Goal: Task Accomplishment & Management: Complete application form

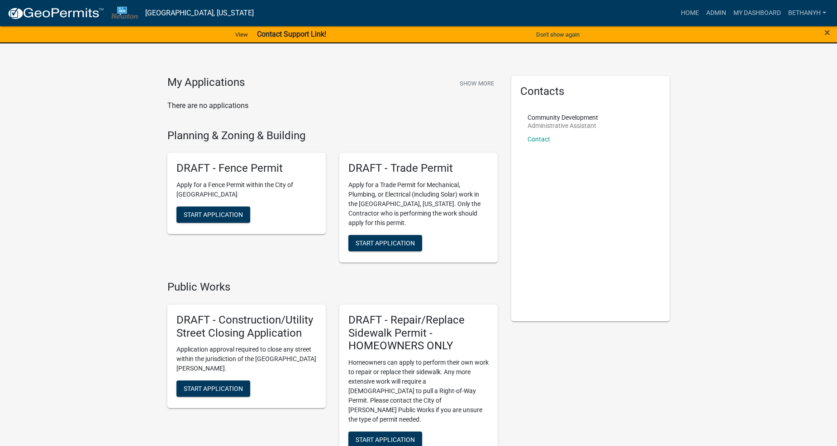
click at [405, 107] on p "There are no applications" at bounding box center [332, 105] width 330 height 11
click at [710, 11] on link "Admin" at bounding box center [715, 13] width 27 height 17
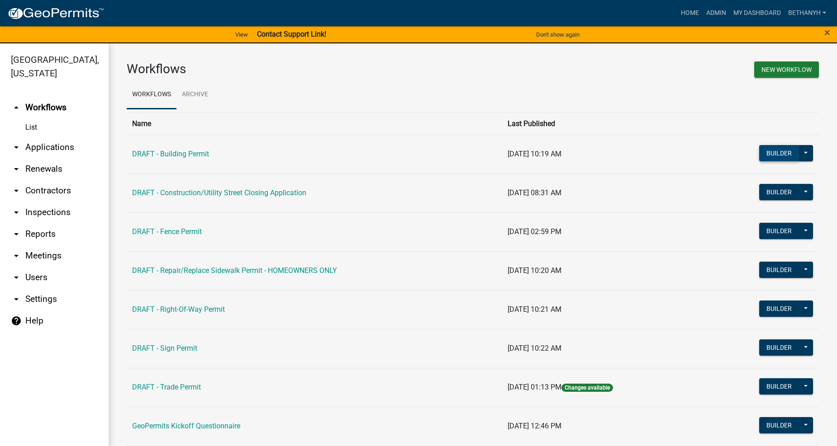
click at [779, 153] on button "Builder" at bounding box center [779, 153] width 40 height 16
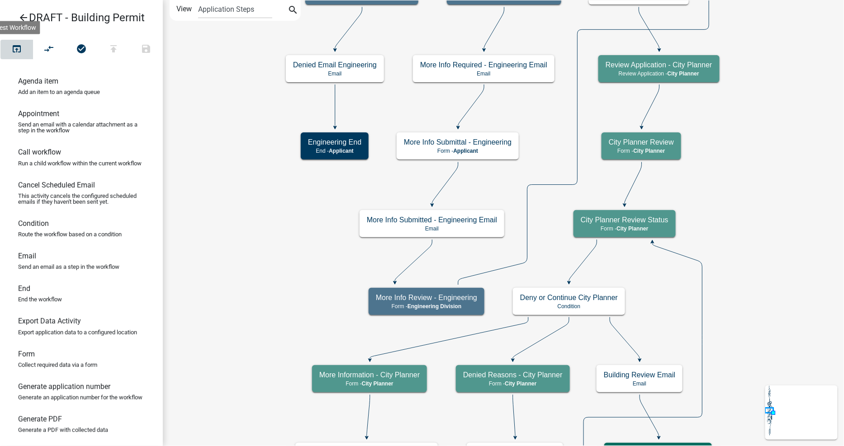
click at [9, 55] on button "open_in_browser" at bounding box center [16, 49] width 33 height 19
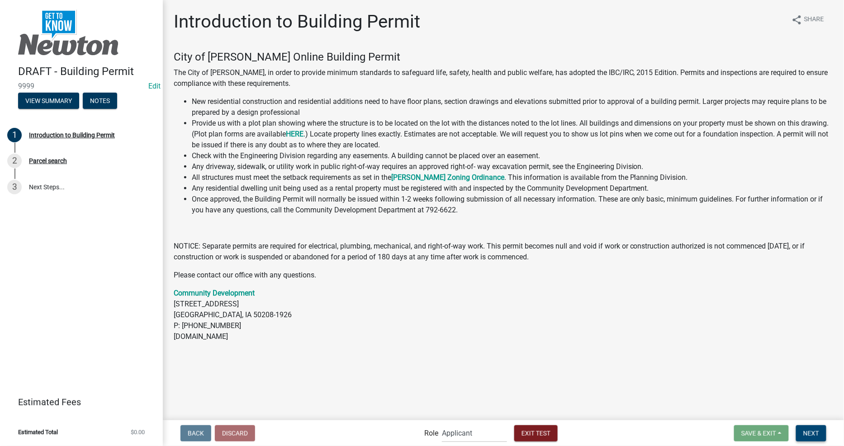
click at [814, 430] on span "Next" at bounding box center [811, 433] width 16 height 7
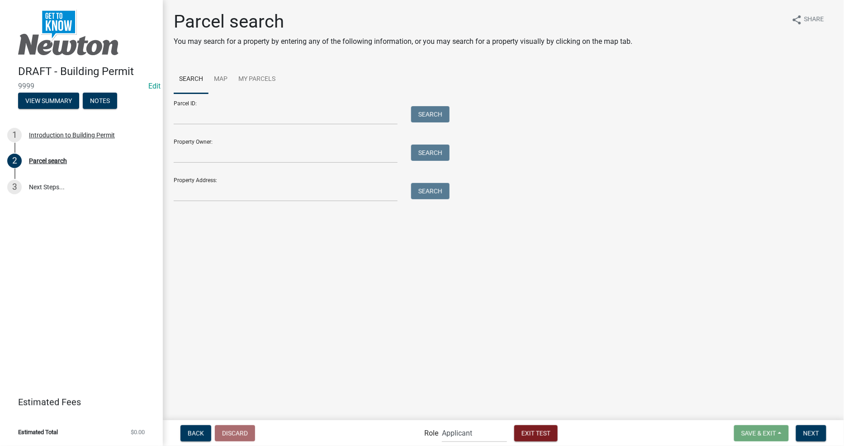
click at [485, 278] on main "Parcel search You may search for a property by entering any of the following in…" at bounding box center [503, 209] width 681 height 419
click at [346, 190] on input "Property Address:" at bounding box center [286, 192] width 224 height 19
type input "312 E 2ND ST N"
click at [437, 192] on button "Search" at bounding box center [430, 191] width 38 height 16
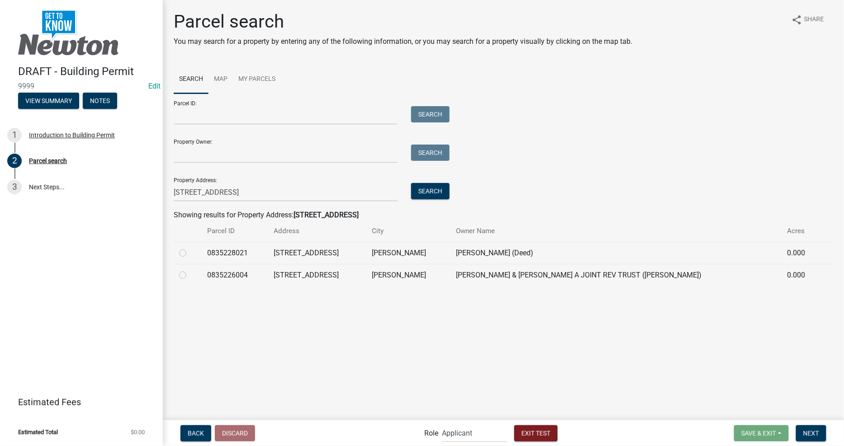
click at [191, 278] on div at bounding box center [187, 275] width 17 height 11
click at [190, 270] on label at bounding box center [190, 270] width 0 height 0
click at [190, 274] on input "radio" at bounding box center [193, 273] width 6 height 6
radio input "true"
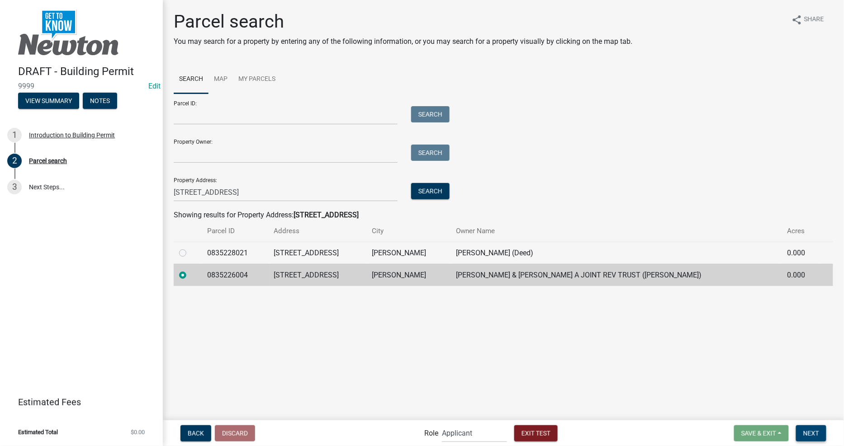
click at [823, 428] on button "Next" at bounding box center [811, 434] width 30 height 16
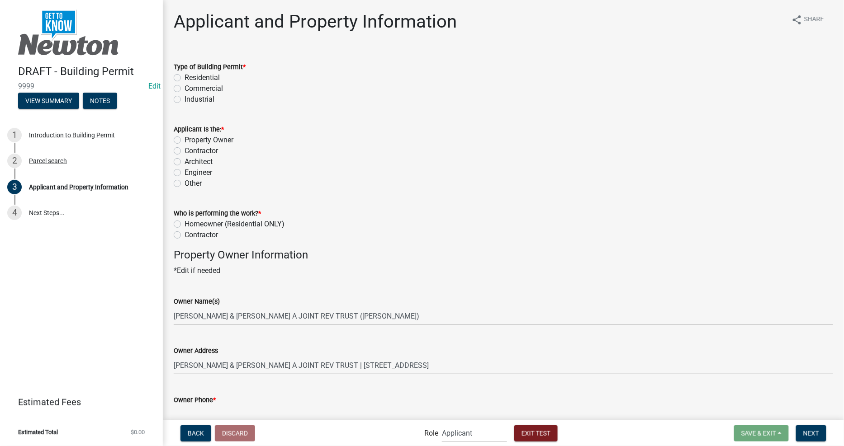
click at [204, 78] on label "Residential" at bounding box center [202, 77] width 35 height 11
click at [190, 78] on input "Residential" at bounding box center [188, 75] width 6 height 6
radio input "true"
click at [185, 138] on label "Property Owner" at bounding box center [209, 140] width 49 height 11
click at [185, 138] on input "Property Owner" at bounding box center [188, 138] width 6 height 6
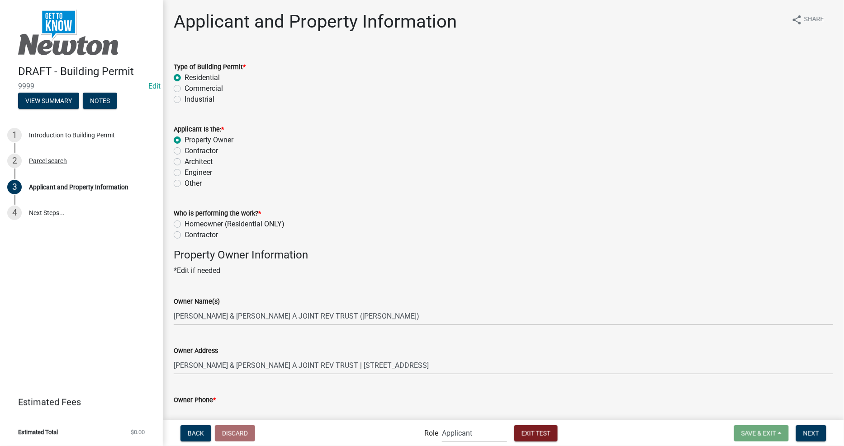
radio input "true"
click at [200, 222] on label "Homeowner (Residential ONLY)" at bounding box center [235, 224] width 100 height 11
click at [190, 222] on input "Homeowner (Residential ONLY)" at bounding box center [188, 222] width 6 height 6
radio input "true"
click at [446, 249] on h4 "Property Owner Information" at bounding box center [503, 255] width 659 height 13
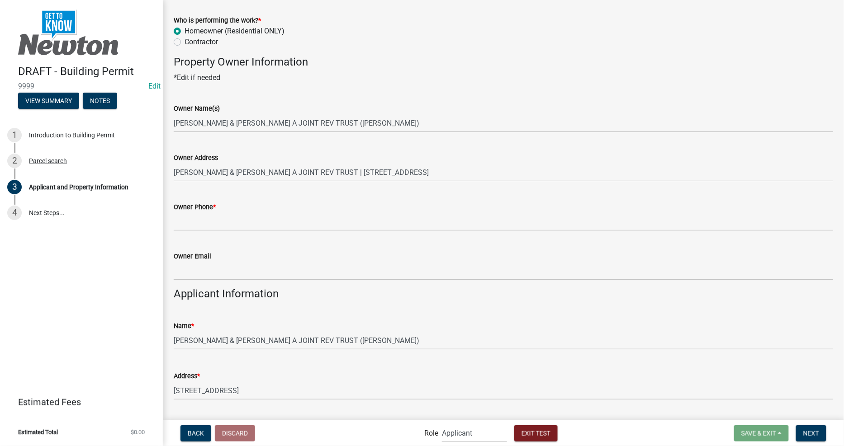
scroll to position [251, 0]
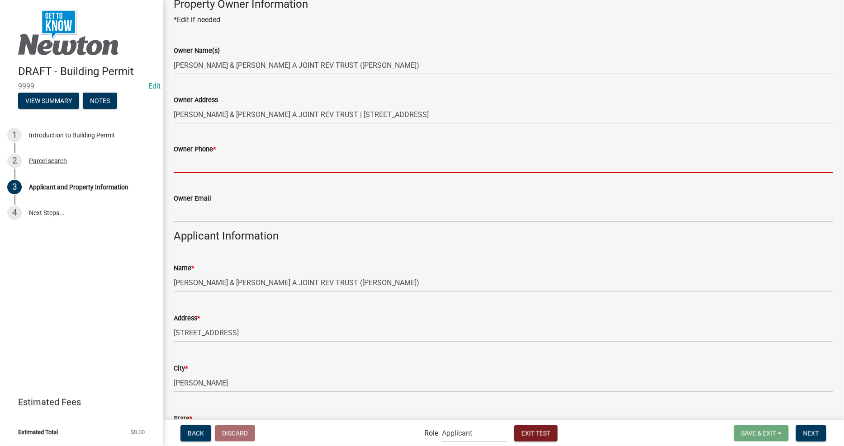
click at [243, 163] on input "Owner Phone *" at bounding box center [503, 164] width 659 height 19
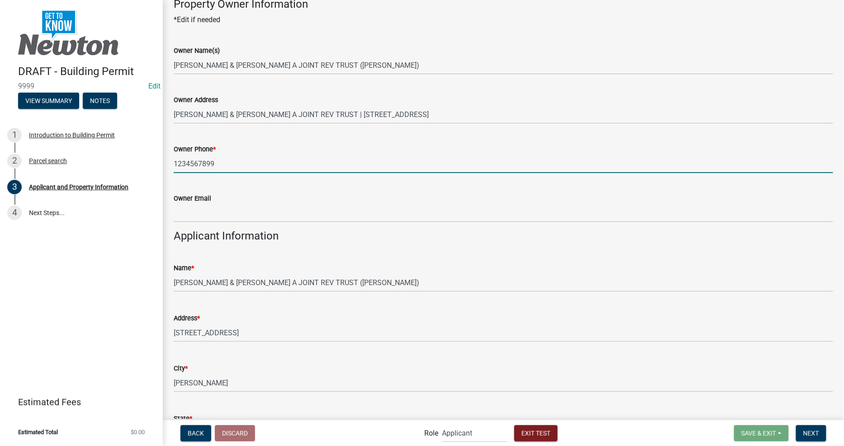
type input "1234567899"
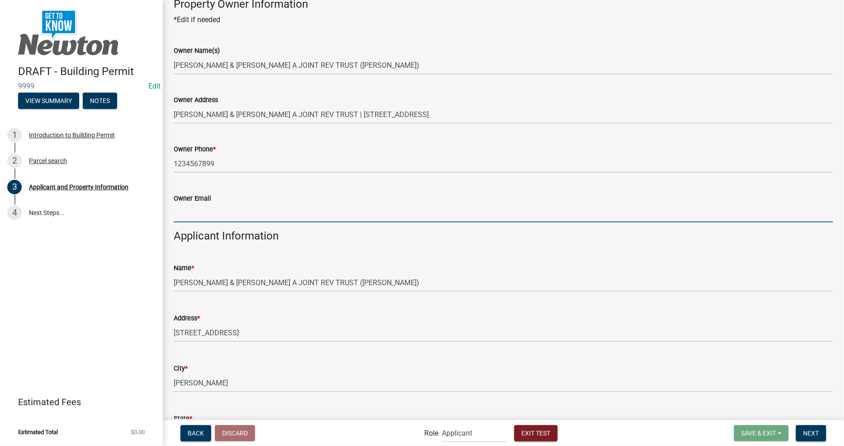
click at [193, 215] on input "Owner Email" at bounding box center [503, 213] width 659 height 19
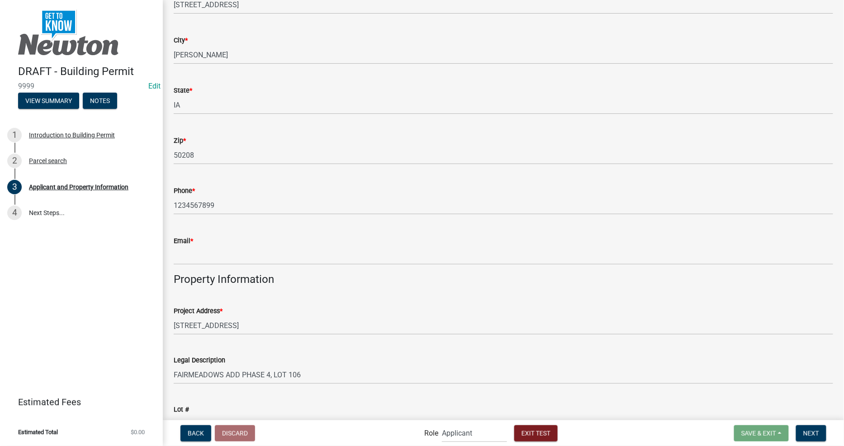
scroll to position [653, 0]
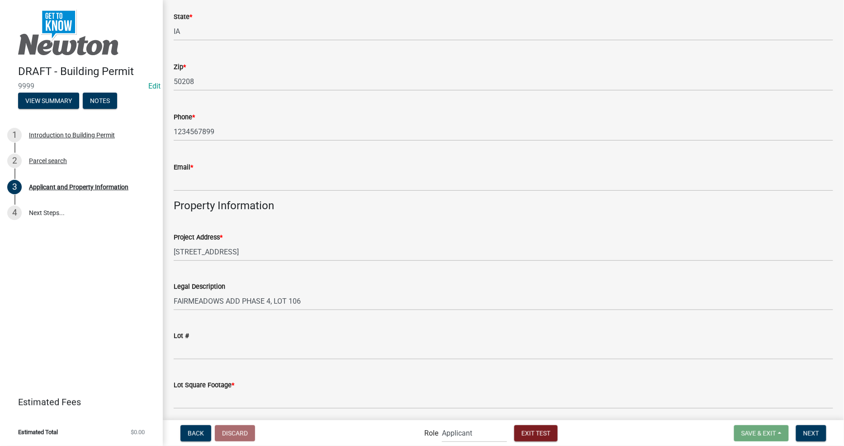
type input "owner@gmail.com"
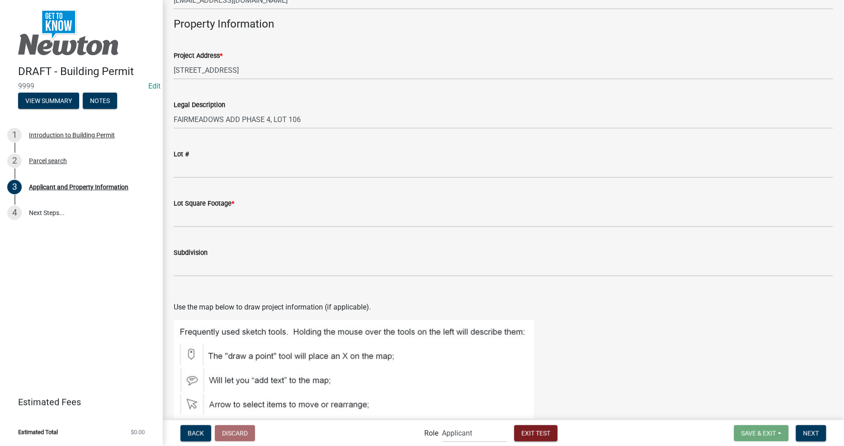
scroll to position [905, 0]
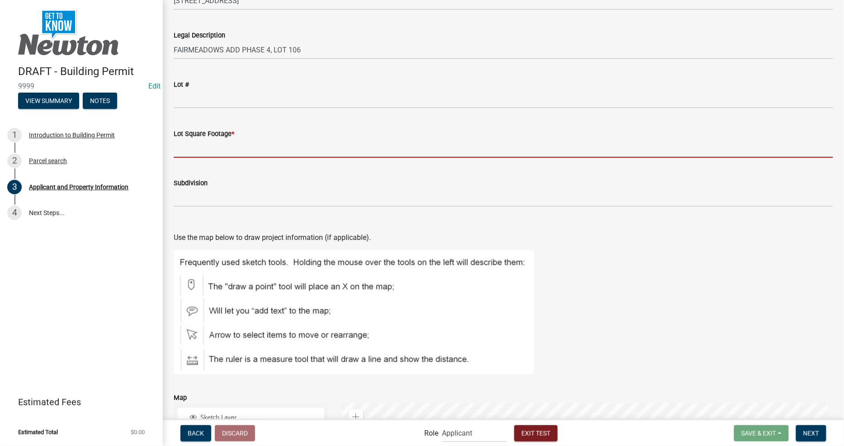
click at [247, 146] on input "Lot Square Footage *" at bounding box center [503, 148] width 659 height 19
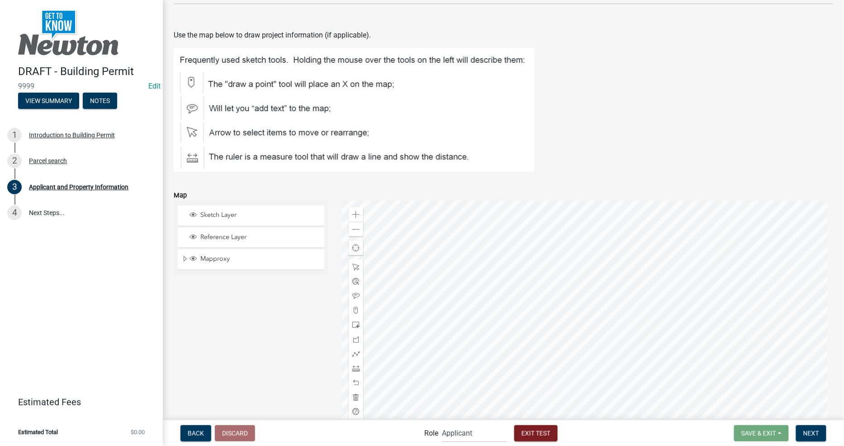
scroll to position [1158, 0]
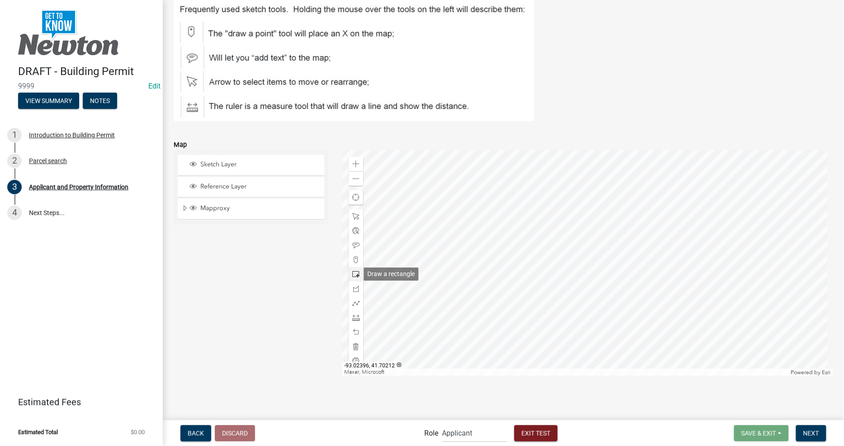
click at [353, 273] on span at bounding box center [355, 274] width 7 height 7
click at [647, 270] on div at bounding box center [587, 264] width 491 height 226
click at [189, 284] on div "Sketch Layer Reference Layer Mapproxy Address Point Hike/Bike Trail System Wate…" at bounding box center [251, 264] width 168 height 226
click at [267, 294] on div "Sketch Layer Reference Layer Mapproxy Address Point Hike/Bike Trail System Wate…" at bounding box center [251, 264] width 168 height 226
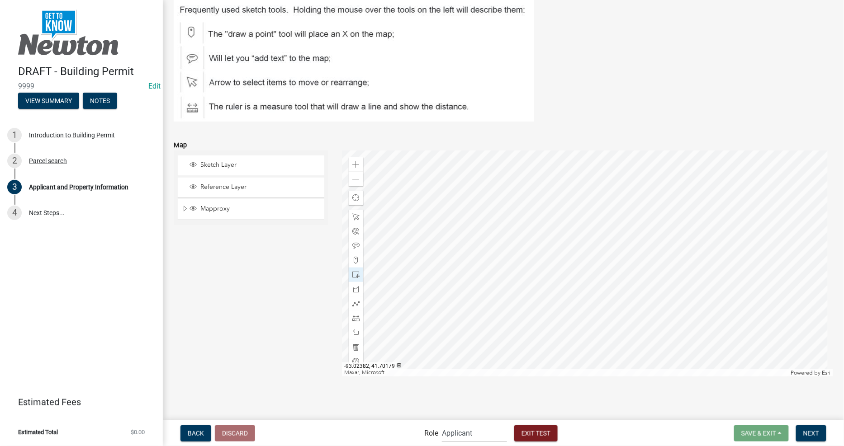
scroll to position [1169, 0]
click at [810, 435] on span "Next" at bounding box center [811, 433] width 16 height 7
click at [272, 278] on div "Sketch Layer Reference Layer Mapproxy Address Point Hike/Bike Trail System Wate…" at bounding box center [251, 263] width 168 height 226
click at [821, 434] on button "Next" at bounding box center [811, 434] width 30 height 16
click at [242, 279] on div "Sketch Layer Reference Layer Mapproxy Address Point Hike/Bike Trail System Wate…" at bounding box center [251, 263] width 168 height 226
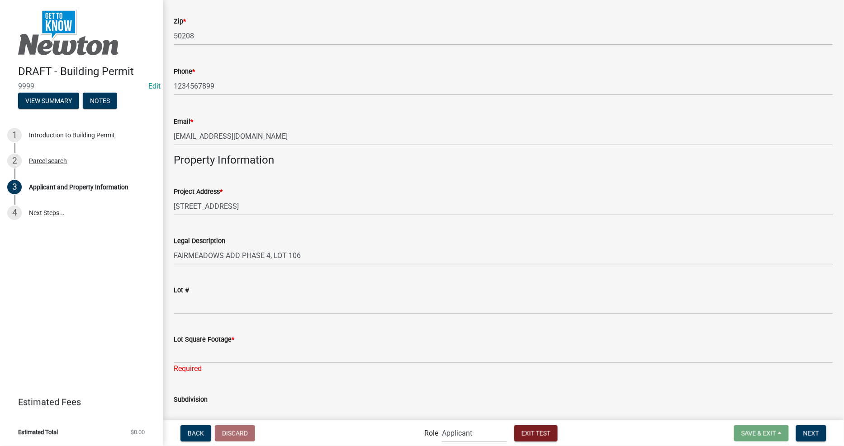
scroll to position [754, 0]
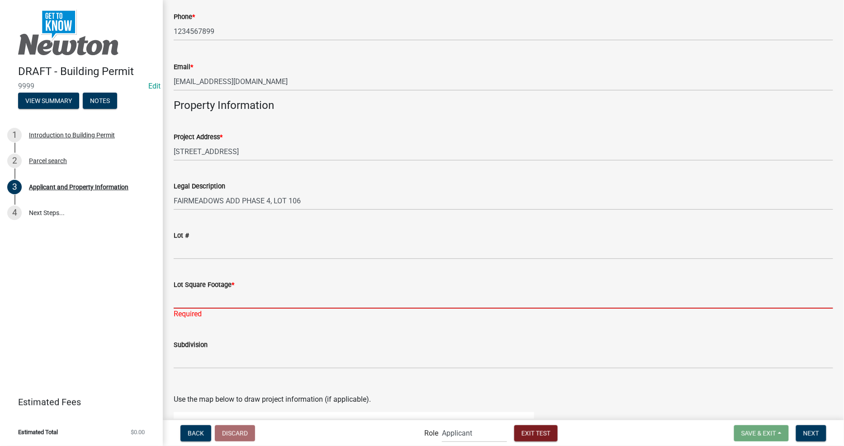
click at [224, 299] on input "Lot Square Footage *" at bounding box center [503, 299] width 659 height 19
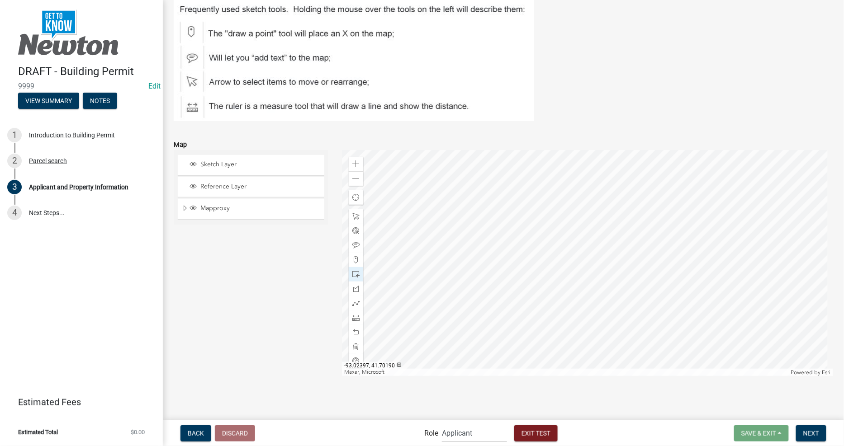
type input "2054"
click at [218, 270] on div "Sketch Layer Reference Layer Mapproxy Address Point Hike/Bike Trail System Wate…" at bounding box center [251, 263] width 168 height 226
click at [822, 432] on button "Next" at bounding box center [811, 434] width 30 height 16
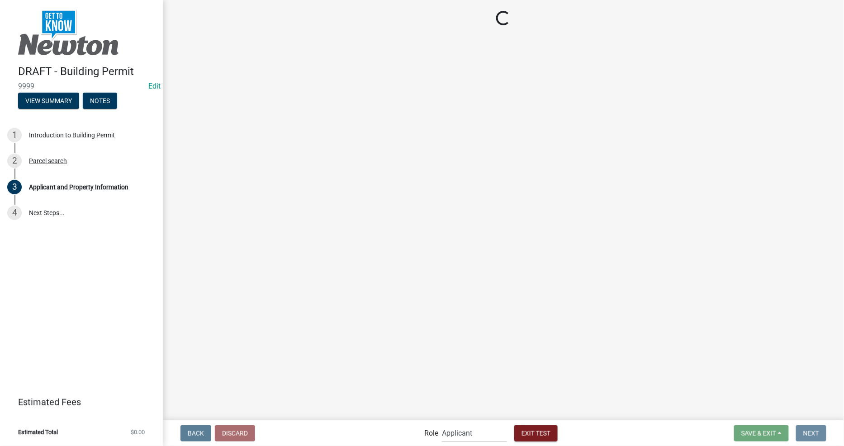
scroll to position [0, 0]
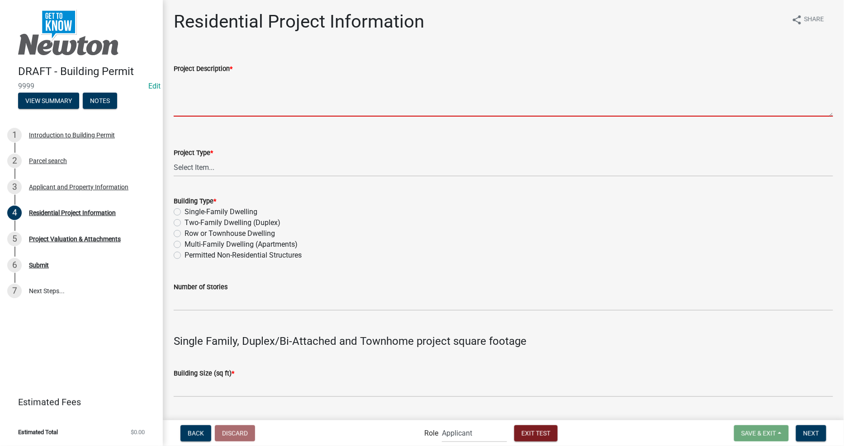
click at [317, 115] on textarea "Project Description *" at bounding box center [503, 95] width 659 height 43
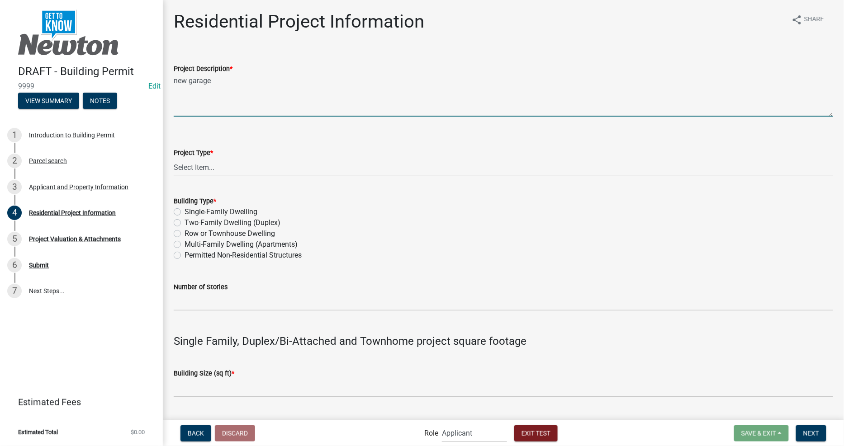
type textarea "new garage"
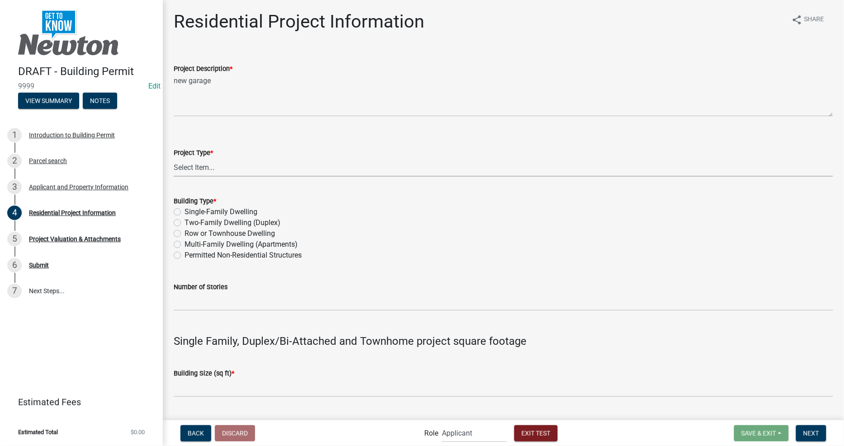
click at [254, 165] on select "Select Item... New Construction (new single-family dwelling, duplex, townhome, …" at bounding box center [503, 167] width 659 height 19
click at [174, 158] on select "Select Item... New Construction (new single-family dwelling, duplex, townhome, …" at bounding box center [503, 167] width 659 height 19
select select "93537220-98ad-4c00-9b84-d520fe9e5184"
click at [185, 256] on label "Permitted Non-Residential Structures" at bounding box center [243, 255] width 117 height 11
click at [185, 256] on input "Permitted Non-Residential Structures" at bounding box center [188, 253] width 6 height 6
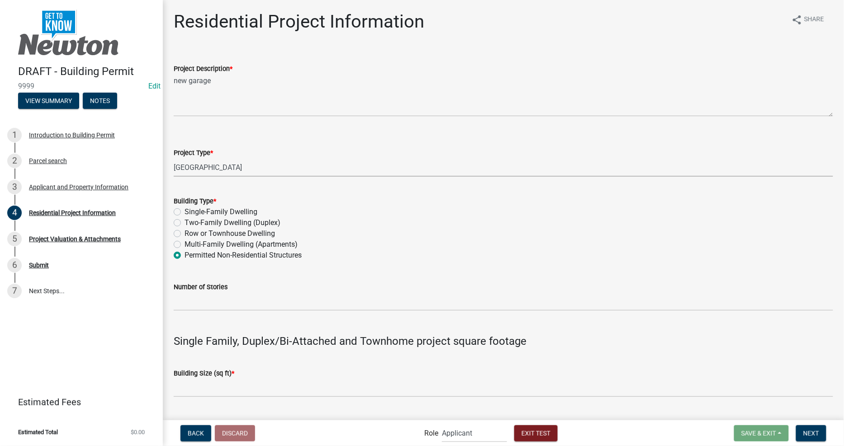
radio input "true"
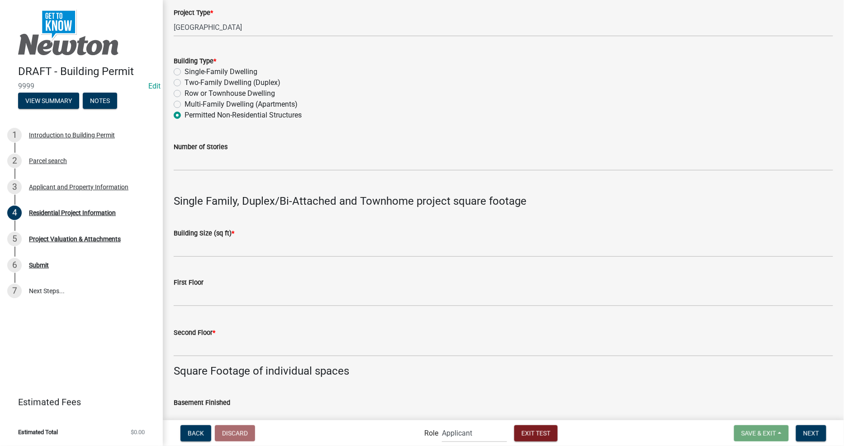
scroll to position [151, 0]
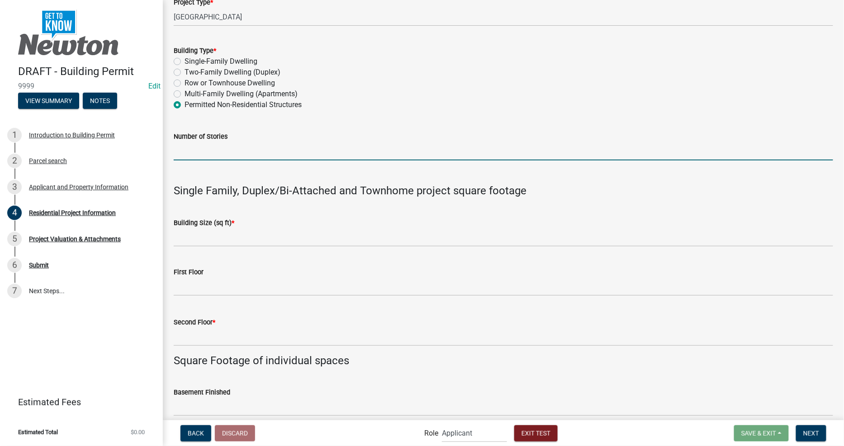
click at [267, 160] on input "Number of Stories" at bounding box center [503, 151] width 659 height 19
type input "1"
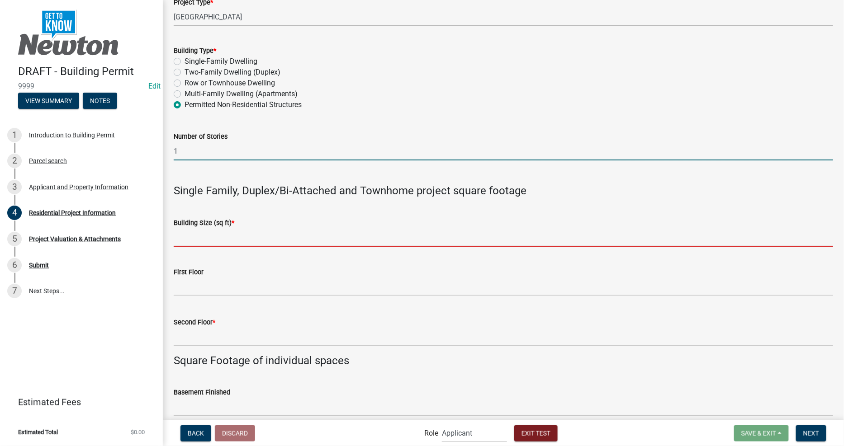
click at [209, 228] on input "Building Size (sq ft) *" at bounding box center [503, 237] width 659 height 19
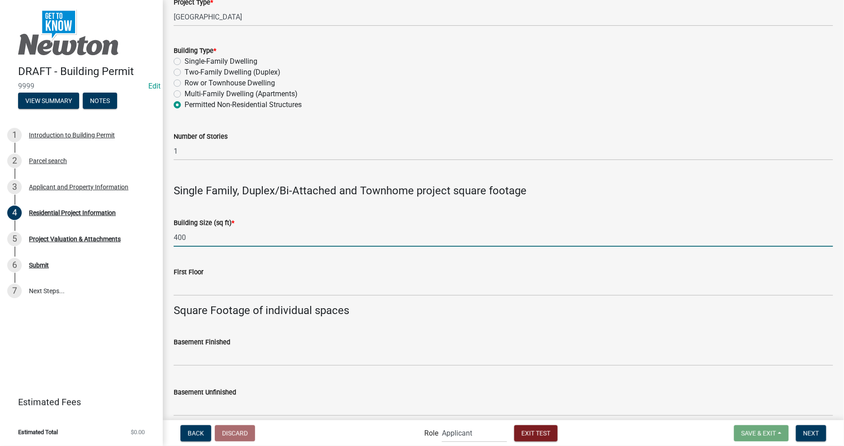
type input "400"
click at [231, 276] on div "First Floor" at bounding box center [503, 272] width 659 height 11
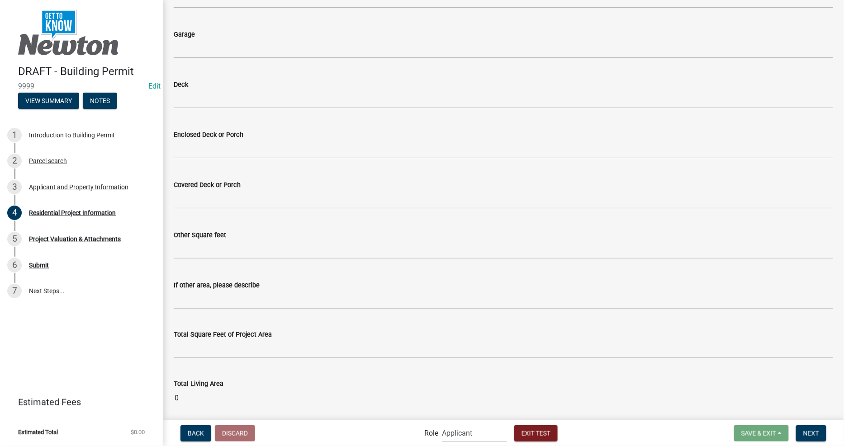
scroll to position [590, 0]
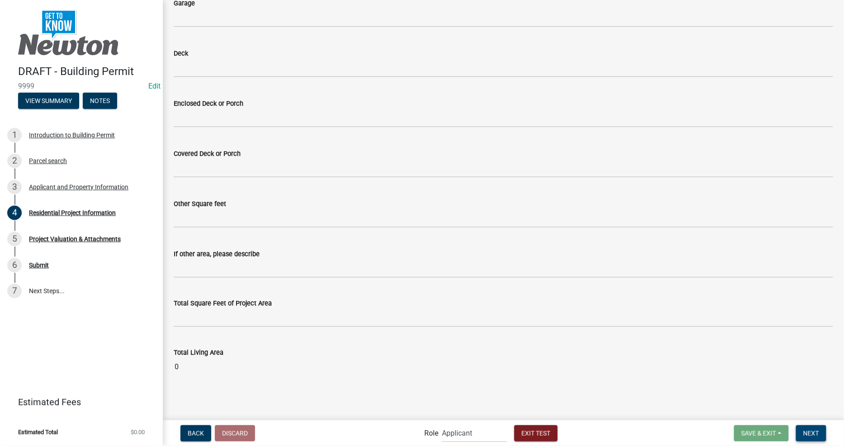
click at [816, 432] on span "Next" at bounding box center [811, 433] width 16 height 7
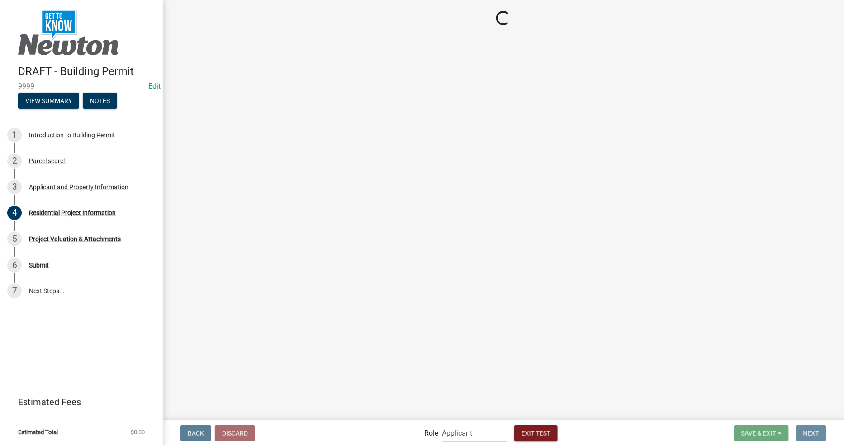
scroll to position [0, 0]
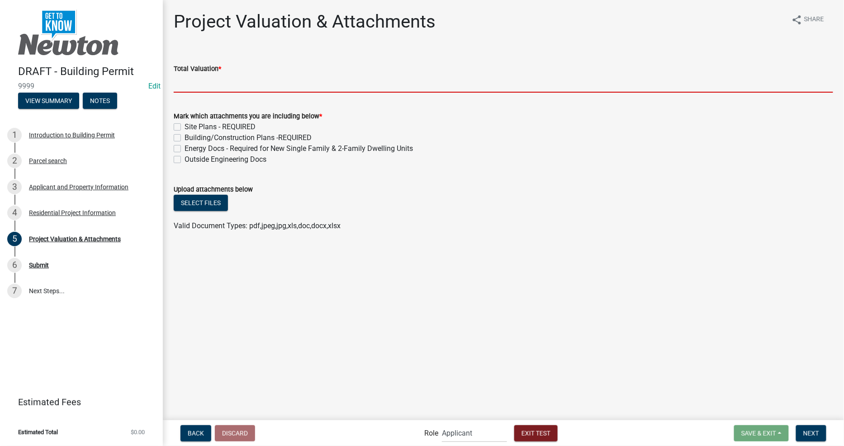
click at [222, 81] on input "Total Valuation *" at bounding box center [503, 83] width 659 height 19
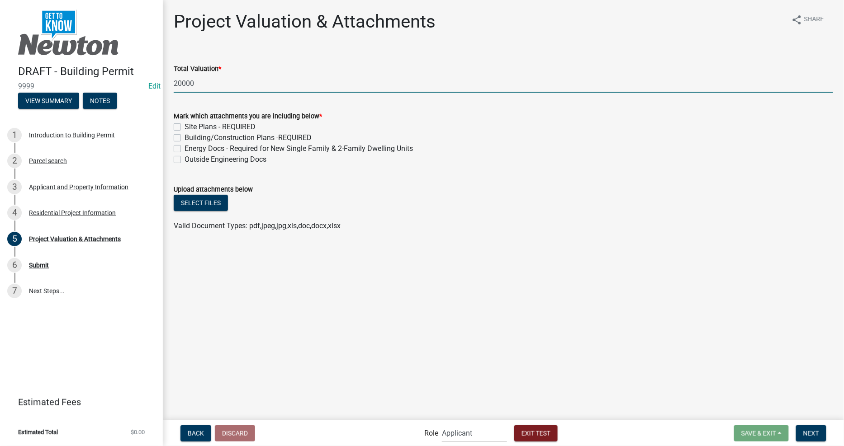
type input "20000"
click at [377, 264] on main "Project Valuation & Attachments share Share Total Valuation * 20000 Mark which …" at bounding box center [503, 209] width 681 height 419
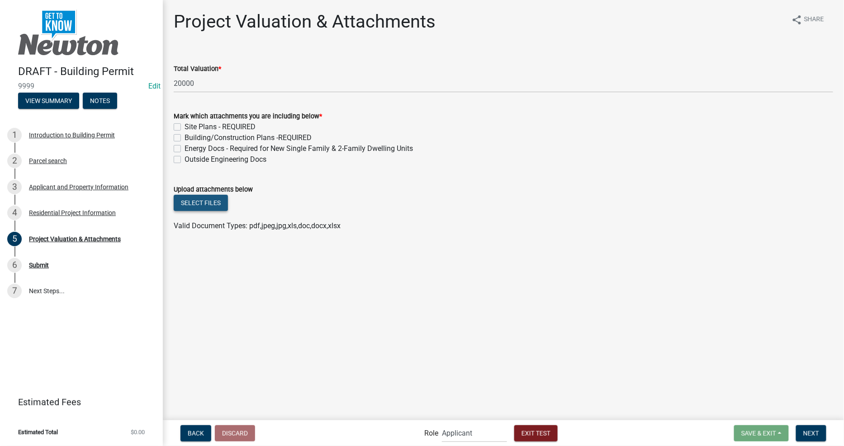
click at [211, 210] on button "Select files" at bounding box center [201, 203] width 54 height 16
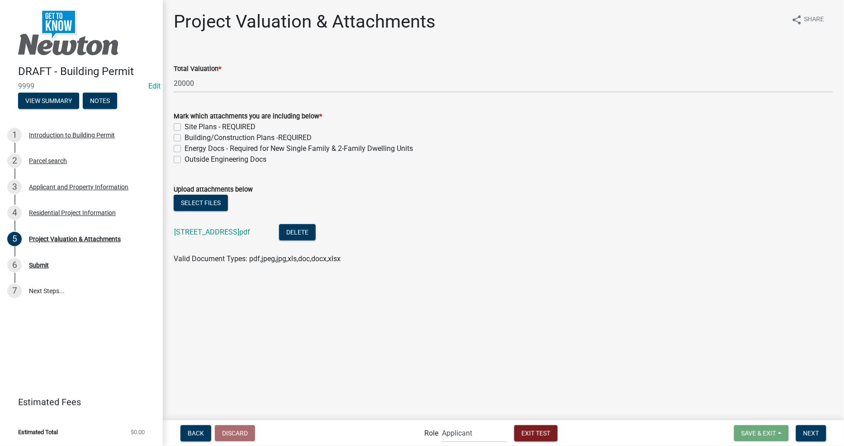
click at [422, 313] on main "Project Valuation & Attachments share Share Total Valuation * 20000 Mark which …" at bounding box center [503, 209] width 681 height 419
click at [185, 128] on label "Site Plans - REQUIRED" at bounding box center [220, 127] width 71 height 11
click at [185, 128] on input "Site Plans - REQUIRED" at bounding box center [188, 125] width 6 height 6
checkbox input "true"
checkbox input "false"
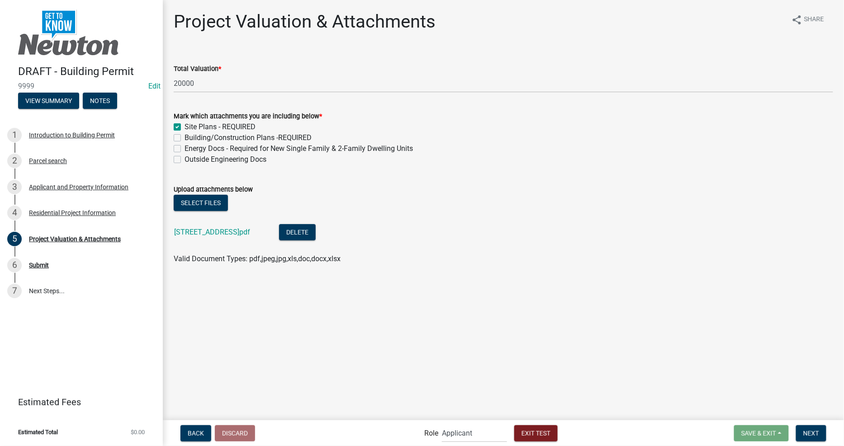
checkbox input "false"
click at [185, 137] on label "Building/Construction Plans -REQUIRED" at bounding box center [248, 138] width 127 height 11
click at [185, 137] on input "Building/Construction Plans -REQUIRED" at bounding box center [188, 136] width 6 height 6
checkbox input "true"
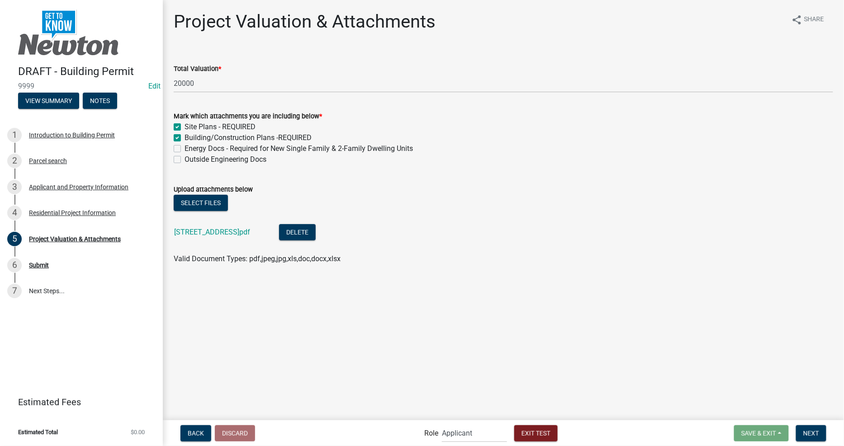
checkbox input "true"
checkbox input "false"
click at [439, 287] on main "Project Valuation & Attachments share Share Total Valuation * 20000 Mark which …" at bounding box center [503, 209] width 681 height 419
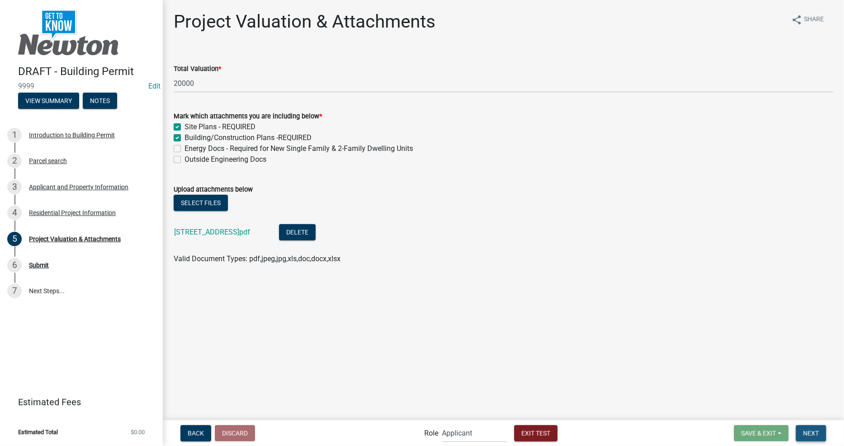
click at [806, 430] on span "Next" at bounding box center [811, 433] width 16 height 7
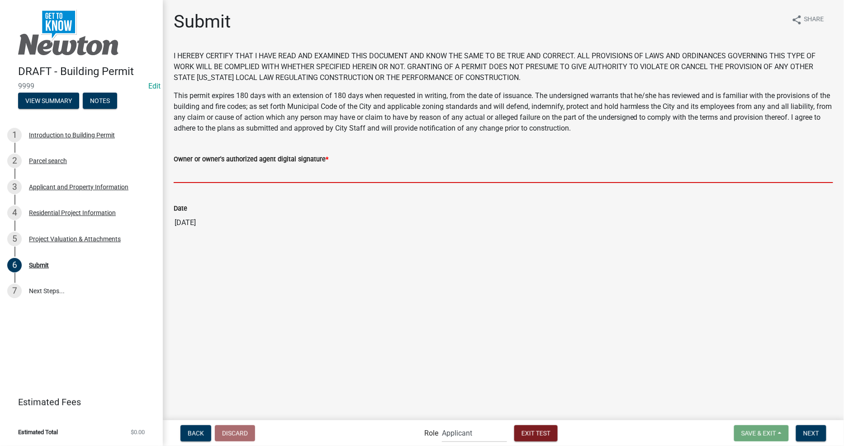
click at [328, 177] on input "Owner or owner's authorized agent digital signature *" at bounding box center [503, 174] width 659 height 19
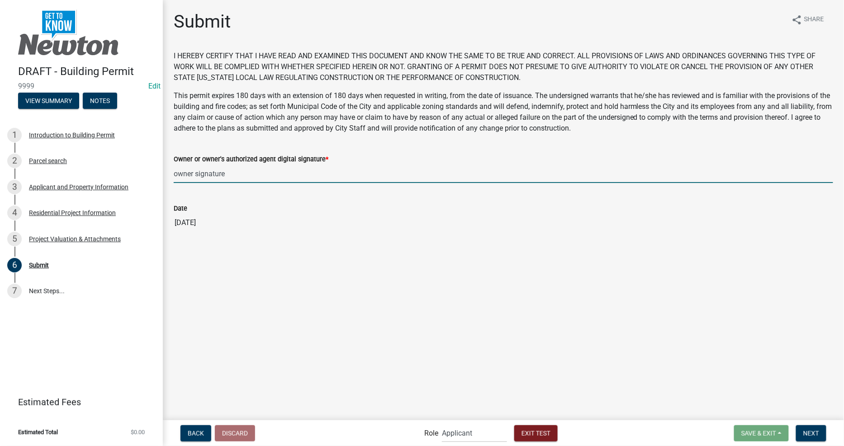
type input "owner signature"
click at [370, 261] on main "Submit share Share I HEREBY CERTIFY THAT I HAVE READ AND EXAMINED THIS DOCUMENT…" at bounding box center [503, 209] width 681 height 419
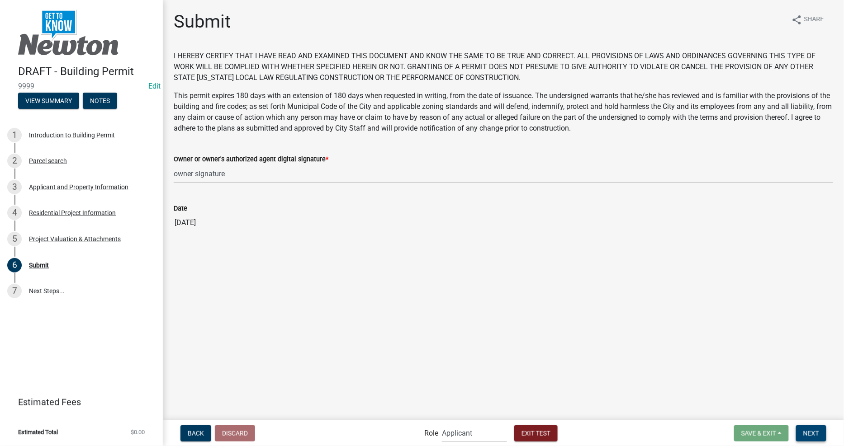
click at [811, 432] on span "Next" at bounding box center [811, 433] width 16 height 7
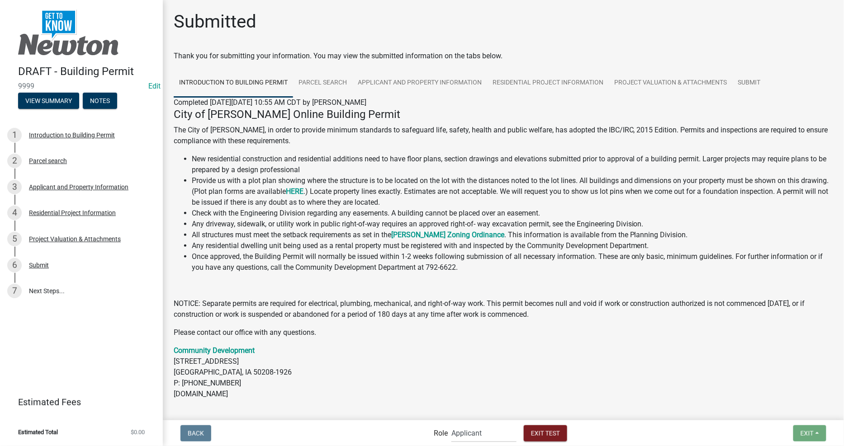
click at [471, 339] on div "City of Newton Online Building Permit The City of Newton, in order to provide m…" at bounding box center [503, 254] width 659 height 292
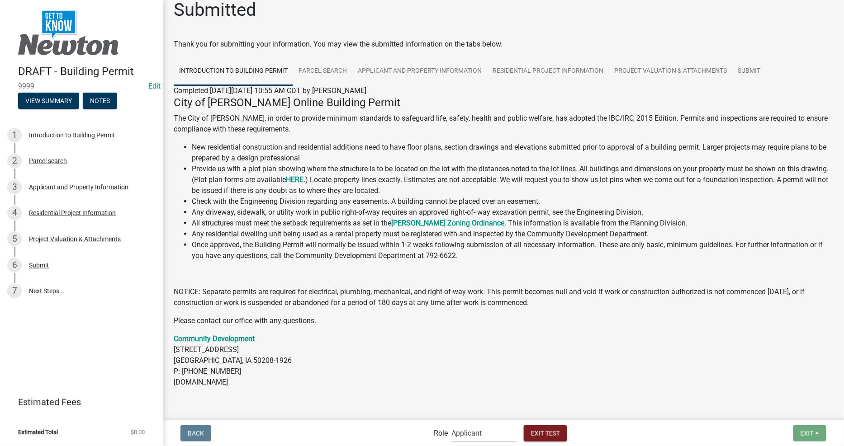
scroll to position [33, 0]
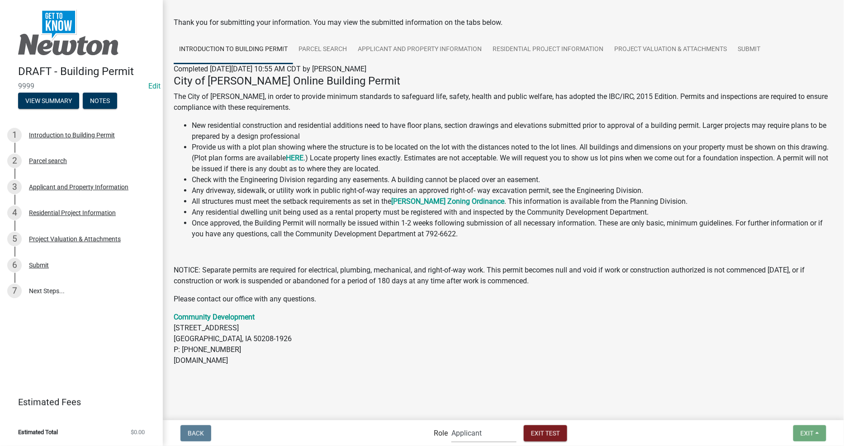
click at [467, 432] on select "Applicant Permit Technician Fire Department Admin City Planner Engineering Divi…" at bounding box center [483, 433] width 65 height 19
select select "5805852f-8761-4b18-8554-11011ee0aebd"
click at [451, 424] on select "Applicant Permit Technician Fire Department Admin City Planner Engineering Divi…" at bounding box center [483, 433] width 65 height 19
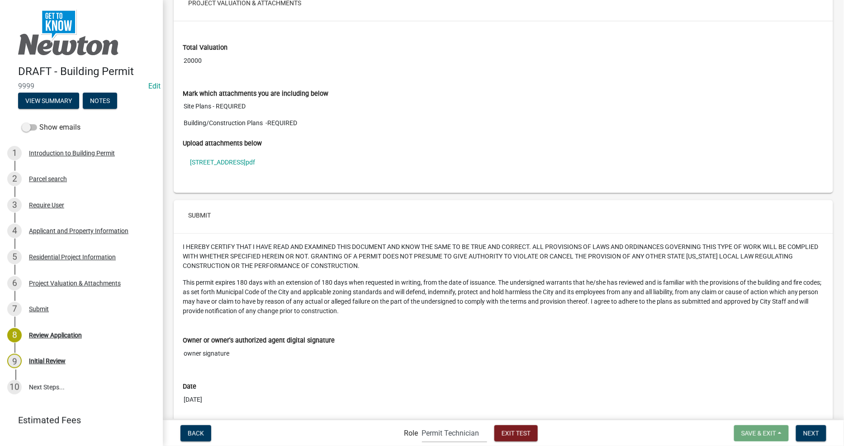
scroll to position [3113, 0]
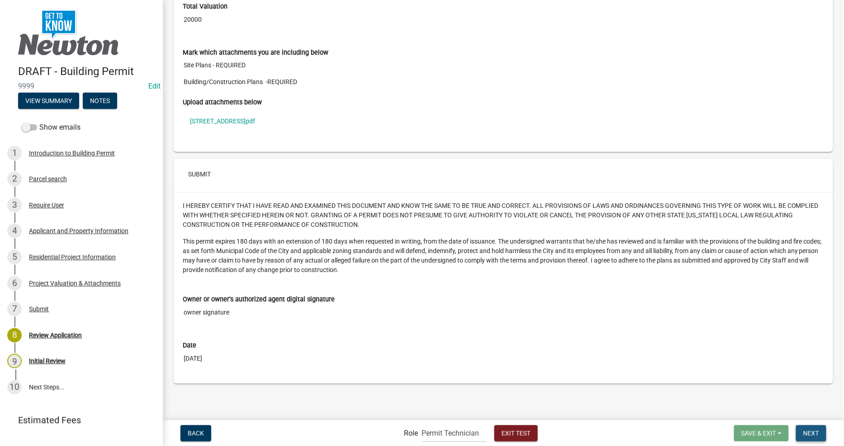
click at [811, 433] on span "Next" at bounding box center [811, 433] width 16 height 7
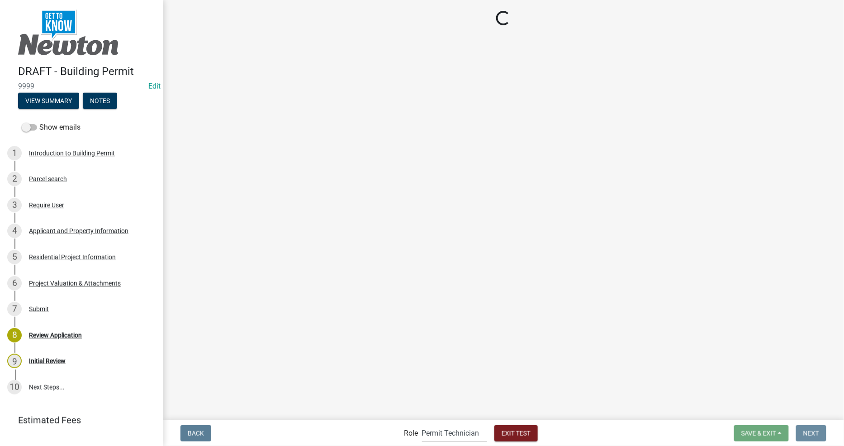
scroll to position [0, 0]
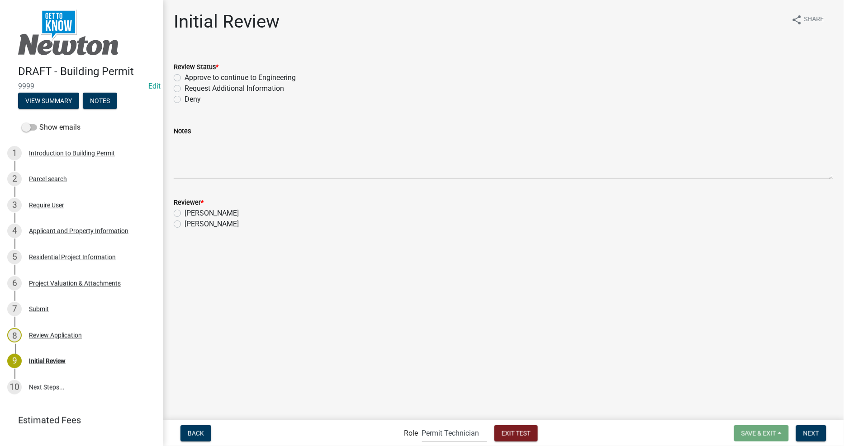
click at [218, 77] on label "Approve to continue to Engineering" at bounding box center [240, 77] width 111 height 11
click at [190, 77] on input "Approve to continue to Engineering" at bounding box center [188, 75] width 6 height 6
radio input "true"
click at [418, 263] on main "Initial Review share Share Review Status * Approve to continue to Engineering R…" at bounding box center [503, 209] width 681 height 419
click at [220, 210] on label "[PERSON_NAME]" at bounding box center [212, 213] width 54 height 11
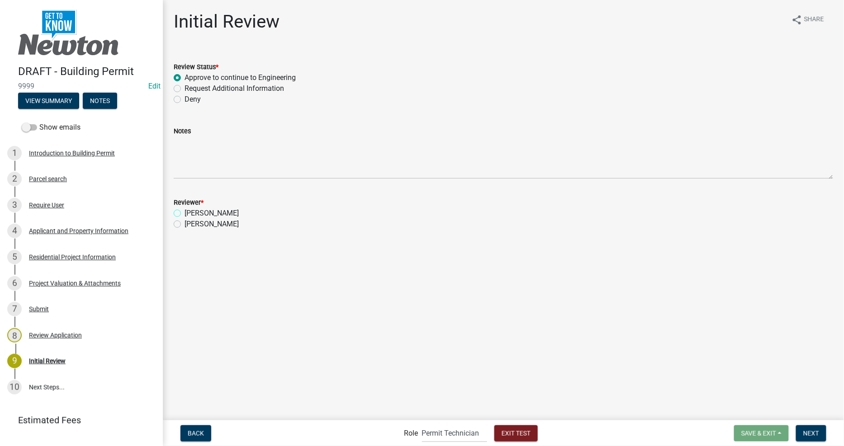
click at [190, 210] on input "[PERSON_NAME]" at bounding box center [188, 211] width 6 height 6
radio input "true"
click at [817, 435] on span "Next" at bounding box center [811, 433] width 16 height 7
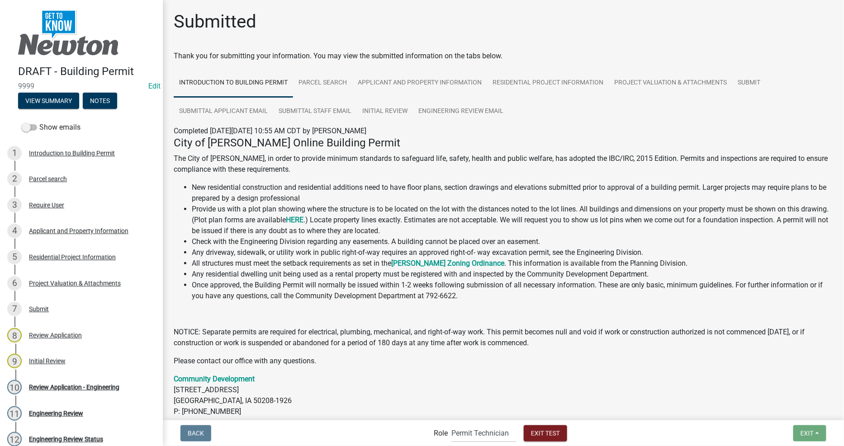
scroll to position [62, 0]
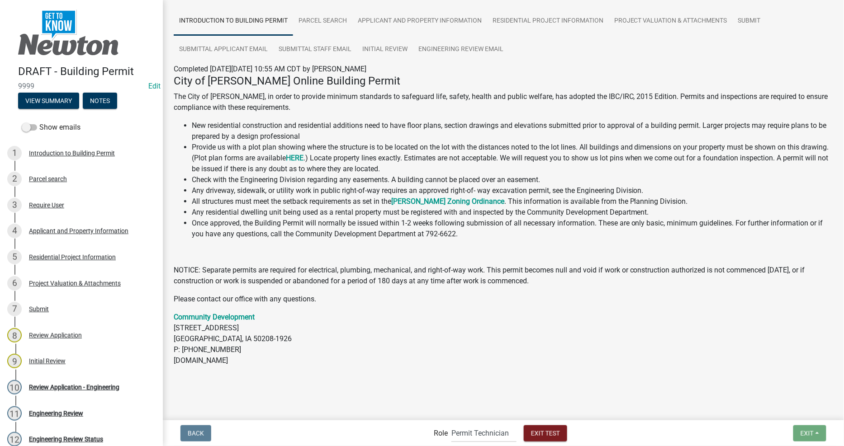
click at [477, 422] on nav "Back Role Applicant Permit Technician Fire Department Admin City Planner Engine…" at bounding box center [503, 434] width 681 height 26
click at [479, 432] on select "Applicant Permit Technician Fire Department Admin City Planner Engineering Divi…" at bounding box center [483, 433] width 65 height 19
select select "2eabd35e-ce6d-461f-ba3b-875f04b0d107"
click at [451, 424] on select "Applicant Permit Technician Fire Department Admin City Planner Engineering Divi…" at bounding box center [483, 433] width 65 height 19
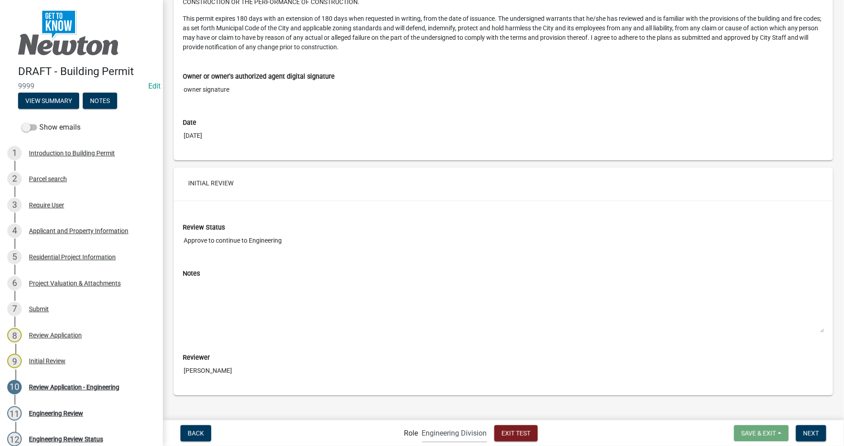
scroll to position [3349, 0]
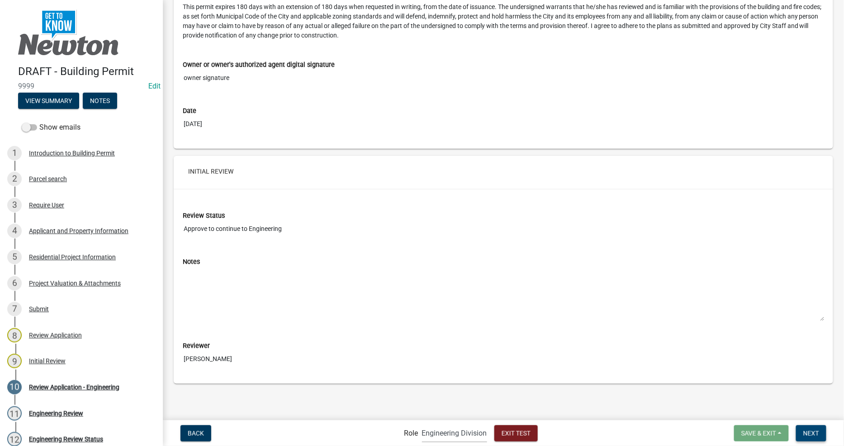
click at [812, 436] on span "Next" at bounding box center [811, 433] width 16 height 7
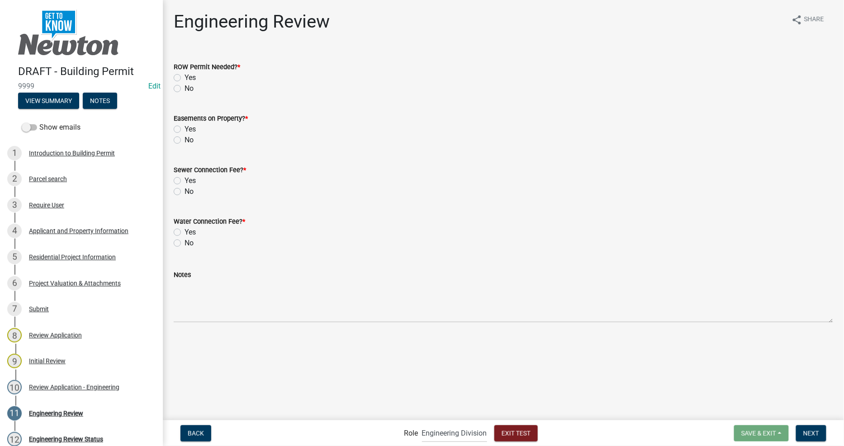
click at [194, 76] on label "Yes" at bounding box center [190, 77] width 11 height 11
click at [190, 76] on input "Yes" at bounding box center [188, 75] width 6 height 6
radio input "true"
click at [183, 139] on div "No" at bounding box center [503, 140] width 659 height 11
click at [185, 137] on label "No" at bounding box center [189, 140] width 9 height 11
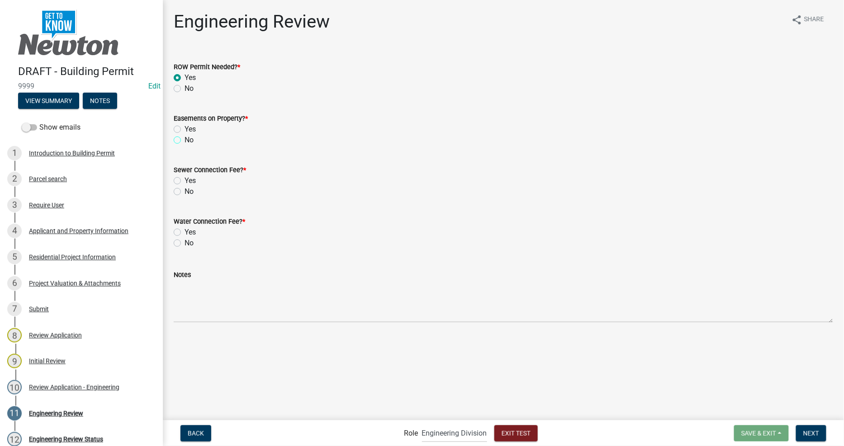
click at [185, 137] on input "No" at bounding box center [188, 138] width 6 height 6
radio input "true"
click at [185, 179] on label "Yes" at bounding box center [190, 180] width 11 height 11
click at [185, 179] on input "Yes" at bounding box center [188, 178] width 6 height 6
radio input "true"
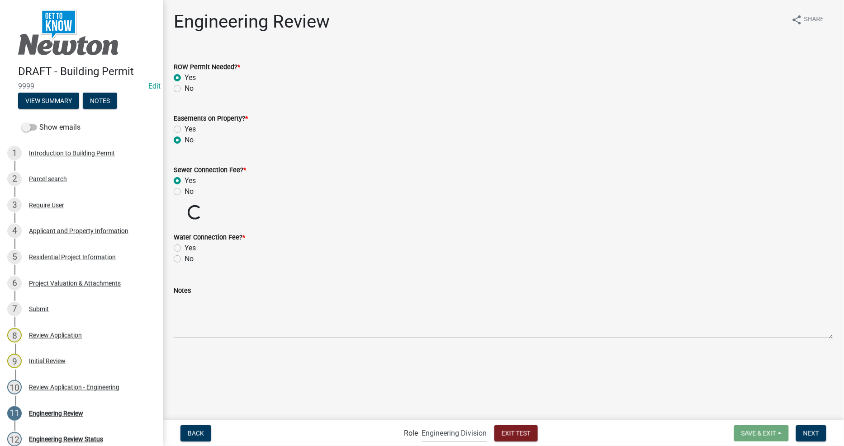
click at [185, 258] on label "No" at bounding box center [189, 259] width 9 height 11
click at [185, 258] on input "No" at bounding box center [188, 257] width 6 height 6
radio input "true"
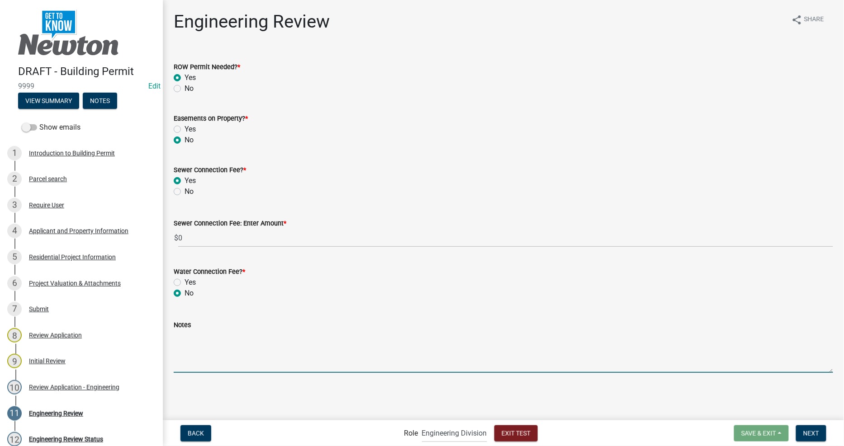
click at [481, 360] on textarea "Notes" at bounding box center [503, 352] width 659 height 43
type textarea "Eng Notes"
click at [808, 434] on span "Next" at bounding box center [811, 433] width 16 height 7
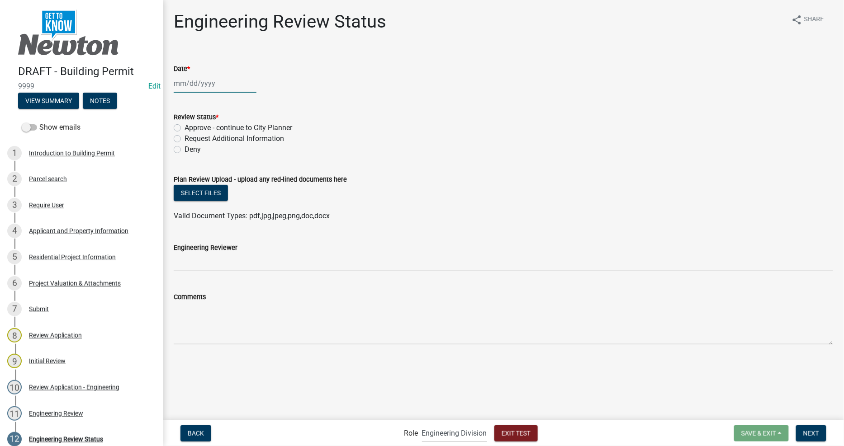
click at [213, 85] on div at bounding box center [215, 83] width 83 height 19
select select "9"
select select "2025"
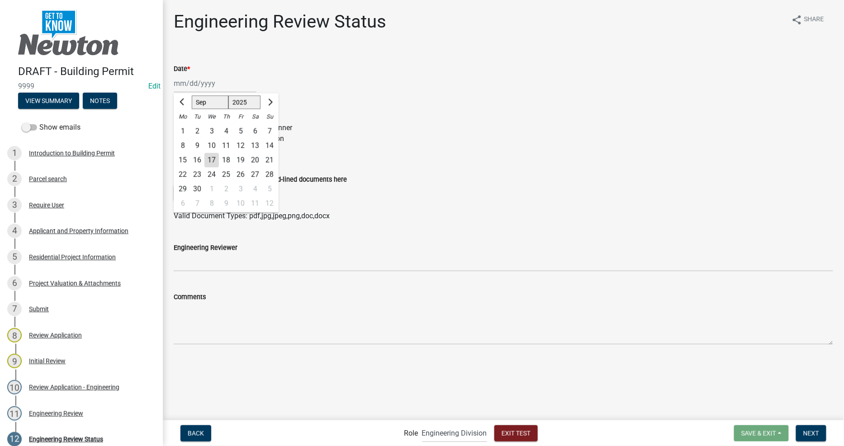
click at [213, 157] on div "17" at bounding box center [211, 160] width 14 height 14
type input "09/17/2025"
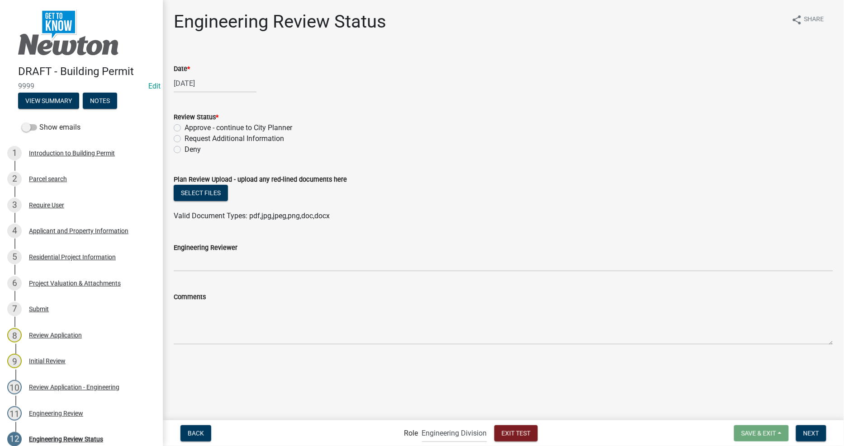
click at [187, 128] on label "Approve - continue to City Planner" at bounding box center [239, 128] width 108 height 11
click at [187, 128] on input "Approve - continue to City Planner" at bounding box center [188, 126] width 6 height 6
radio input "true"
click at [810, 430] on span "Next" at bounding box center [811, 433] width 16 height 7
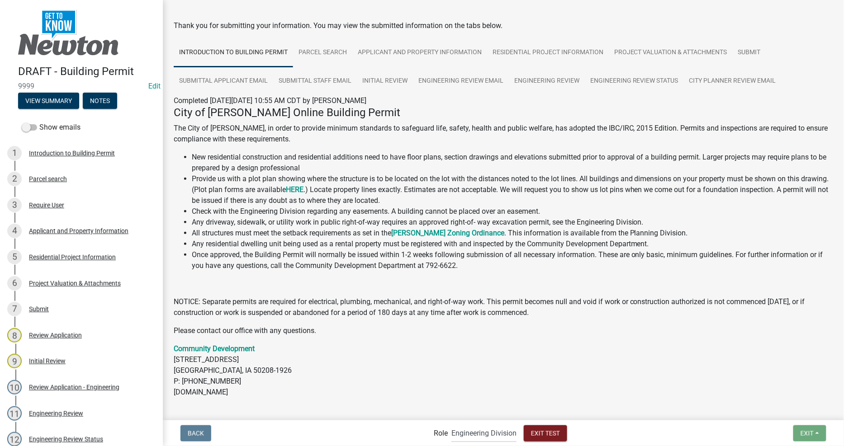
scroll to position [62, 0]
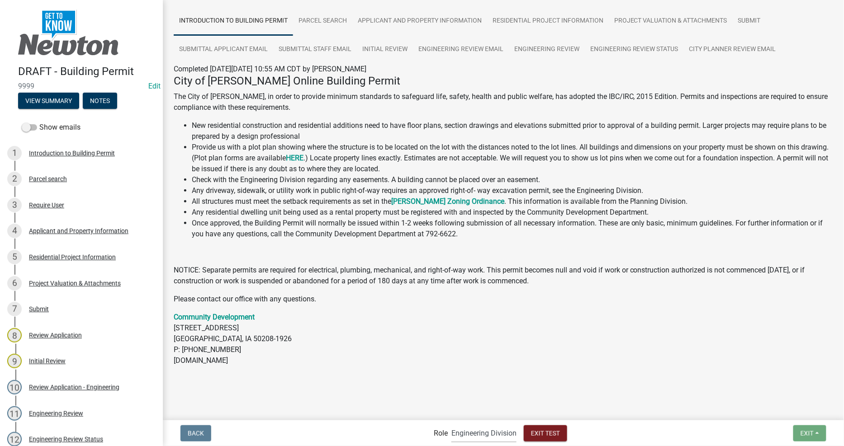
click at [483, 431] on select "Applicant Permit Technician Fire Department Admin City Planner Engineering Divi…" at bounding box center [483, 433] width 65 height 19
click at [479, 426] on select "Applicant Permit Technician Fire Department Admin City Planner Engineering Divi…" at bounding box center [483, 433] width 65 height 19
select select "b0ec8d28-4564-4fac-be8f-7037d338ee00"
click at [451, 424] on select "Applicant Permit Technician Fire Department Admin City Planner Engineering Divi…" at bounding box center [483, 433] width 65 height 19
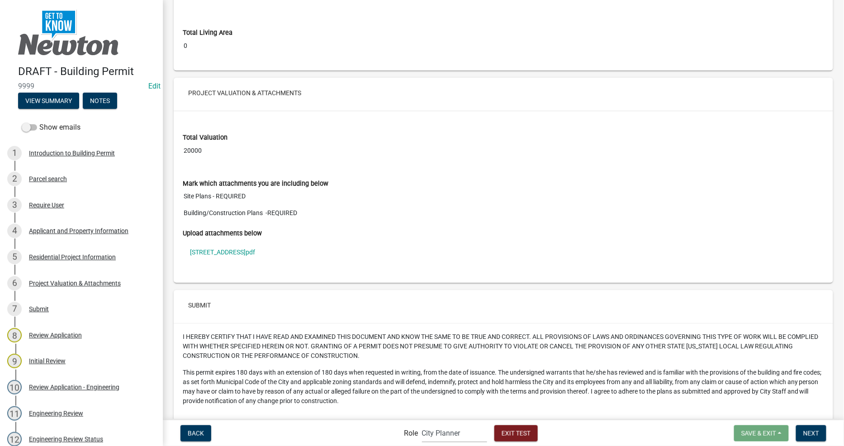
scroll to position [3997, 0]
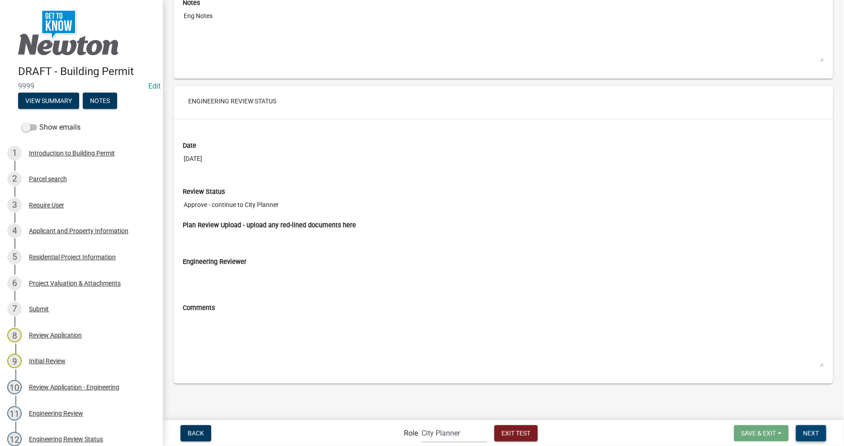
click at [801, 436] on button "Next" at bounding box center [811, 434] width 30 height 16
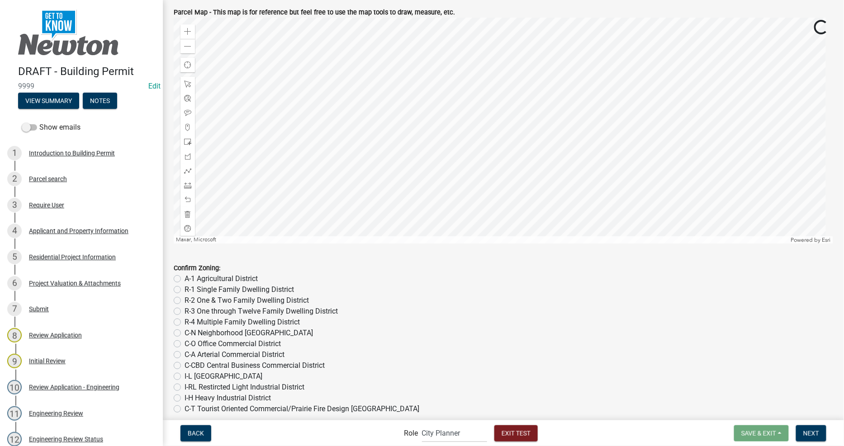
scroll to position [50, 0]
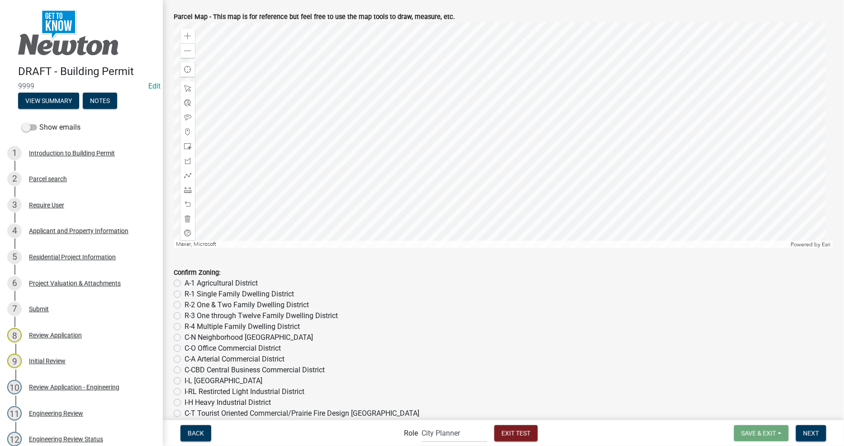
click at [227, 304] on label "R-2 One & Two Family Dwelling District" at bounding box center [247, 305] width 124 height 11
click at [190, 304] on input "R-2 One & Two Family Dwelling District" at bounding box center [188, 303] width 6 height 6
radio input "true"
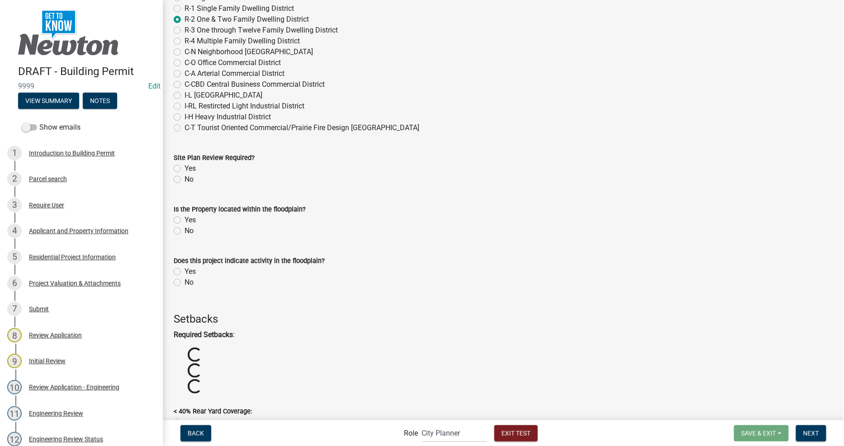
scroll to position [351, 0]
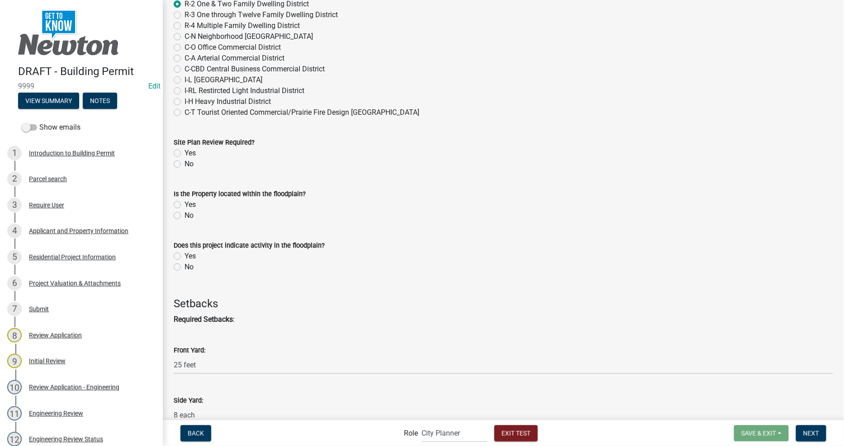
click at [191, 152] on label "Yes" at bounding box center [190, 153] width 11 height 11
click at [190, 152] on input "Yes" at bounding box center [188, 151] width 6 height 6
radio input "true"
click at [183, 216] on div "No" at bounding box center [503, 215] width 659 height 11
click at [185, 215] on label "No" at bounding box center [189, 215] width 9 height 11
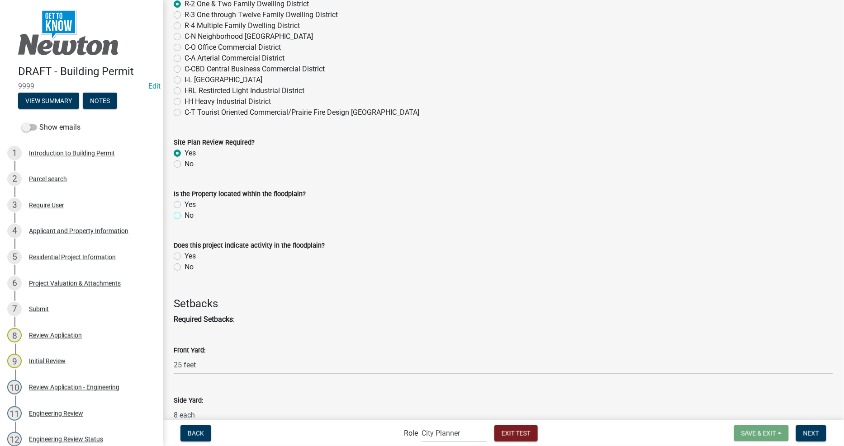
click at [185, 215] on input "No" at bounding box center [188, 213] width 6 height 6
radio input "true"
click at [185, 265] on label "No" at bounding box center [189, 267] width 9 height 11
click at [185, 265] on input "No" at bounding box center [188, 265] width 6 height 6
radio input "true"
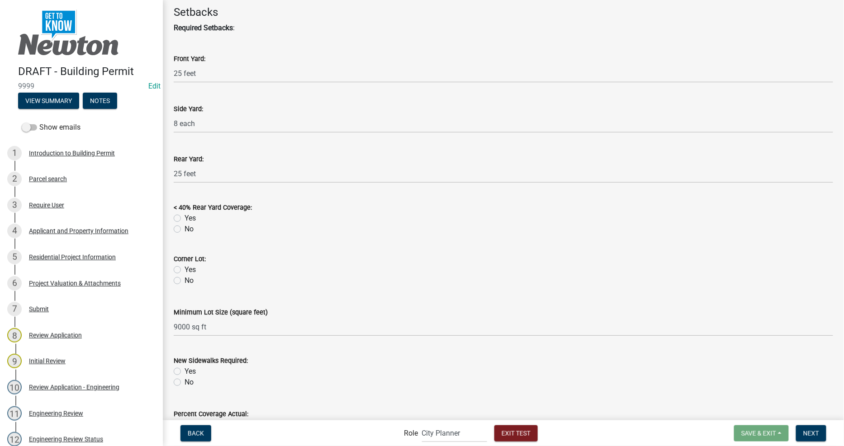
scroll to position [653, 0]
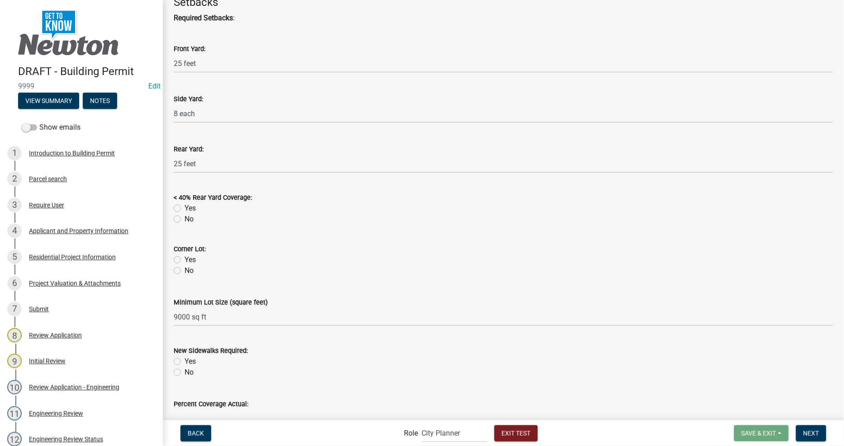
click at [185, 216] on label "No" at bounding box center [189, 219] width 9 height 11
click at [185, 216] on input "No" at bounding box center [188, 217] width 6 height 6
radio input "true"
click at [185, 273] on label "No" at bounding box center [189, 271] width 9 height 11
click at [185, 271] on input "No" at bounding box center [188, 269] width 6 height 6
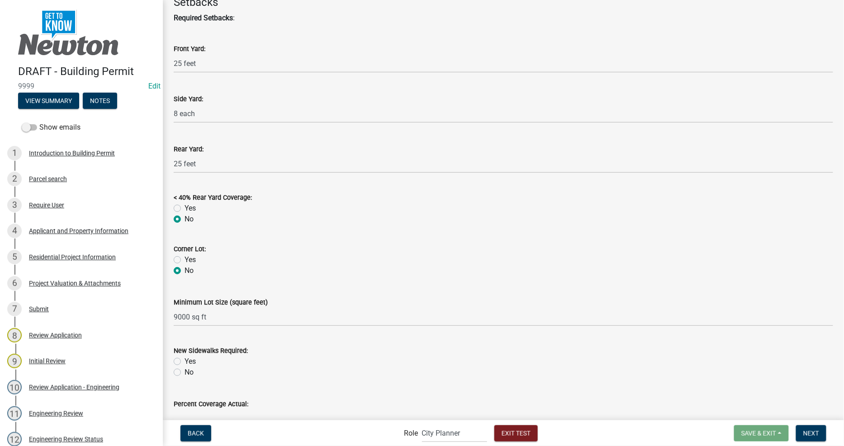
radio input "true"
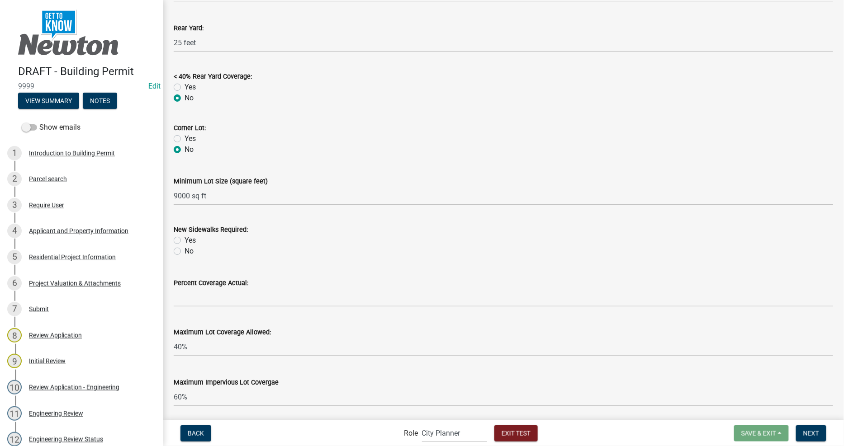
scroll to position [854, 0]
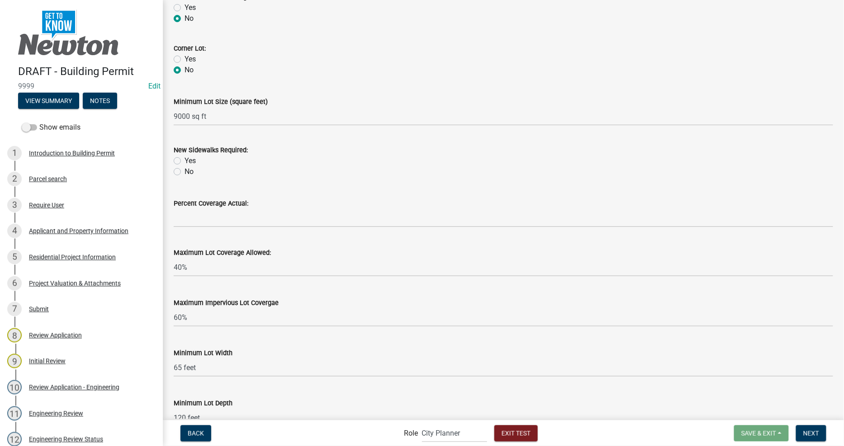
click at [185, 168] on label "No" at bounding box center [189, 171] width 9 height 11
click at [185, 168] on input "No" at bounding box center [188, 169] width 6 height 6
radio input "true"
click at [185, 169] on label "No" at bounding box center [189, 171] width 9 height 11
click at [185, 169] on input "No" at bounding box center [188, 169] width 6 height 6
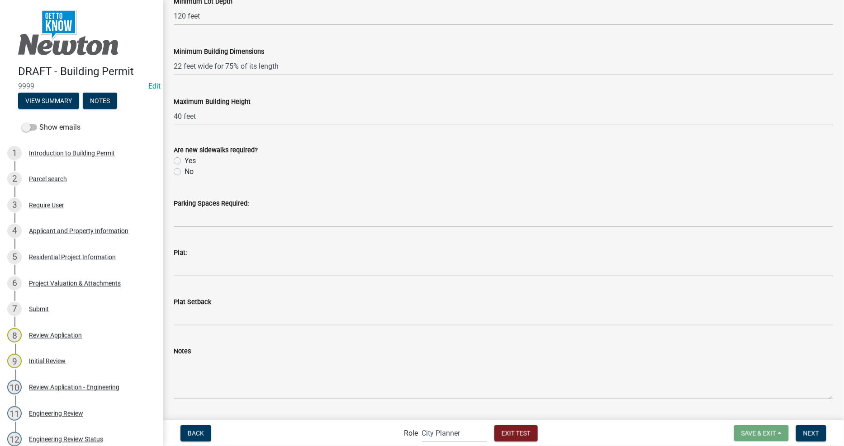
scroll to position [1278, 0]
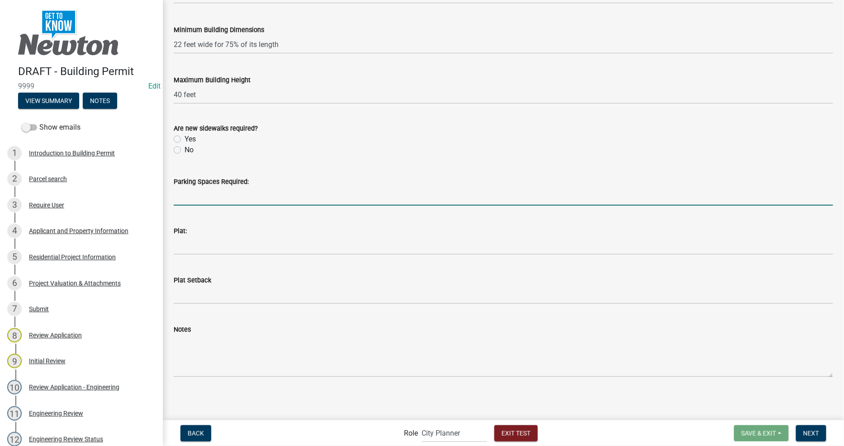
click at [442, 198] on input "Parking Spaces Required:" at bounding box center [503, 196] width 659 height 19
type input "no"
click at [812, 427] on button "Next" at bounding box center [811, 434] width 30 height 16
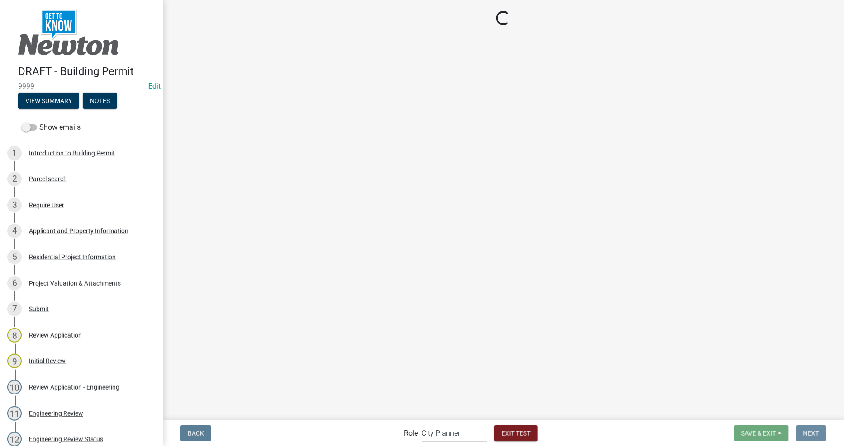
scroll to position [0, 0]
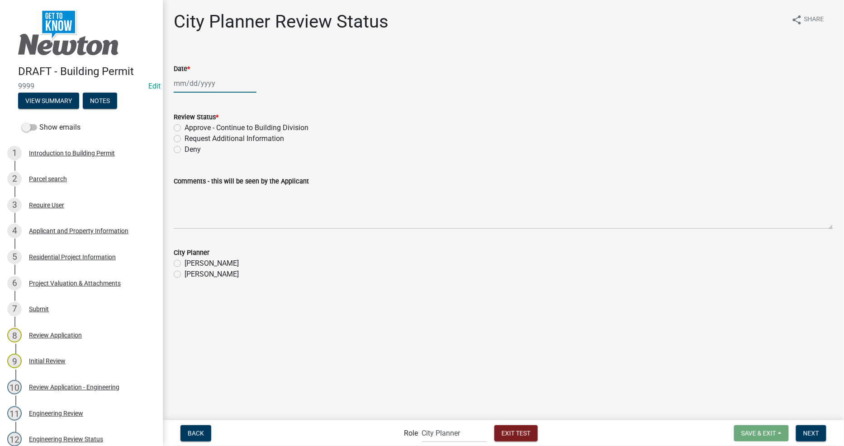
click at [223, 83] on div at bounding box center [215, 83] width 83 height 19
select select "9"
select select "2025"
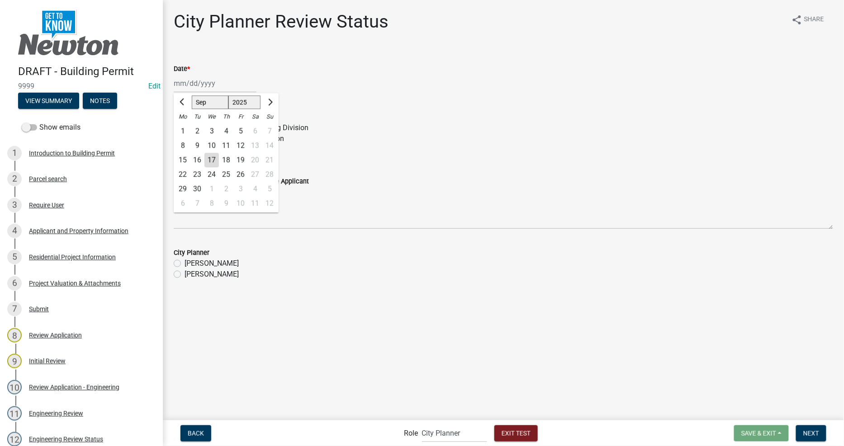
click at [213, 163] on div "17" at bounding box center [211, 160] width 14 height 14
type input "09/17/2025"
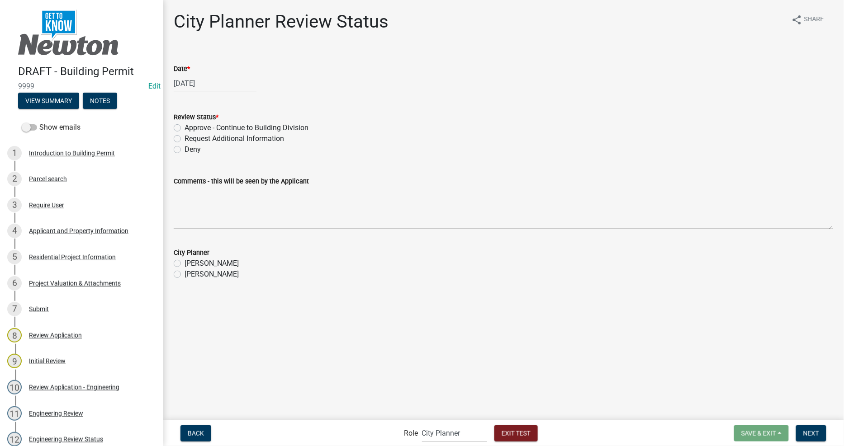
click at [582, 325] on main "City Planner Review Status share Share Date * 09/17/2025 Review Status * Approv…" at bounding box center [503, 209] width 681 height 419
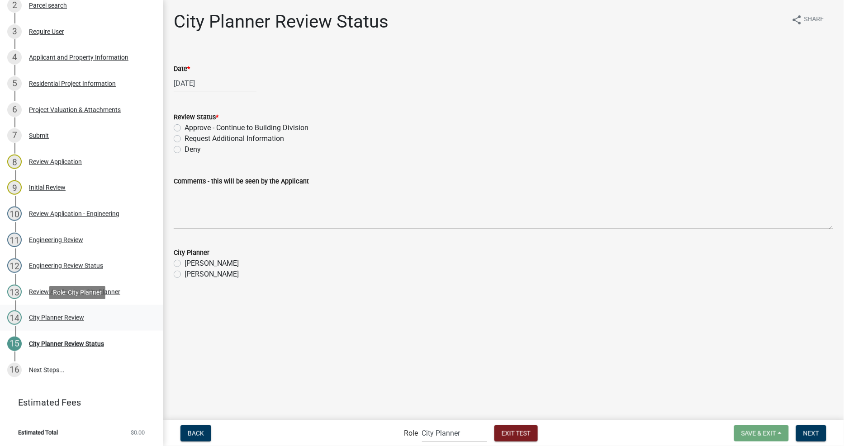
click at [60, 315] on div "City Planner Review" at bounding box center [56, 318] width 55 height 6
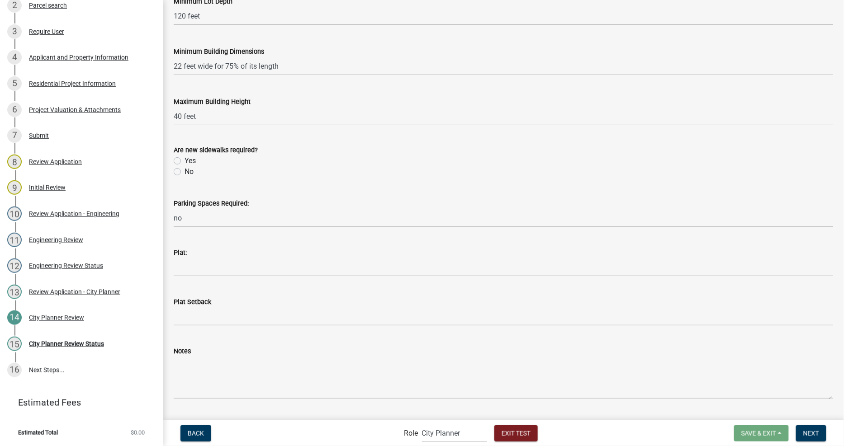
scroll to position [1278, 0]
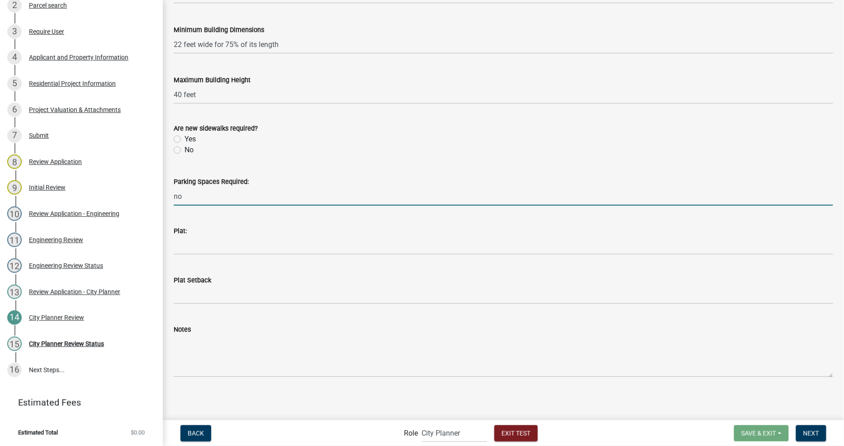
click at [263, 196] on input "no" at bounding box center [503, 196] width 659 height 19
click at [192, 146] on label "No" at bounding box center [189, 150] width 9 height 11
click at [190, 146] on input "No" at bounding box center [188, 148] width 6 height 6
radio input "true"
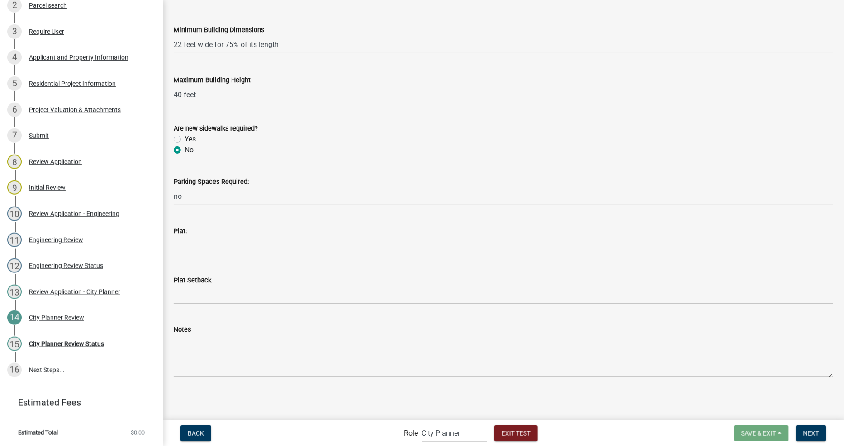
click at [808, 445] on nav "Back Role Applicant Permit Technician Fire Department Admin City Planner Engine…" at bounding box center [503, 434] width 681 height 26
click at [808, 432] on span "Next" at bounding box center [811, 433] width 16 height 7
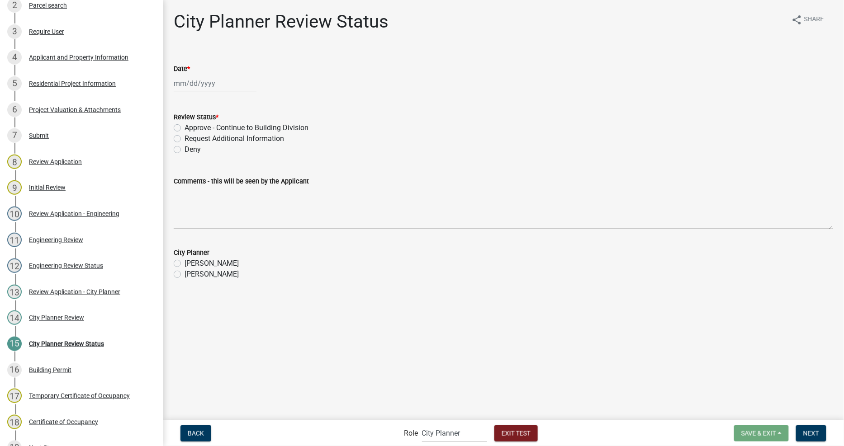
scroll to position [251, 0]
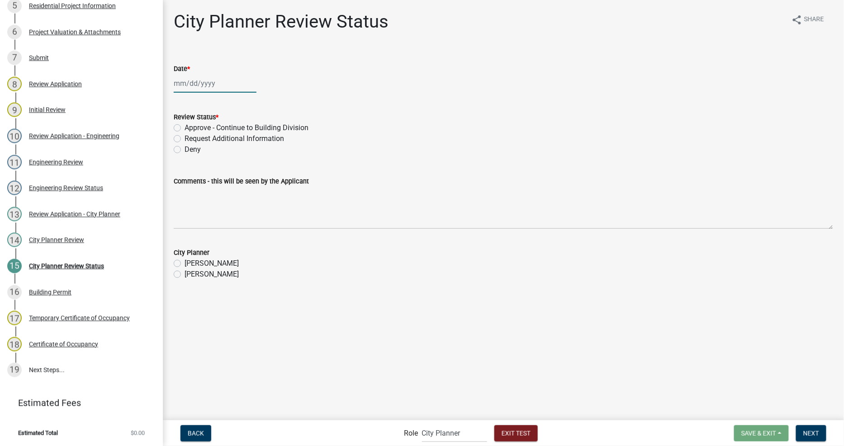
click at [187, 81] on div at bounding box center [215, 83] width 83 height 19
select select "9"
select select "2025"
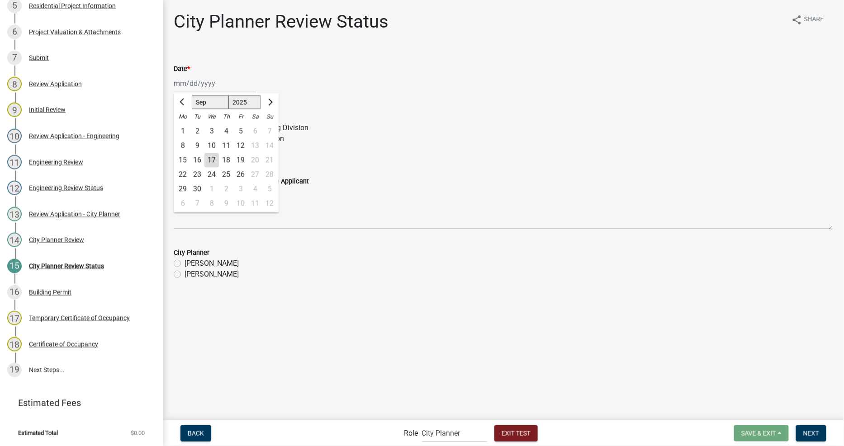
click at [213, 157] on div "17" at bounding box center [211, 160] width 14 height 14
type input "09/17/2025"
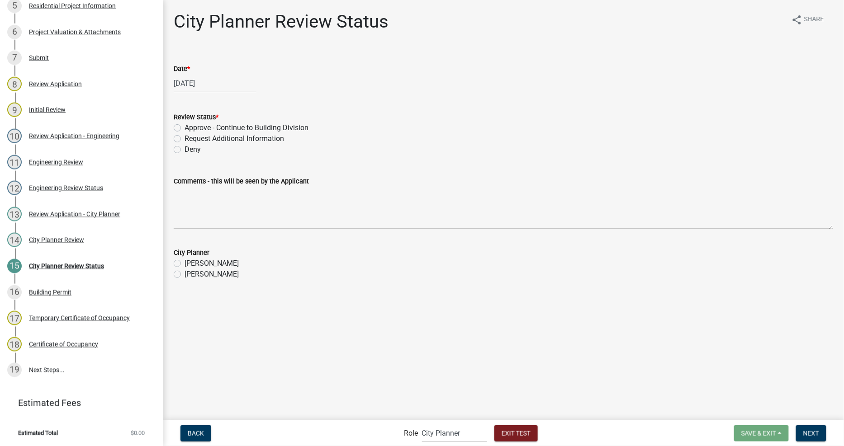
click at [181, 128] on div "Approve - Continue to Building Division" at bounding box center [503, 128] width 659 height 11
click at [185, 127] on label "Approve - Continue to Building Division" at bounding box center [247, 128] width 124 height 11
click at [185, 127] on input "Approve - Continue to Building Division" at bounding box center [188, 126] width 6 height 6
radio input "true"
click at [201, 272] on label "Varsha Borde" at bounding box center [212, 274] width 54 height 11
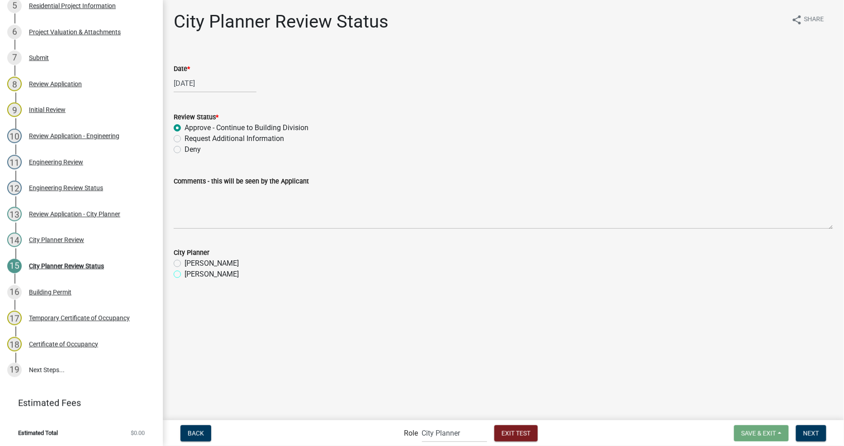
click at [190, 272] on input "Varsha Borde" at bounding box center [188, 272] width 6 height 6
radio input "true"
click at [818, 439] on button "Next" at bounding box center [811, 434] width 30 height 16
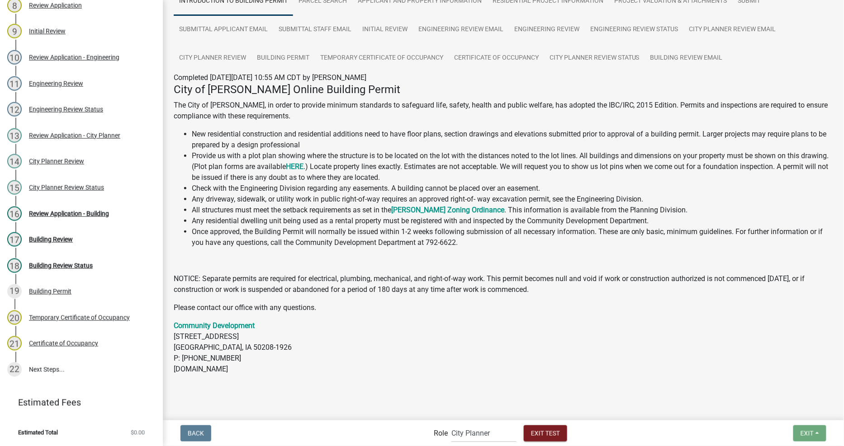
scroll to position [91, 0]
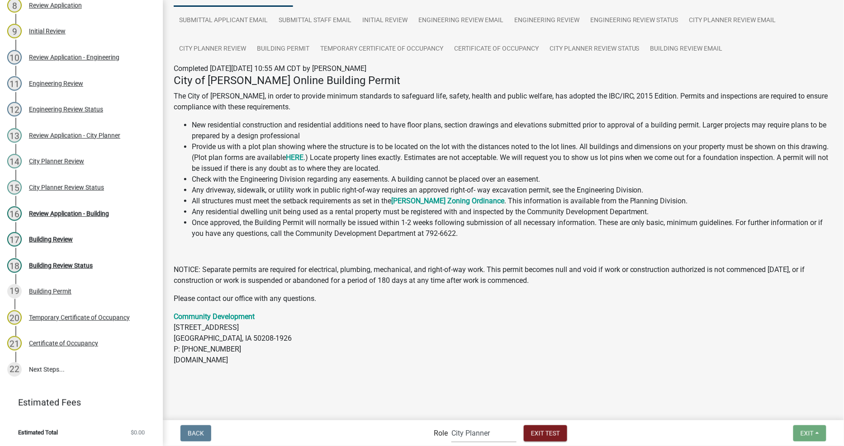
click at [458, 431] on select "Applicant Permit Technician Fire Department Admin City Planner Engineering Divi…" at bounding box center [483, 433] width 65 height 19
select select "09551a90-692a-48aa-a200-cf2336143e52"
click at [451, 424] on select "Applicant Permit Technician Fire Department Admin City Planner Engineering Divi…" at bounding box center [483, 433] width 65 height 19
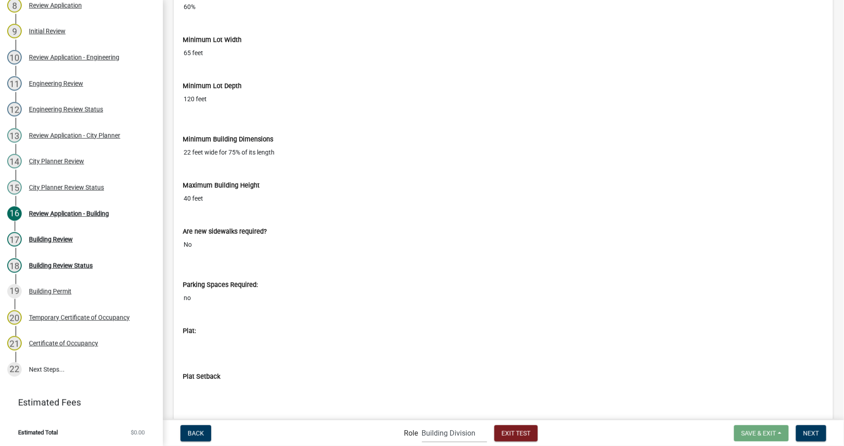
scroll to position [5745, 0]
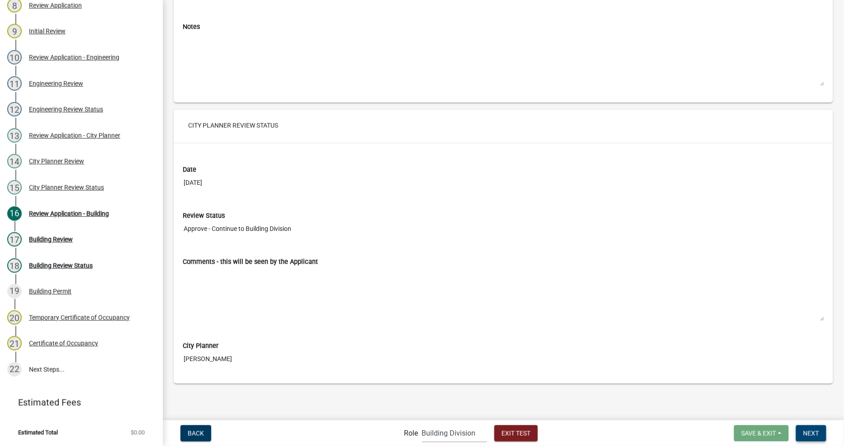
click at [802, 430] on button "Next" at bounding box center [811, 434] width 30 height 16
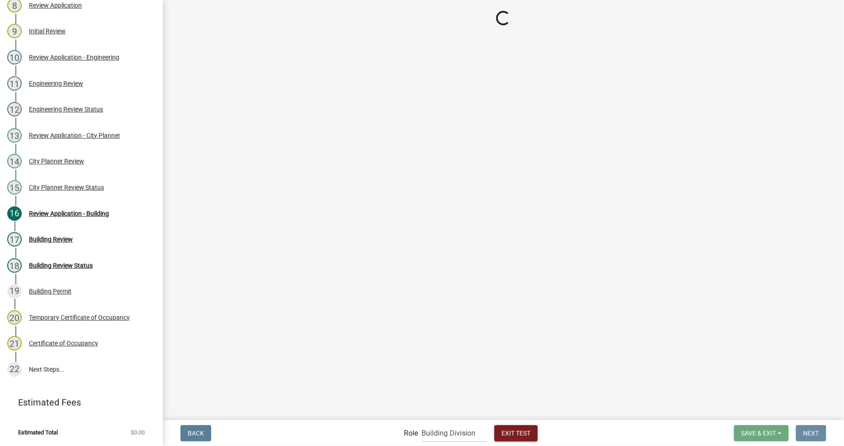
scroll to position [0, 0]
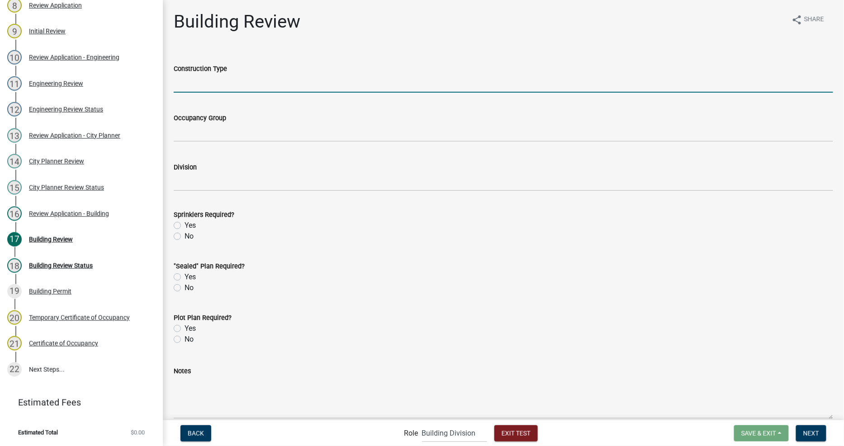
click at [322, 80] on input "Construction Type" at bounding box center [503, 83] width 659 height 19
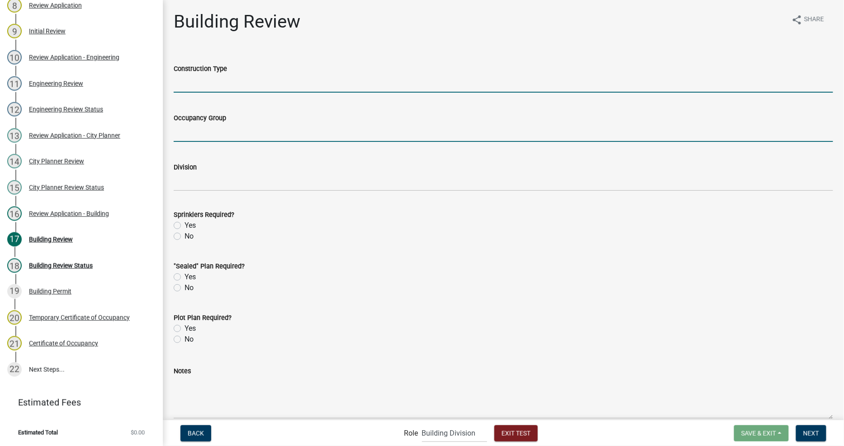
click at [314, 139] on input "Occupancy Group" at bounding box center [503, 132] width 659 height 19
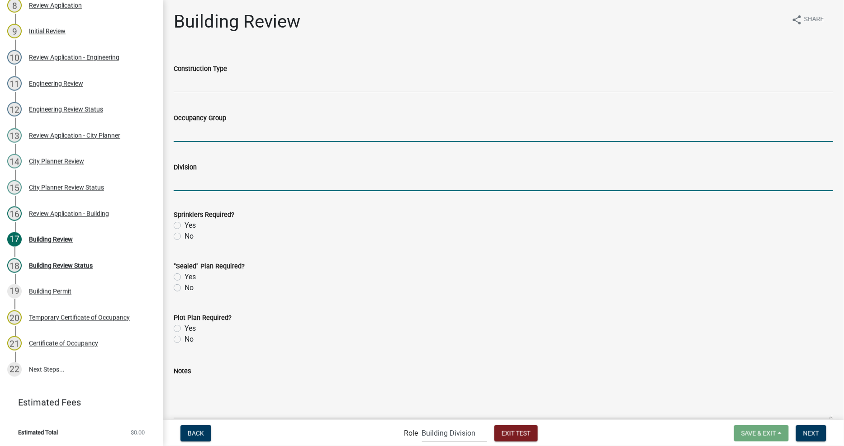
click at [317, 173] on input "Division" at bounding box center [503, 182] width 659 height 19
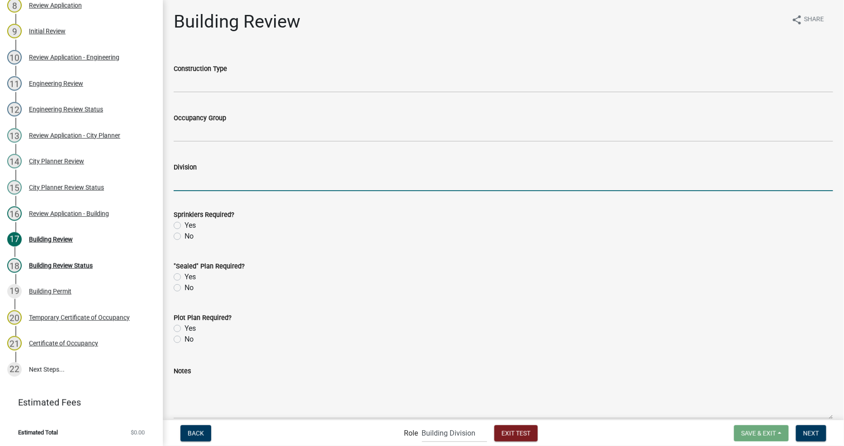
click at [388, 317] on div "Plot Plan Required?" at bounding box center [503, 318] width 659 height 11
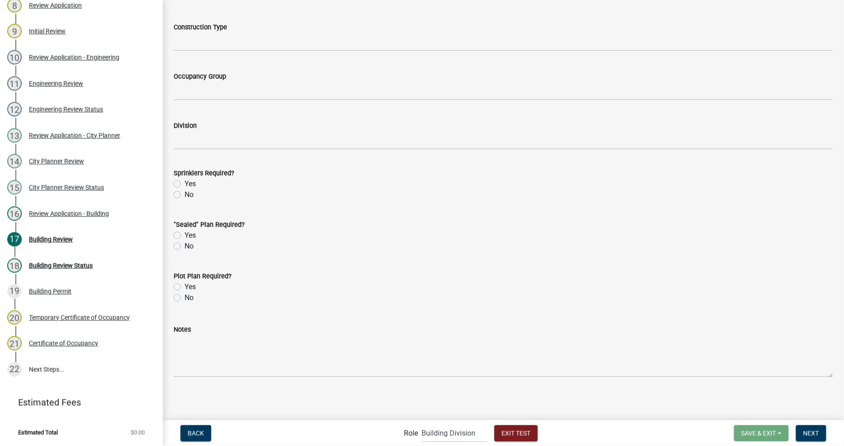
scroll to position [42, 0]
click at [185, 195] on label "No" at bounding box center [189, 194] width 9 height 11
click at [185, 195] on input "No" at bounding box center [188, 192] width 6 height 6
radio input "true"
click at [182, 243] on div "No" at bounding box center [503, 246] width 659 height 11
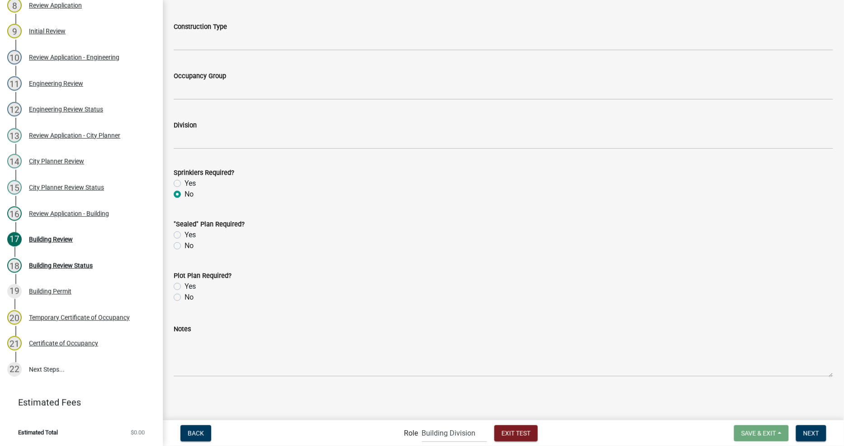
click at [181, 297] on div "No" at bounding box center [503, 297] width 659 height 11
click at [177, 292] on div "No" at bounding box center [503, 297] width 659 height 11
click at [185, 299] on label "No" at bounding box center [189, 297] width 9 height 11
click at [185, 298] on input "No" at bounding box center [188, 295] width 6 height 6
radio input "true"
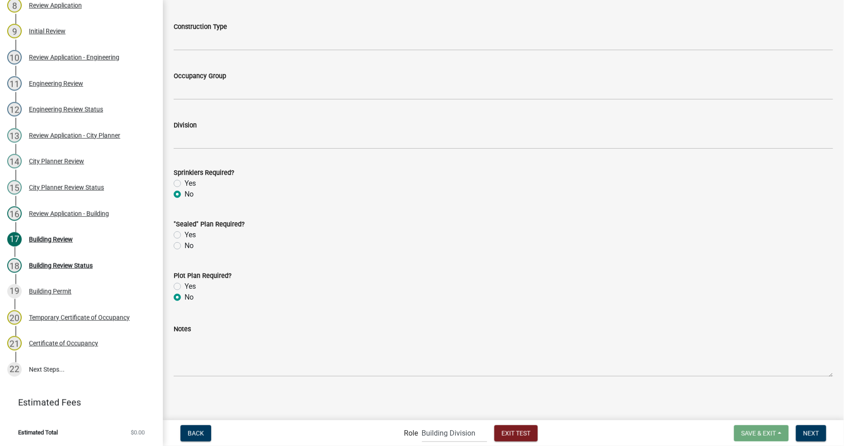
click at [185, 243] on label "No" at bounding box center [189, 246] width 9 height 11
click at [185, 243] on input "No" at bounding box center [188, 244] width 6 height 6
radio input "true"
click at [437, 251] on div "No" at bounding box center [503, 246] width 659 height 11
click at [811, 432] on span "Next" at bounding box center [811, 433] width 16 height 7
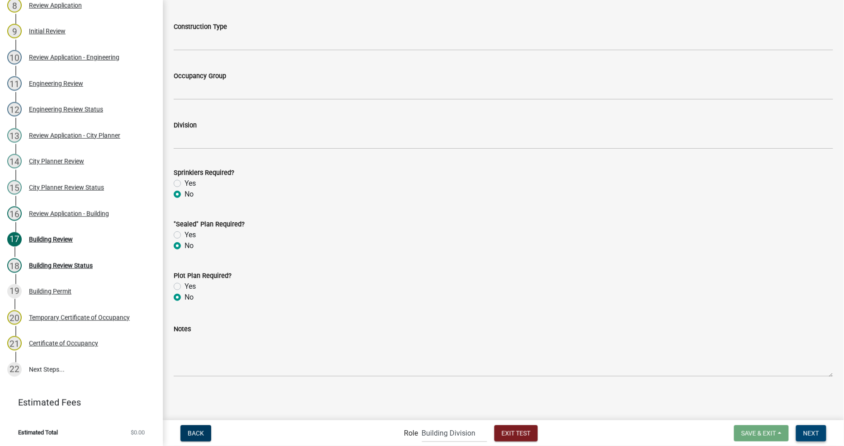
scroll to position [0, 0]
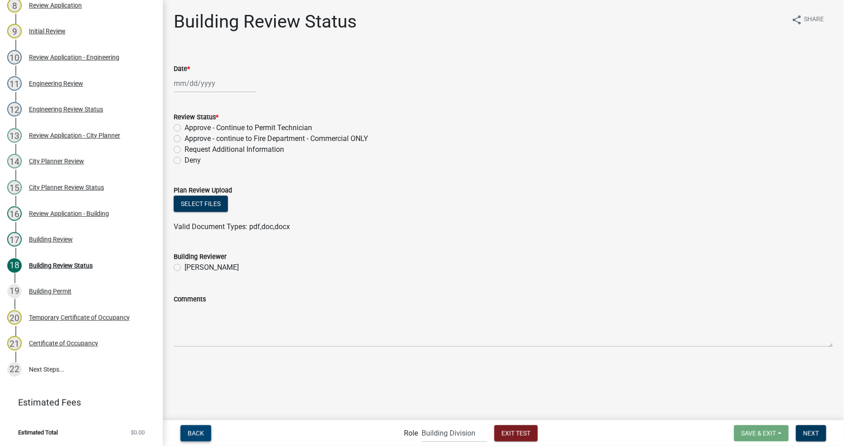
click at [193, 435] on span "Back" at bounding box center [196, 433] width 16 height 7
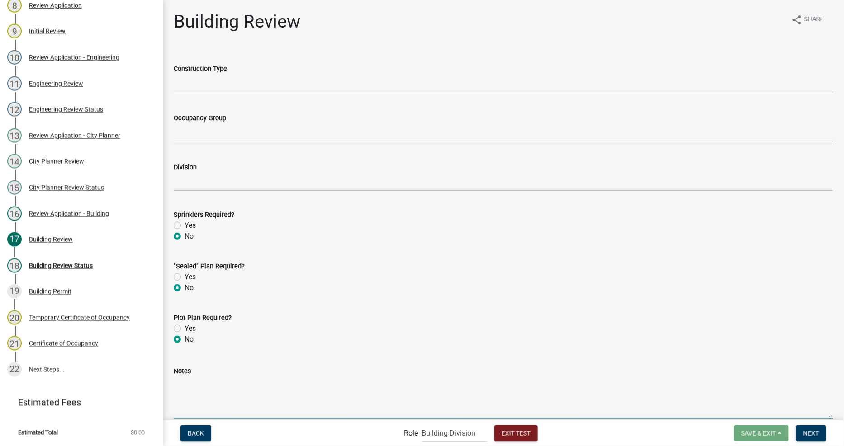
click at [211, 381] on textarea "Notes" at bounding box center [503, 398] width 659 height 43
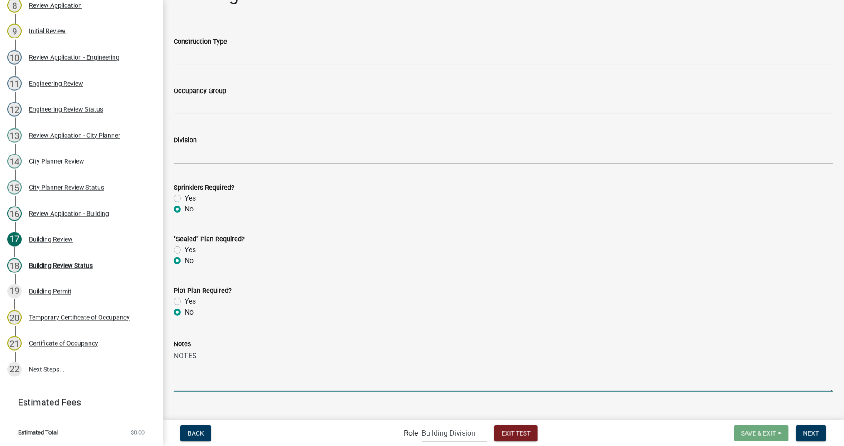
scroll to position [42, 0]
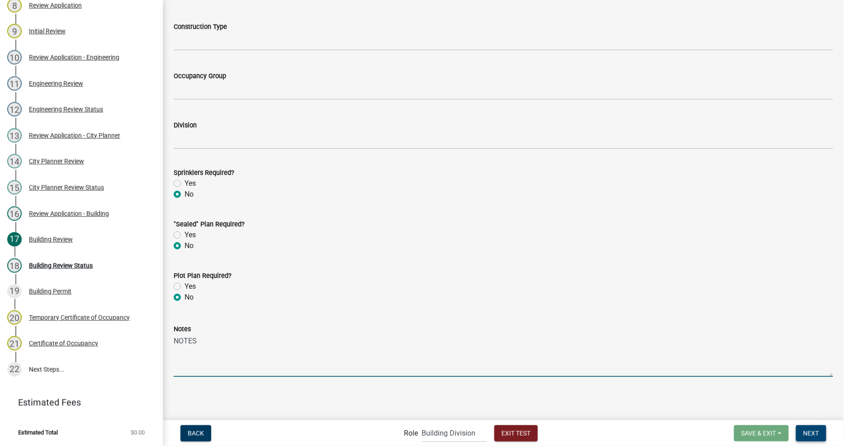
type textarea "NOTES"
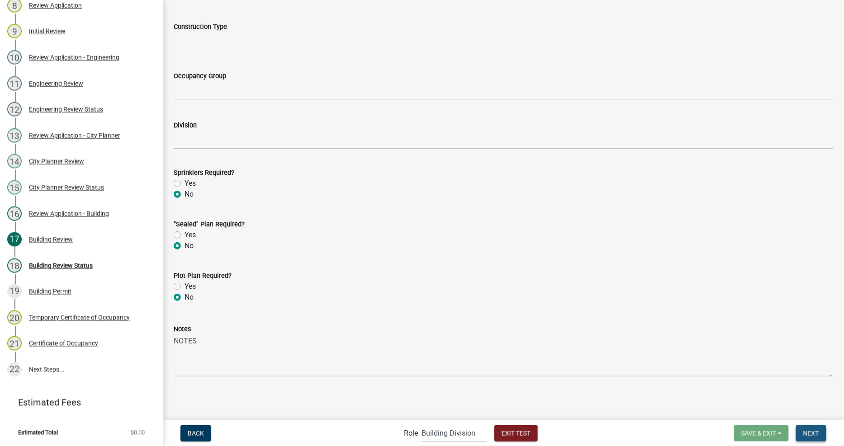
click at [815, 435] on span "Next" at bounding box center [811, 433] width 16 height 7
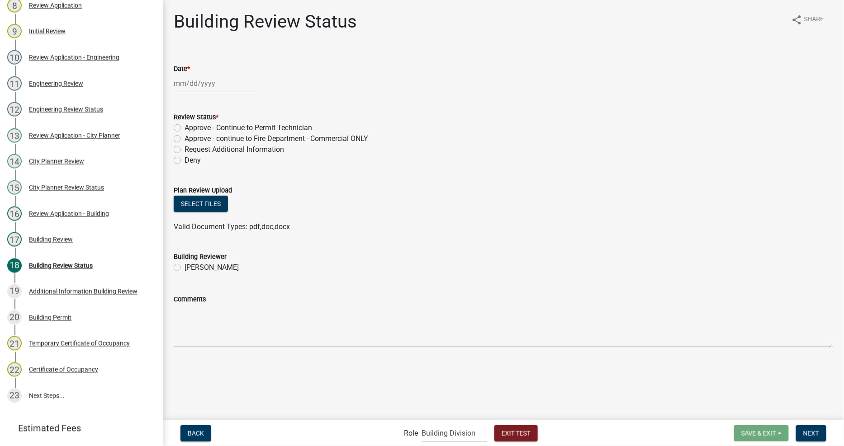
scroll to position [356, 0]
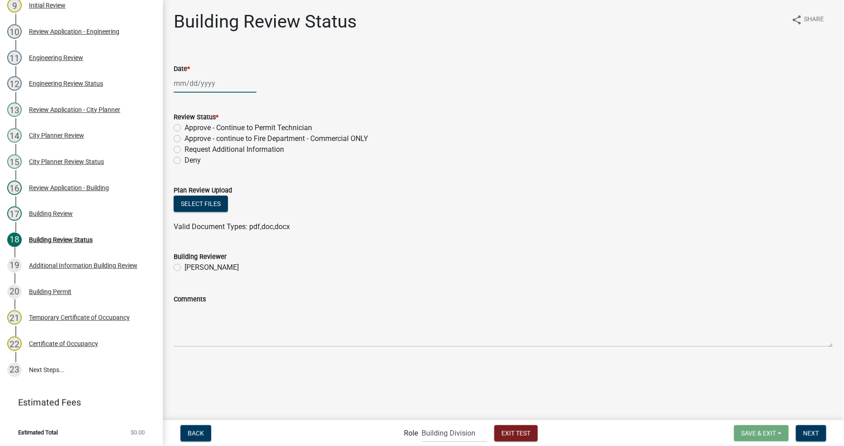
click at [196, 86] on div at bounding box center [215, 83] width 83 height 19
select select "9"
select select "2025"
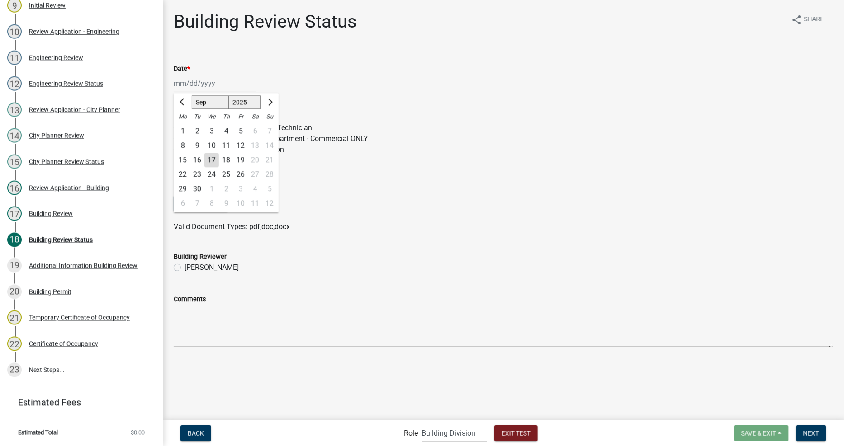
click at [210, 159] on div "17" at bounding box center [211, 160] width 14 height 14
type input "09/17/2025"
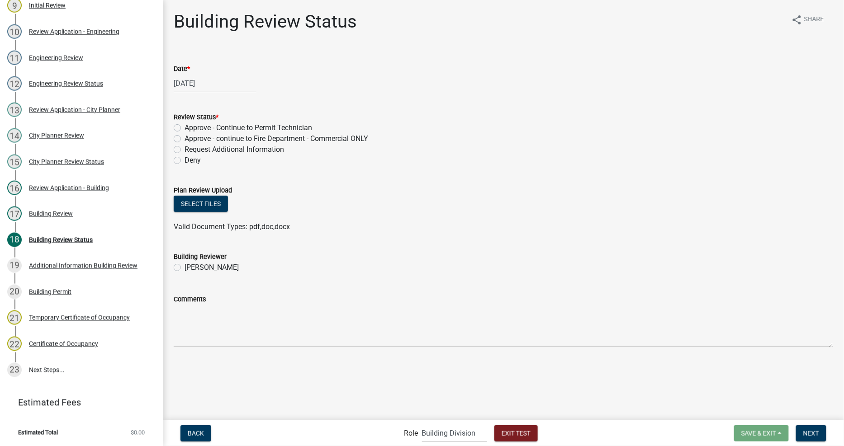
click at [313, 197] on div "Select files" at bounding box center [503, 205] width 659 height 19
click at [183, 132] on div "Approve - Continue to Permit Technician" at bounding box center [503, 128] width 659 height 11
click at [185, 125] on label "Approve - Continue to Permit Technician" at bounding box center [249, 128] width 128 height 11
click at [185, 125] on input "Approve - Continue to Permit Technician" at bounding box center [188, 126] width 6 height 6
radio input "true"
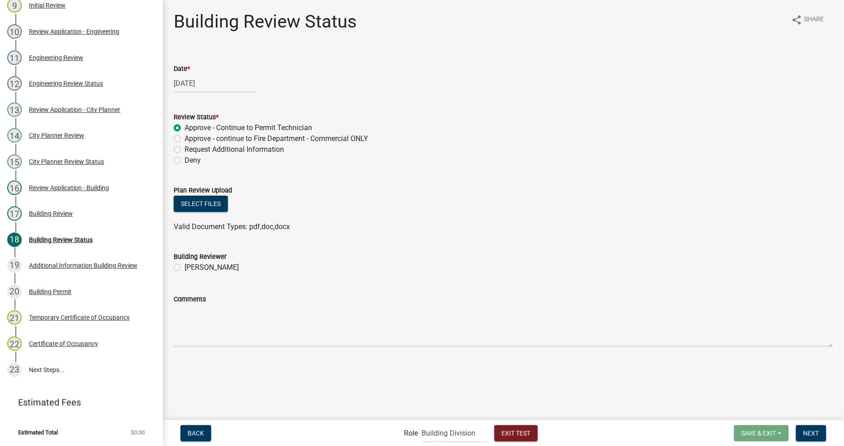
click at [391, 260] on div "Building Reviewer" at bounding box center [503, 256] width 659 height 11
click at [191, 270] on label "Mike Flahive" at bounding box center [212, 267] width 54 height 11
click at [190, 268] on input "Mike Flahive" at bounding box center [188, 265] width 6 height 6
radio input "true"
click at [811, 437] on button "Next" at bounding box center [811, 434] width 30 height 16
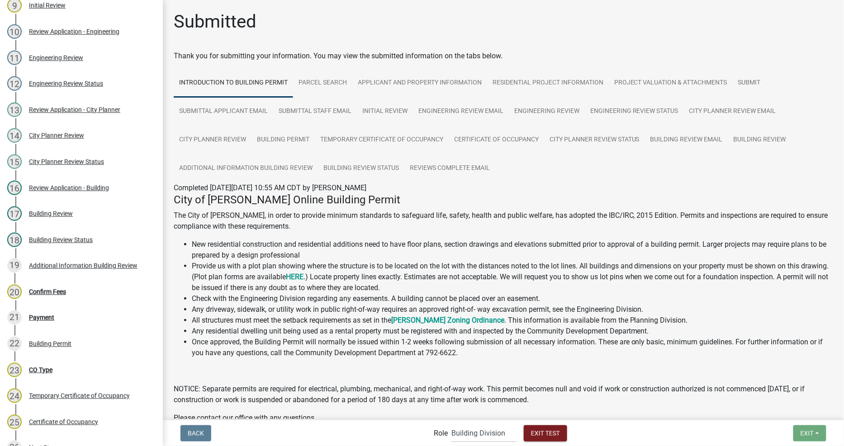
scroll to position [434, 0]
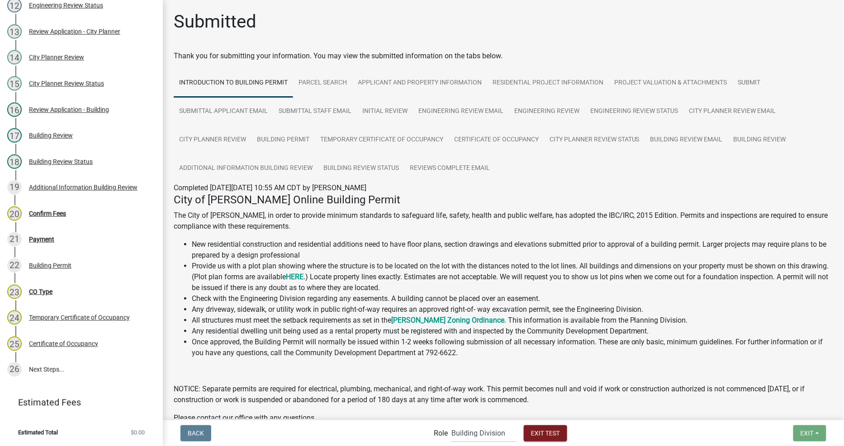
click at [275, 323] on li "All structures must meet the setback requirements as set in the Newton Zoning O…" at bounding box center [512, 320] width 641 height 11
click at [53, 163] on div "Building Review Status" at bounding box center [61, 162] width 64 height 6
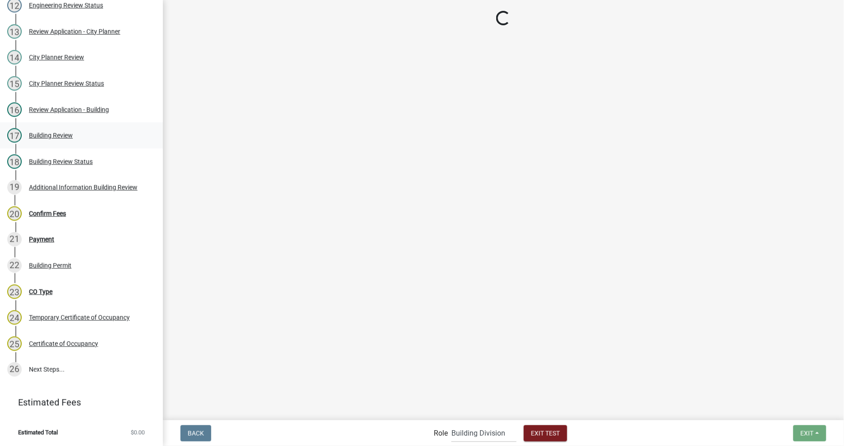
click at [57, 135] on div "Building Review" at bounding box center [51, 136] width 44 height 6
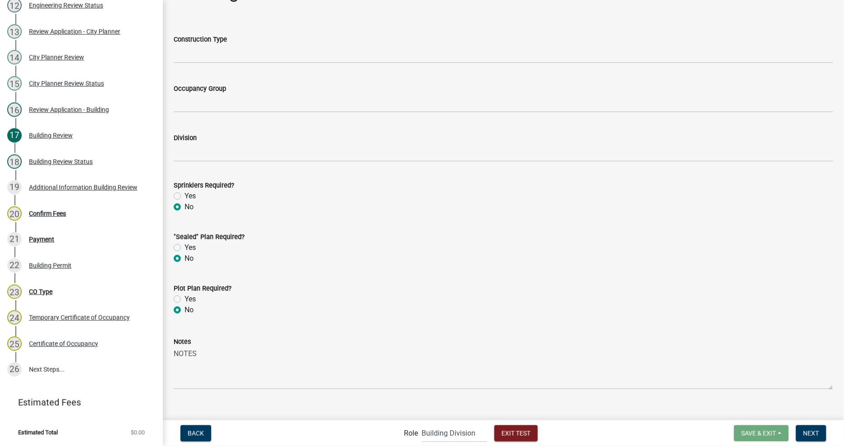
scroll to position [42, 0]
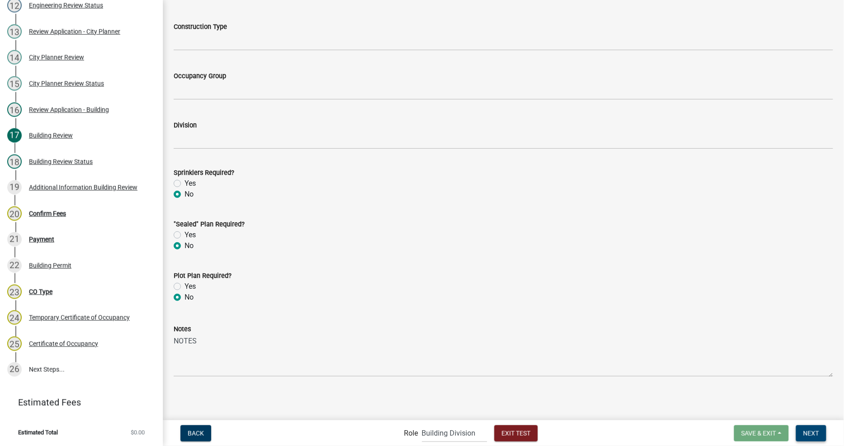
click at [810, 436] on span "Next" at bounding box center [811, 433] width 16 height 7
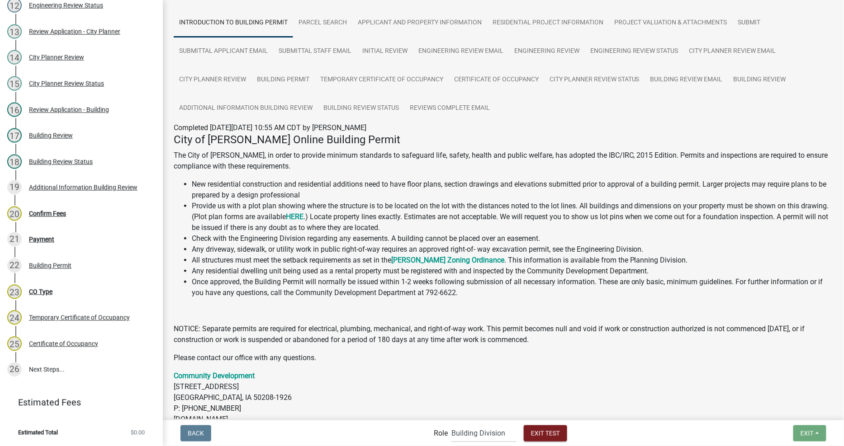
scroll to position [0, 0]
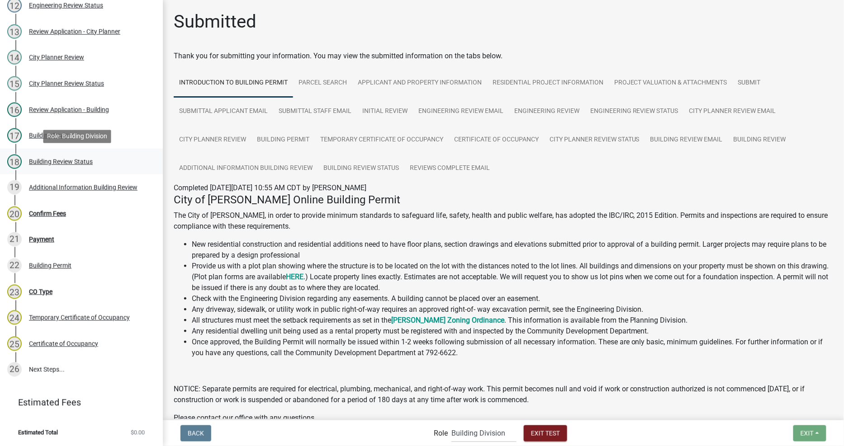
click at [38, 160] on div "Building Review Status" at bounding box center [61, 162] width 64 height 6
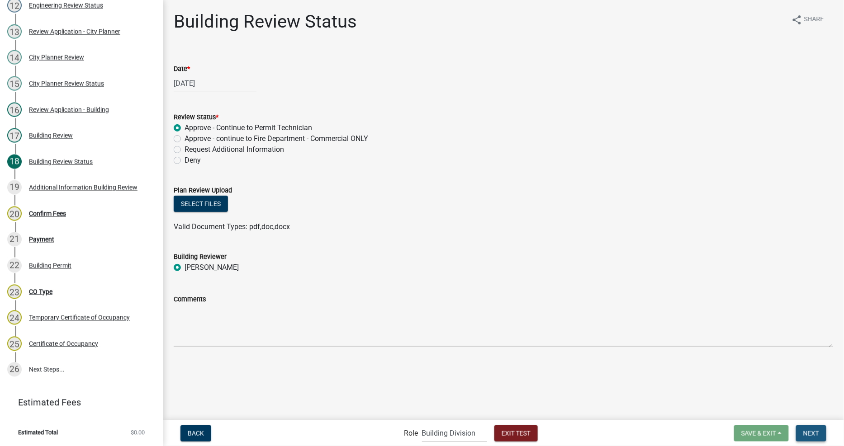
click at [812, 435] on span "Next" at bounding box center [811, 433] width 16 height 7
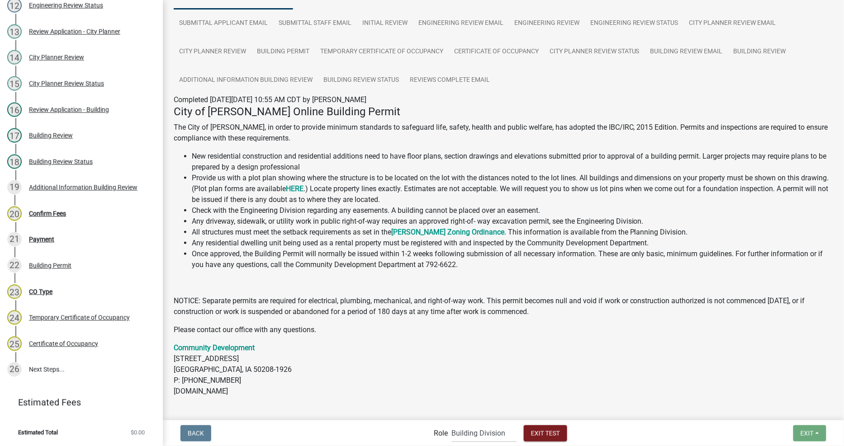
scroll to position [119, 0]
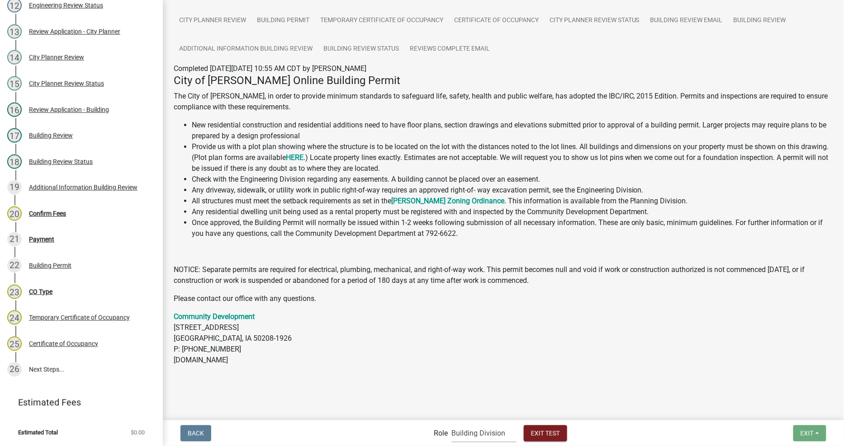
click at [478, 430] on select "Applicant Permit Technician Fire Department Admin City Planner Engineering Divi…" at bounding box center [483, 433] width 65 height 19
click at [451, 424] on select "Applicant Permit Technician Fire Department Admin City Planner Engineering Divi…" at bounding box center [483, 433] width 65 height 19
click at [56, 216] on div "Confirm Fees" at bounding box center [47, 214] width 37 height 6
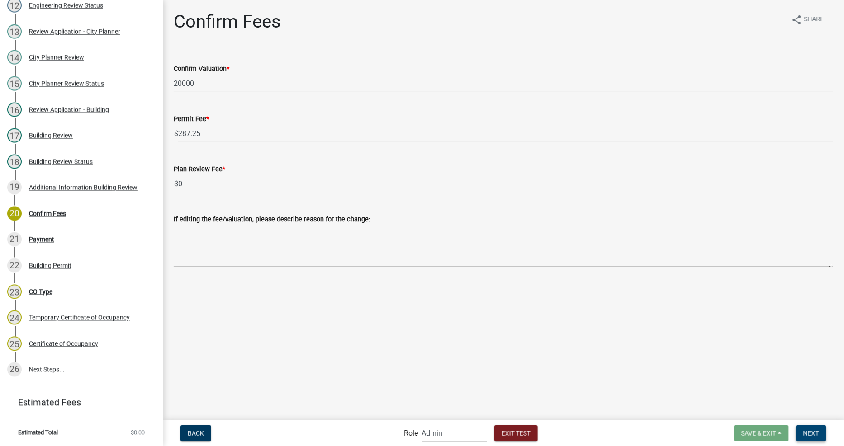
click at [810, 436] on span "Next" at bounding box center [811, 433] width 16 height 7
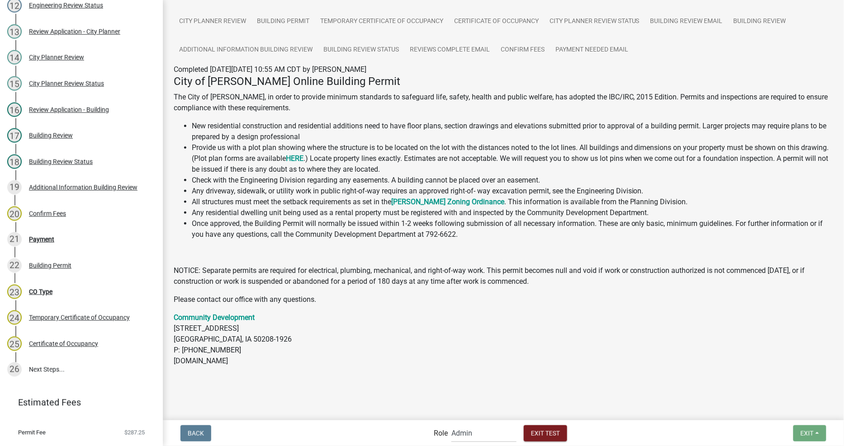
scroll to position [119, 0]
click at [487, 437] on select "Applicant Permit Technician Fire Department Admin City Planner Engineering Divi…" at bounding box center [483, 433] width 65 height 19
click at [493, 429] on select "Applicant Permit Technician Fire Department Admin City Planner Engineering Divi…" at bounding box center [483, 433] width 65 height 19
click at [451, 424] on select "Applicant Permit Technician Fire Department Admin City Planner Engineering Divi…" at bounding box center [483, 433] width 65 height 19
click at [480, 440] on select "Applicant Permit Technician Fire Department Admin City Planner Engineering Divi…" at bounding box center [483, 433] width 65 height 19
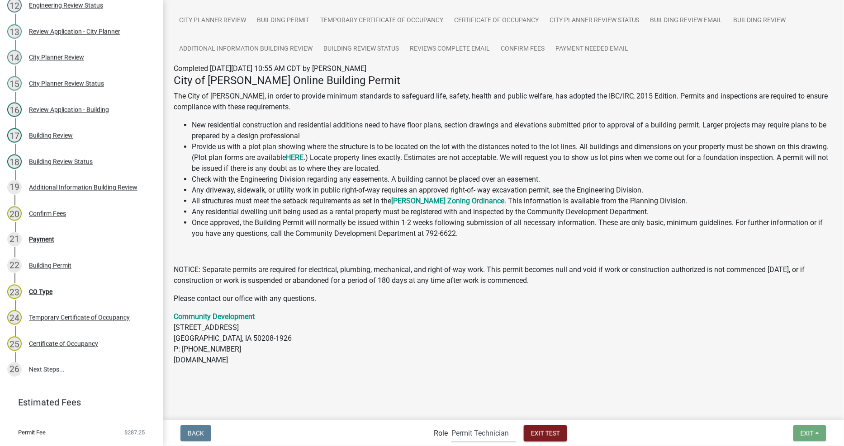
select select "5355c76e-d333-4ae7-ad4c-4a073e072dbd"
click at [451, 424] on select "Applicant Permit Technician Fire Department Admin City Planner Engineering Divi…" at bounding box center [483, 433] width 65 height 19
click at [259, 221] on li "Once approved, the Building Permit will normally be issued within 1-2 weeks fol…" at bounding box center [512, 229] width 641 height 22
click at [48, 242] on div "Payment" at bounding box center [41, 240] width 25 height 6
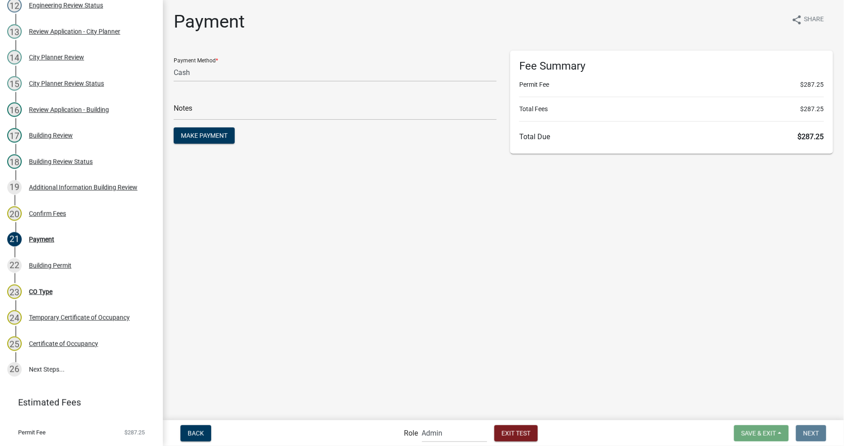
click at [206, 57] on div "Payment Method * Credit Card POS Check Cash" at bounding box center [335, 66] width 323 height 31
click at [201, 71] on select "Credit Card POS Check Cash" at bounding box center [335, 72] width 323 height 19
click at [174, 63] on select "Credit Card POS Check Cash" at bounding box center [335, 72] width 323 height 19
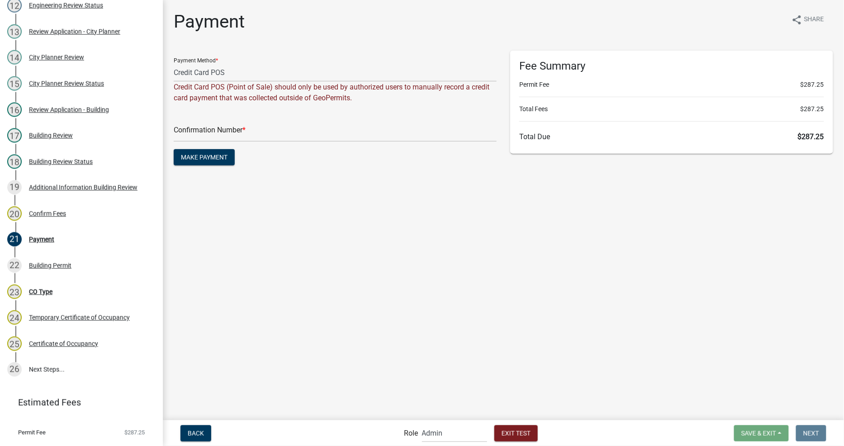
click at [370, 231] on main "Payment share Share Payment Method * Credit Card POS Check Cash Credit Card POS…" at bounding box center [503, 209] width 681 height 419
click at [192, 71] on select "Credit Card POS Check Cash" at bounding box center [335, 72] width 323 height 19
select select "1: 0"
click at [174, 63] on select "Credit Card POS Check Cash" at bounding box center [335, 72] width 323 height 19
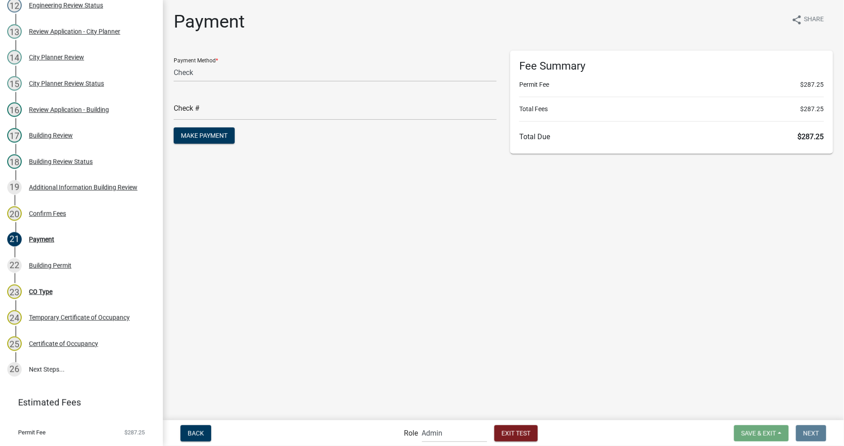
click at [309, 187] on main "Payment share Share Payment Method * Credit Card POS Check Cash Check # Make Pa…" at bounding box center [503, 209] width 681 height 419
click at [260, 112] on input "text" at bounding box center [335, 111] width 323 height 19
type input "123"
click at [34, 266] on div "Building Permit" at bounding box center [50, 266] width 43 height 6
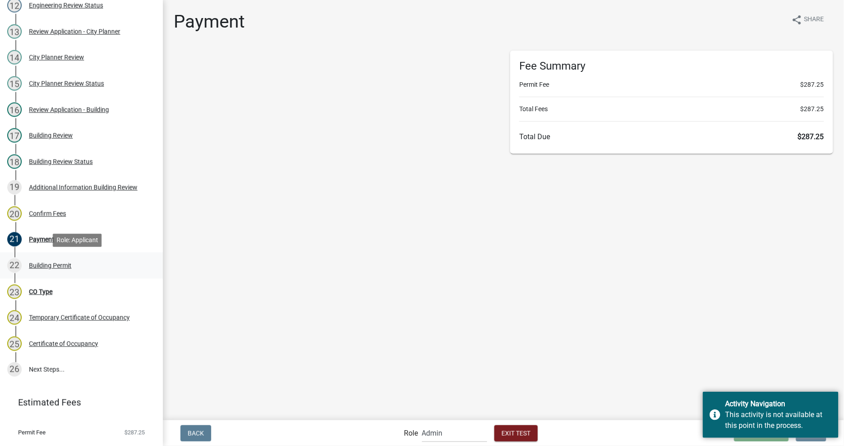
select select "2: 1"
click at [34, 266] on div "Building Permit" at bounding box center [50, 266] width 43 height 6
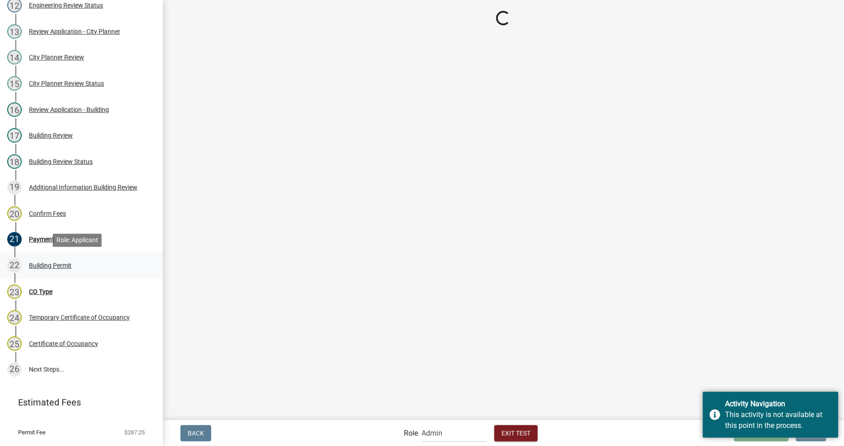
select select "2: 1"
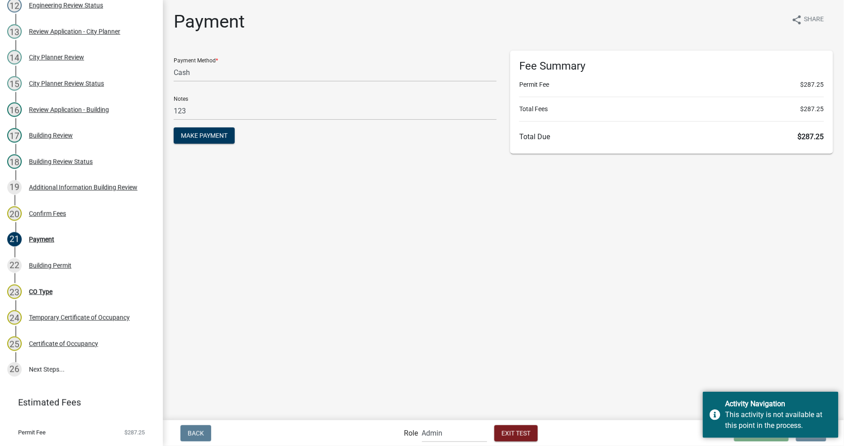
click at [544, 272] on main "Payment share Share Payment Method * Credit Card POS Check Cash Notes 123 Make …" at bounding box center [503, 209] width 681 height 419
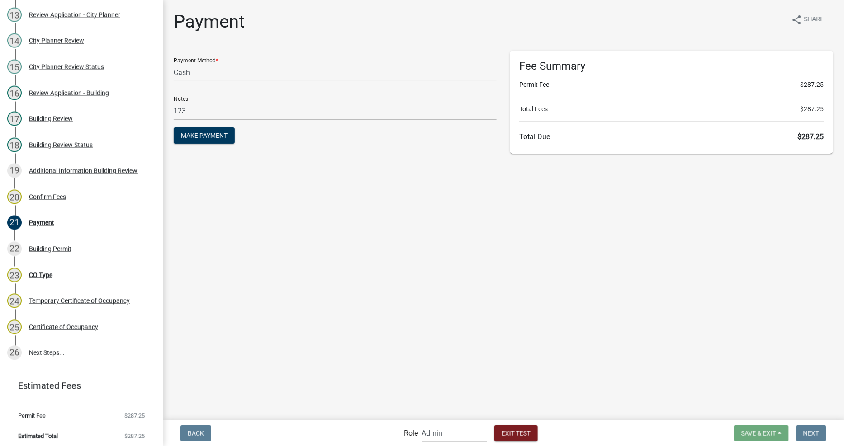
scroll to position [452, 0]
click at [590, 366] on main "Payment share Share Payment Method * Credit Card POS Check Cash Notes 123 Make …" at bounding box center [503, 209] width 681 height 419
click at [491, 319] on main "Payment share Share Payment Method * Credit Card POS Check Cash Notes 123 Make …" at bounding box center [503, 209] width 681 height 419
click at [420, 249] on main "Payment share Share Payment Method * Credit Card POS Check Cash Notes 123 Make …" at bounding box center [503, 209] width 681 height 419
click at [213, 133] on span "Make Payment" at bounding box center [204, 135] width 47 height 7
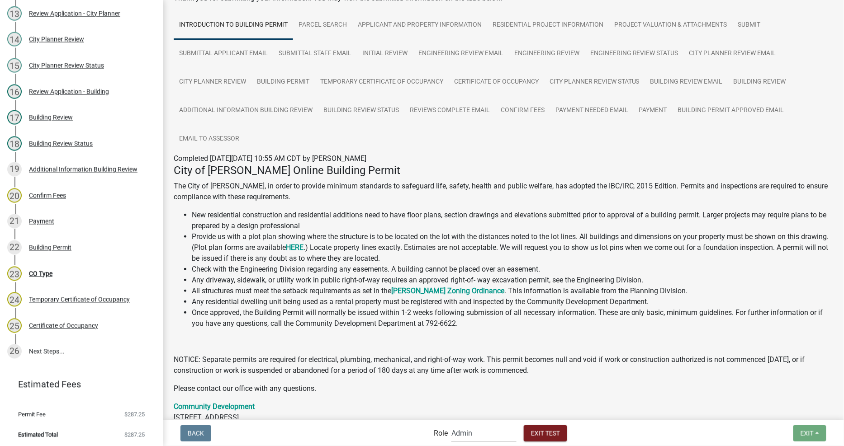
scroll to position [148, 0]
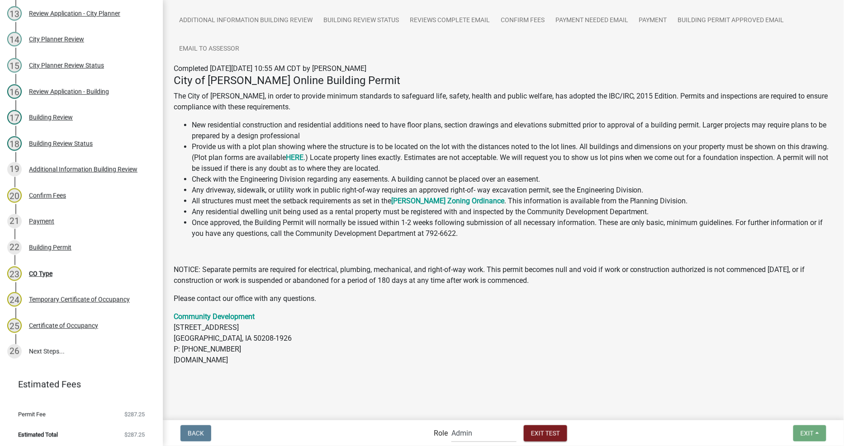
click at [563, 326] on p "Community Development 303 W 4th Street, Suite 501 Newton, IA 50208-1926 P: (641…" at bounding box center [503, 339] width 659 height 54
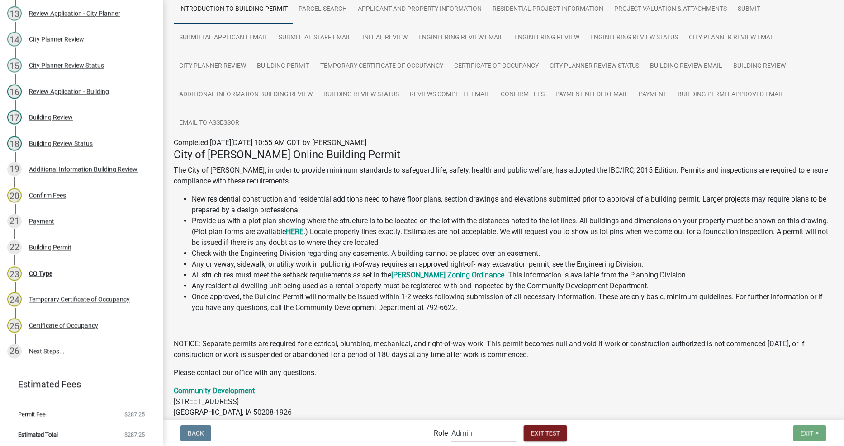
scroll to position [0, 0]
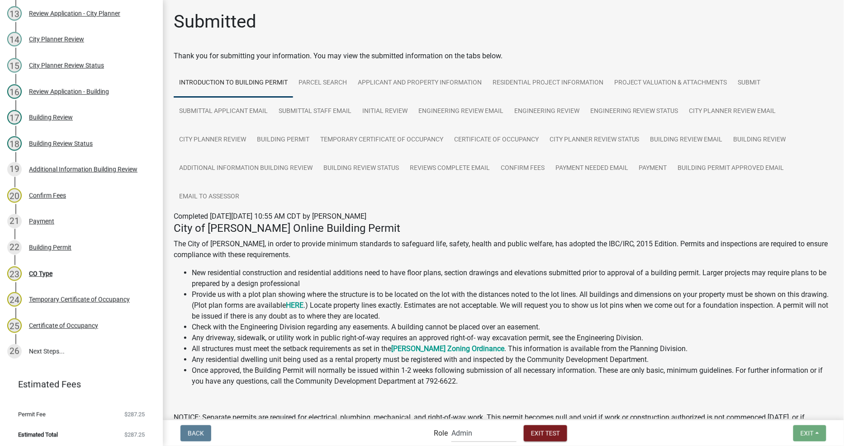
click at [328, 287] on li "New residential construction and residential additions need to have floor plans…" at bounding box center [512, 279] width 641 height 22
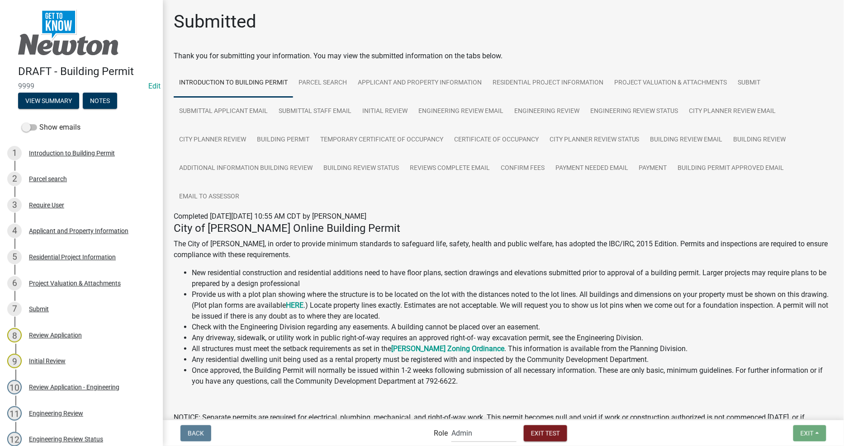
click at [548, 425] on form "Role Applicant Permit Technician Fire Department Admin City Planner Engineering…" at bounding box center [502, 433] width 137 height 19
click at [550, 428] on button "Exit Test" at bounding box center [545, 434] width 43 height 16
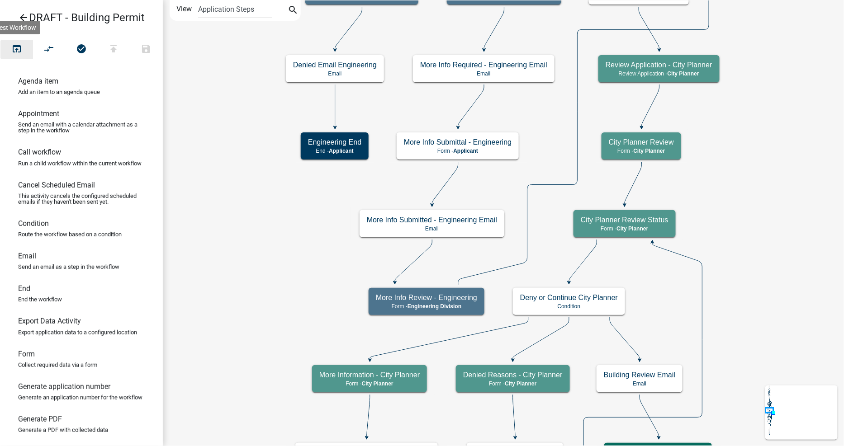
click at [9, 46] on button "open_in_browser" at bounding box center [16, 49] width 33 height 19
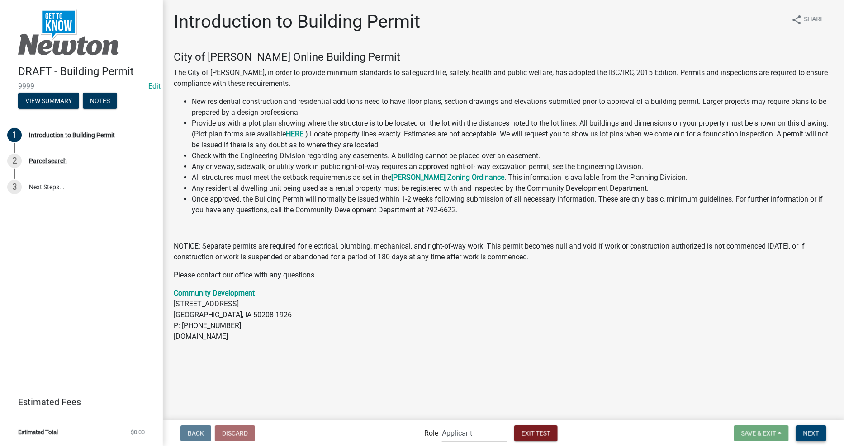
click at [811, 427] on button "Next" at bounding box center [811, 434] width 30 height 16
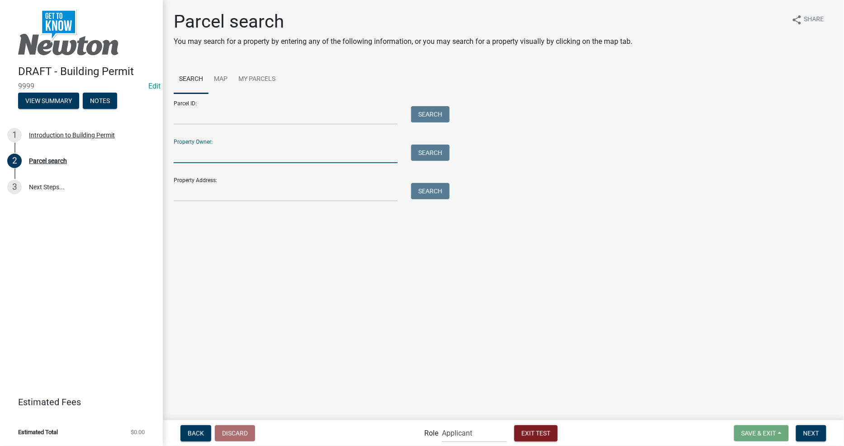
click at [240, 152] on input "Property Owner:" at bounding box center [286, 154] width 224 height 19
type input "wipf"
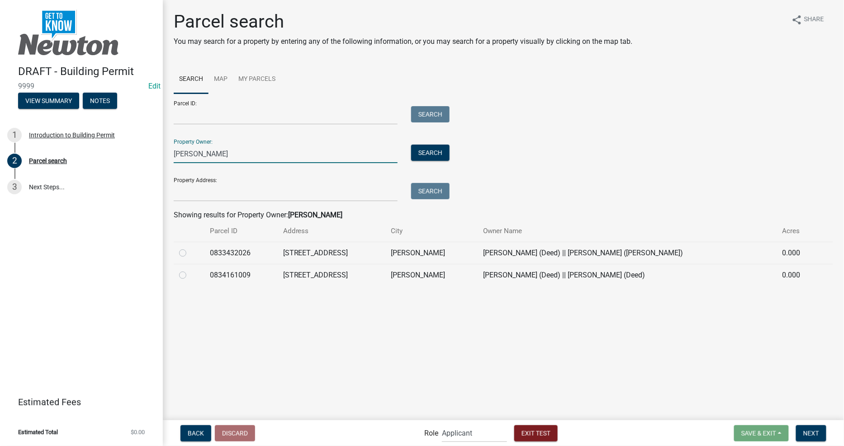
click at [190, 270] on label at bounding box center [190, 270] width 0 height 0
click at [190, 276] on input "radio" at bounding box center [193, 273] width 6 height 6
radio input "true"
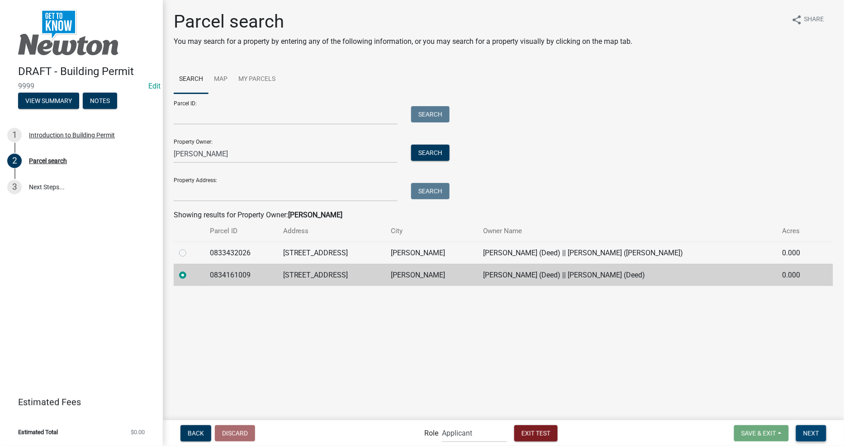
click at [820, 436] on button "Next" at bounding box center [811, 434] width 30 height 16
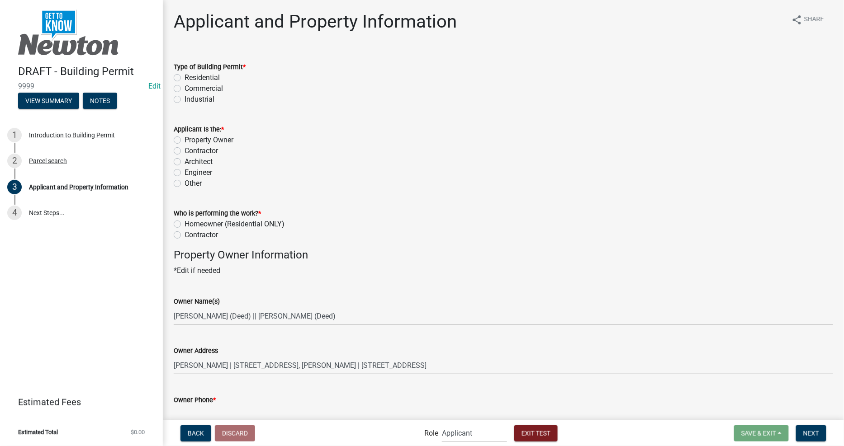
click at [197, 85] on label "Commercial" at bounding box center [204, 88] width 38 height 11
click at [190, 85] on input "Commercial" at bounding box center [188, 86] width 6 height 6
radio input "true"
click at [195, 148] on label "Contractor" at bounding box center [201, 151] width 33 height 11
click at [190, 148] on input "Contractor" at bounding box center [188, 149] width 6 height 6
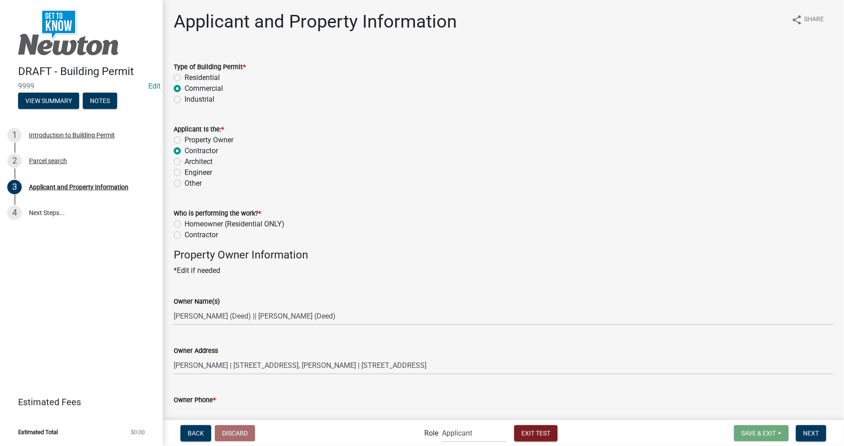
radio input "true"
click at [195, 240] on label "Contractor" at bounding box center [201, 235] width 33 height 11
click at [190, 236] on input "Contractor" at bounding box center [188, 233] width 6 height 6
radio input "true"
click at [197, 237] on label "Contractor" at bounding box center [201, 235] width 33 height 11
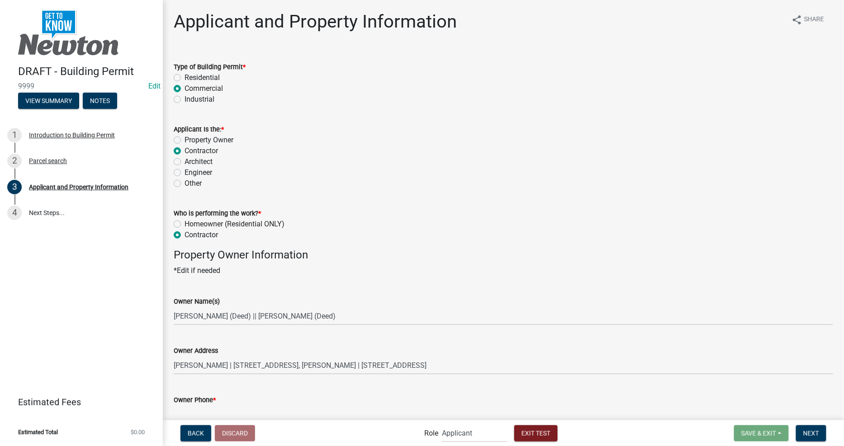
click at [190, 236] on input "Contractor" at bounding box center [188, 233] width 6 height 6
click at [301, 284] on div "Owner Name(s) WIPF, CALEB (Deed) || WIPF, HANNAH (Deed)" at bounding box center [503, 305] width 659 height 42
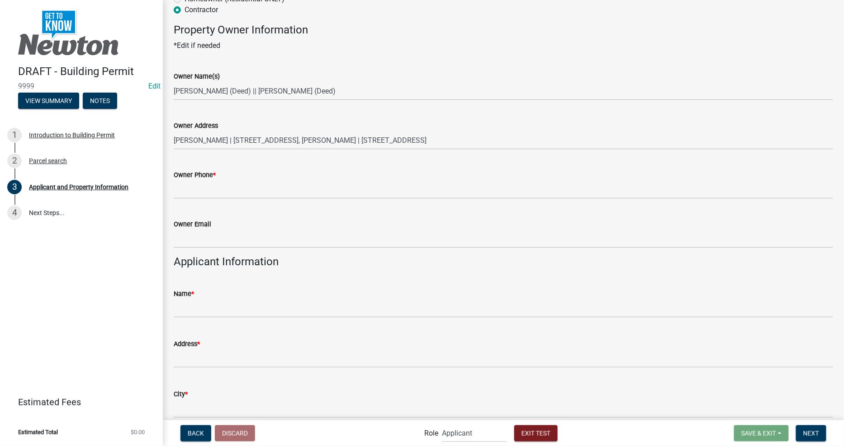
scroll to position [251, 0]
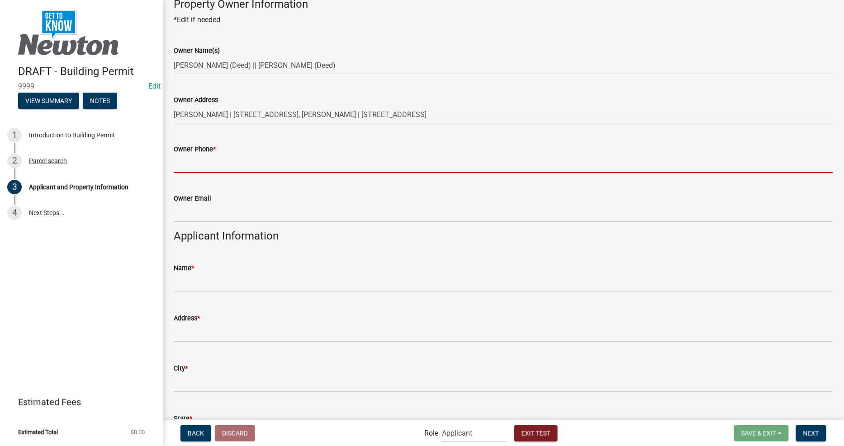
click at [226, 164] on input "Owner Phone *" at bounding box center [503, 164] width 659 height 19
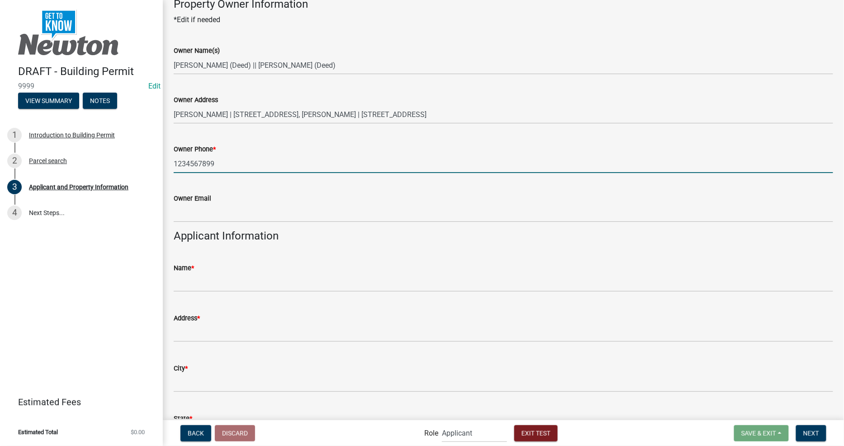
type input "1234567899"
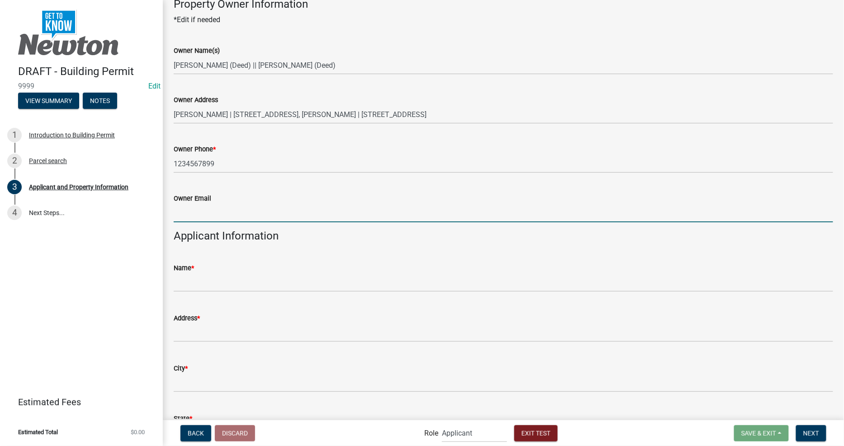
click at [209, 213] on input "Owner Email" at bounding box center [503, 213] width 659 height 19
type input "owner@gmail.com"
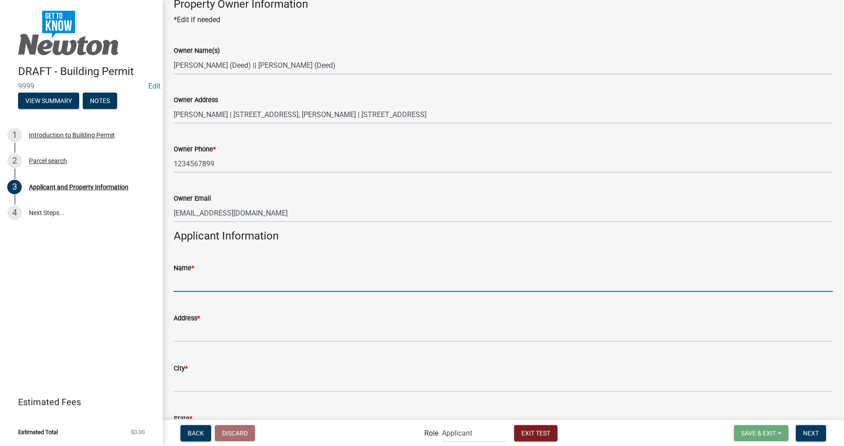
click at [198, 280] on input "Name *" at bounding box center [503, 283] width 659 height 19
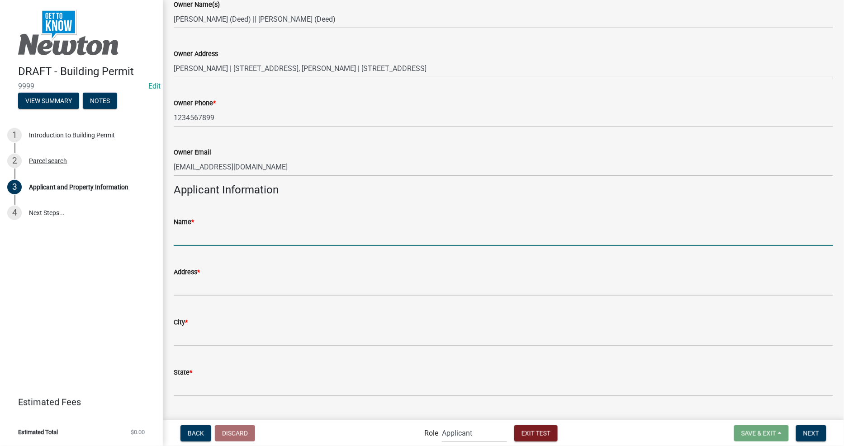
scroll to position [351, 0]
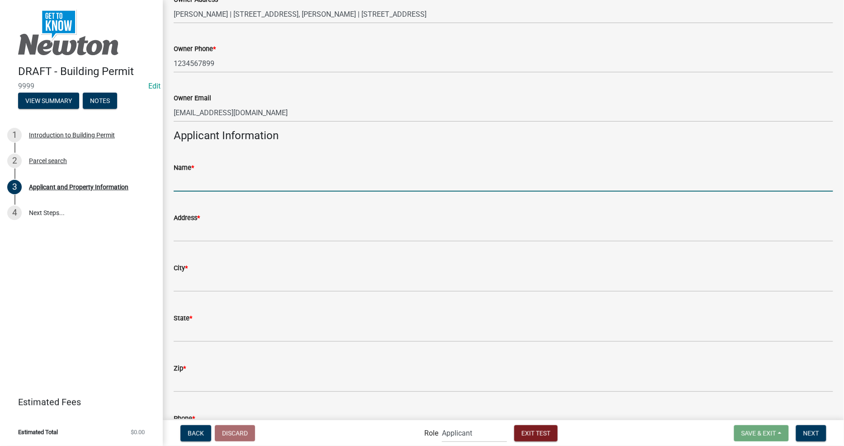
click at [201, 178] on input "Name *" at bounding box center [503, 182] width 659 height 19
type input "APPLICANT NAME"
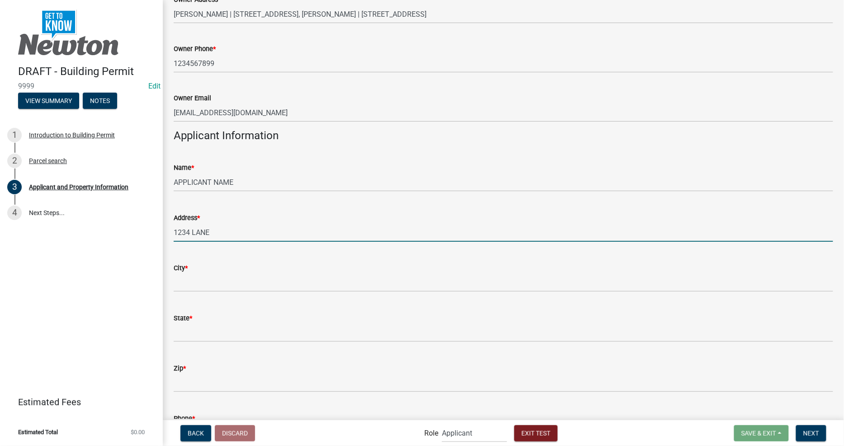
type input "1234 LANE"
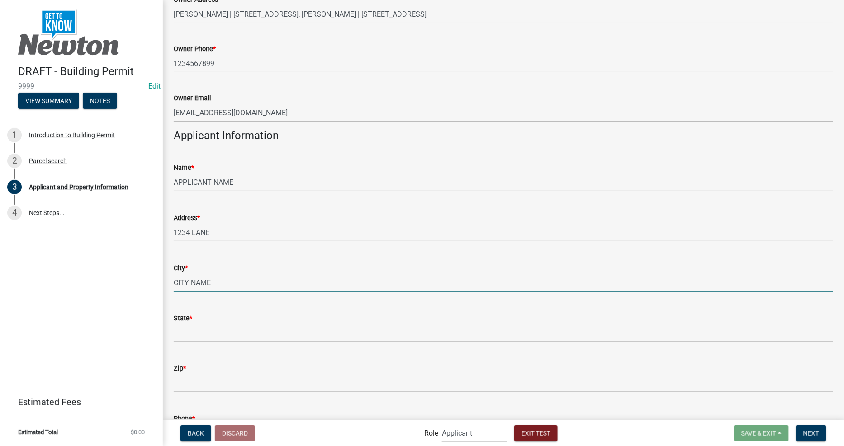
type input "CITY NAME"
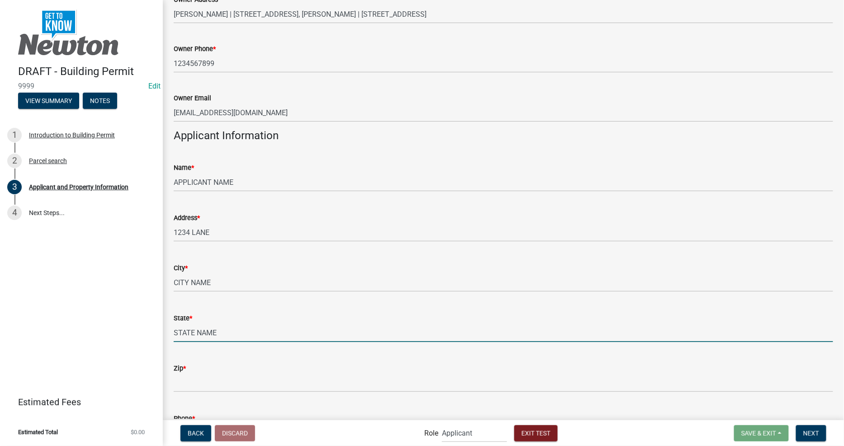
type input "STATE NAME"
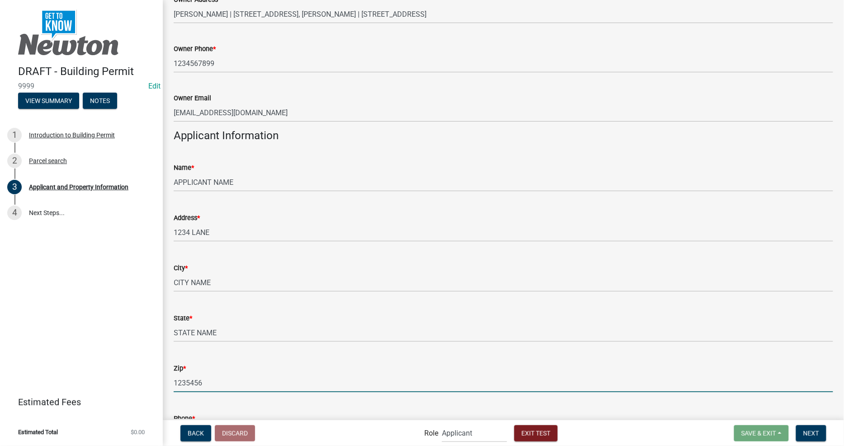
type input "1235456"
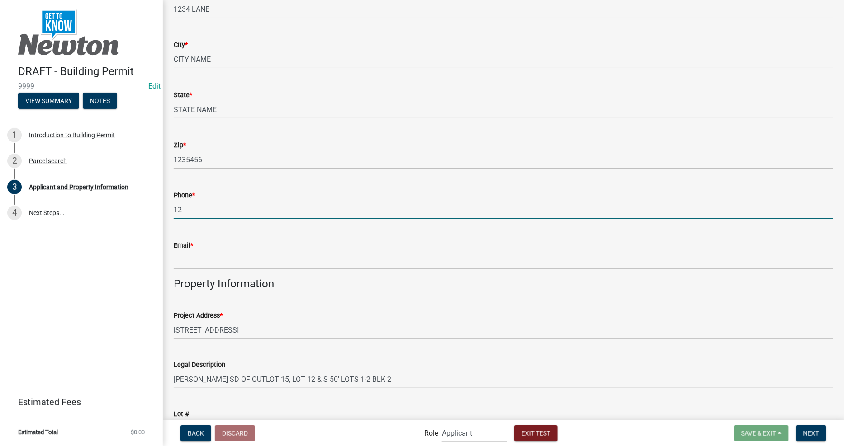
type input "1"
type input "9876543211"
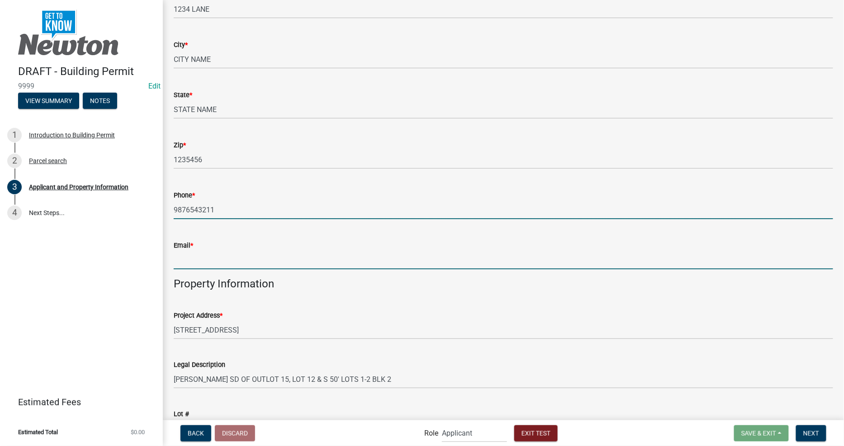
click at [190, 259] on input "Email *" at bounding box center [503, 260] width 659 height 19
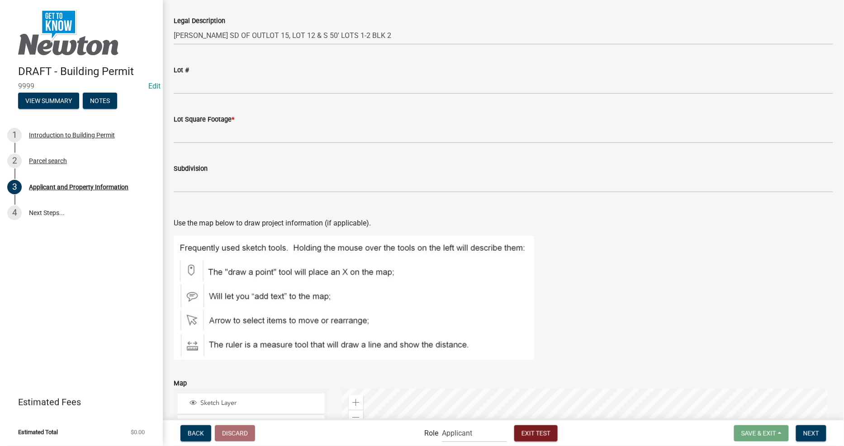
scroll to position [926, 0]
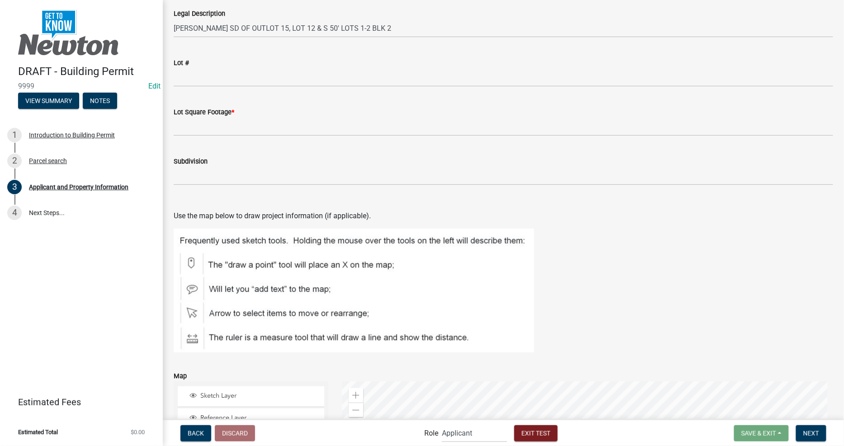
type input "APPLICANT@GMAIL.COM"
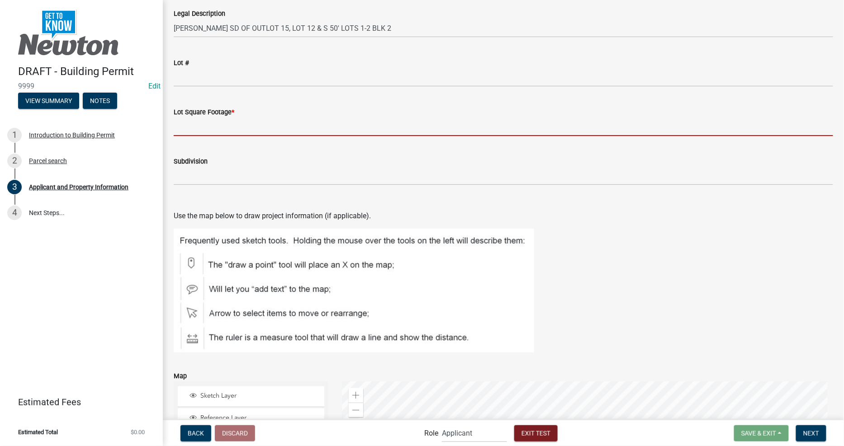
click at [256, 124] on input "Lot Square Footage *" at bounding box center [503, 127] width 659 height 19
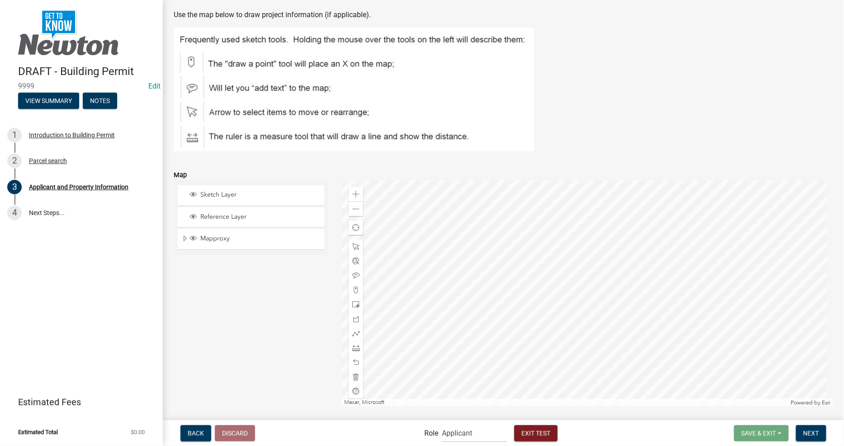
scroll to position [1158, 0]
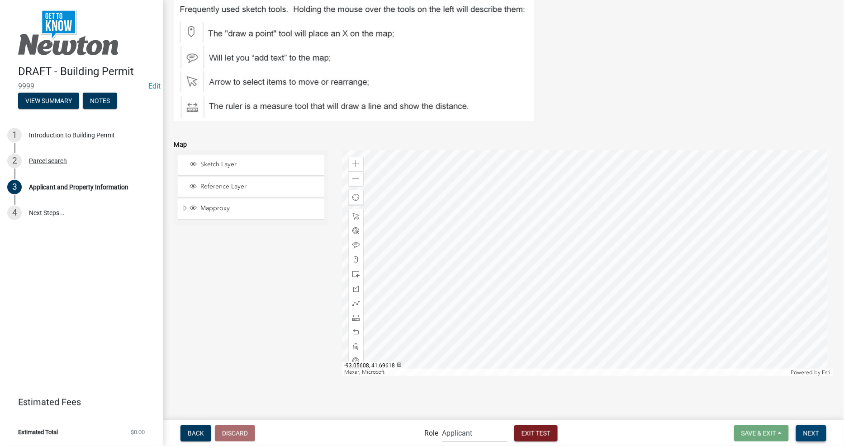
click at [806, 433] on span "Next" at bounding box center [811, 433] width 16 height 7
click at [802, 414] on main "Applicant and Property Information share Share Type of Building Permit * Reside…" at bounding box center [503, 209] width 681 height 419
click at [806, 427] on button "Next" at bounding box center [811, 434] width 30 height 16
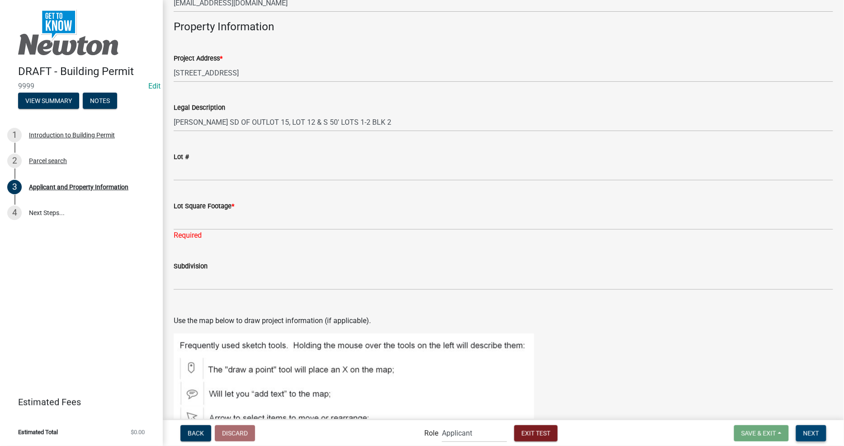
scroll to position [666, 0]
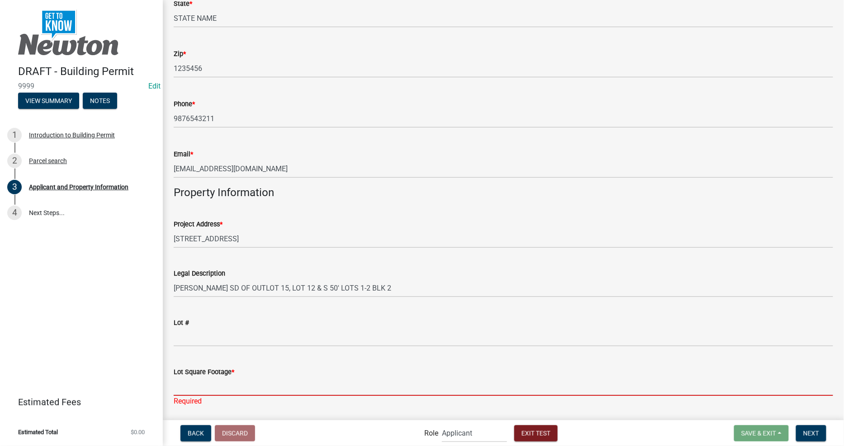
click at [276, 385] on input "Lot Square Footage *" at bounding box center [503, 387] width 659 height 19
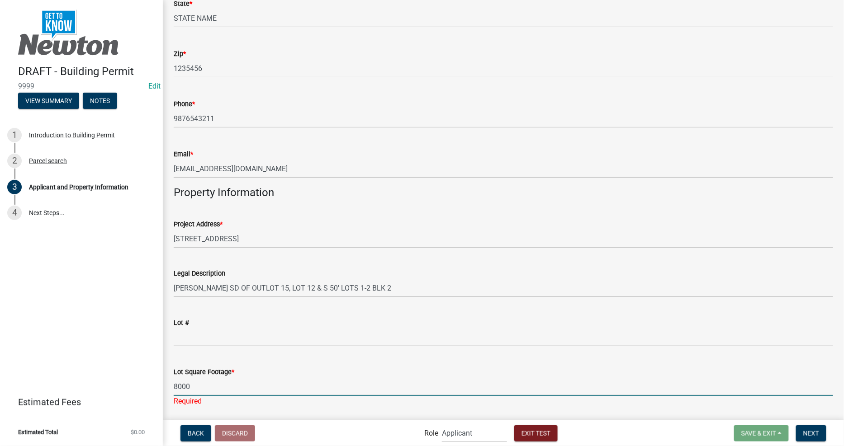
click at [278, 385] on input "8000" at bounding box center [503, 387] width 659 height 19
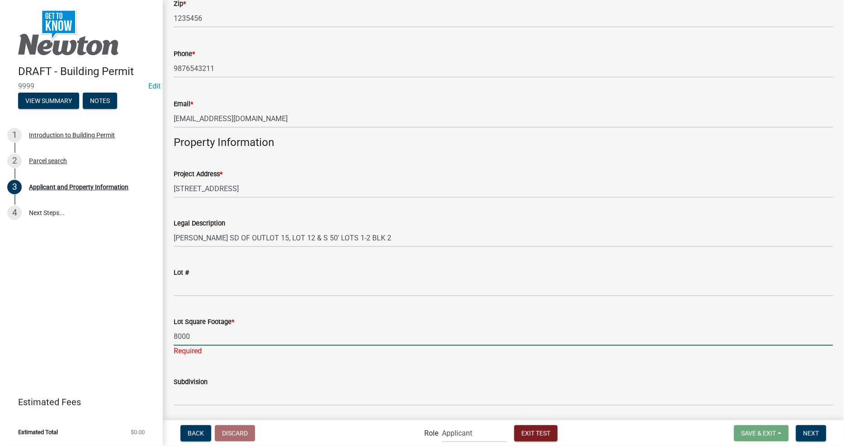
type input "8000"
click at [337, 366] on div "Subdivision" at bounding box center [503, 385] width 659 height 42
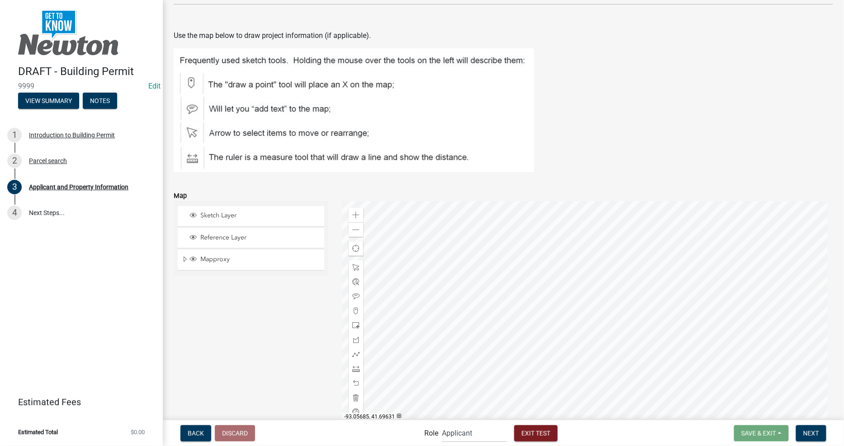
scroll to position [1158, 0]
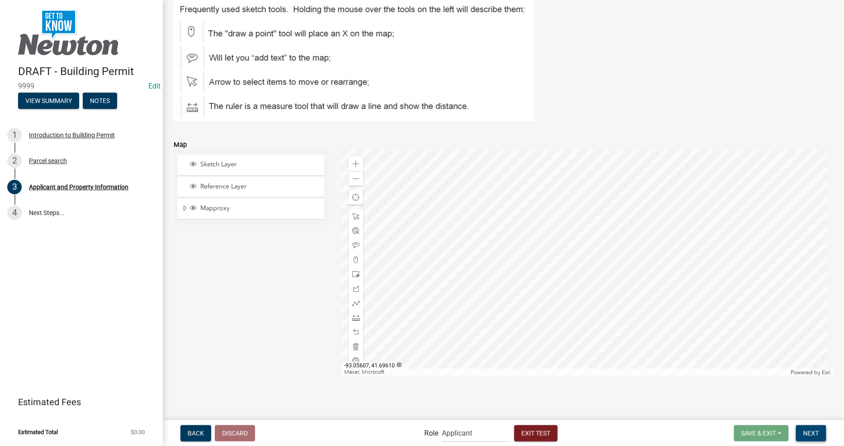
click at [813, 436] on span "Next" at bounding box center [811, 433] width 16 height 7
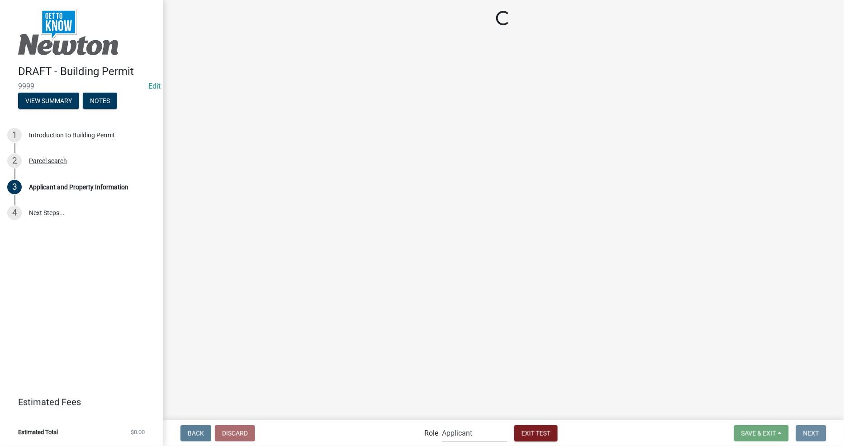
scroll to position [0, 0]
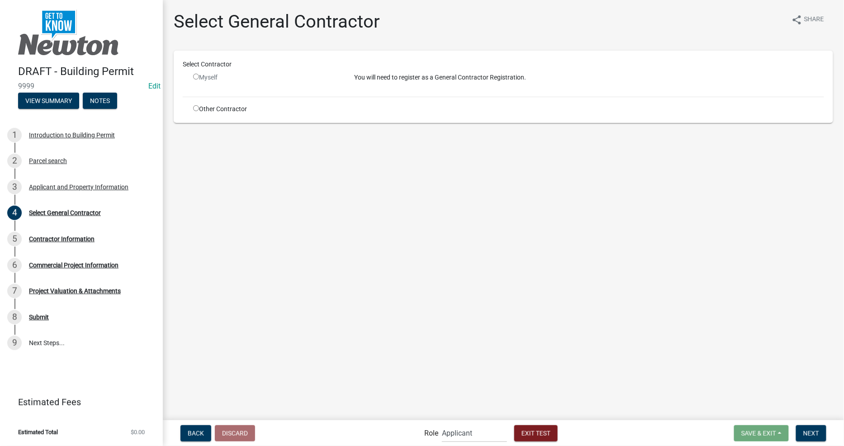
click at [237, 203] on main "Select General Contractor share Share Select Contractor Myself You will need to…" at bounding box center [503, 209] width 681 height 419
click at [432, 76] on p "You will need to register as a General Contractor Registration." at bounding box center [589, 77] width 470 height 9
click at [314, 156] on main "Select General Contractor share Share Select Contractor Myself You will need to…" at bounding box center [503, 209] width 681 height 419
click at [209, 102] on div "Select Contractor Myself You will need to register as a General Contractor Regi…" at bounding box center [503, 87] width 641 height 54
click at [211, 109] on div "Other Contractor" at bounding box center [266, 108] width 161 height 9
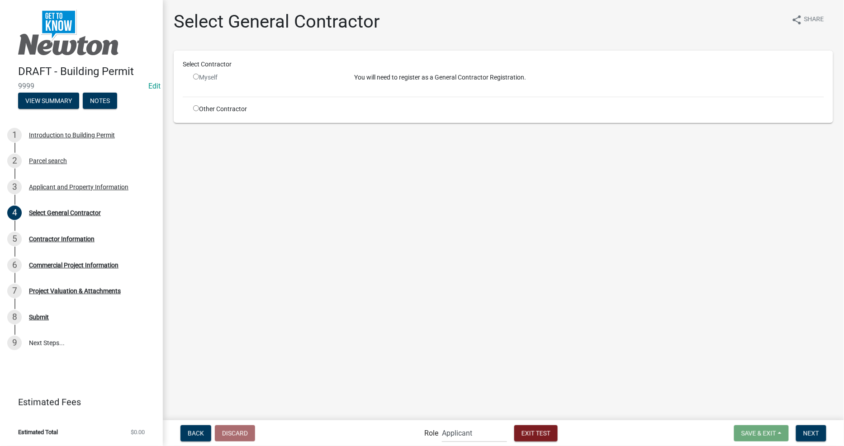
click at [213, 79] on div "Myself" at bounding box center [266, 77] width 147 height 9
click at [219, 130] on wm-data-entity-input "Select Contractor Myself You will need to register as a General Contractor Regi…" at bounding box center [503, 91] width 659 height 80
click at [196, 78] on input "radio" at bounding box center [196, 77] width 6 height 6
radio input "false"
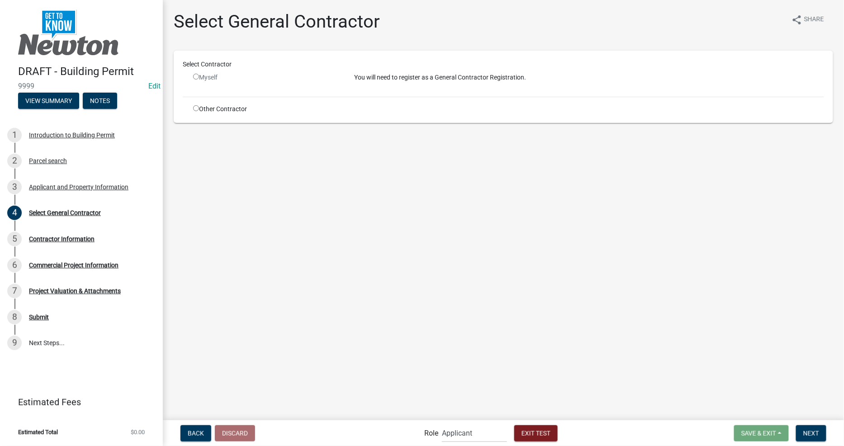
click at [194, 109] on input "radio" at bounding box center [196, 108] width 6 height 6
radio input "true"
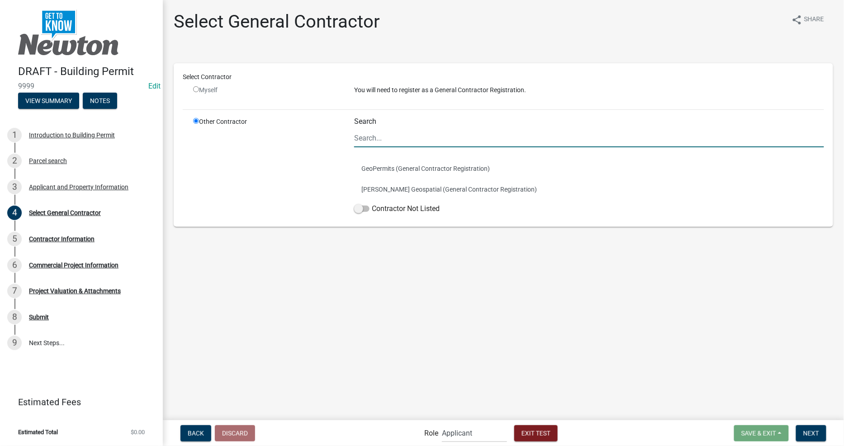
click at [396, 133] on input "Search" at bounding box center [589, 138] width 470 height 19
type input "BEACON"
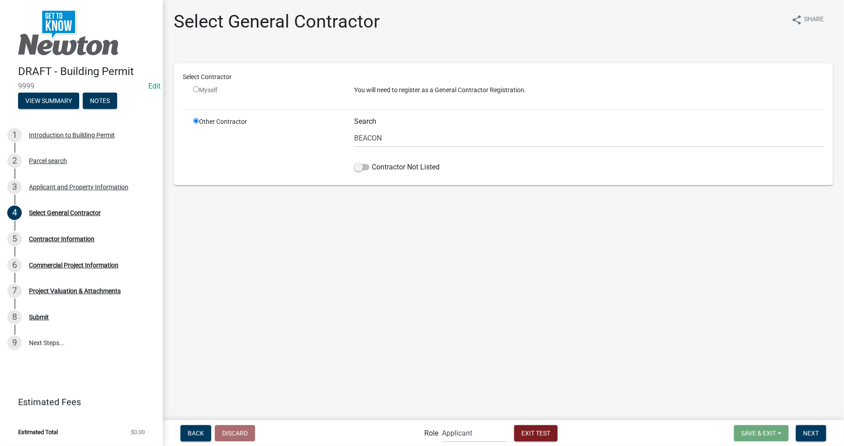
drag, startPoint x: 474, startPoint y: 302, endPoint x: 752, endPoint y: 385, distance: 289.9
click at [480, 305] on main "Select General Contractor share Share Select Contractor Myself You will need to…" at bounding box center [503, 209] width 681 height 419
click at [815, 436] on span "Next" at bounding box center [811, 433] width 16 height 7
click at [228, 178] on div "Select Contractor Myself You will need to register as a General Contractor Regi…" at bounding box center [503, 124] width 659 height 122
drag, startPoint x: 258, startPoint y: 175, endPoint x: 335, endPoint y: 175, distance: 76.9
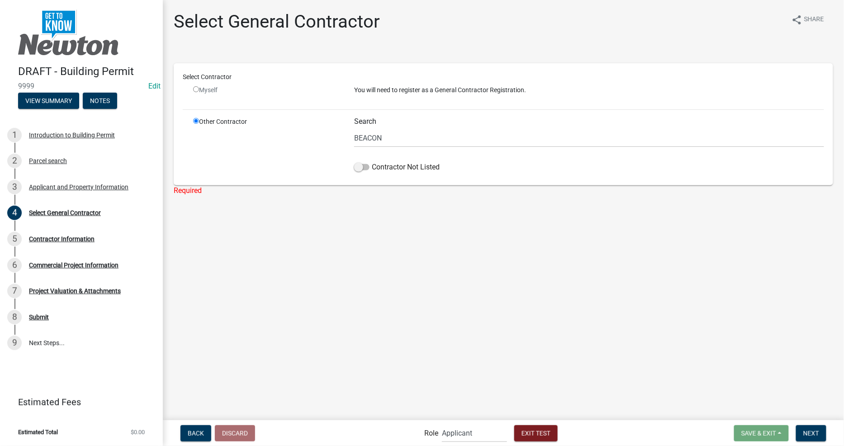
click at [263, 175] on div "Select Contractor Myself You will need to register as a General Contractor Regi…" at bounding box center [503, 124] width 659 height 122
click at [378, 174] on div "Contractor Not Listed" at bounding box center [589, 169] width 470 height 14
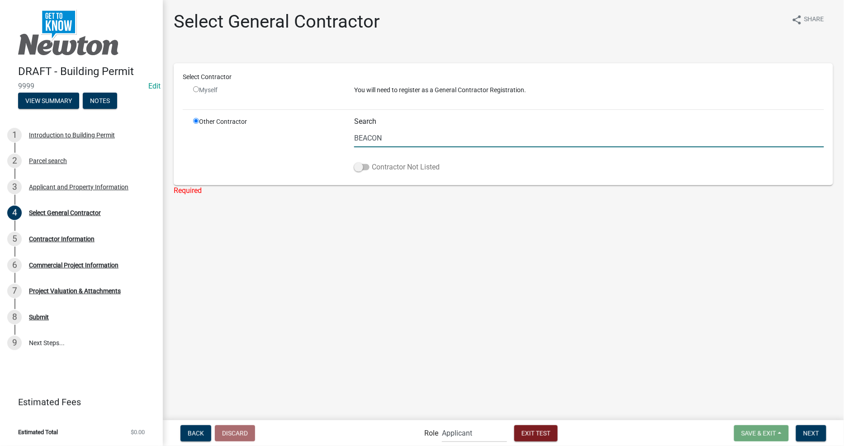
click at [374, 166] on label "Contractor Not Listed" at bounding box center [396, 167] width 85 height 11
click at [372, 162] on input "Contractor Not Listed" at bounding box center [372, 162] width 0 height 0
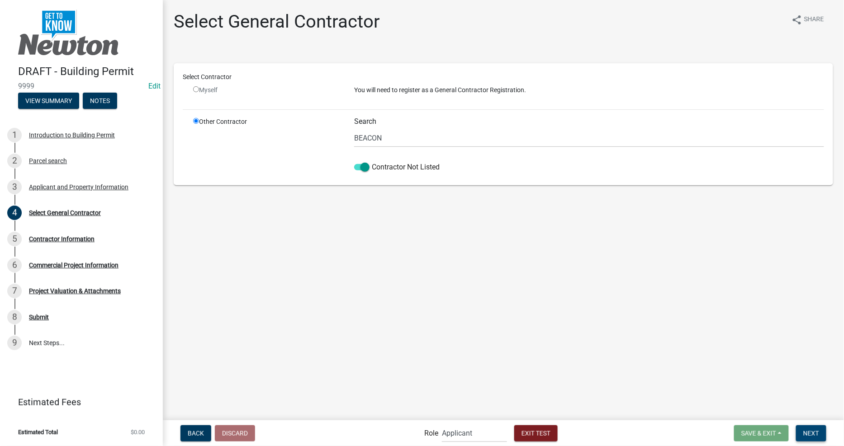
click at [814, 435] on span "Next" at bounding box center [811, 433] width 16 height 7
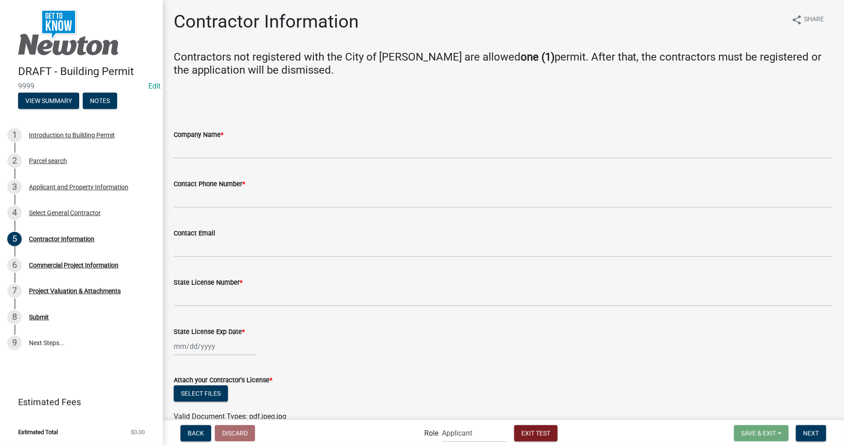
click at [400, 137] on div "Company Name *" at bounding box center [503, 134] width 659 height 11
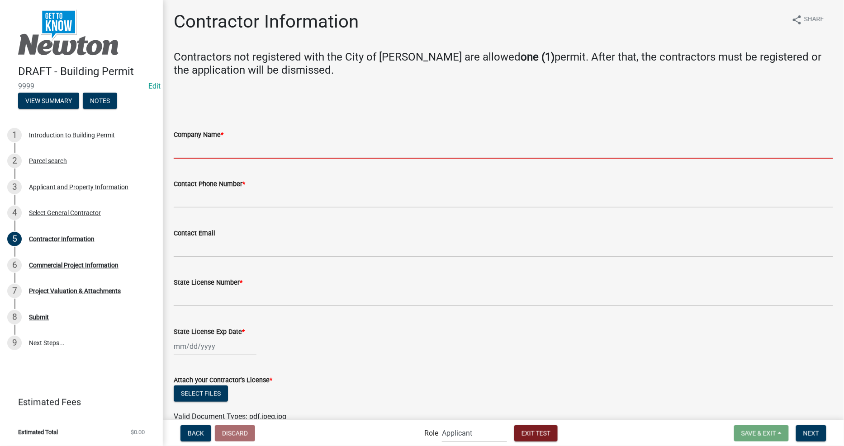
click at [399, 150] on input "Company Name *" at bounding box center [503, 149] width 659 height 19
type input "City of Newton"
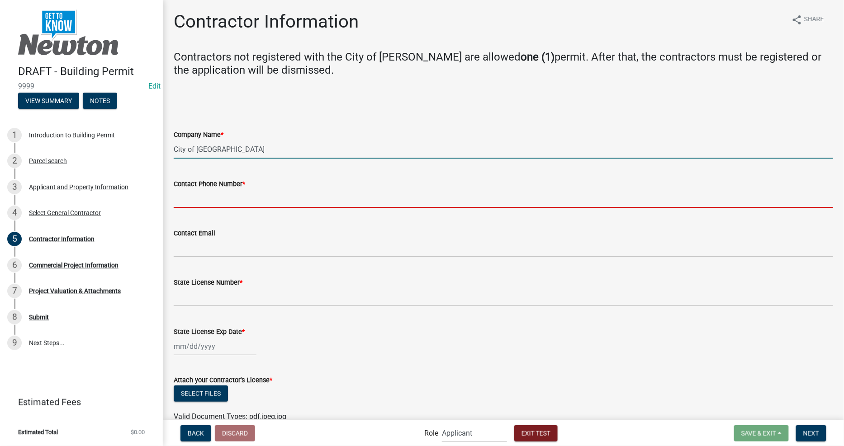
type input "6412613563"
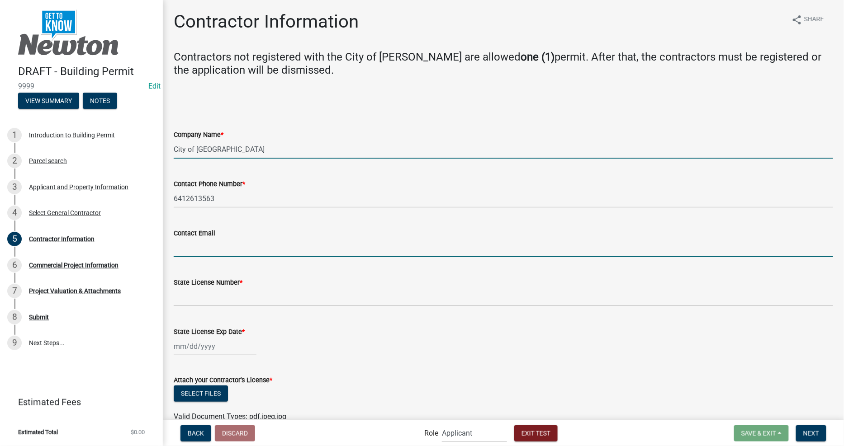
type input "[EMAIL_ADDRESS][DOMAIN_NAME]"
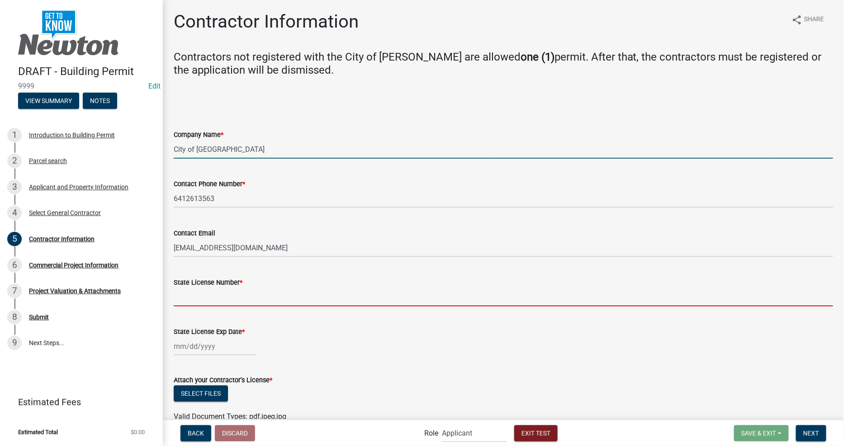
type input "Iowa"
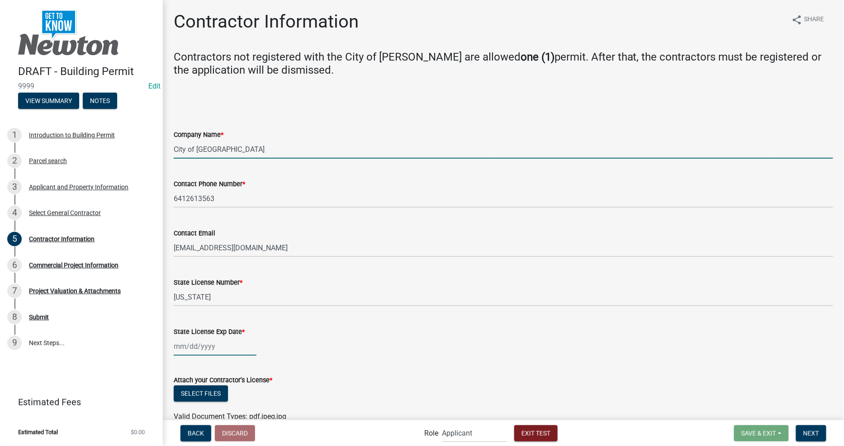
type input "Iowa"
select select "9"
select select "2025"
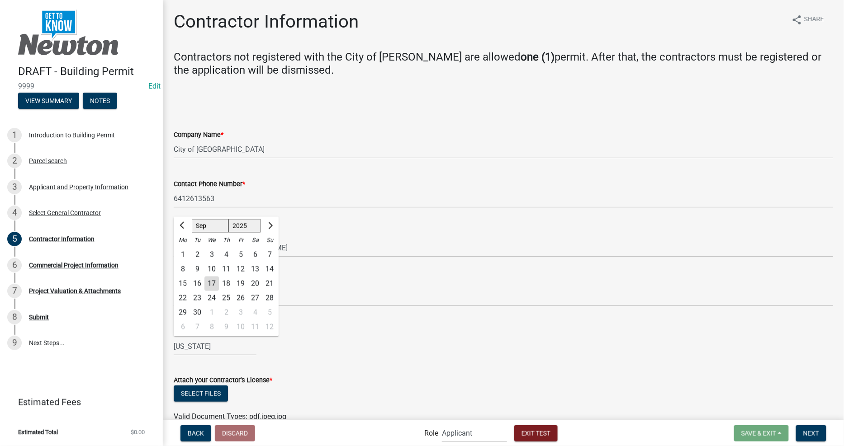
click at [480, 310] on wm-data-entity-input "State License Number * Iowa" at bounding box center [503, 289] width 659 height 49
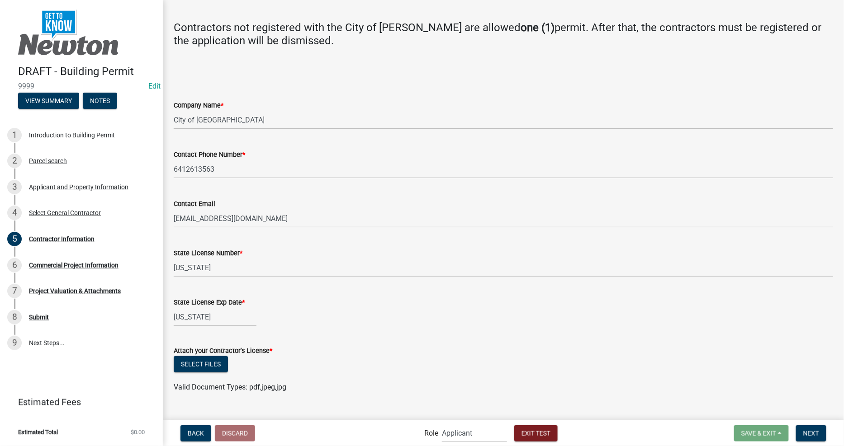
scroll to position [46, 0]
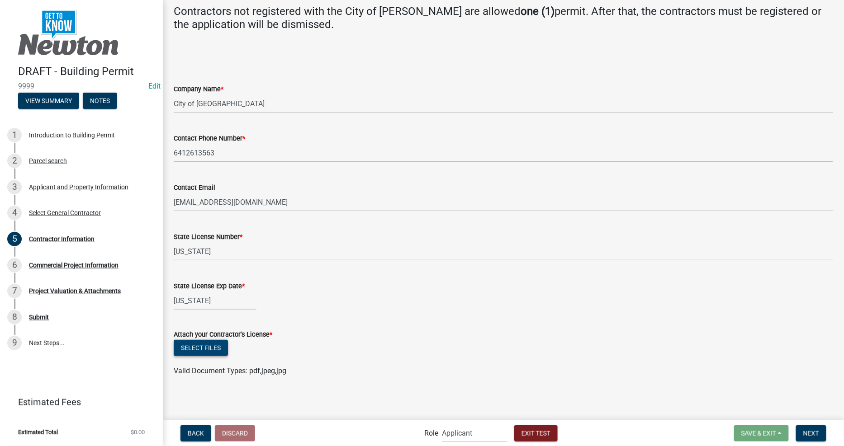
click at [202, 342] on button "Select files" at bounding box center [201, 348] width 54 height 16
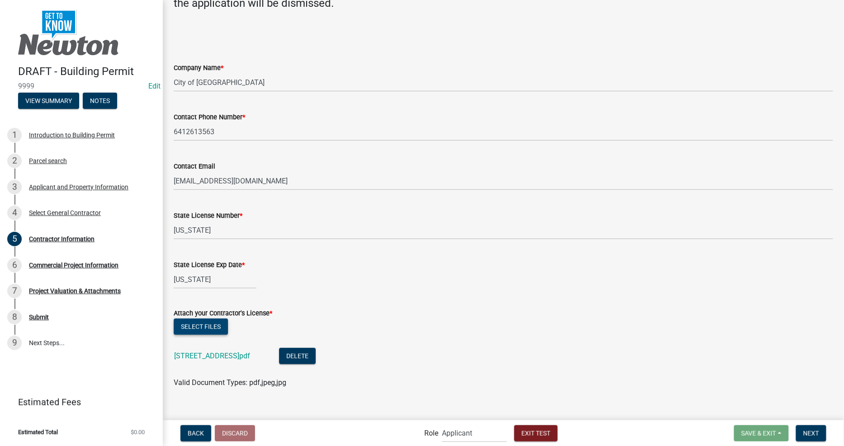
scroll to position [79, 0]
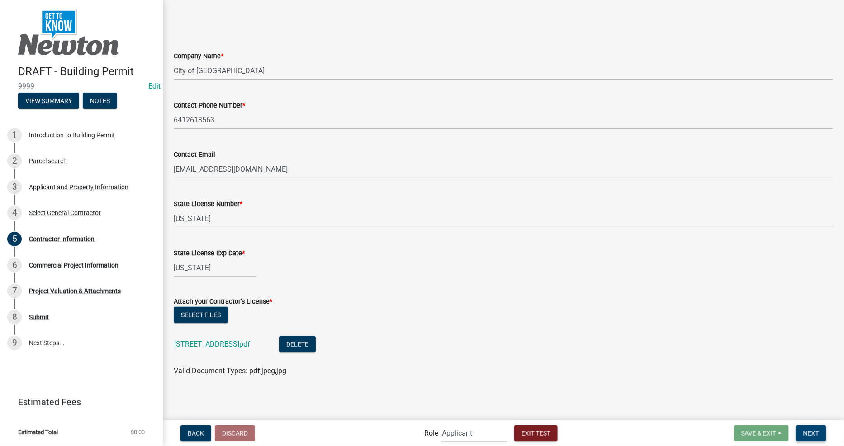
click at [813, 428] on button "Next" at bounding box center [811, 434] width 30 height 16
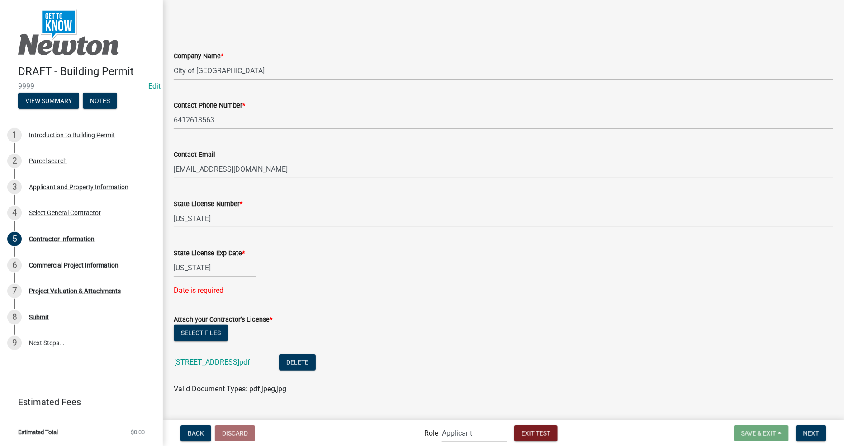
drag, startPoint x: 373, startPoint y: 291, endPoint x: 232, endPoint y: 272, distance: 141.5
click at [372, 291] on div "Date is required" at bounding box center [503, 290] width 659 height 11
click at [198, 265] on div "Iowa" at bounding box center [215, 268] width 83 height 19
select select "9"
select select "2025"
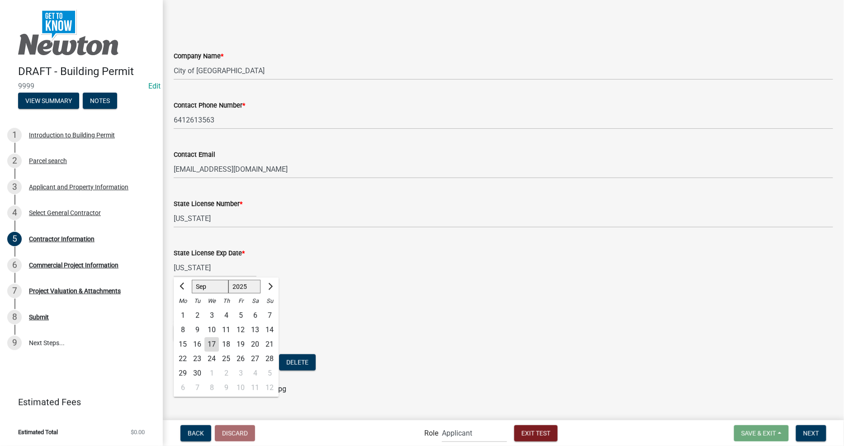
click at [453, 265] on div "Iowa Jan Feb Mar Apr May Jun Jul Aug Sep Oct Nov Dec 1525 1526 1527 1528 1529 1…" at bounding box center [503, 268] width 659 height 19
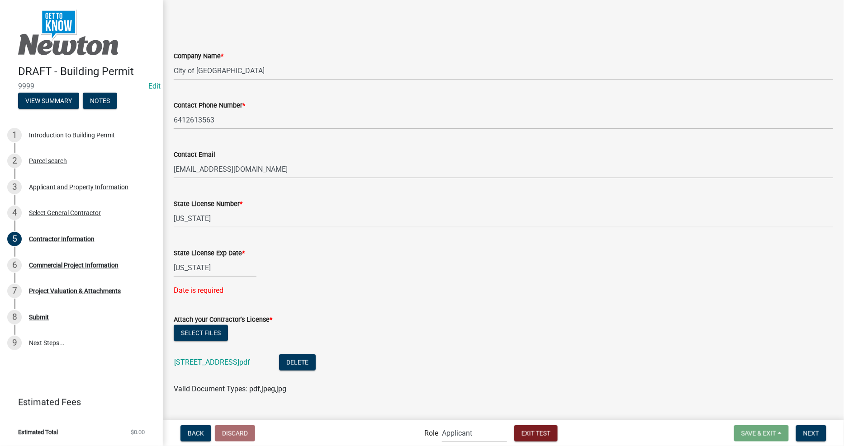
select select "9"
select select "2025"
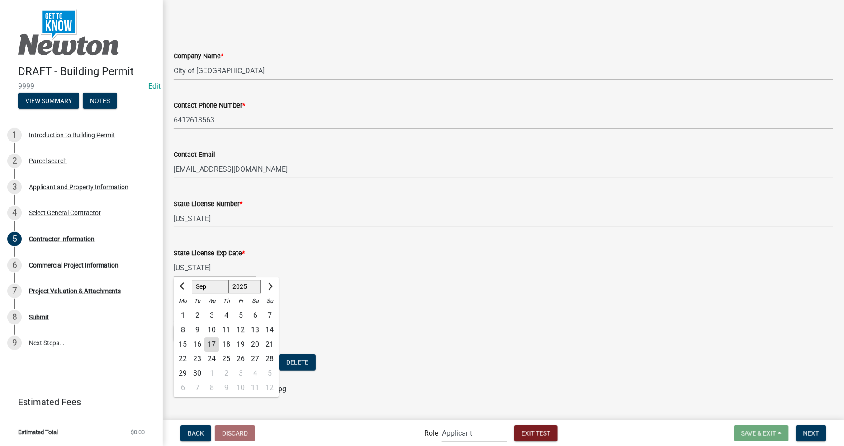
click at [202, 271] on div "Iowa Jan Feb Mar Apr May Jun Jul Aug Sep Oct Nov Dec 1525 1526 1527 1528 1529 1…" at bounding box center [215, 268] width 83 height 19
drag, startPoint x: 324, startPoint y: 321, endPoint x: 327, endPoint y: 318, distance: 4.8
click at [326, 321] on div "Attach your Contractor's License *" at bounding box center [503, 319] width 659 height 11
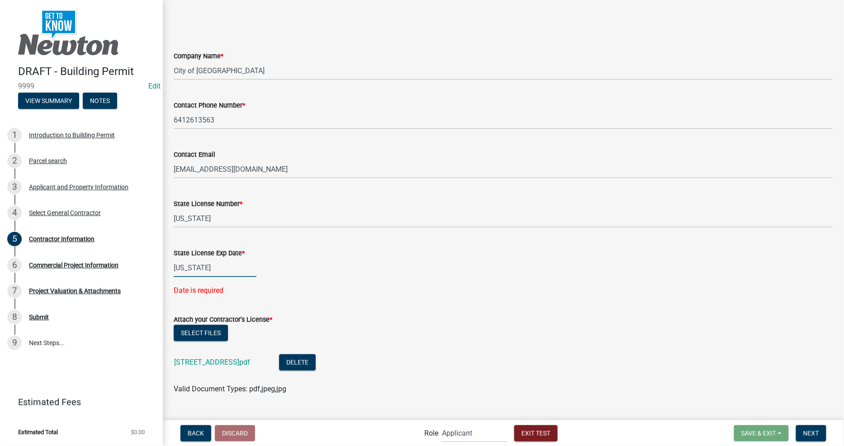
click at [205, 273] on div "Iowa" at bounding box center [215, 268] width 83 height 19
select select "9"
select select "2025"
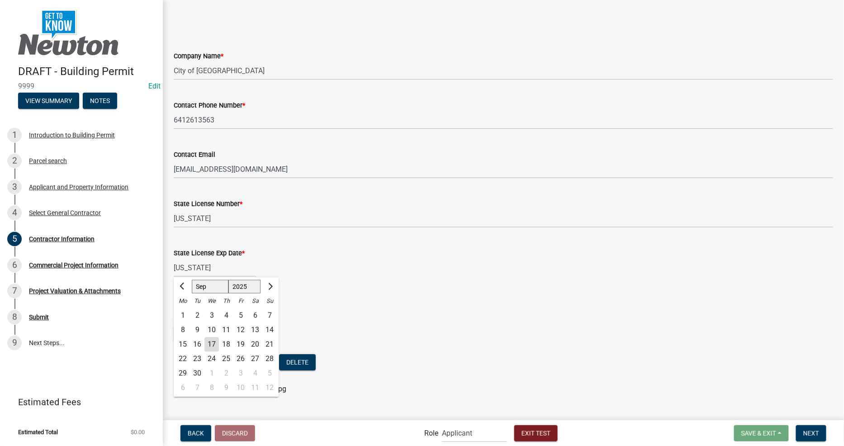
click at [252, 353] on div "27" at bounding box center [255, 359] width 14 height 14
type input "09/27/2025"
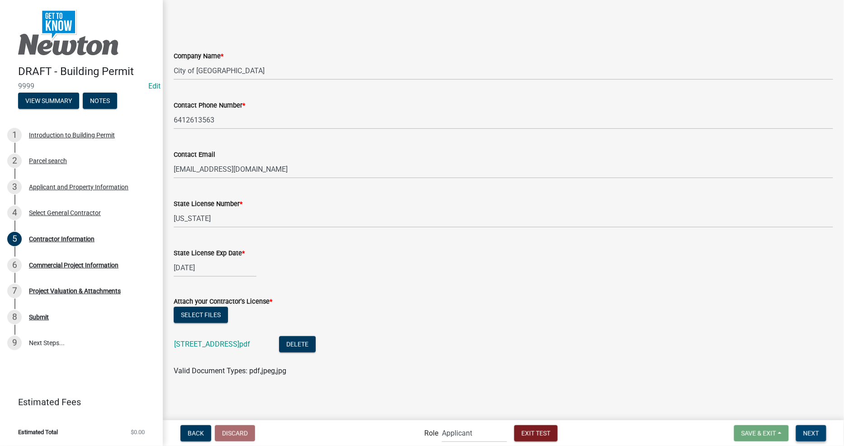
click at [815, 437] on button "Next" at bounding box center [811, 434] width 30 height 16
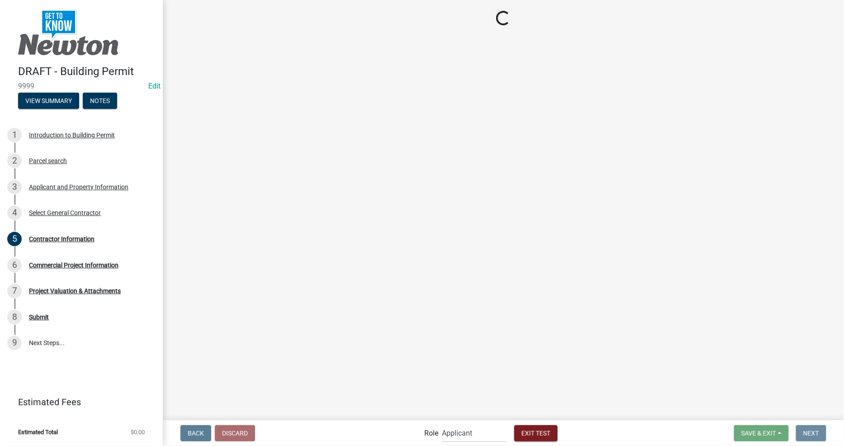
scroll to position [0, 0]
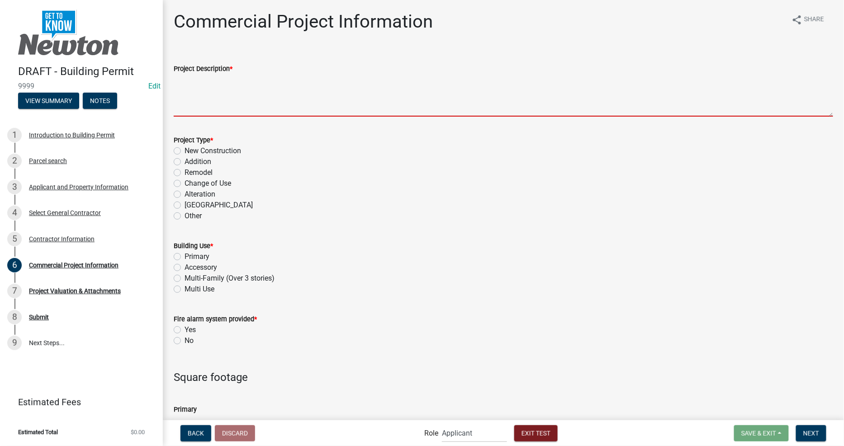
click at [243, 98] on textarea "Project Description *" at bounding box center [503, 95] width 659 height 43
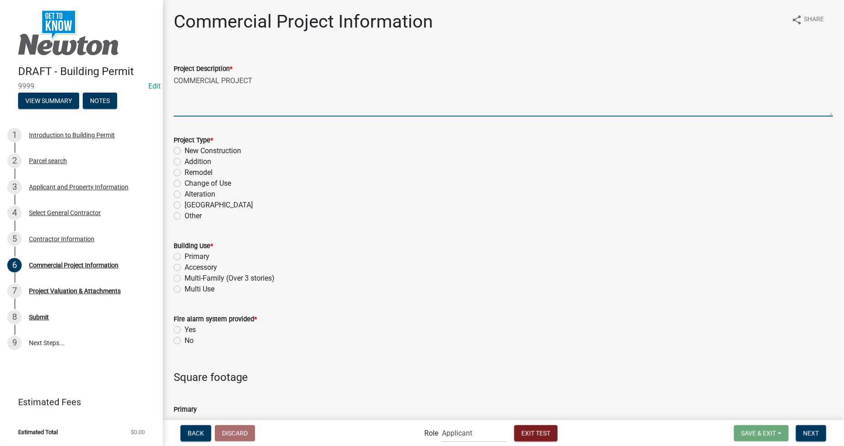
type textarea "COMMERCIAL PROJECT"
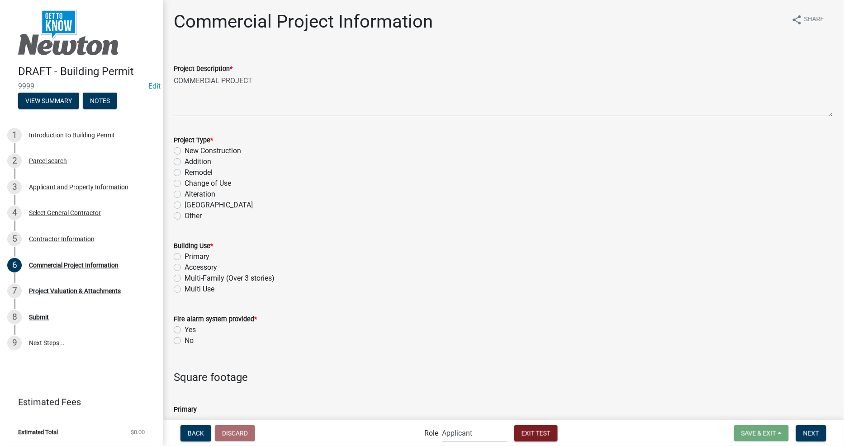
click at [201, 148] on label "New Construction" at bounding box center [213, 151] width 57 height 11
click at [190, 148] on input "New Construction" at bounding box center [188, 149] width 6 height 6
radio input "true"
click at [195, 251] on label "Primary" at bounding box center [197, 256] width 25 height 11
click at [190, 251] on input "Primary" at bounding box center [188, 254] width 6 height 6
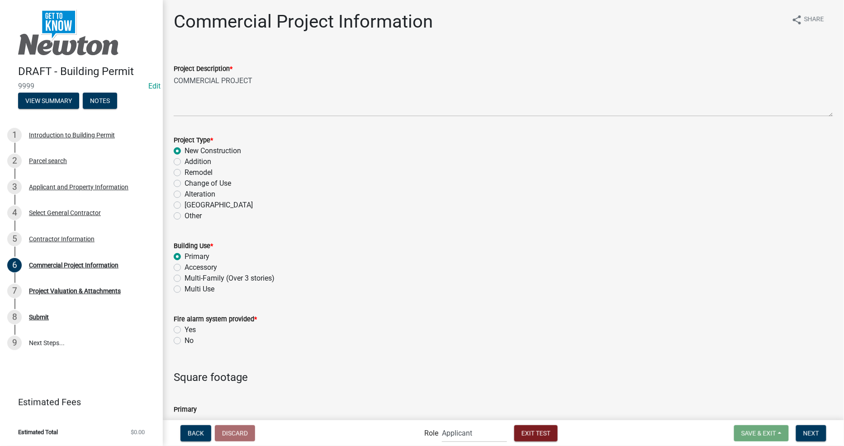
radio input "true"
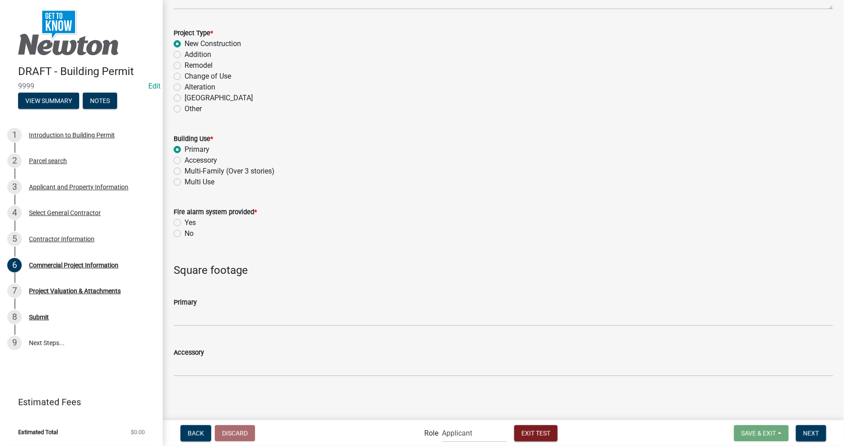
scroll to position [106, 0]
click at [187, 232] on label "No" at bounding box center [189, 234] width 9 height 11
click at [187, 232] on input "No" at bounding box center [188, 232] width 6 height 6
radio input "true"
click at [814, 433] on span "Next" at bounding box center [811, 433] width 16 height 7
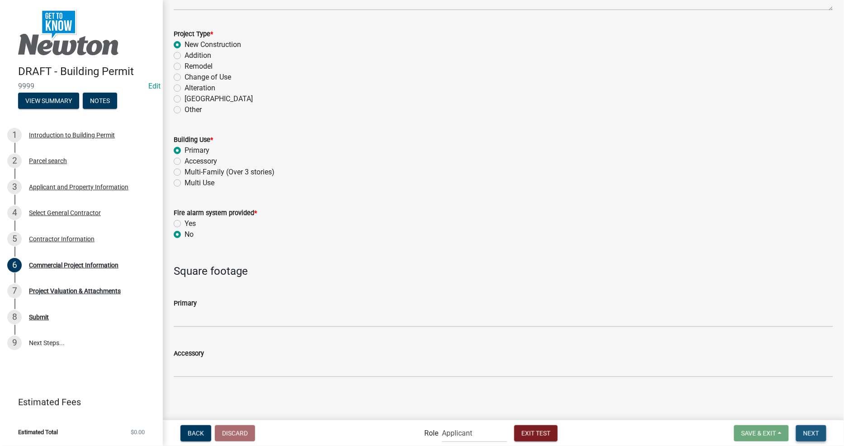
scroll to position [0, 0]
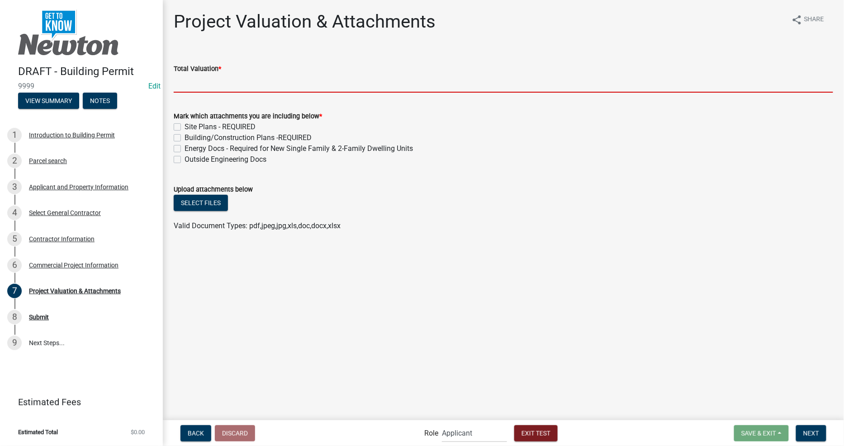
click at [274, 77] on input "Total Valuation *" at bounding box center [503, 83] width 659 height 19
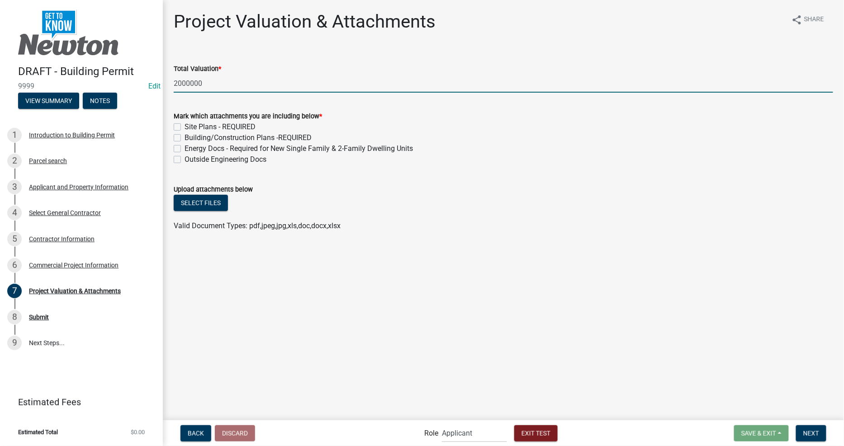
type input "2000000"
click at [445, 130] on div "Site Plans - REQUIRED" at bounding box center [503, 127] width 659 height 11
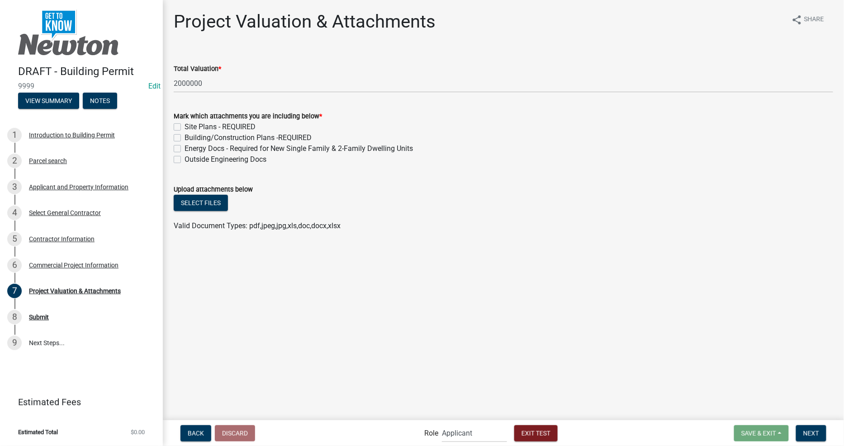
click at [185, 126] on label "Site Plans - REQUIRED" at bounding box center [220, 127] width 71 height 11
click at [185, 126] on input "Site Plans - REQUIRED" at bounding box center [188, 125] width 6 height 6
checkbox input "true"
checkbox input "false"
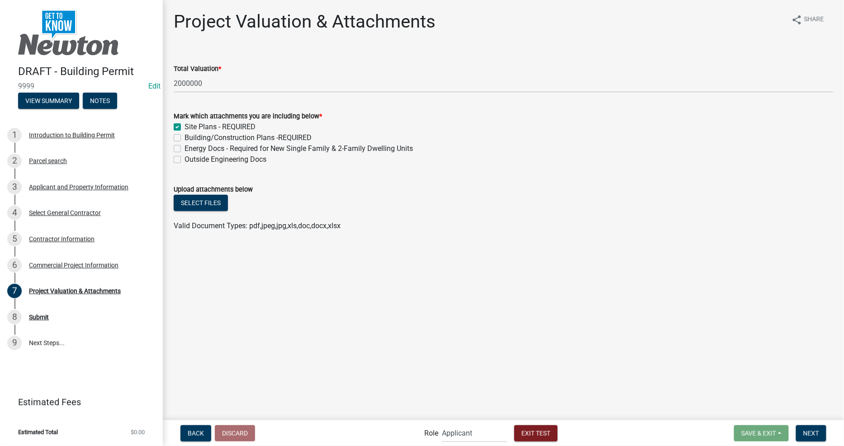
checkbox input "false"
click at [185, 138] on label "Building/Construction Plans -REQUIRED" at bounding box center [248, 138] width 127 height 11
click at [185, 138] on input "Building/Construction Plans -REQUIRED" at bounding box center [188, 136] width 6 height 6
checkbox input "true"
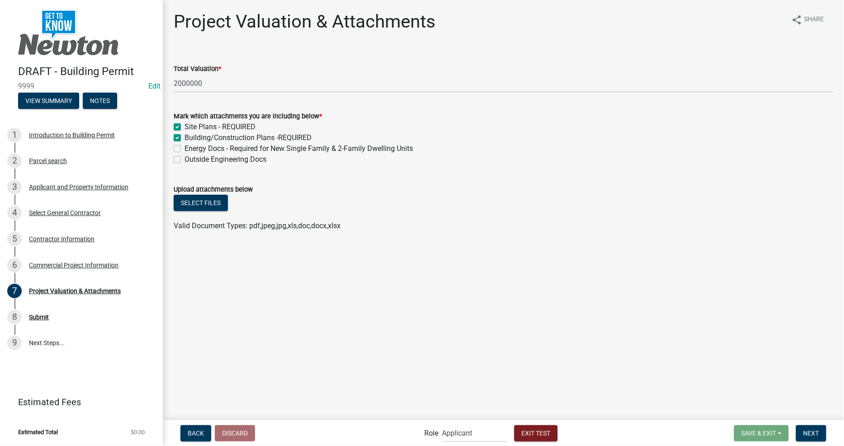
checkbox input "true"
checkbox input "false"
click at [181, 142] on div "Building/Construction Plans -REQUIRED" at bounding box center [503, 138] width 659 height 11
click at [185, 160] on label "Outside Engineering Docs" at bounding box center [226, 159] width 82 height 11
click at [185, 160] on input "Outside Engineering Docs" at bounding box center [188, 157] width 6 height 6
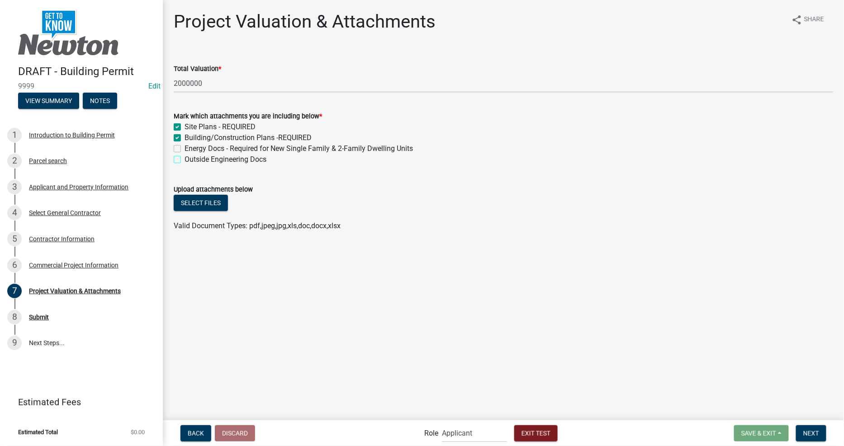
checkbox input "true"
checkbox input "false"
checkbox input "true"
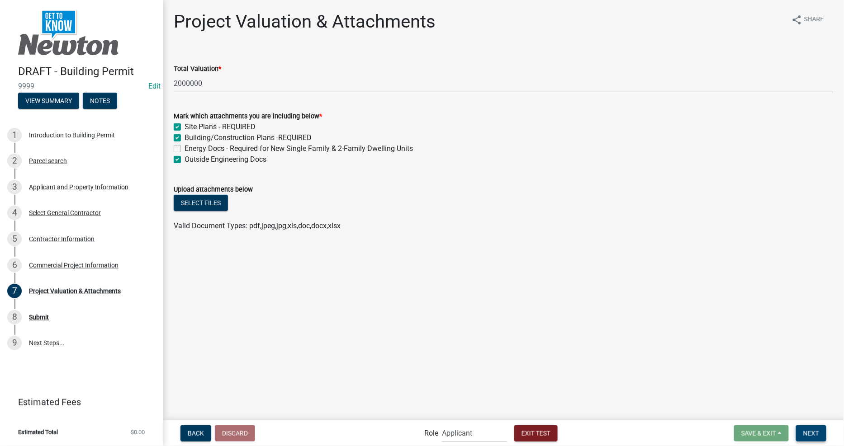
click at [802, 433] on button "Next" at bounding box center [811, 434] width 30 height 16
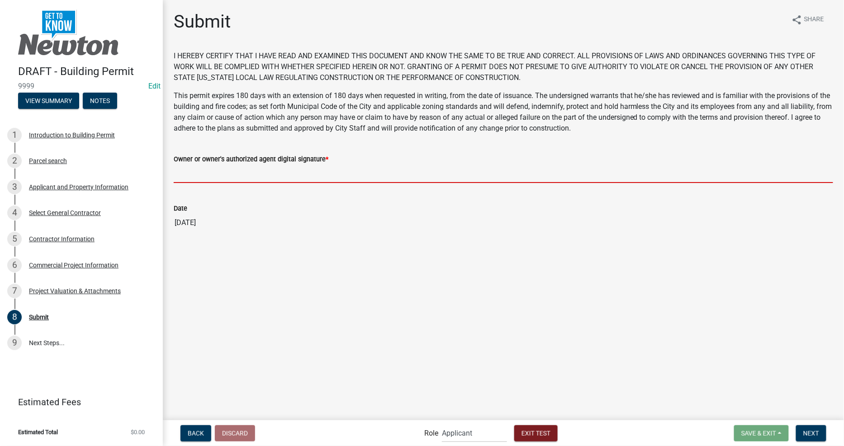
click at [215, 172] on input "Owner or owner's authorized agent digital signature *" at bounding box center [503, 174] width 659 height 19
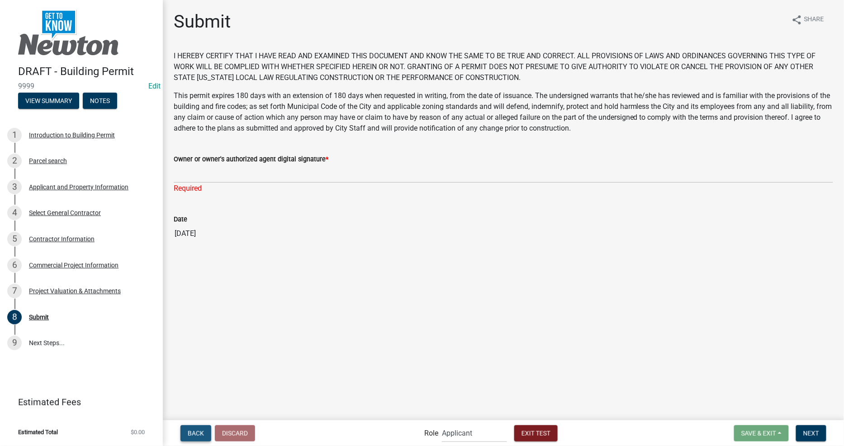
click at [199, 436] on span "Back" at bounding box center [196, 433] width 16 height 7
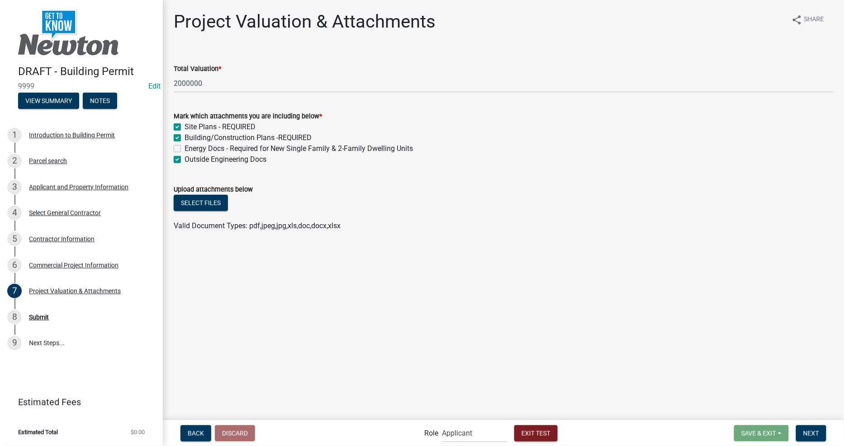
drag, startPoint x: 333, startPoint y: 271, endPoint x: 337, endPoint y: 266, distance: 6.7
click at [336, 269] on main "Project Valuation & Attachments share Share Total Valuation * 2000000 Mark whic…" at bounding box center [503, 209] width 681 height 419
click at [810, 433] on span "Next" at bounding box center [811, 433] width 16 height 7
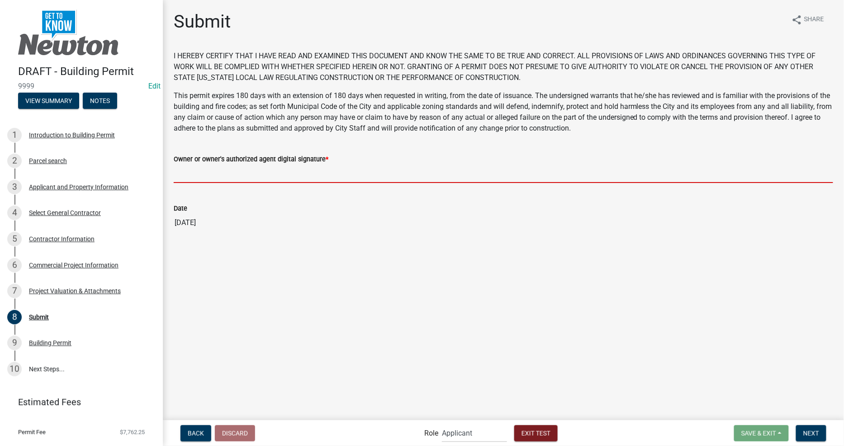
click at [215, 177] on input "Owner or owner's authorized agent digital signature *" at bounding box center [503, 174] width 659 height 19
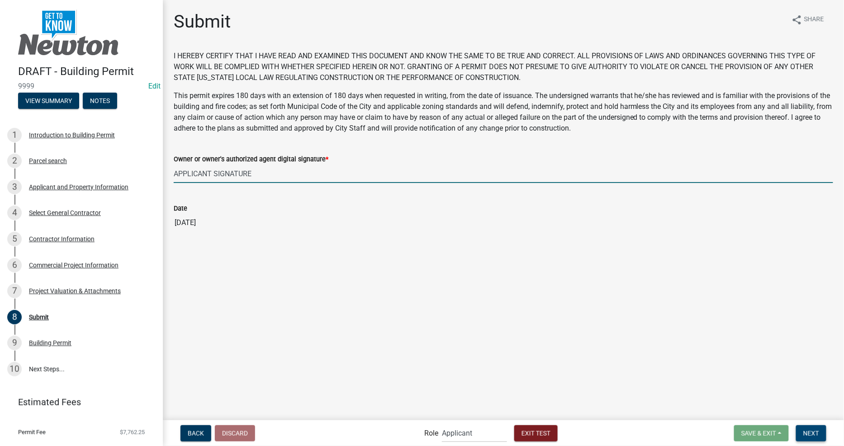
type input "APPLICANT SIGNATURE"
click at [818, 433] on span "Next" at bounding box center [811, 433] width 16 height 7
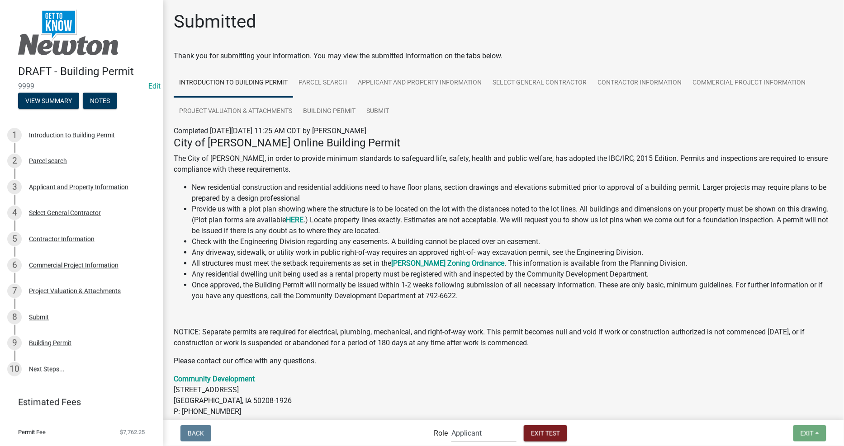
scroll to position [62, 0]
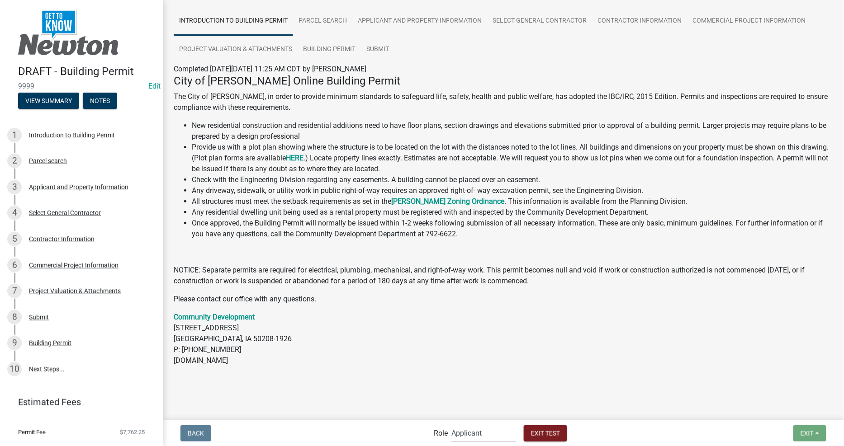
click at [506, 332] on p "Community Development 303 W 4th Street, Suite 501 Newton, IA 50208-1926 P: (641…" at bounding box center [503, 339] width 659 height 54
click at [475, 435] on select "Applicant Permit Technician Fire Department Admin City Planner Engineering Divi…" at bounding box center [483, 433] width 65 height 19
select select "5805852f-8761-4b18-8554-11011ee0aebd"
click at [451, 424] on select "Applicant Permit Technician Fire Department Admin City Planner Engineering Divi…" at bounding box center [483, 433] width 65 height 19
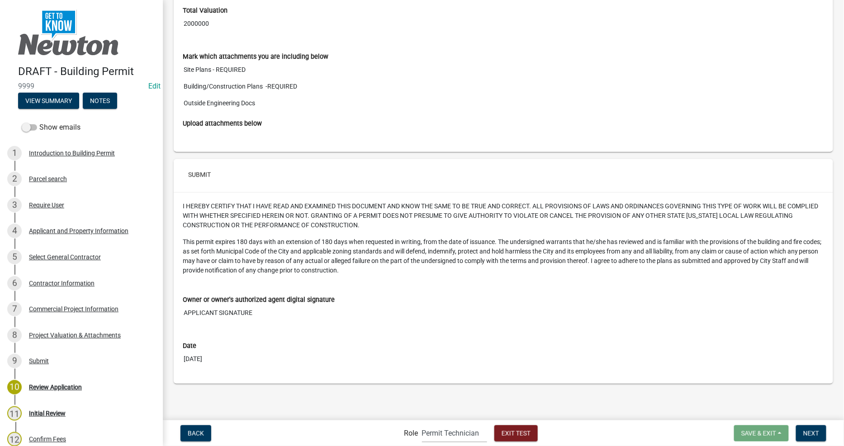
scroll to position [3182, 0]
click at [809, 433] on span "Next" at bounding box center [811, 433] width 16 height 7
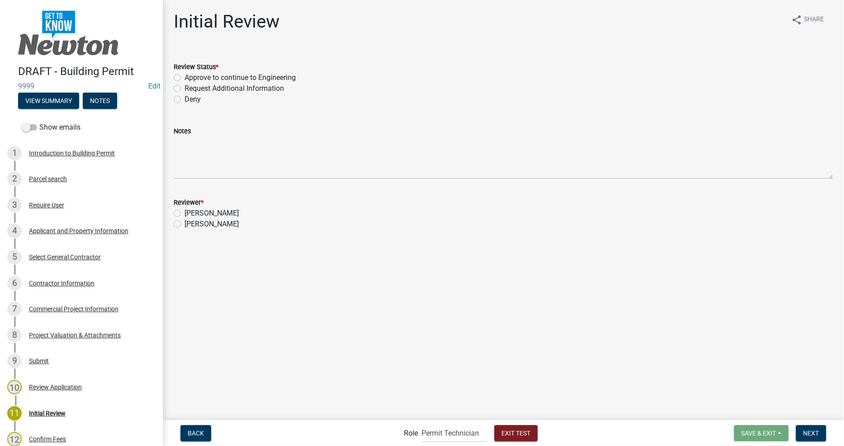
click at [185, 78] on label "Approve to continue to Engineering" at bounding box center [240, 77] width 111 height 11
click at [185, 78] on input "Approve to continue to Engineering" at bounding box center [188, 75] width 6 height 6
radio input "true"
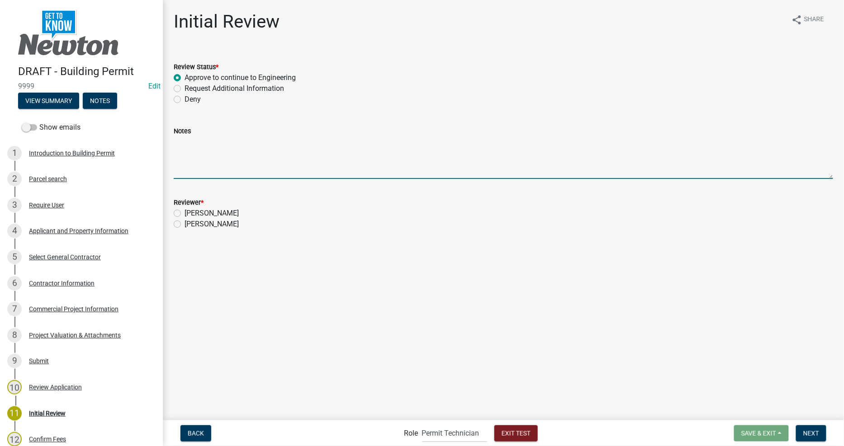
click at [189, 168] on textarea "Notes" at bounding box center [503, 158] width 659 height 43
type textarea "PERMIT TECH NOTES"
click at [205, 225] on label "Denise McVey" at bounding box center [212, 224] width 54 height 11
click at [190, 225] on input "Denise McVey" at bounding box center [188, 222] width 6 height 6
radio input "true"
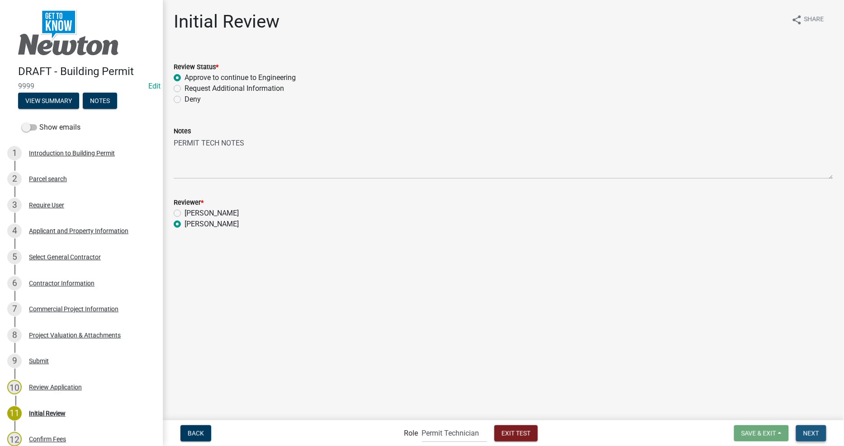
click at [812, 436] on span "Next" at bounding box center [811, 433] width 16 height 7
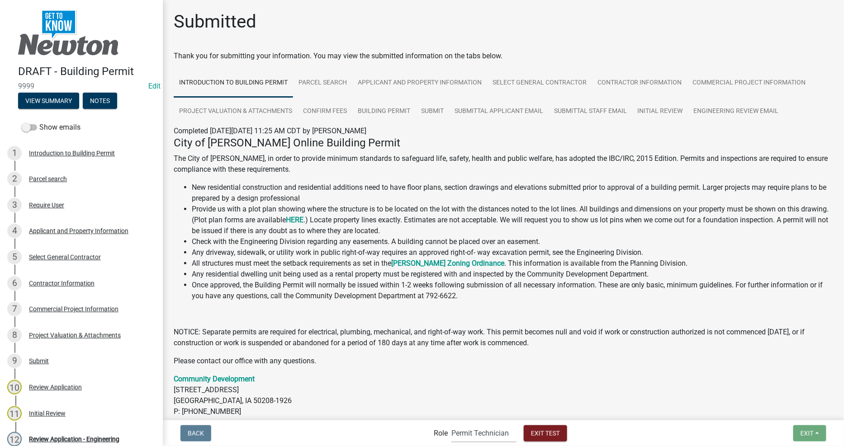
click at [482, 430] on select "Applicant Permit Technician Fire Department Admin City Planner Engineering Divi…" at bounding box center [483, 433] width 65 height 19
select select "2eabd35e-ce6d-461f-ba3b-875f04b0d107"
click at [451, 424] on select "Applicant Permit Technician Fire Department Admin City Planner Engineering Divi…" at bounding box center [483, 433] width 65 height 19
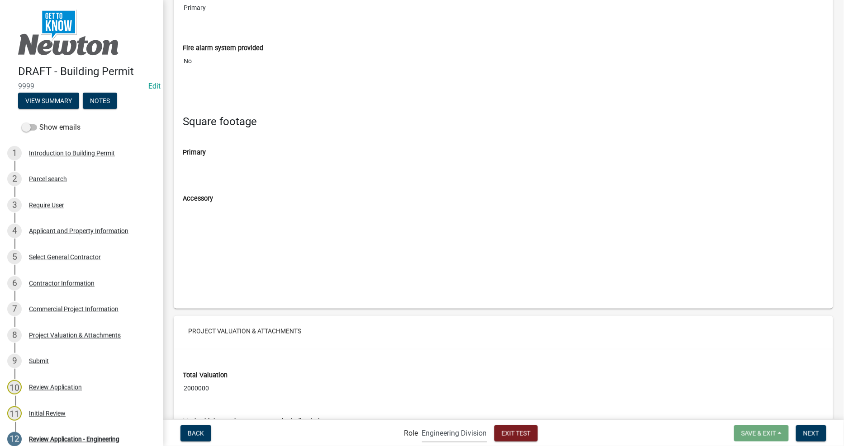
scroll to position [3417, 0]
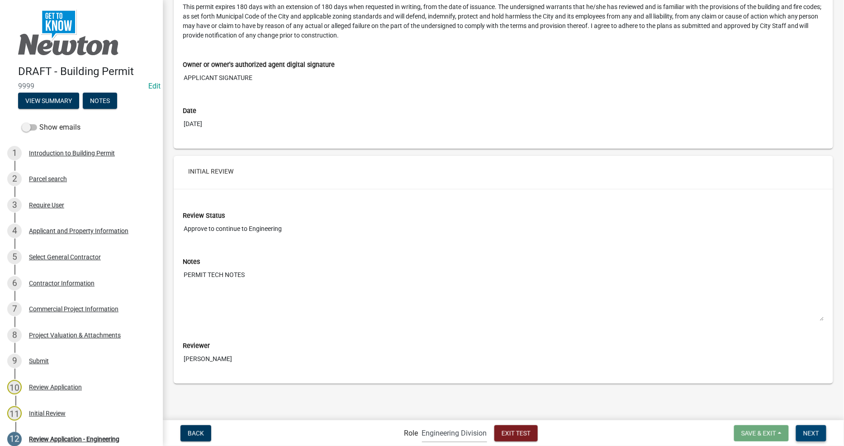
click at [803, 428] on button "Next" at bounding box center [811, 434] width 30 height 16
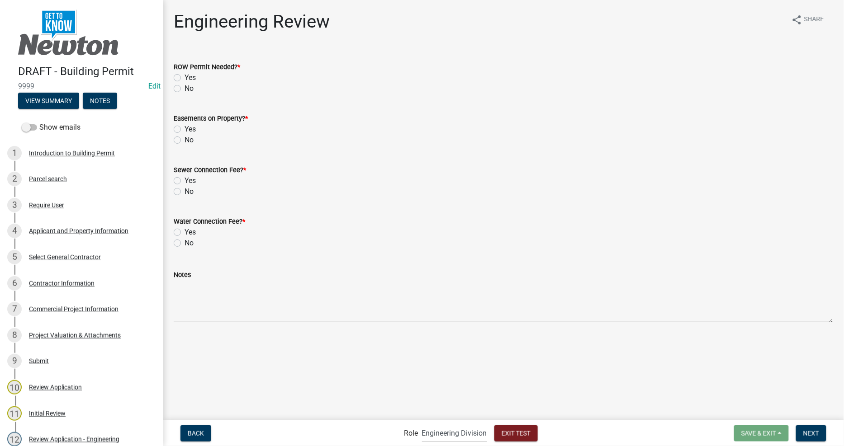
click at [187, 77] on label "Yes" at bounding box center [190, 77] width 11 height 11
click at [187, 77] on input "Yes" at bounding box center [188, 75] width 6 height 6
radio input "true"
click at [185, 128] on label "Yes" at bounding box center [190, 129] width 11 height 11
click at [185, 128] on input "Yes" at bounding box center [188, 127] width 6 height 6
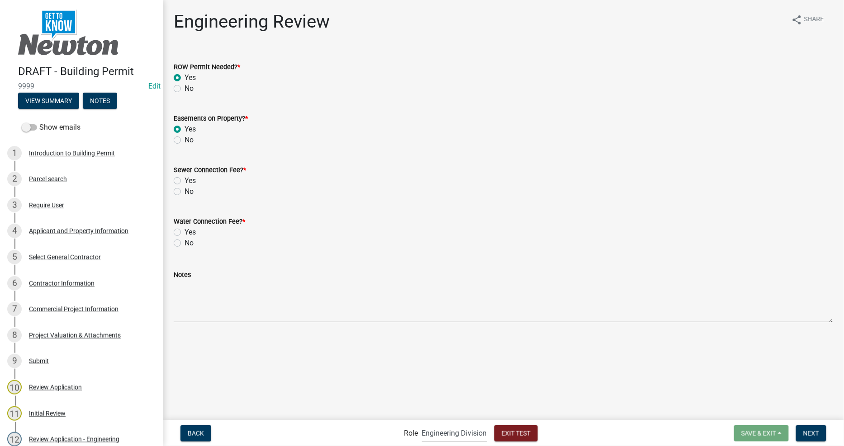
radio input "true"
click at [185, 179] on label "Yes" at bounding box center [190, 180] width 11 height 11
click at [185, 179] on input "Yes" at bounding box center [188, 178] width 6 height 6
radio input "true"
click at [185, 248] on label "Yes" at bounding box center [190, 248] width 11 height 11
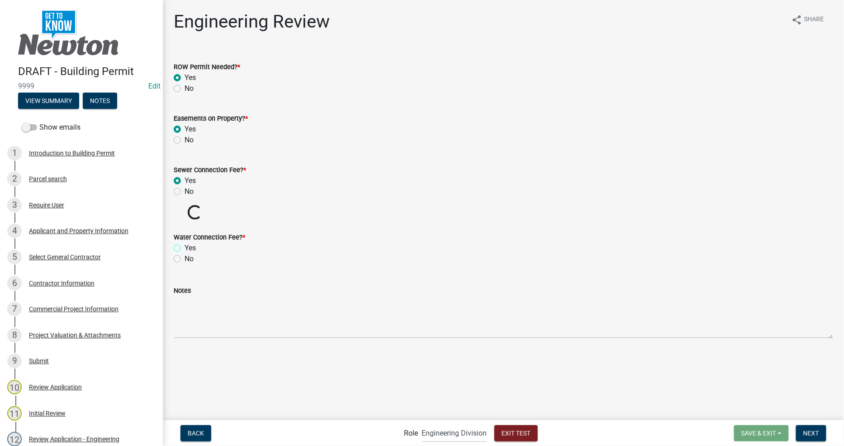
click at [185, 248] on input "Yes" at bounding box center [188, 246] width 6 height 6
radio input "true"
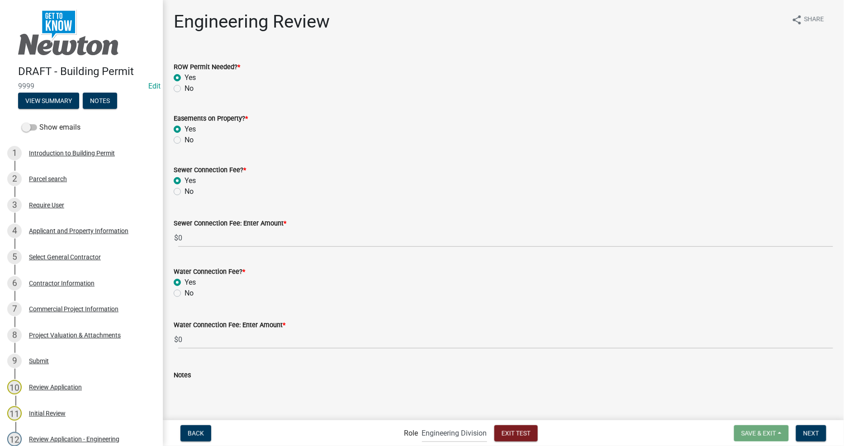
click at [188, 315] on div "Water Connection Fee: Enter Amount * $ 0" at bounding box center [503, 328] width 659 height 42
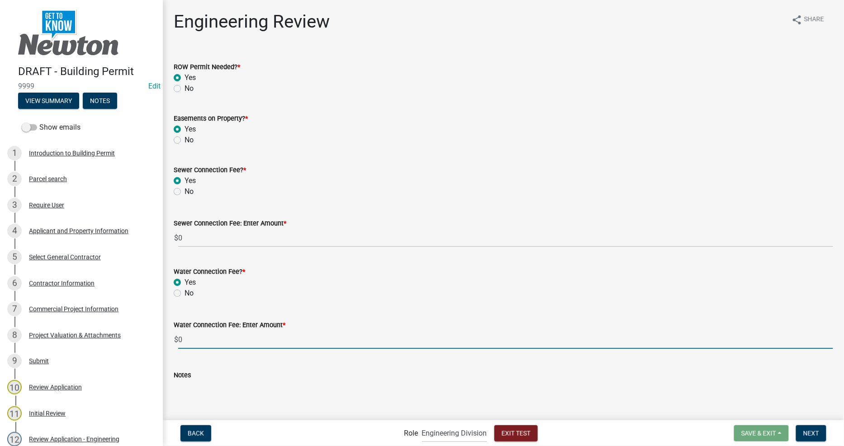
click at [212, 342] on input "0" at bounding box center [505, 340] width 655 height 19
drag, startPoint x: 209, startPoint y: 342, endPoint x: 97, endPoint y: 335, distance: 112.4
click at [106, 335] on div "DRAFT - Building Permit 9999 Edit View Summary Notes Show emails 1 Introduction…" at bounding box center [422, 223] width 844 height 446
type input "550"
click at [231, 383] on textarea "Notes" at bounding box center [503, 402] width 659 height 43
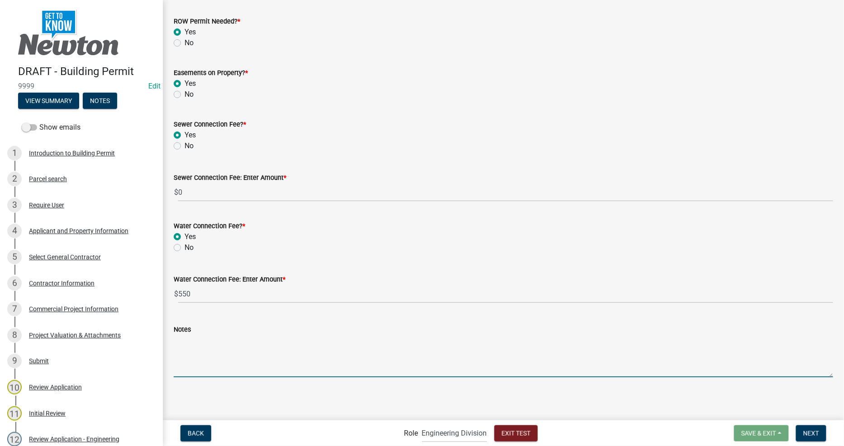
scroll to position [46, 0]
click at [228, 373] on textarea "Notes" at bounding box center [503, 356] width 659 height 43
click at [228, 364] on textarea "Notes" at bounding box center [503, 356] width 659 height 43
type textarea "ENGINEERING NOTES"
click at [817, 426] on div "Back Role Applicant Permit Technician Fire Department Admin City Planner Engine…" at bounding box center [503, 433] width 667 height 19
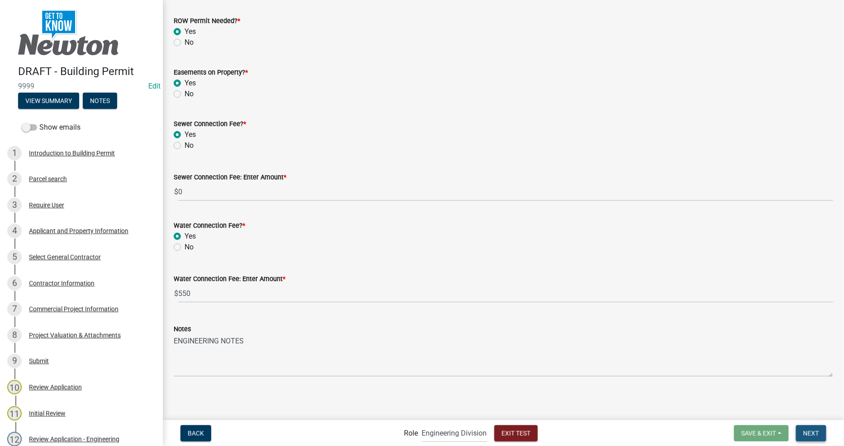
click at [815, 431] on span "Next" at bounding box center [811, 433] width 16 height 7
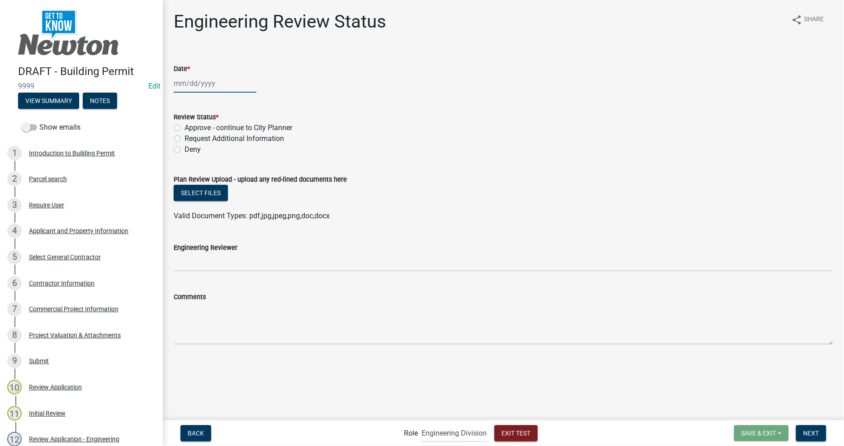
click at [226, 86] on div at bounding box center [215, 83] width 83 height 19
select select "9"
select select "2025"
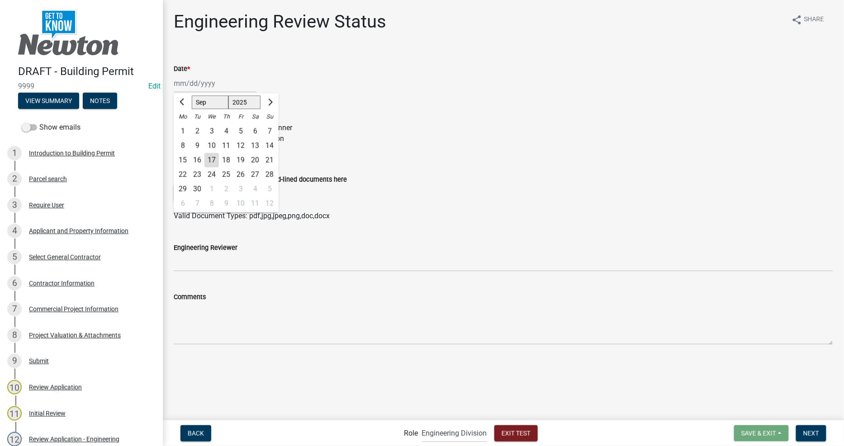
click at [225, 172] on div "25" at bounding box center [226, 174] width 14 height 14
type input "09/25/2025"
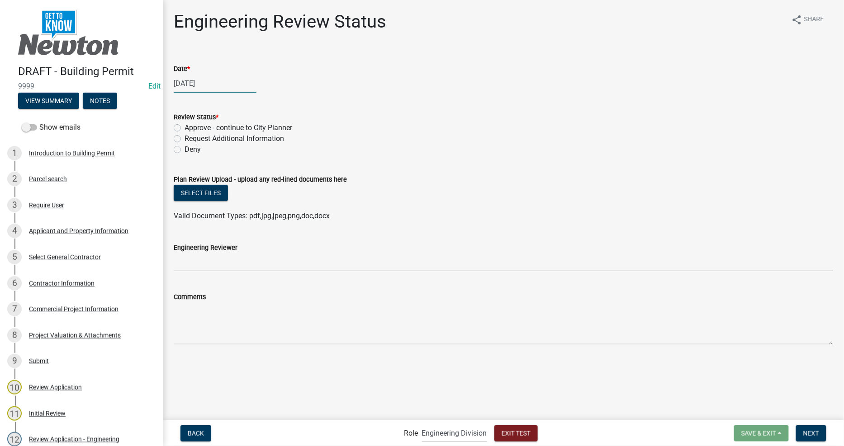
click at [189, 84] on div "09/25/2025" at bounding box center [215, 83] width 83 height 19
select select "9"
select select "2025"
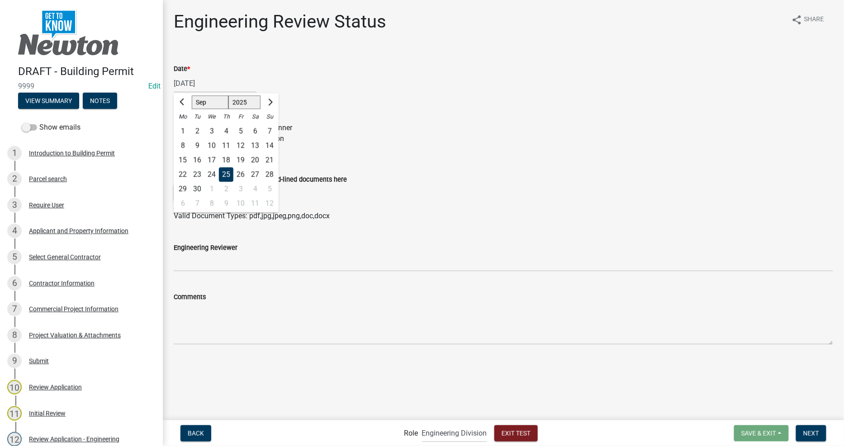
click at [224, 173] on div "25" at bounding box center [226, 174] width 14 height 14
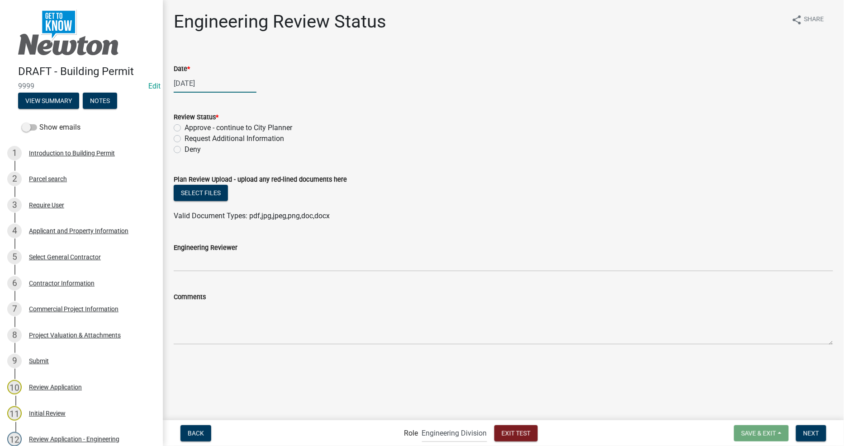
click at [216, 84] on div "09/25/2025" at bounding box center [215, 83] width 83 height 19
select select "9"
select select "2025"
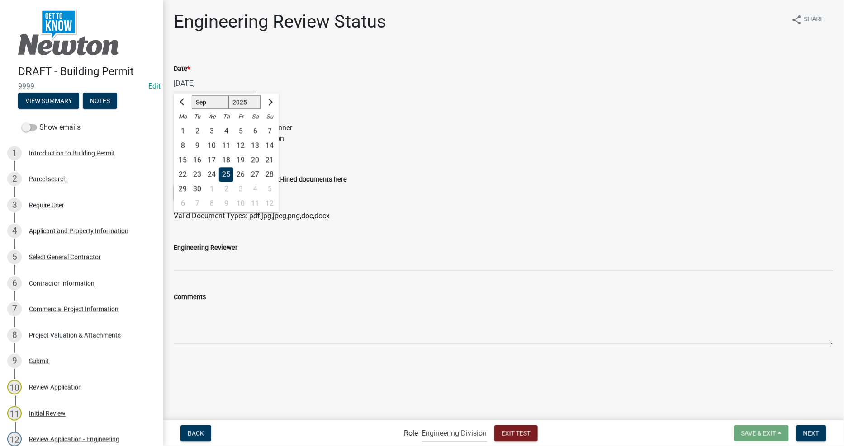
click at [214, 157] on div "17" at bounding box center [211, 160] width 14 height 14
type input "09/17/2025"
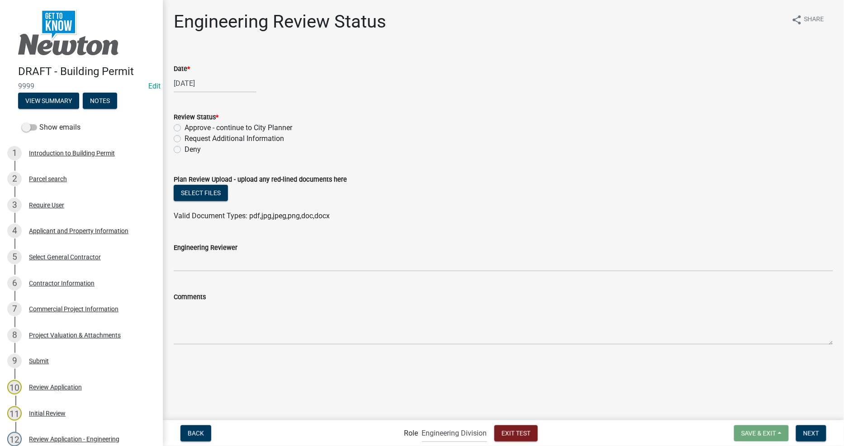
click at [209, 130] on label "Approve - continue to City Planner" at bounding box center [239, 128] width 108 height 11
click at [190, 128] on input "Approve - continue to City Planner" at bounding box center [188, 126] width 6 height 6
radio input "true"
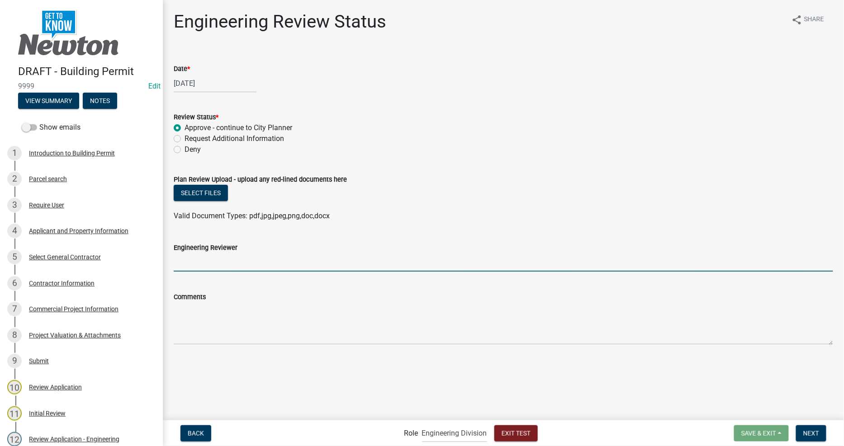
click at [225, 266] on input "Engineering Reviewer" at bounding box center [503, 262] width 659 height 19
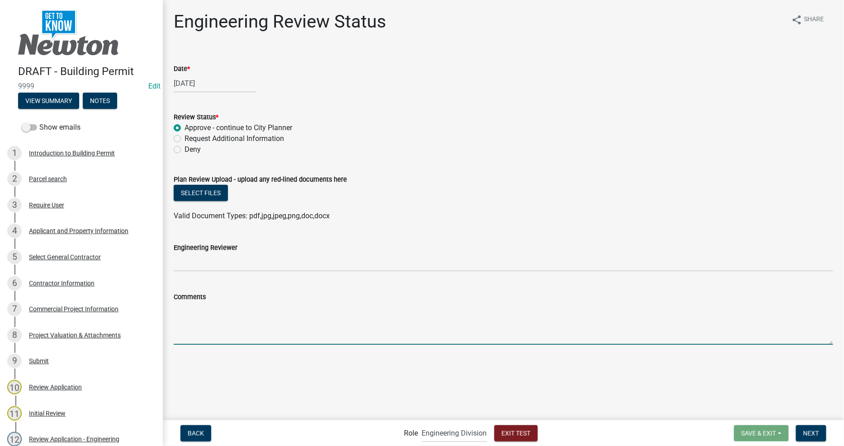
click at [243, 333] on textarea "Comments" at bounding box center [503, 324] width 659 height 43
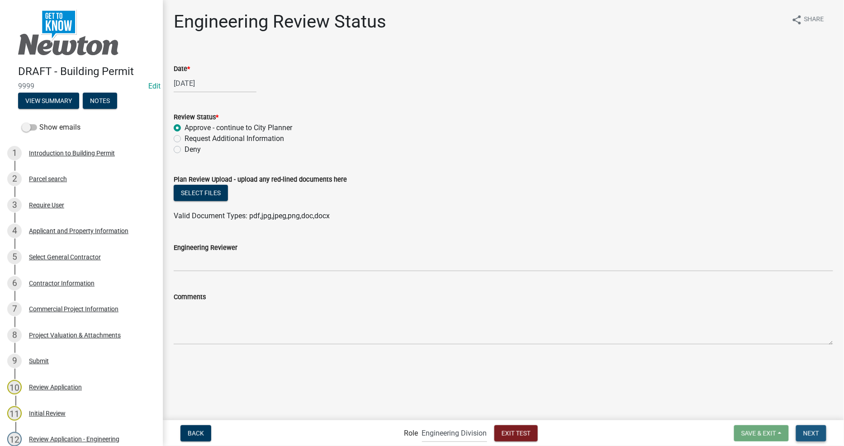
click at [816, 430] on button "Next" at bounding box center [811, 434] width 30 height 16
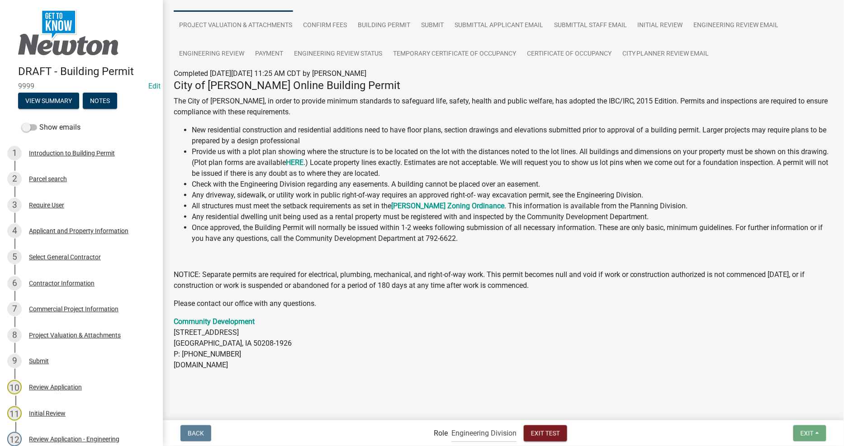
scroll to position [91, 0]
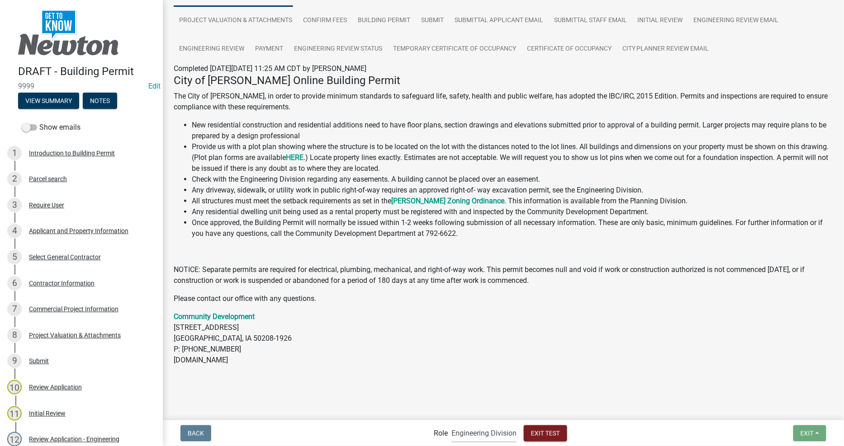
click at [490, 435] on select "Applicant Permit Technician Fire Department Admin City Planner Engineering Divi…" at bounding box center [483, 433] width 65 height 19
select select "b0ec8d28-4564-4fac-be8f-7037d338ee00"
click at [451, 424] on select "Applicant Permit Technician Fire Department Admin City Planner Engineering Divi…" at bounding box center [483, 433] width 65 height 19
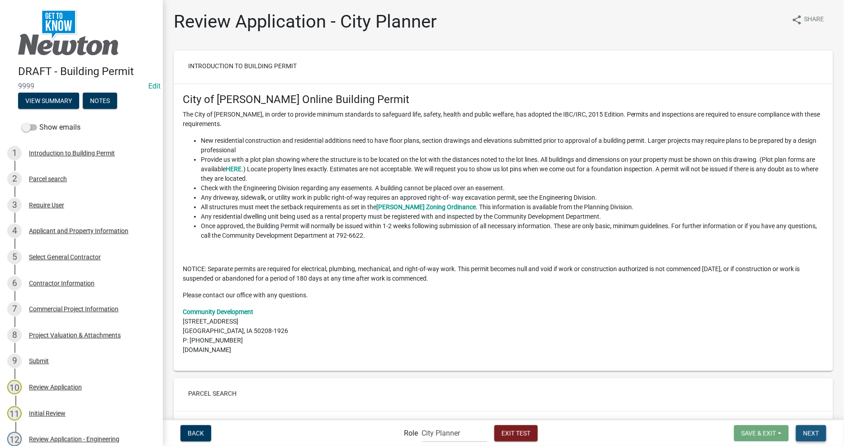
click at [811, 437] on button "Next" at bounding box center [811, 434] width 30 height 16
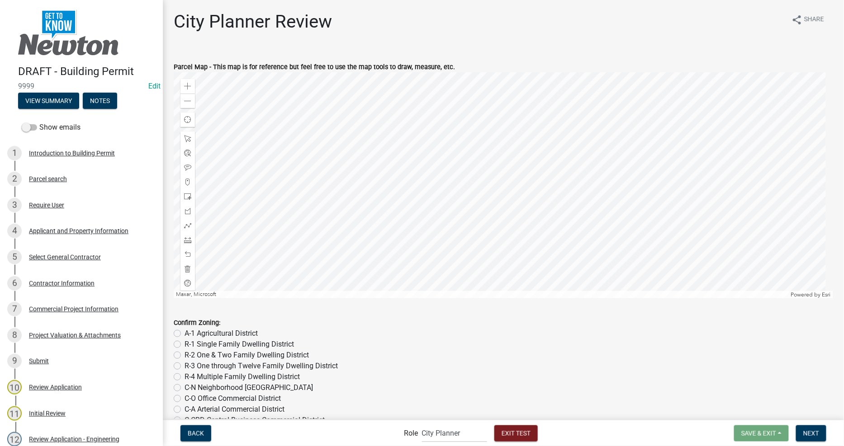
click at [193, 367] on label "R-3 One through Twelve Family Dwelling District" at bounding box center [261, 366] width 153 height 11
click at [190, 367] on input "R-3 One through Twelve Family Dwelling District" at bounding box center [188, 364] width 6 height 6
radio input "true"
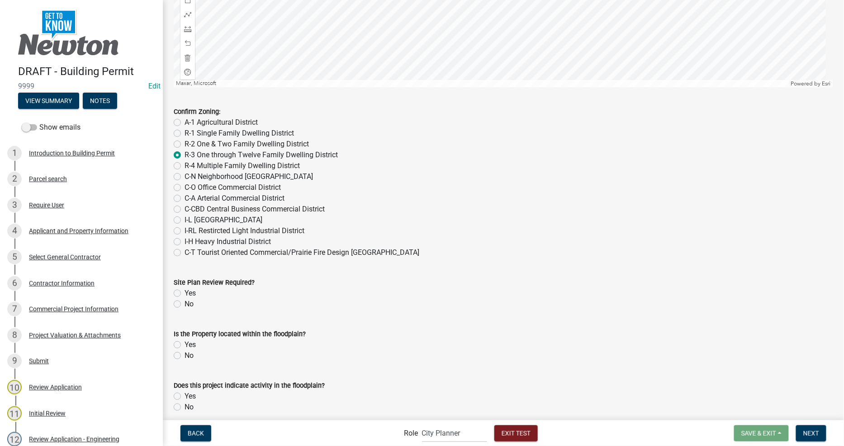
scroll to position [251, 0]
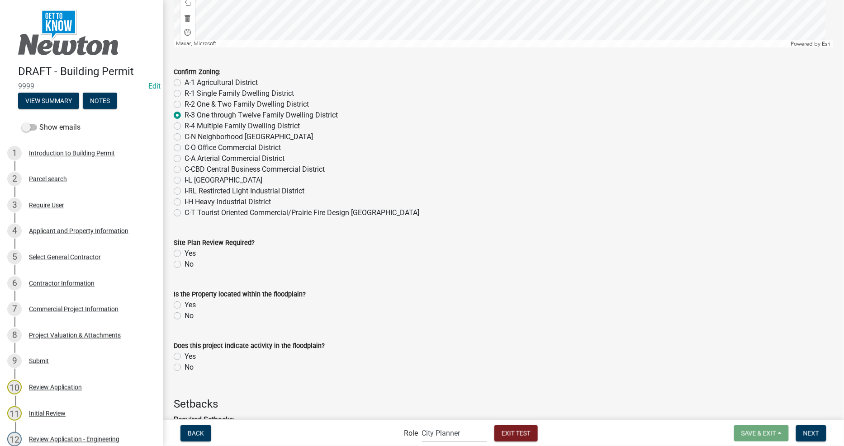
click at [189, 254] on label "Yes" at bounding box center [190, 253] width 11 height 11
click at [189, 254] on input "Yes" at bounding box center [188, 251] width 6 height 6
radio input "true"
click at [181, 304] on div "Yes" at bounding box center [503, 305] width 659 height 11
click at [185, 304] on label "Yes" at bounding box center [190, 305] width 11 height 11
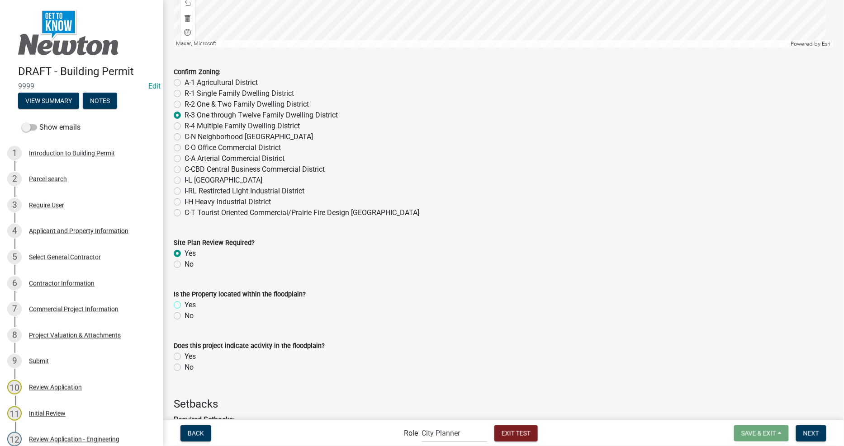
click at [185, 304] on input "Yes" at bounding box center [188, 303] width 6 height 6
radio input "true"
click at [185, 304] on label "Yes" at bounding box center [190, 305] width 11 height 11
click at [185, 304] on input "Yes" at bounding box center [188, 303] width 6 height 6
click at [185, 356] on label "Yes" at bounding box center [190, 356] width 11 height 11
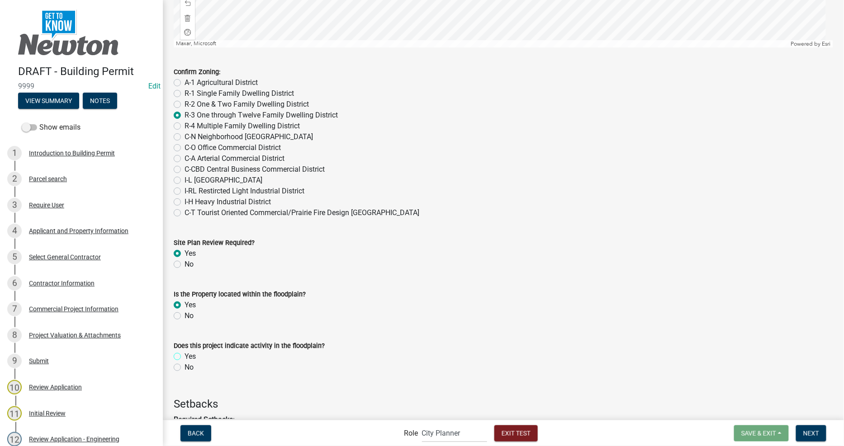
click at [185, 356] on input "Yes" at bounding box center [188, 354] width 6 height 6
radio input "true"
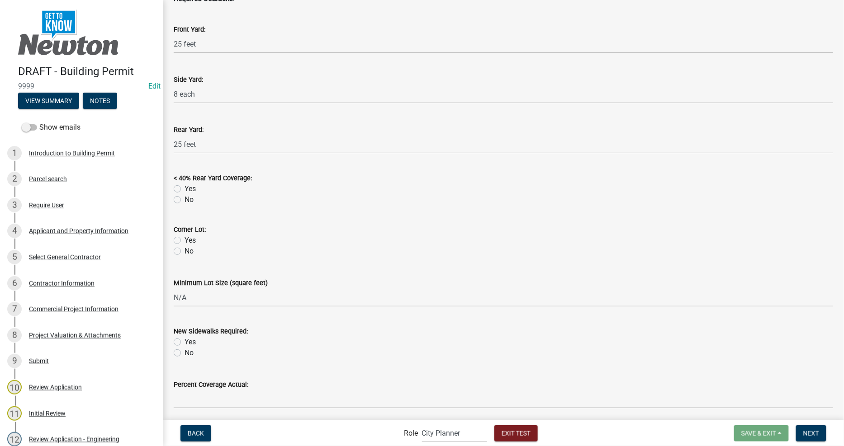
scroll to position [703, 0]
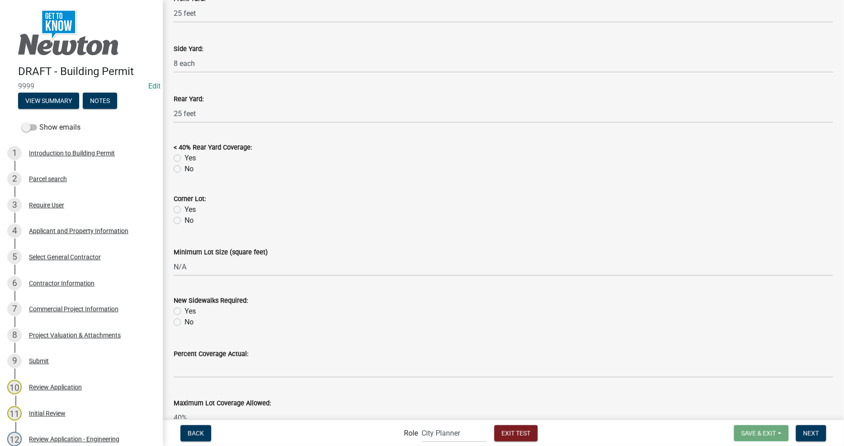
click at [185, 157] on label "Yes" at bounding box center [190, 158] width 11 height 11
click at [185, 157] on input "Yes" at bounding box center [188, 156] width 6 height 6
radio input "true"
click at [185, 210] on label "Yes" at bounding box center [190, 209] width 11 height 11
click at [185, 210] on input "Yes" at bounding box center [188, 207] width 6 height 6
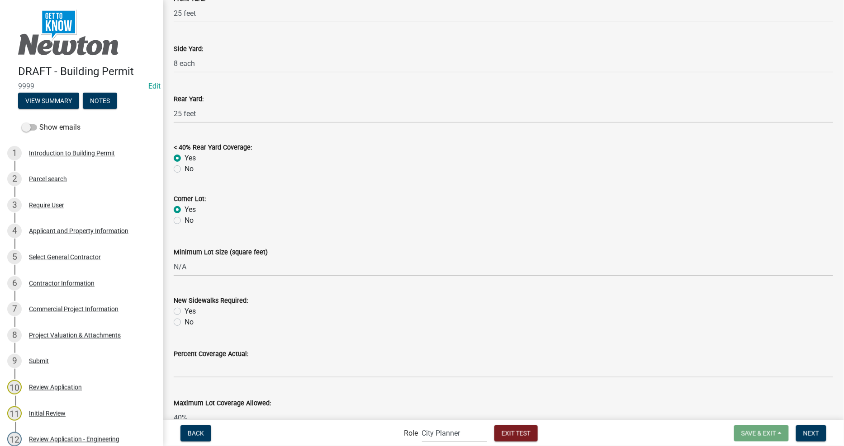
radio input "true"
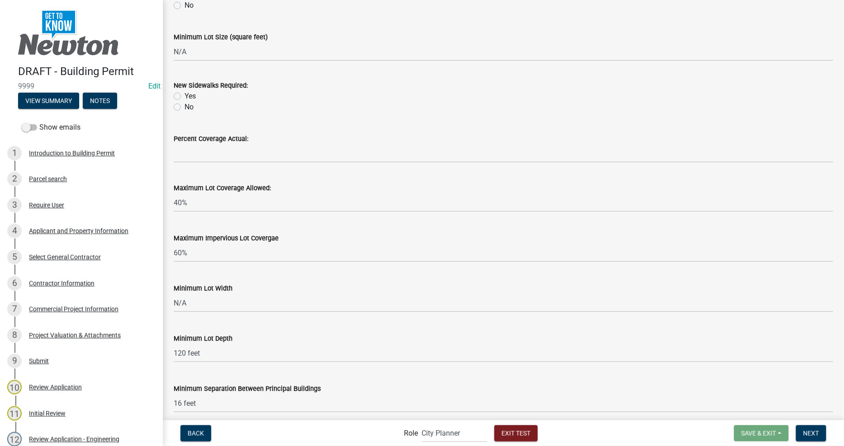
scroll to position [854, 0]
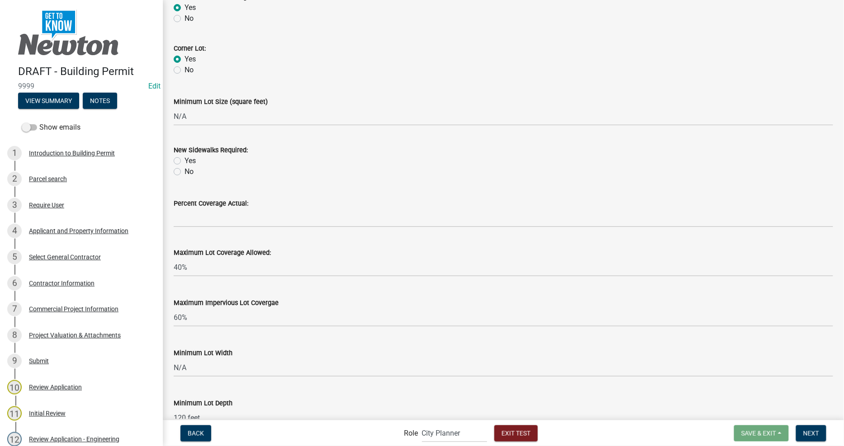
click at [185, 161] on label "Yes" at bounding box center [190, 161] width 11 height 11
click at [185, 161] on input "Yes" at bounding box center [188, 159] width 6 height 6
radio input "true"
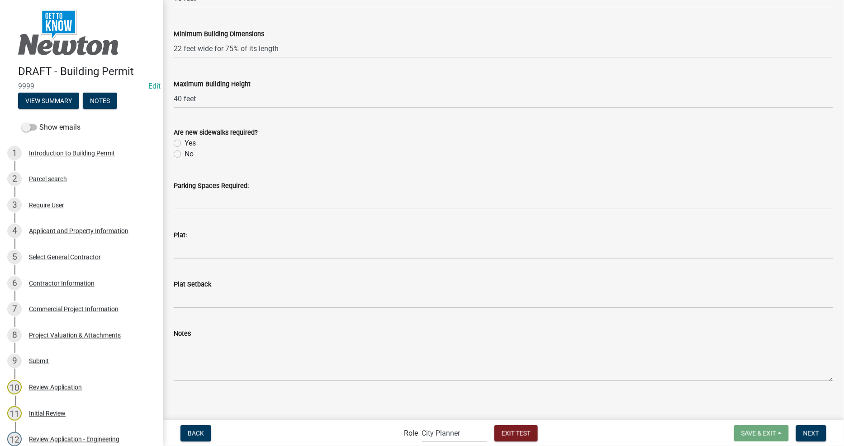
scroll to position [1328, 0]
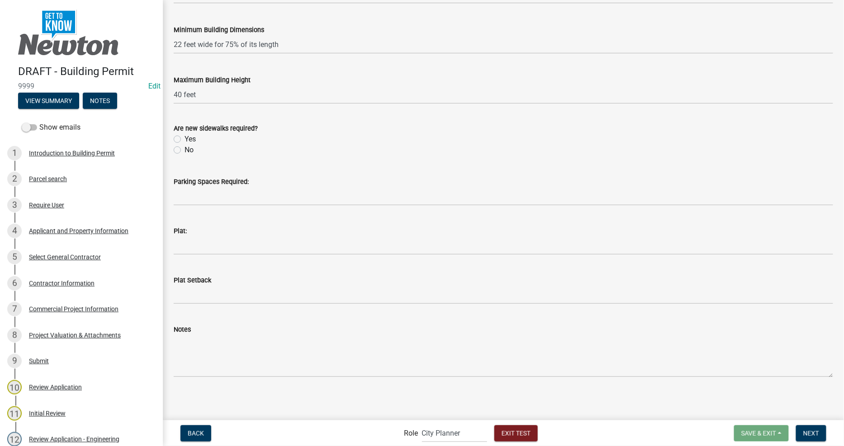
click at [180, 134] on div "Yes" at bounding box center [503, 139] width 659 height 11
click at [185, 137] on label "Yes" at bounding box center [190, 139] width 11 height 11
click at [185, 137] on input "Yes" at bounding box center [188, 137] width 6 height 6
radio input "true"
click at [249, 228] on div "Parking Spaces Required:" at bounding box center [503, 231] width 659 height 11
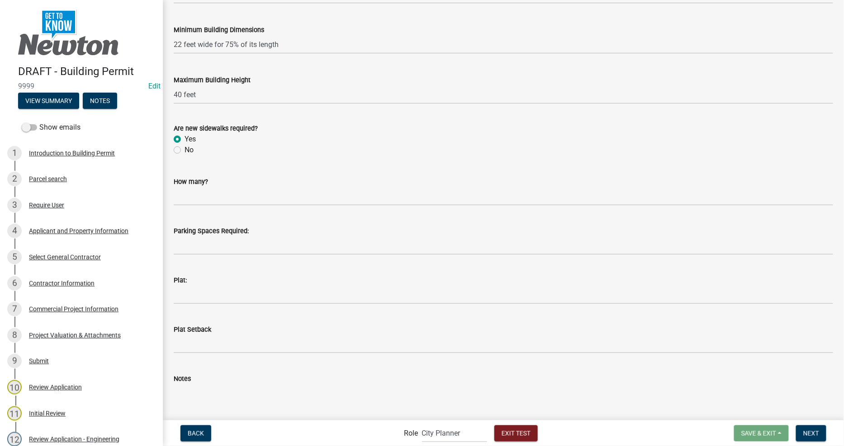
scroll to position [1377, 0]
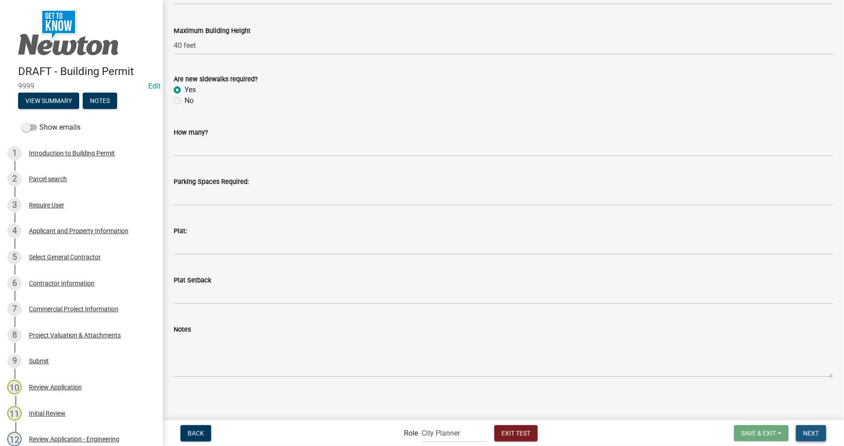
click at [821, 436] on button "Next" at bounding box center [811, 434] width 30 height 16
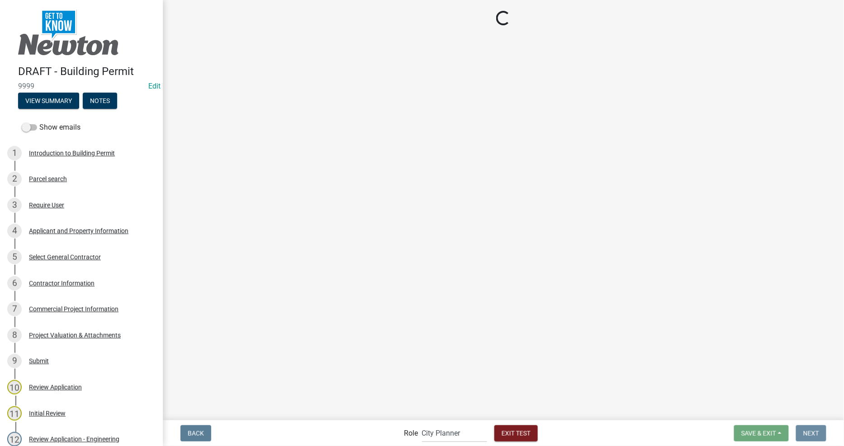
scroll to position [0, 0]
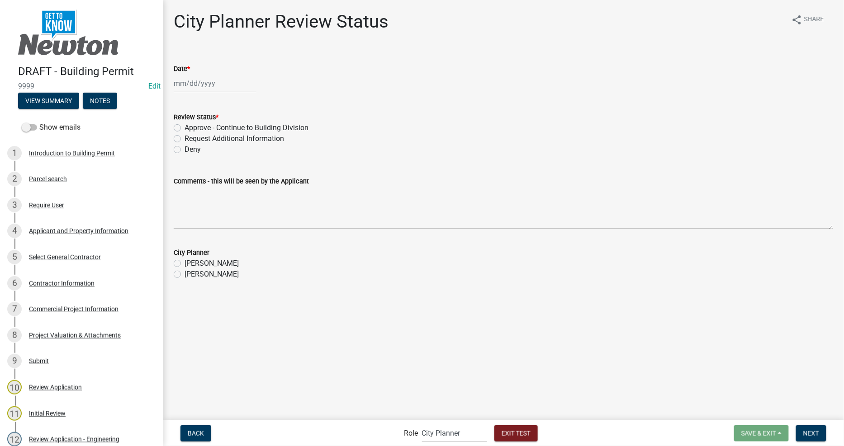
click at [211, 92] on div at bounding box center [215, 83] width 83 height 19
select select "9"
select select "2025"
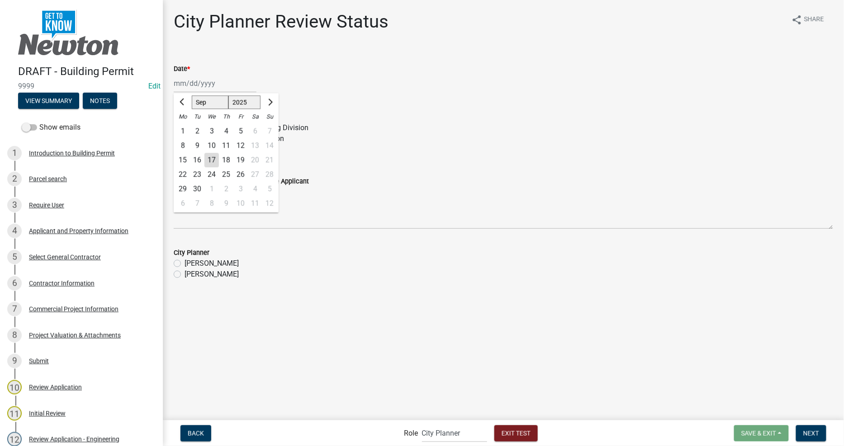
click at [213, 155] on div "17" at bounding box center [211, 160] width 14 height 14
type input "09/17/2025"
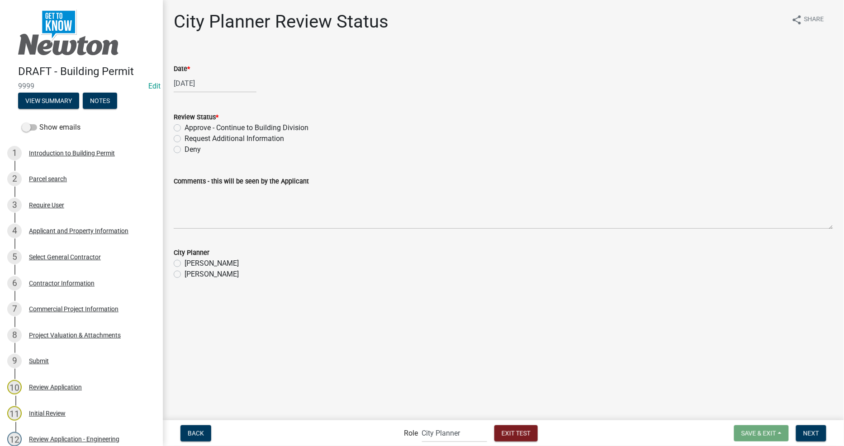
click at [202, 123] on label "Approve - Continue to Building Division" at bounding box center [247, 128] width 124 height 11
click at [190, 123] on input "Approve - Continue to Building Division" at bounding box center [188, 126] width 6 height 6
radio input "true"
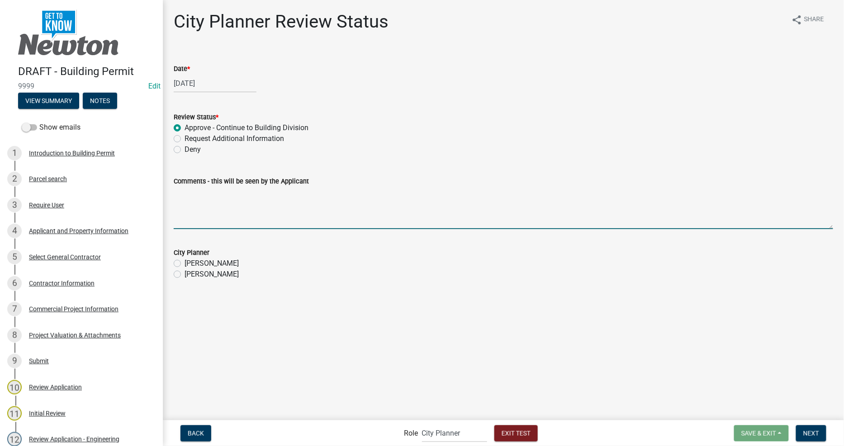
click at [219, 227] on textarea "Comments - this will be seen by the Applicant" at bounding box center [503, 208] width 659 height 43
type textarea "pz COMMENTS"
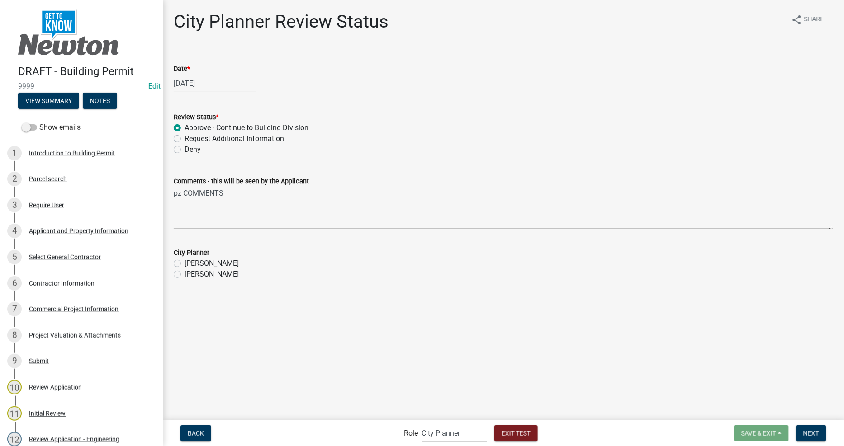
click at [214, 263] on label "Nicholas Alexander" at bounding box center [212, 263] width 54 height 11
click at [190, 263] on input "Nicholas Alexander" at bounding box center [188, 261] width 6 height 6
radio input "true"
click at [819, 435] on span "Next" at bounding box center [811, 433] width 16 height 7
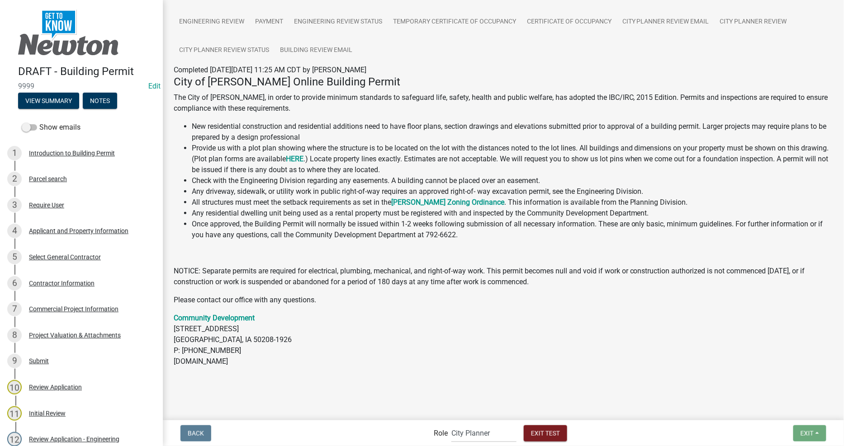
scroll to position [119, 0]
click at [458, 439] on select "Applicant Permit Technician Fire Department Admin City Planner Engineering Divi…" at bounding box center [483, 433] width 65 height 19
click at [500, 337] on p "Community Development 303 W 4th Street, Suite 501 Newton, IA 50208-1926 P: (641…" at bounding box center [503, 339] width 659 height 54
click at [636, 403] on main "Submitted Thank you for submitting your information. You may view the submitted…" at bounding box center [503, 209] width 681 height 419
click at [458, 441] on select "Applicant Permit Technician Fire Department Admin City Planner Engineering Divi…" at bounding box center [483, 433] width 65 height 19
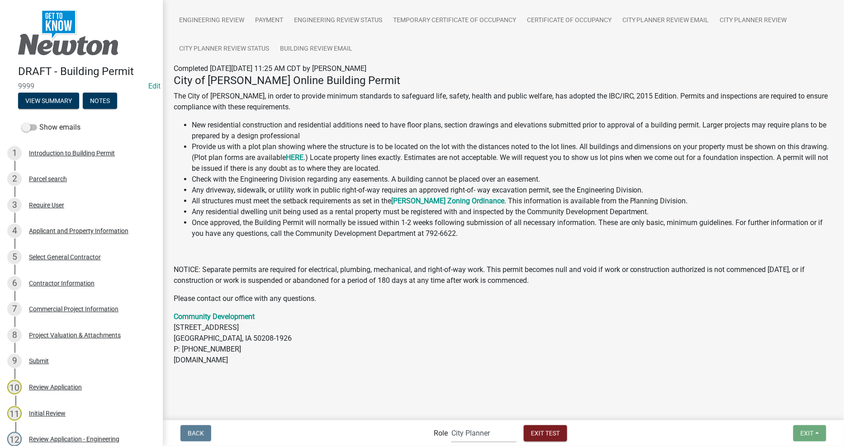
select select "09551a90-692a-48aa-a200-cf2336143e52"
click at [451, 424] on select "Applicant Permit Technician Fire Department Admin City Planner Engineering Divi…" at bounding box center [483, 433] width 65 height 19
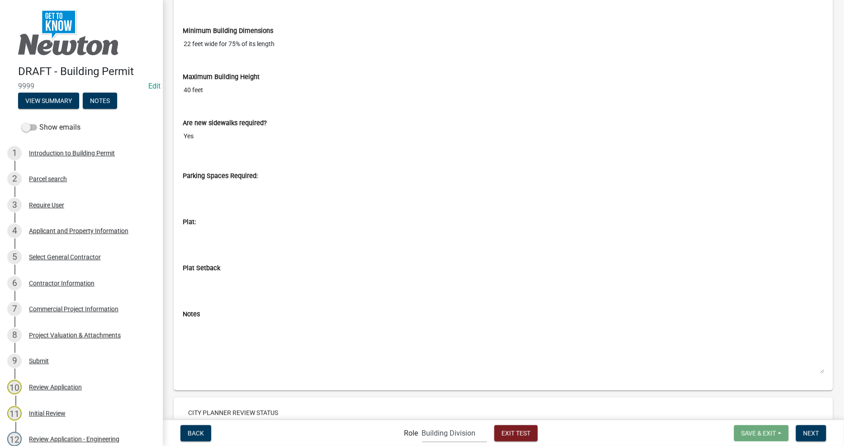
scroll to position [5613, 0]
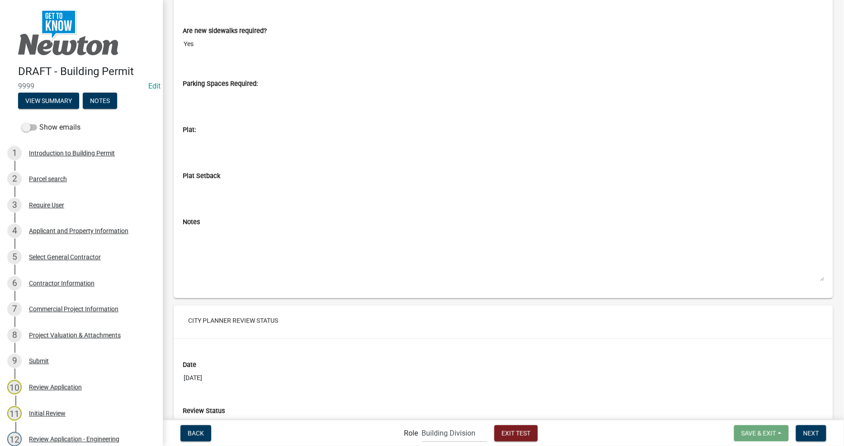
click at [227, 261] on textarea "Notes" at bounding box center [503, 255] width 641 height 55
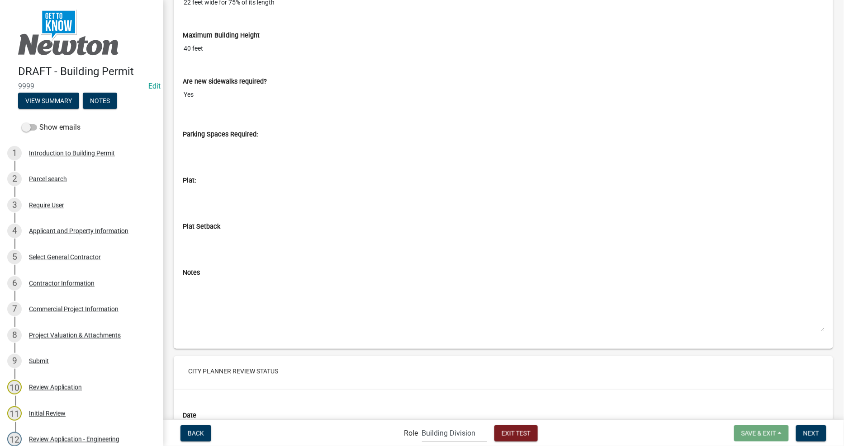
scroll to position [5814, 0]
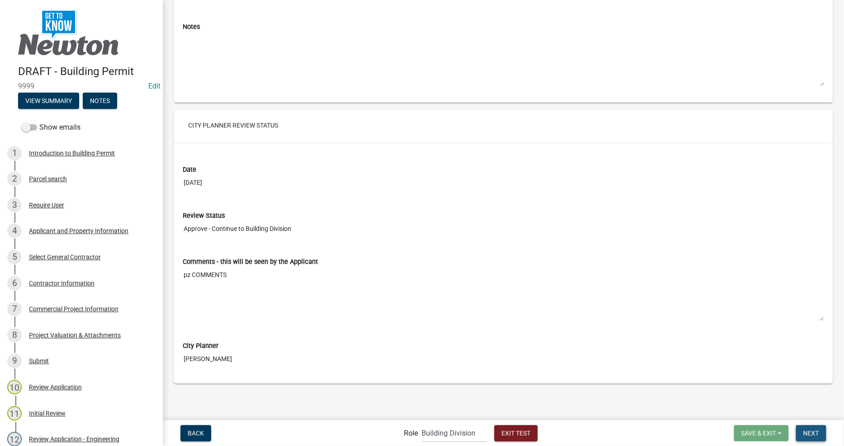
click at [819, 427] on button "Next" at bounding box center [811, 434] width 30 height 16
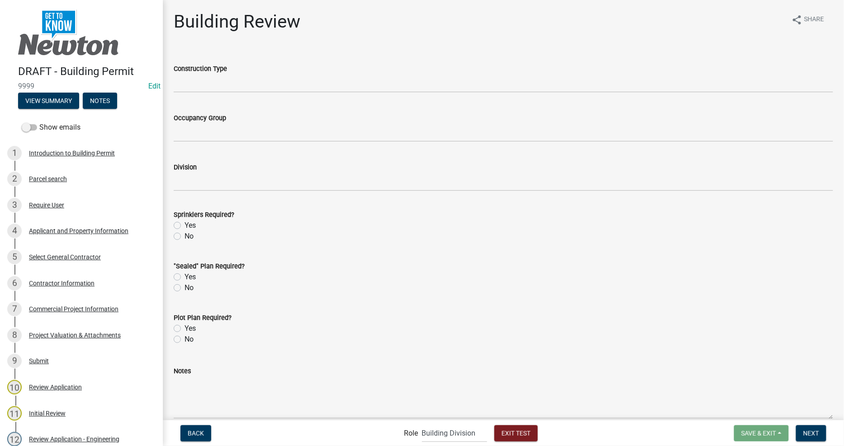
scroll to position [42, 0]
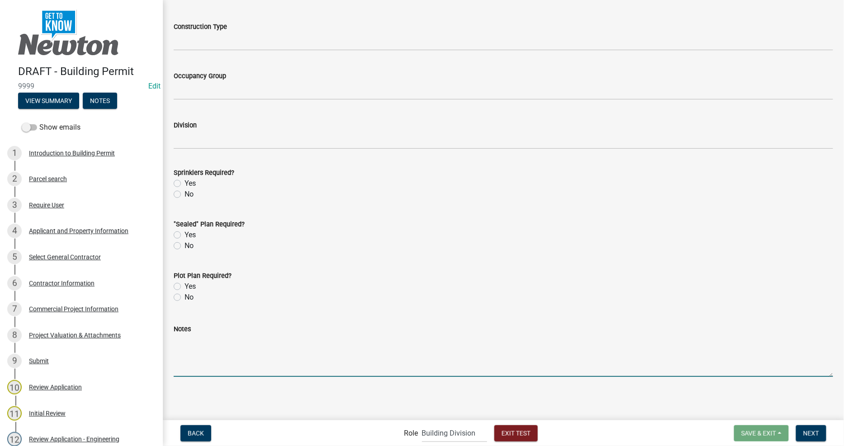
click at [274, 360] on textarea "Notes" at bounding box center [503, 356] width 659 height 43
type textarea "BUILDING NOTES"
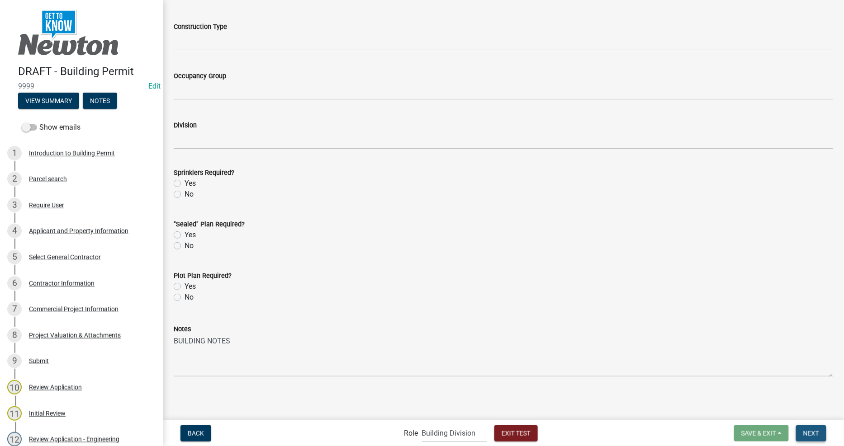
click at [817, 431] on span "Next" at bounding box center [811, 433] width 16 height 7
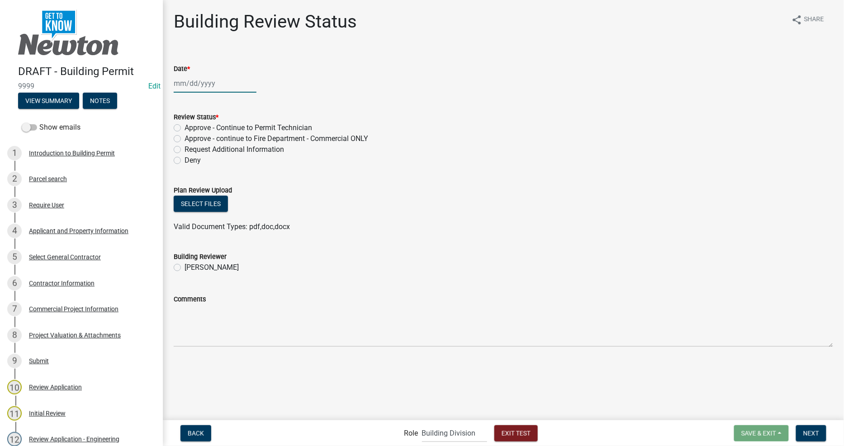
click at [204, 85] on div at bounding box center [215, 83] width 83 height 19
select select "9"
select select "2025"
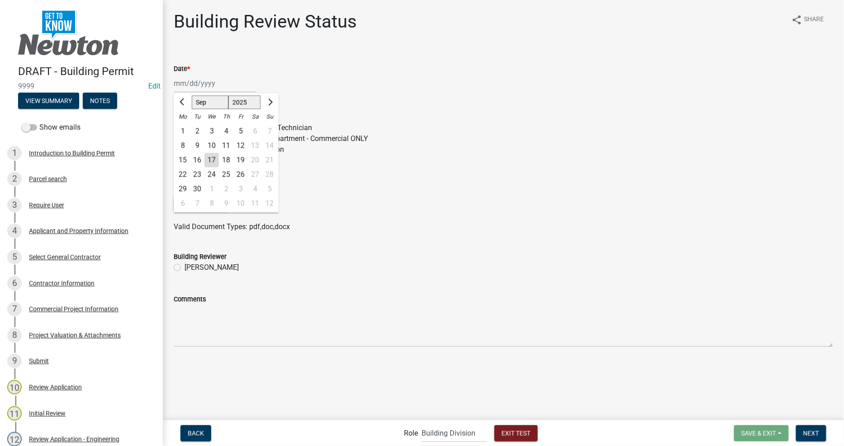
click at [211, 161] on div "17" at bounding box center [211, 160] width 14 height 14
type input "09/17/2025"
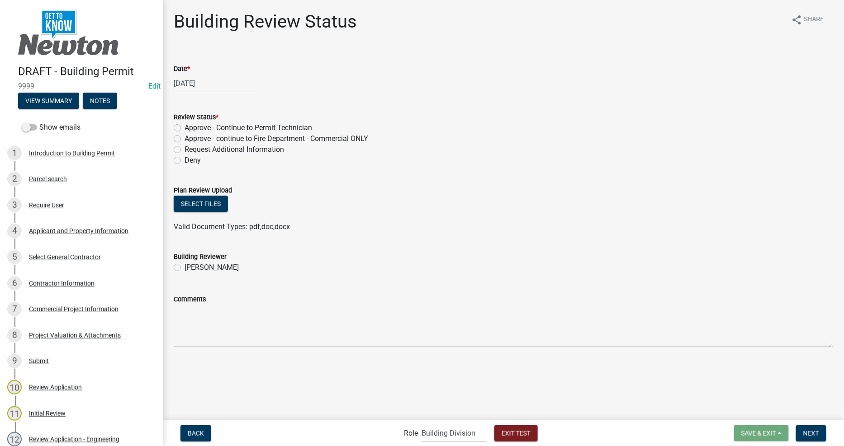
click at [210, 139] on label "Approve - continue to Fire Department - Commercial ONLY" at bounding box center [277, 138] width 184 height 11
click at [190, 139] on input "Approve - continue to Fire Department - Commercial ONLY" at bounding box center [188, 136] width 6 height 6
radio input "true"
click at [470, 359] on div "Building Review Status share Share Date * 09/17/2025 Review Status * Approve - …" at bounding box center [503, 187] width 673 height 352
click at [821, 432] on button "Next" at bounding box center [811, 434] width 30 height 16
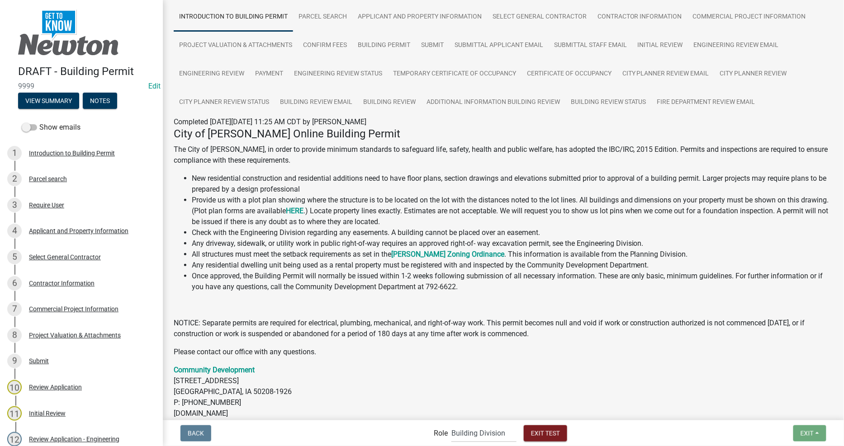
scroll to position [119, 0]
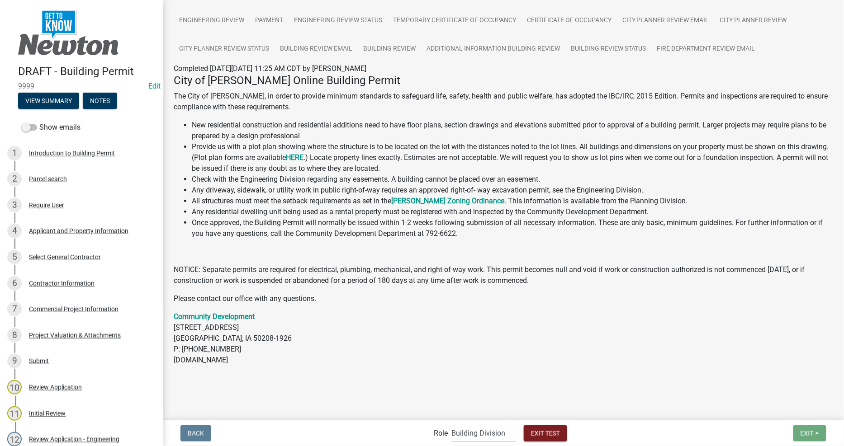
click at [487, 443] on nav "Back Role Applicant Permit Technician Fire Department Admin City Planner Engine…" at bounding box center [503, 434] width 681 height 26
click at [485, 433] on select "Applicant Permit Technician Fire Department Admin City Planner Engineering Divi…" at bounding box center [483, 433] width 65 height 19
select select "40728220-3dd1-41b2-9c80-2082a646a6c0"
click at [451, 424] on select "Applicant Permit Technician Fire Department Admin City Planner Engineering Divi…" at bounding box center [483, 433] width 65 height 19
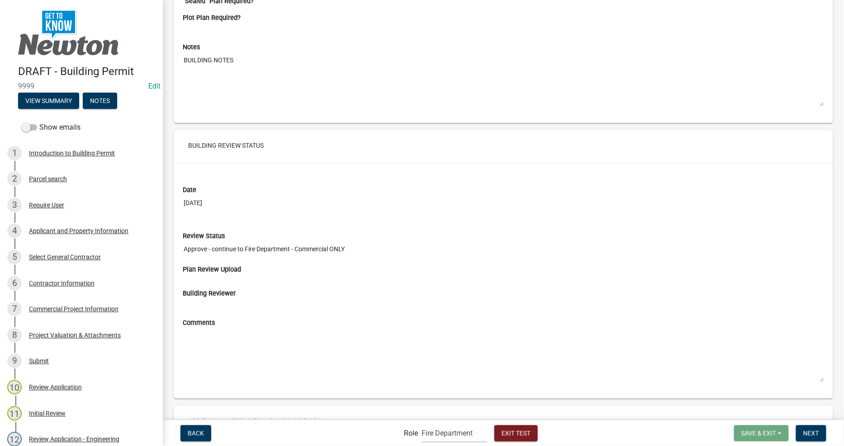
scroll to position [6690, 0]
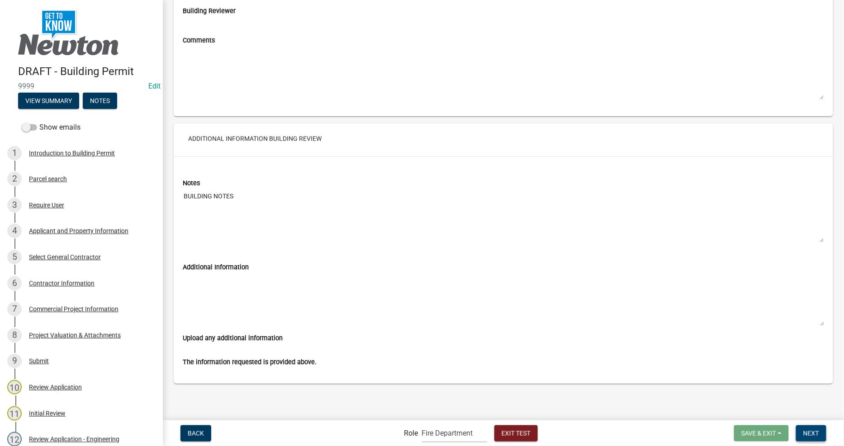
click at [826, 436] on button "Next" at bounding box center [811, 434] width 30 height 16
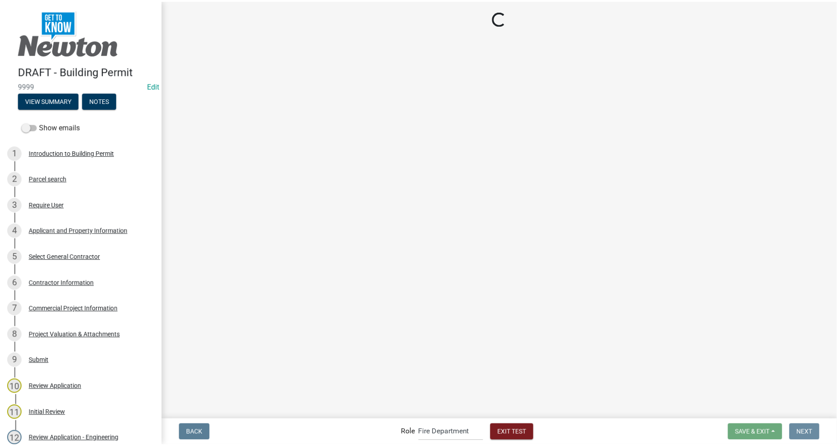
scroll to position [0, 0]
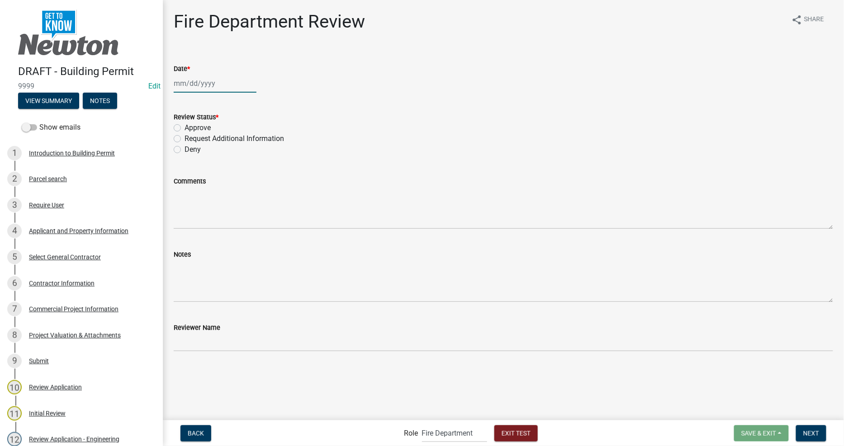
click at [194, 78] on div at bounding box center [215, 83] width 83 height 19
select select "9"
select select "2025"
click at [213, 160] on div "17" at bounding box center [211, 160] width 14 height 14
type input "09/17/2025"
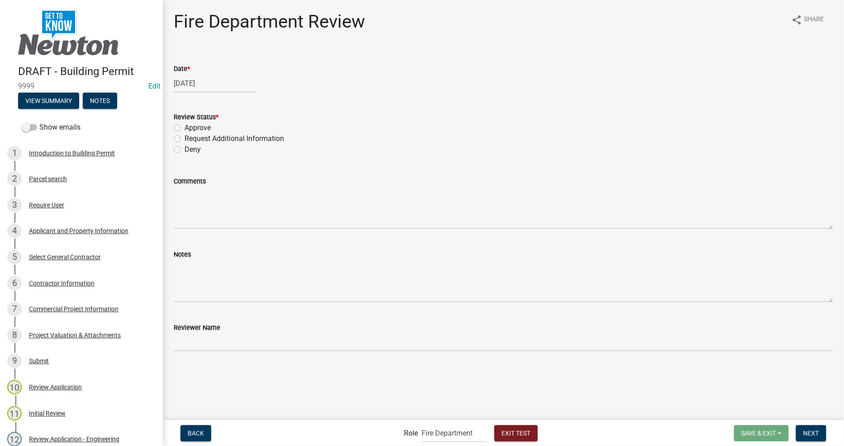
click at [189, 125] on label "Approve" at bounding box center [198, 128] width 26 height 11
click at [189, 125] on input "Approve" at bounding box center [188, 126] width 6 height 6
radio input "true"
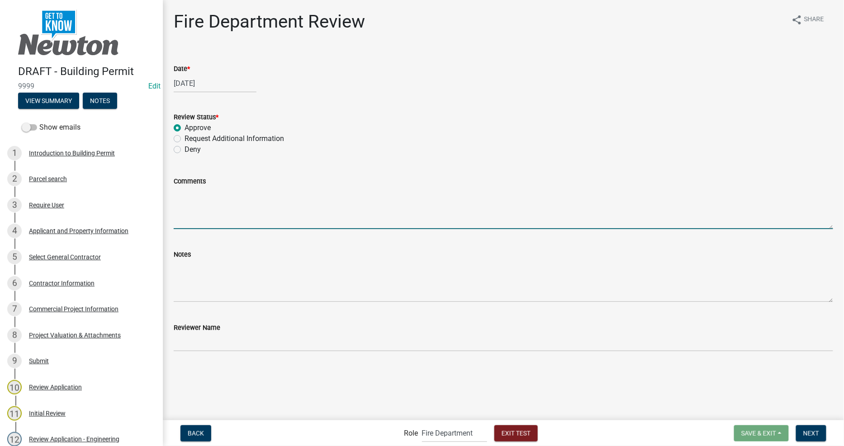
click at [204, 218] on textarea "Comments" at bounding box center [503, 208] width 659 height 43
type textarea "FIRE COMMENTS"
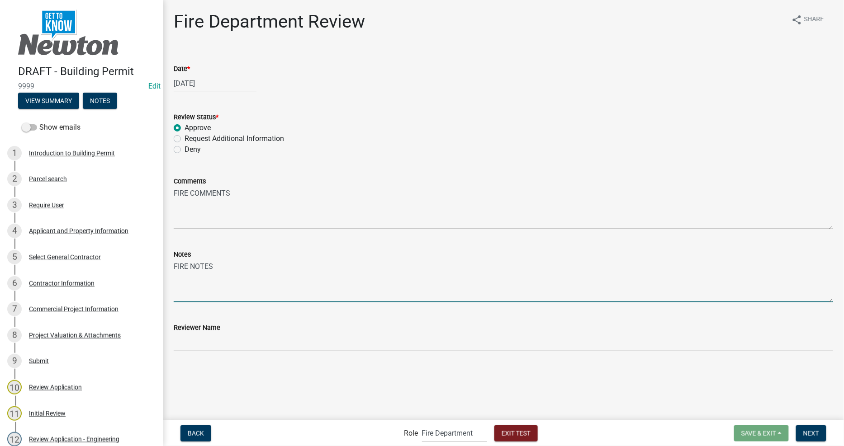
type textarea "FIRE NOTES"
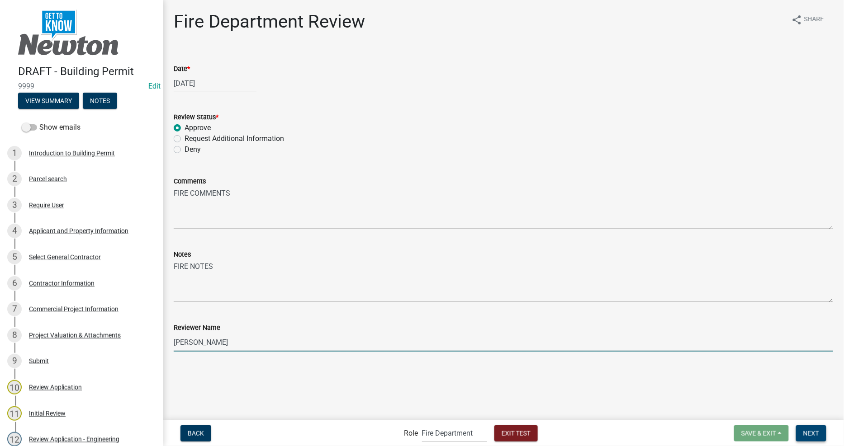
type input "JACOB HALFTERY"
click at [816, 435] on span "Next" at bounding box center [811, 433] width 16 height 7
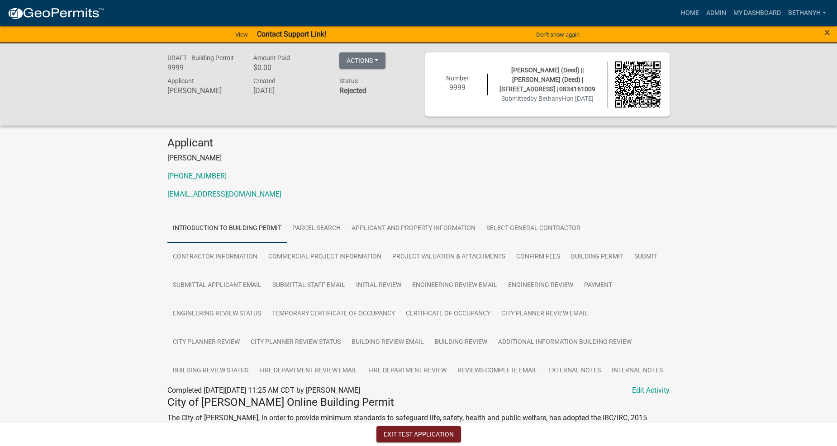
click at [716, 267] on div "DRAFT - Building Permit 9999 Amount Paid $0.00 Actions Printer Friendly Recalcu…" at bounding box center [418, 393] width 837 height 701
click at [353, 97] on div "Status Rejected" at bounding box center [375, 87] width 86 height 23
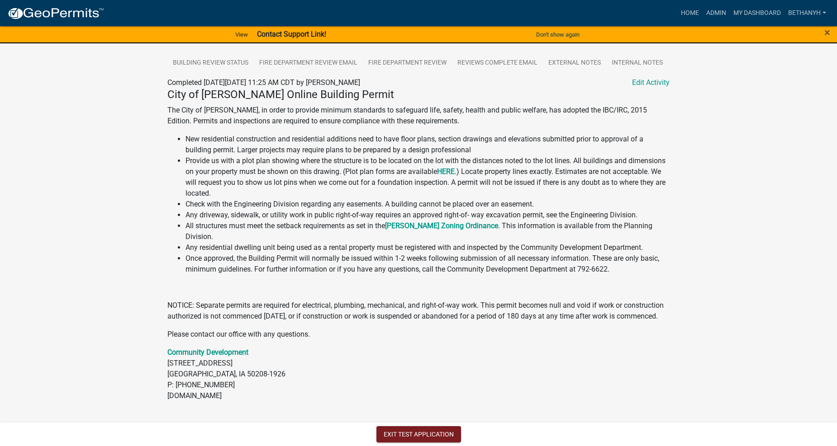
scroll to position [310, 0]
click at [468, 203] on li "Check with the Engineering Division regarding any easements. A building cannot …" at bounding box center [427, 204] width 484 height 11
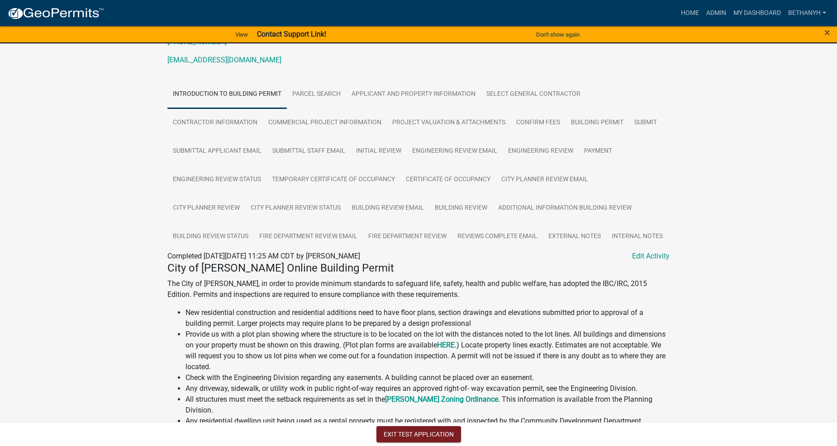
scroll to position [0, 0]
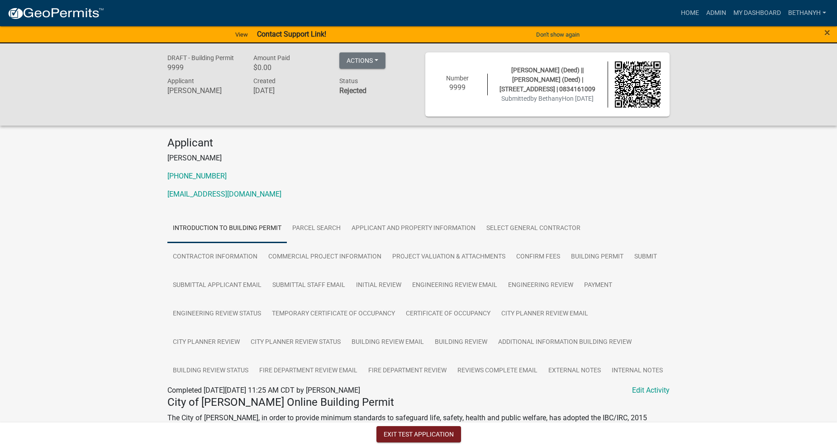
click at [792, 317] on div "DRAFT - Building Permit 9999 Amount Paid $0.00 Actions Printer Friendly Recalcu…" at bounding box center [418, 393] width 837 height 701
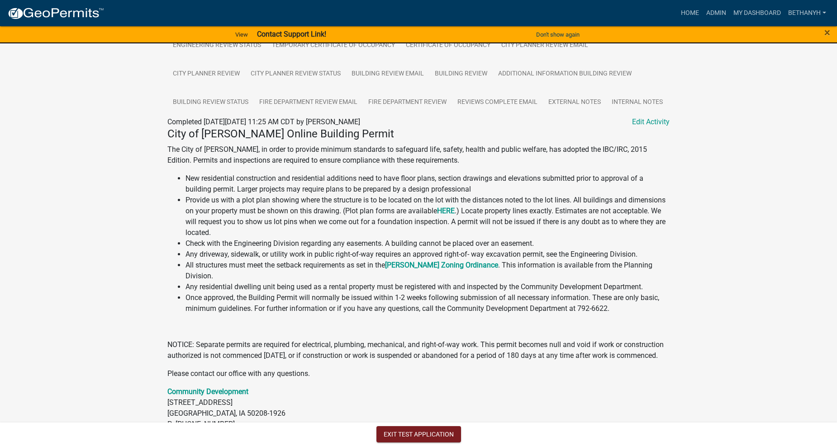
scroll to position [310, 0]
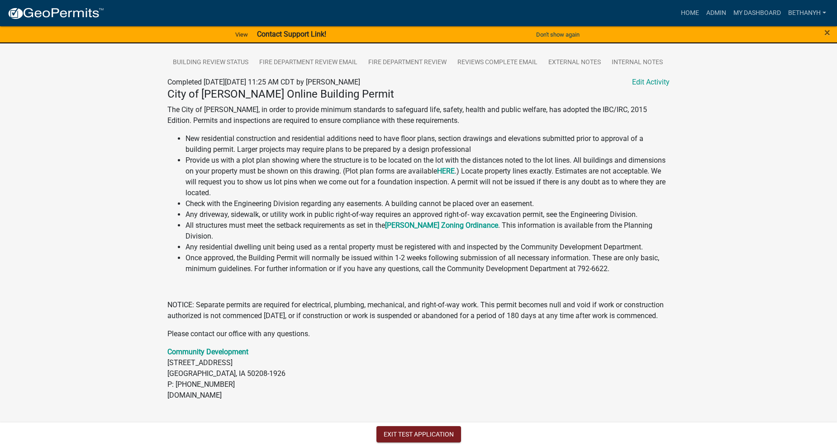
click at [140, 226] on div "DRAFT - Building Permit 9999 Amount Paid $0.00 Actions Printer Friendly Recalcu…" at bounding box center [418, 85] width 837 height 701
drag, startPoint x: 673, startPoint y: 280, endPoint x: 672, endPoint y: 270, distance: 9.1
click at [673, 279] on div "City of Newton Online Building Permit The City of Newton, in order to provide m…" at bounding box center [419, 248] width 516 height 321
click at [636, 355] on p "Community Development 303 W 4th Street, Suite 501 Newton, IA 50208-1926 P: (641…" at bounding box center [418, 374] width 502 height 54
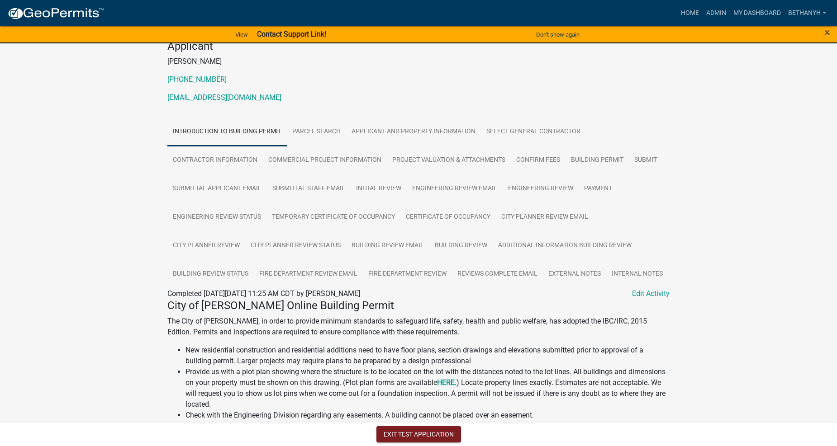
scroll to position [0, 0]
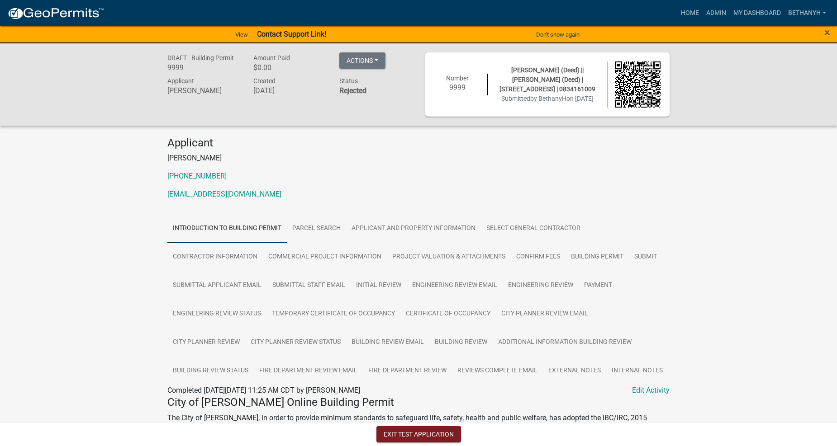
click at [372, 178] on p "[PHONE_NUMBER]" at bounding box center [418, 176] width 502 height 11
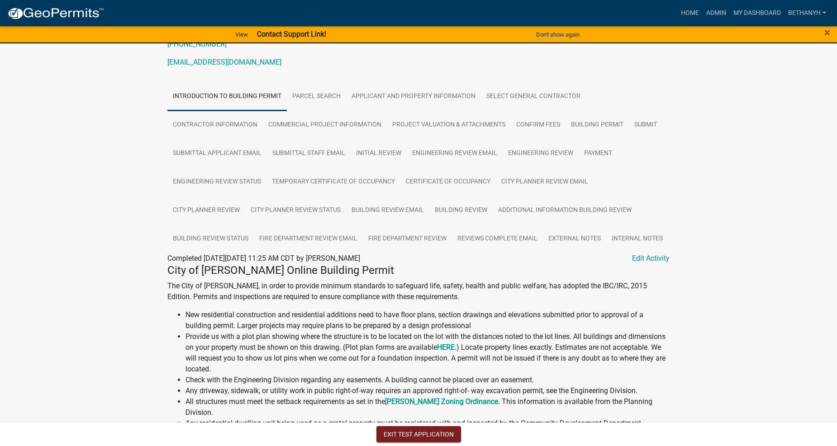
scroll to position [310, 0]
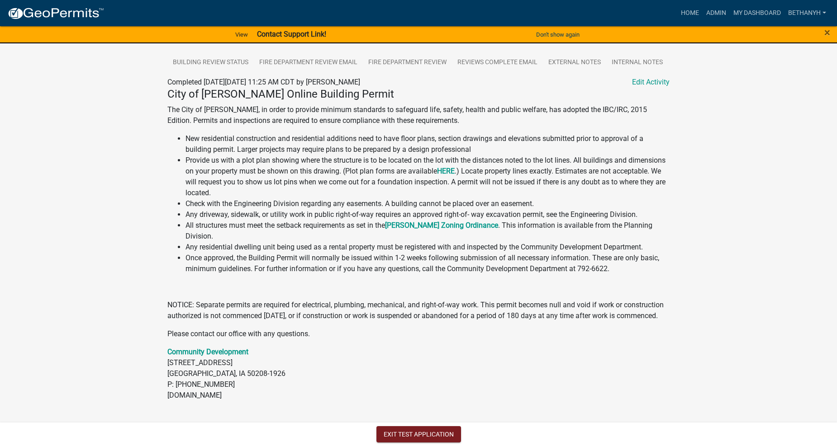
click at [512, 395] on p "Community Development 303 W 4th Street, Suite 501 Newton, IA 50208-1926 P: (641…" at bounding box center [418, 374] width 502 height 54
click at [287, 426] on nav "Exit Test Application" at bounding box center [418, 435] width 837 height 24
click at [101, 163] on div "DRAFT - Building Permit 9999 Amount Paid $0.00 Actions Printer Friendly Recalcu…" at bounding box center [418, 85] width 837 height 701
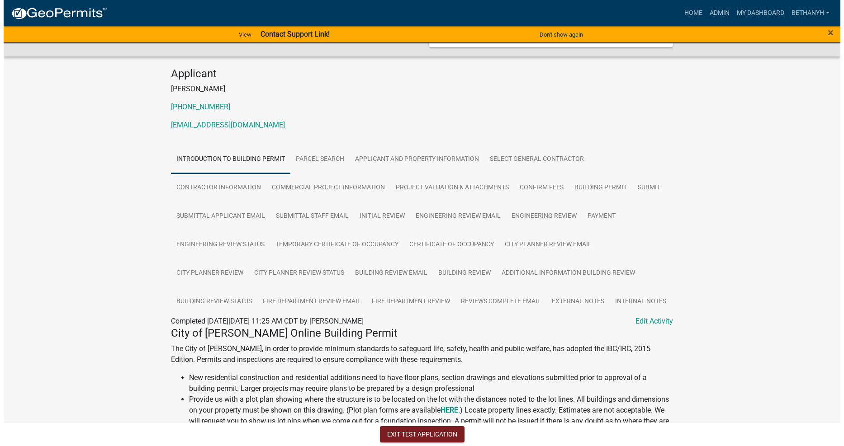
scroll to position [0, 0]
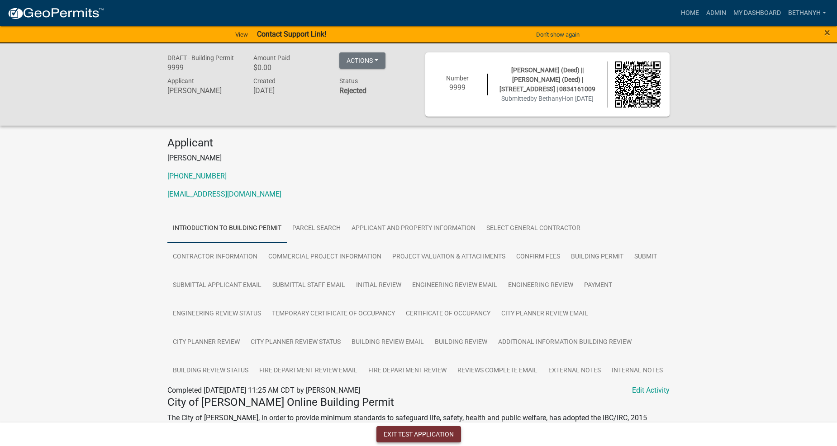
click at [422, 432] on button "Exit Test Application" at bounding box center [418, 435] width 85 height 16
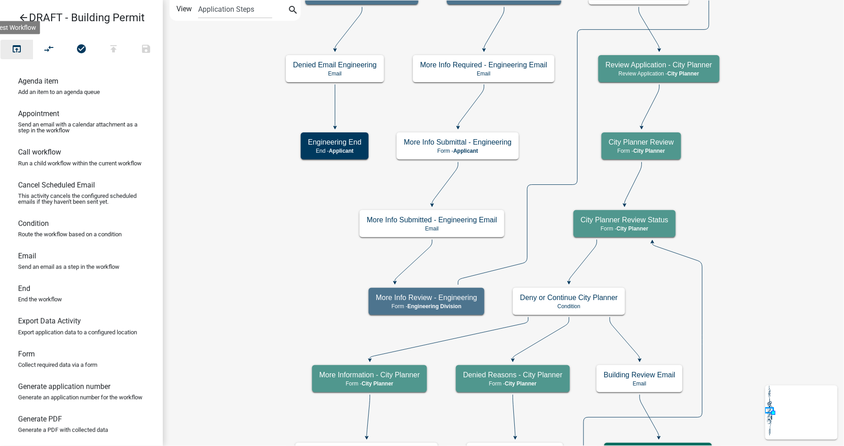
click at [22, 55] on icon "open_in_browser" at bounding box center [16, 49] width 11 height 13
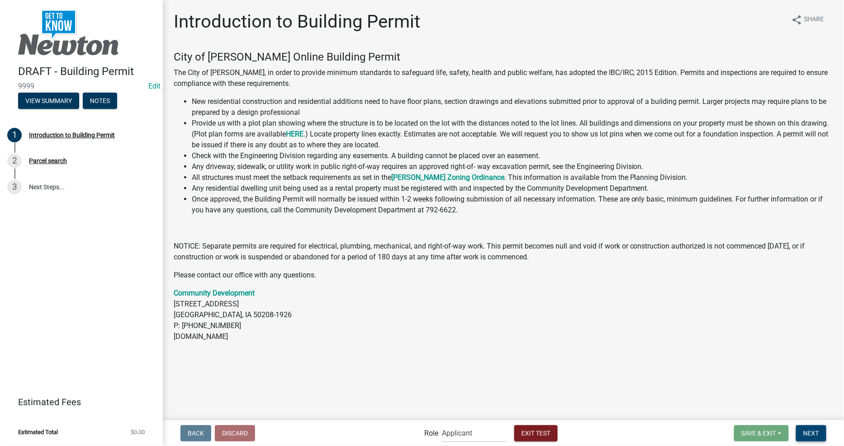
click at [810, 433] on span "Next" at bounding box center [811, 433] width 16 height 7
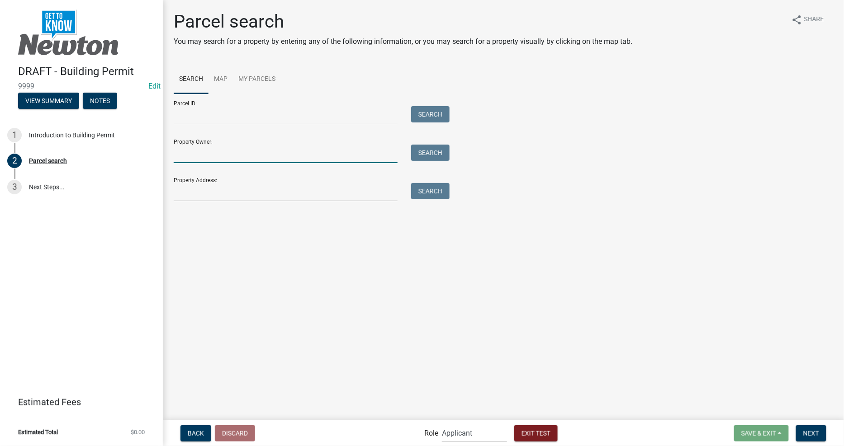
click at [274, 161] on input "Property Owner:" at bounding box center [286, 154] width 224 height 19
type input "mccoy"
click at [438, 146] on button "Search" at bounding box center [430, 153] width 38 height 16
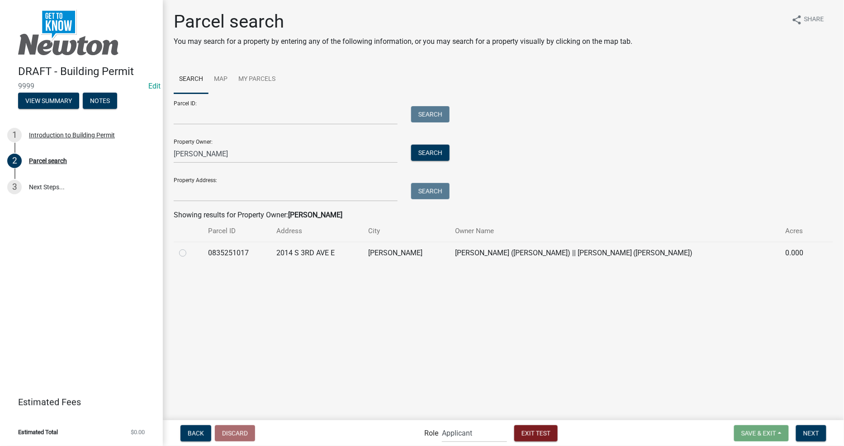
click at [200, 267] on div "Parcel search You may search for a property by entering any of the following in…" at bounding box center [503, 141] width 673 height 261
click at [190, 248] on label at bounding box center [190, 248] width 0 height 0
click at [190, 253] on input "radio" at bounding box center [193, 251] width 6 height 6
radio input "true"
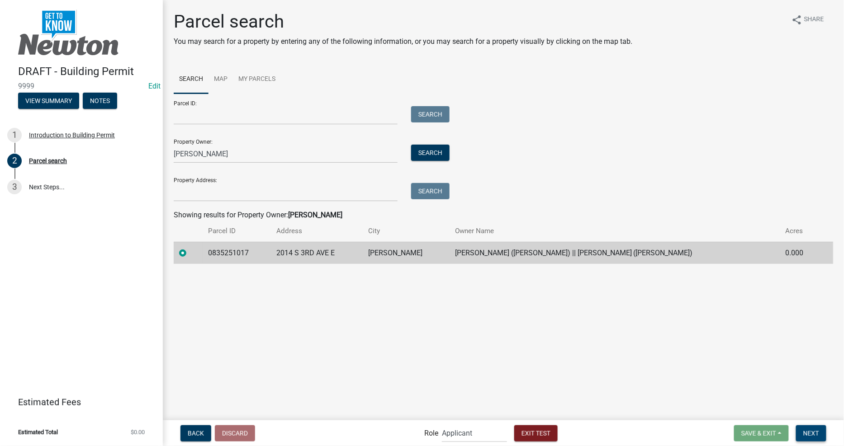
click at [816, 431] on span "Next" at bounding box center [811, 433] width 16 height 7
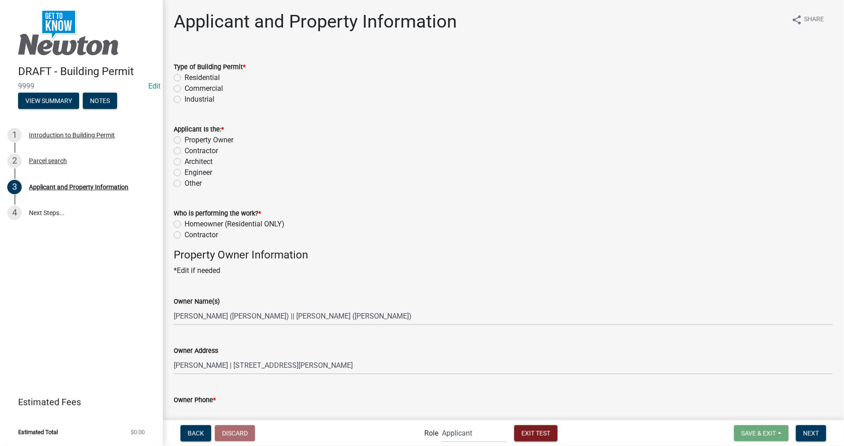
click at [185, 100] on label "Industrial" at bounding box center [200, 99] width 30 height 11
click at [185, 100] on input "Industrial" at bounding box center [188, 97] width 6 height 6
radio input "true"
click at [185, 162] on label "Architect" at bounding box center [199, 162] width 28 height 11
click at [185, 162] on input "Architect" at bounding box center [188, 160] width 6 height 6
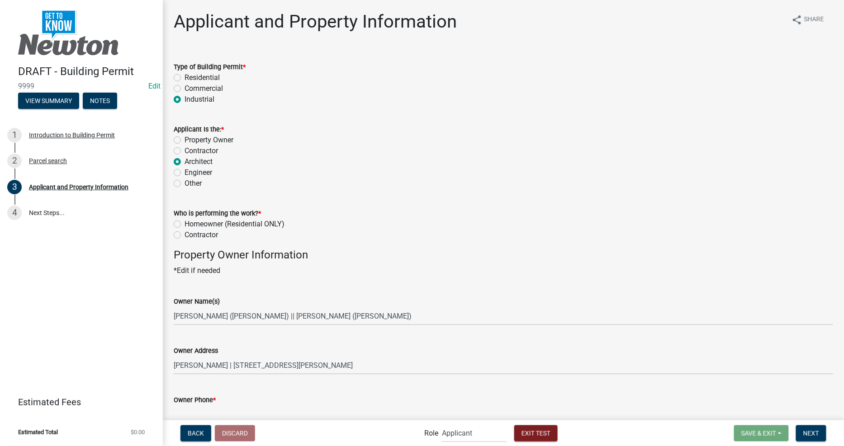
radio input "true"
click at [186, 237] on label "Contractor" at bounding box center [201, 235] width 33 height 11
click at [186, 236] on input "Contractor" at bounding box center [188, 233] width 6 height 6
radio input "true"
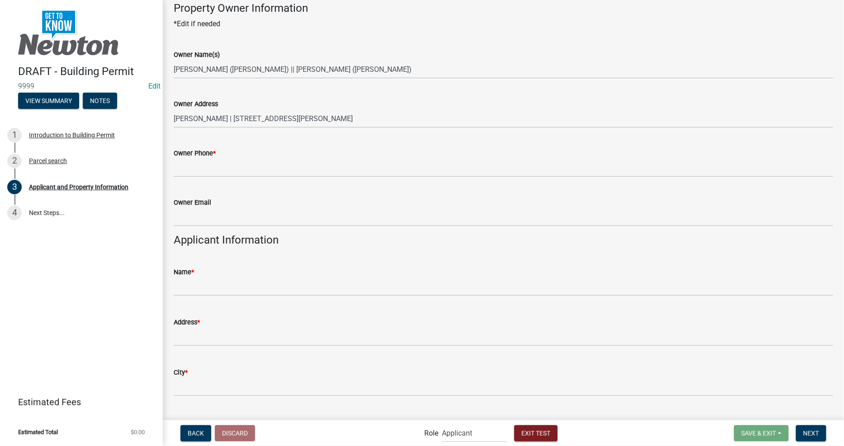
scroll to position [251, 0]
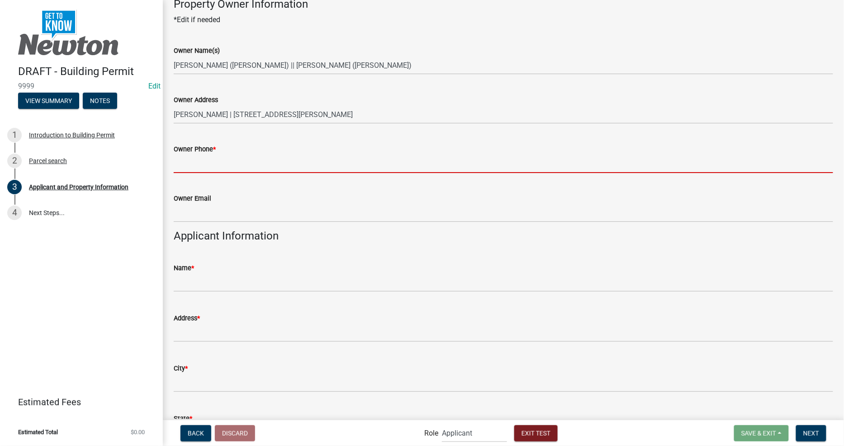
click at [189, 165] on input "Owner Phone *" at bounding box center [503, 164] width 659 height 19
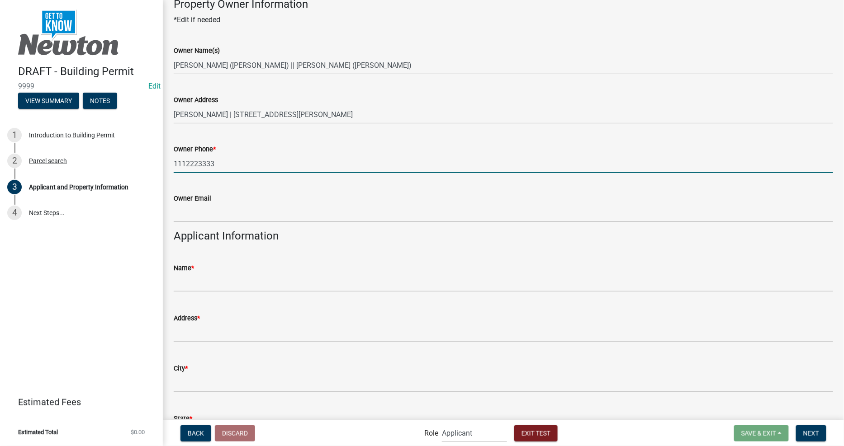
type input "1112223333"
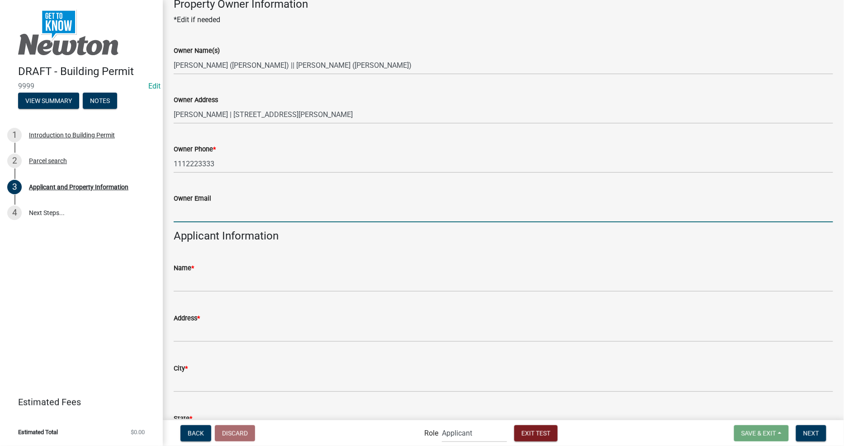
click at [198, 218] on input "Owner Email" at bounding box center [503, 213] width 659 height 19
type input "owner@gmail.com"
click at [228, 292] on wm-data-entity-input "Name *" at bounding box center [503, 275] width 659 height 50
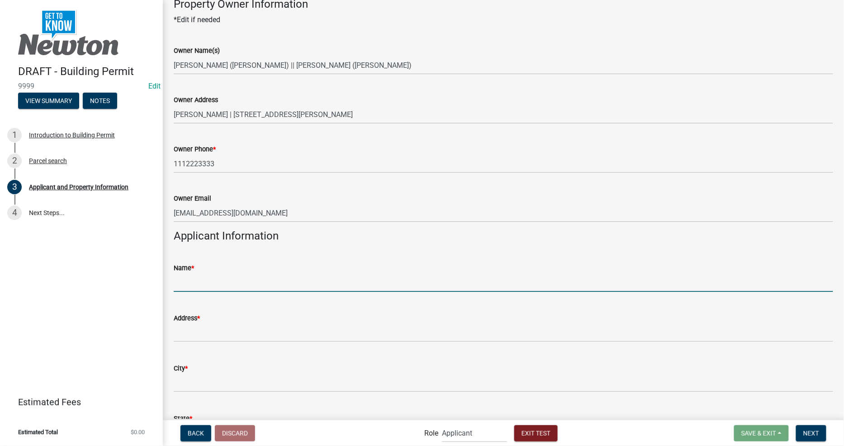
click at [228, 280] on input "Name *" at bounding box center [503, 283] width 659 height 19
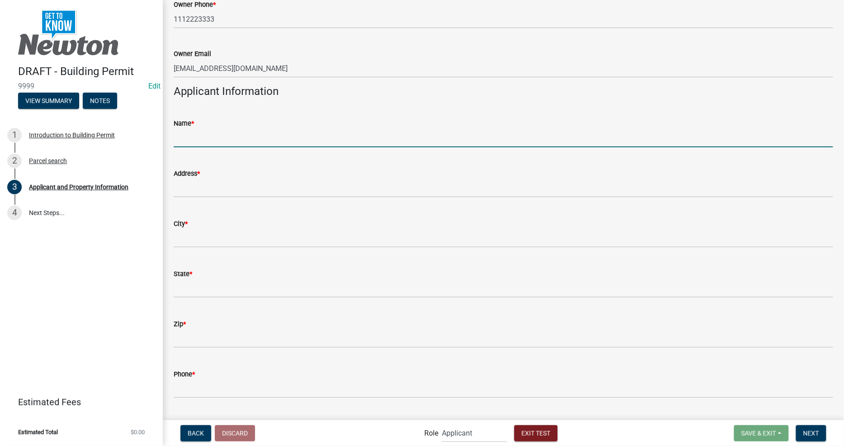
scroll to position [402, 0]
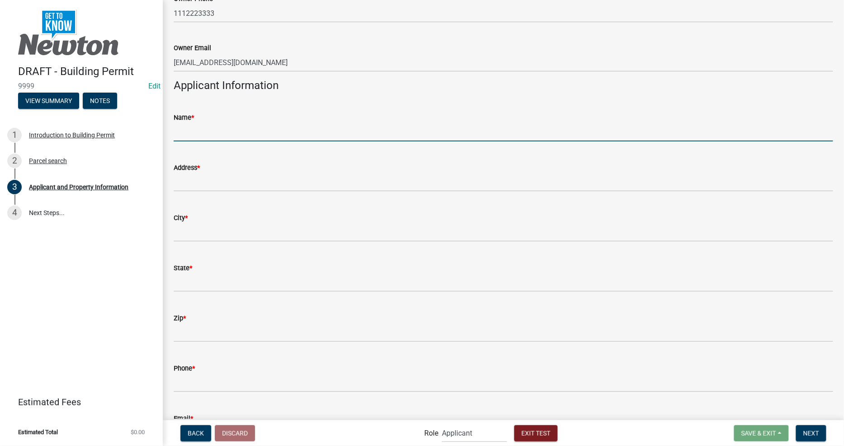
click at [260, 127] on input "Name *" at bounding box center [503, 132] width 659 height 19
type input "[PERSON_NAME]"
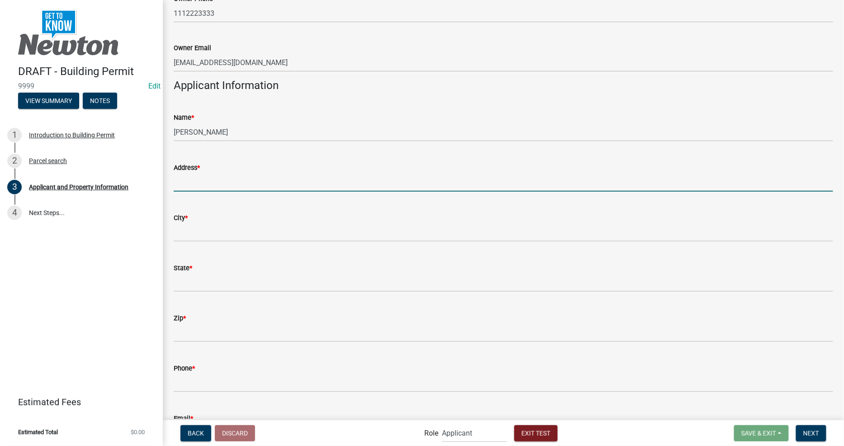
click at [253, 179] on input "Address *" at bounding box center [503, 182] width 659 height 19
type input "303 W 4th st n"
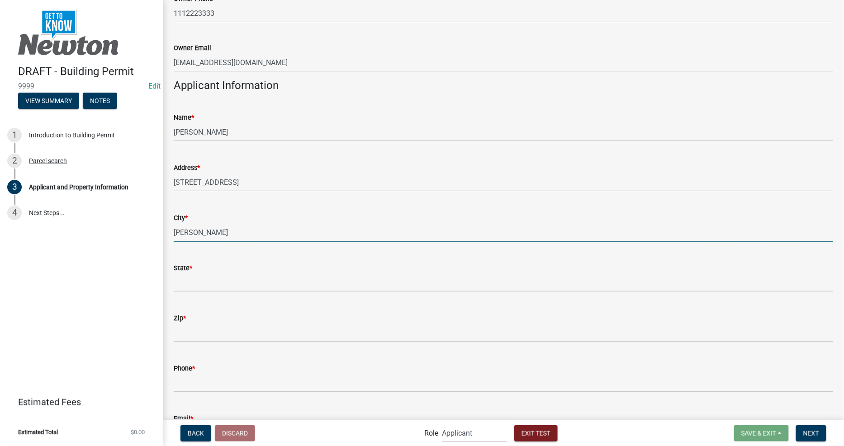
type input "newton"
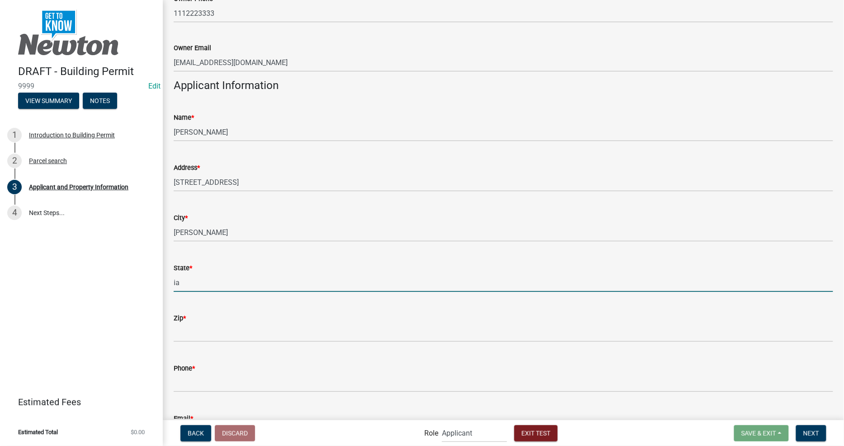
type input "ia"
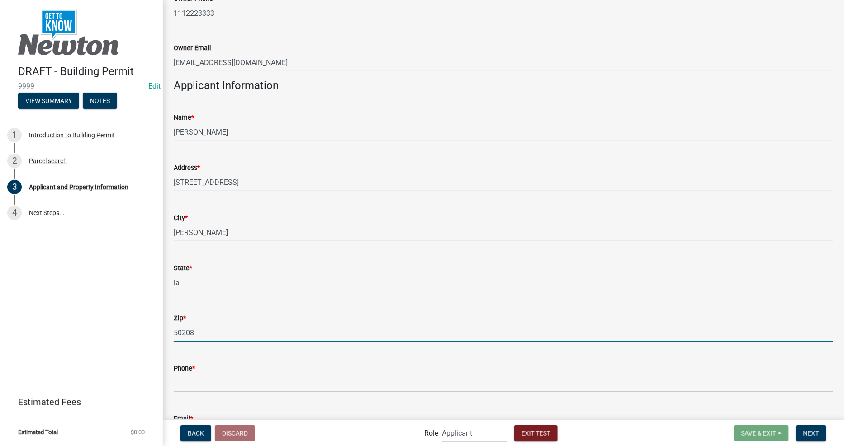
type input "50208"
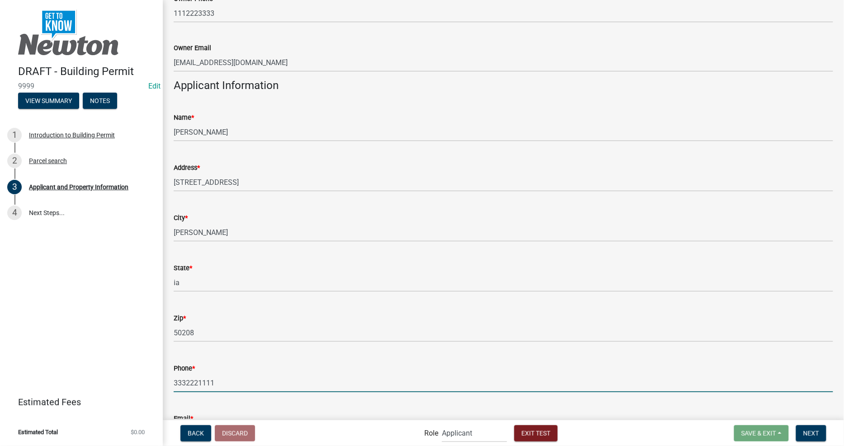
type input "3332221111"
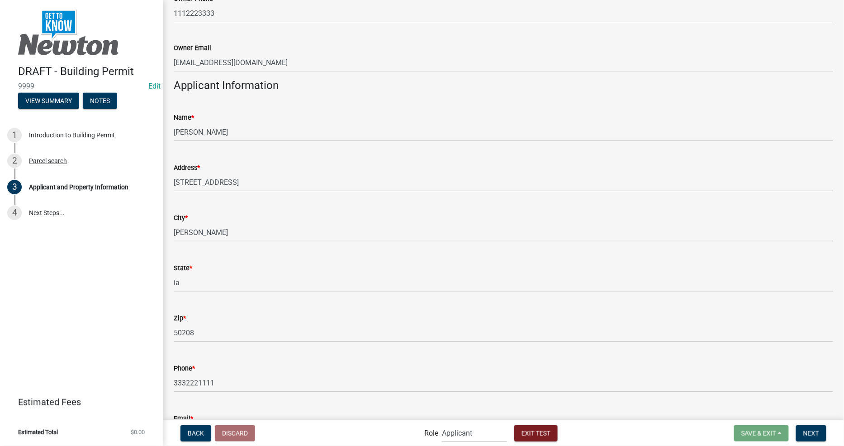
scroll to position [625, 0]
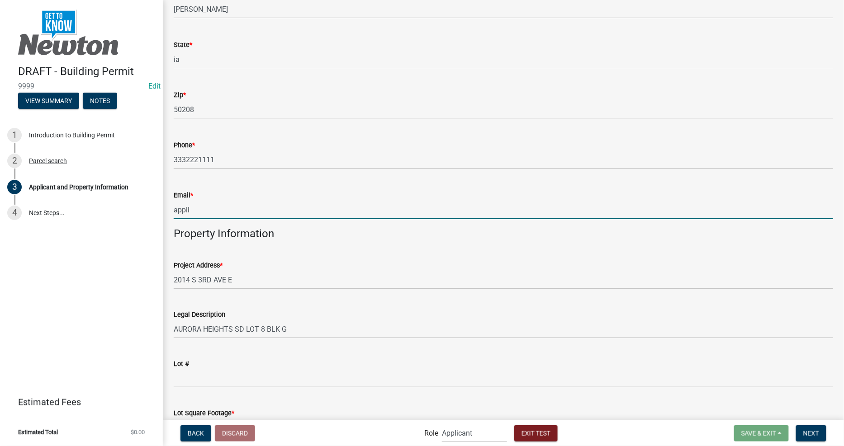
type input "APPLICANT@GMAIL.COM"
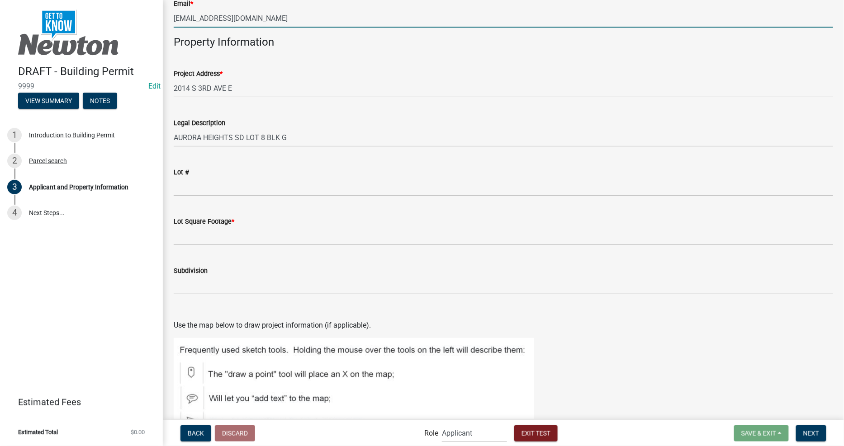
scroll to position [826, 0]
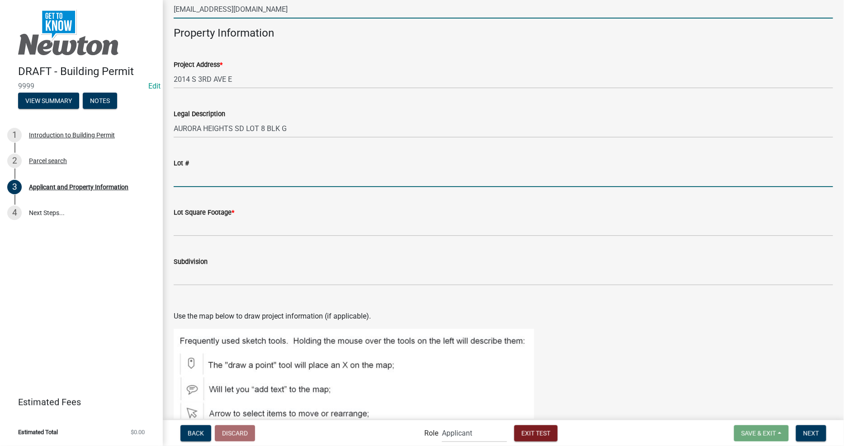
click at [200, 172] on input "Lot #" at bounding box center [503, 178] width 659 height 19
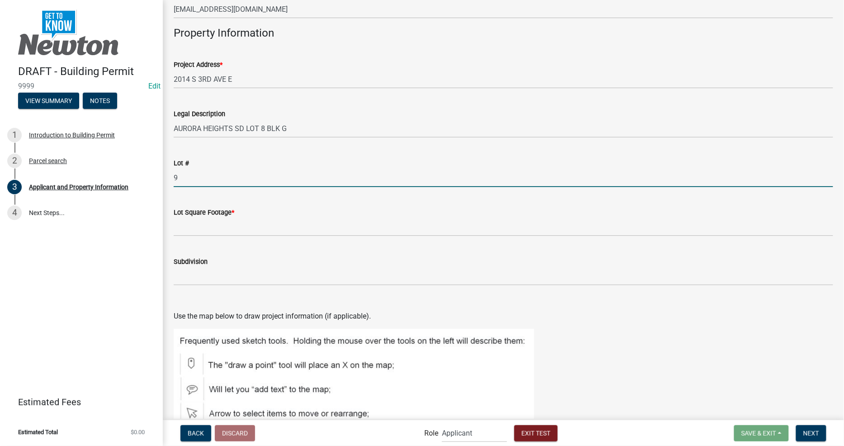
type input "9"
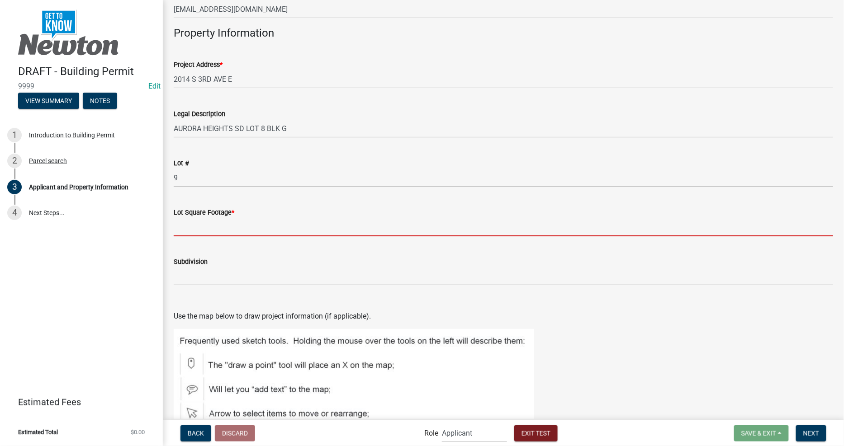
click at [207, 228] on input "Lot Square Footage *" at bounding box center [503, 227] width 659 height 19
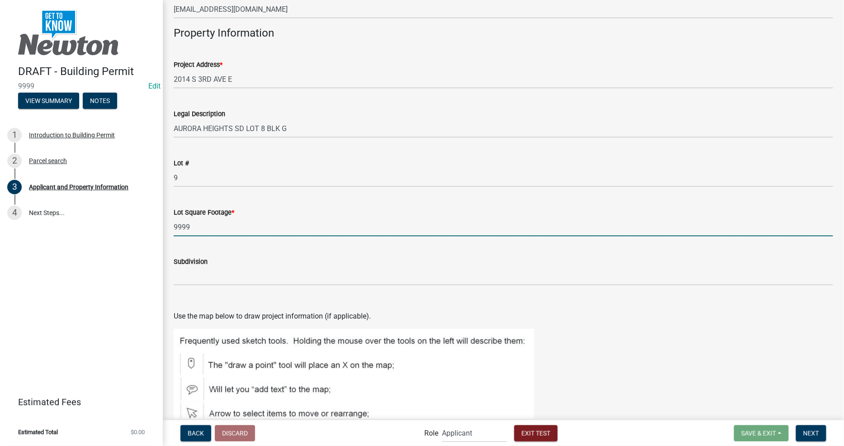
type input "9999"
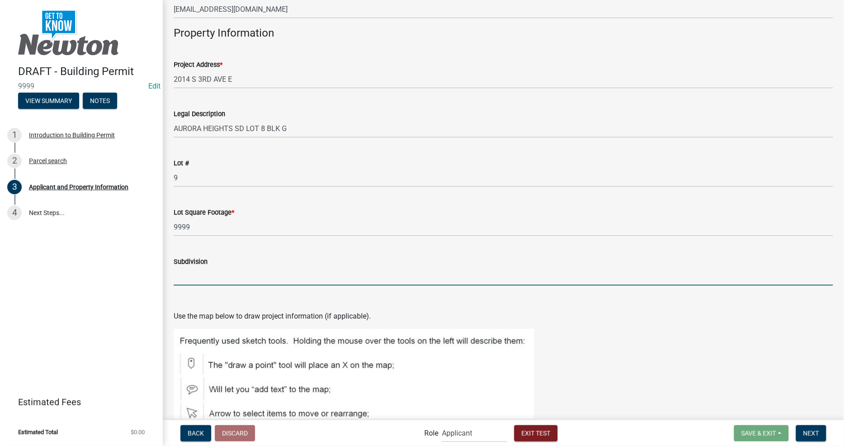
click at [220, 270] on input "Subdivision" at bounding box center [503, 276] width 659 height 19
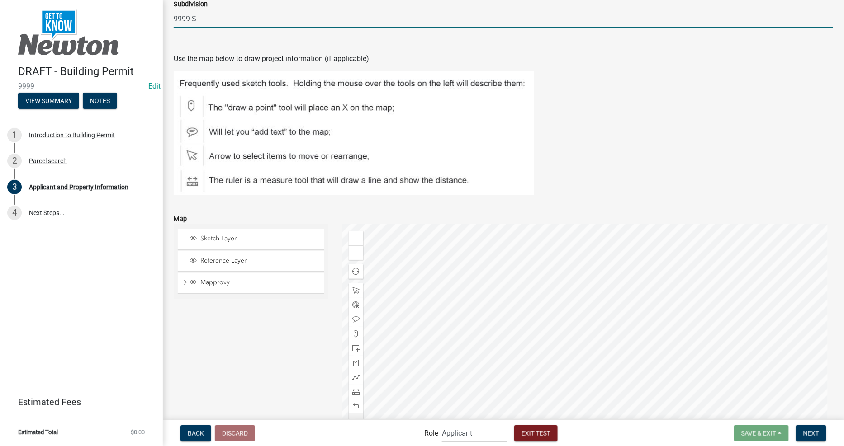
scroll to position [1158, 0]
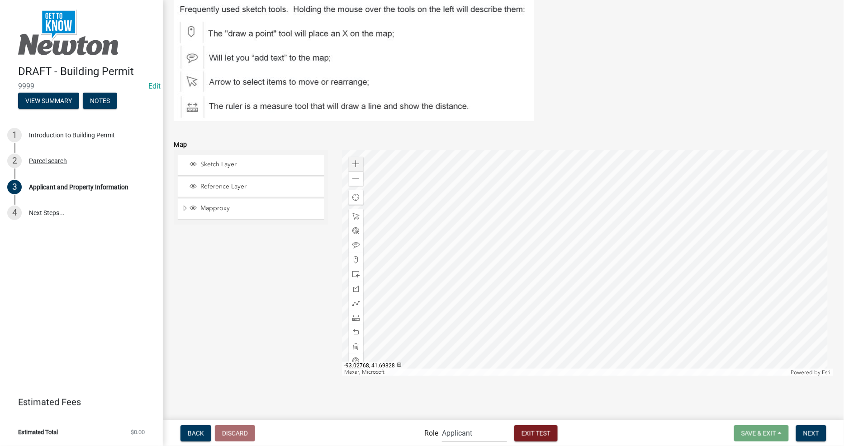
type input "9999-S"
click at [351, 162] on div "Zoom in" at bounding box center [356, 164] width 14 height 14
click at [353, 275] on span at bounding box center [355, 274] width 7 height 7
click at [612, 216] on div at bounding box center [587, 263] width 491 height 226
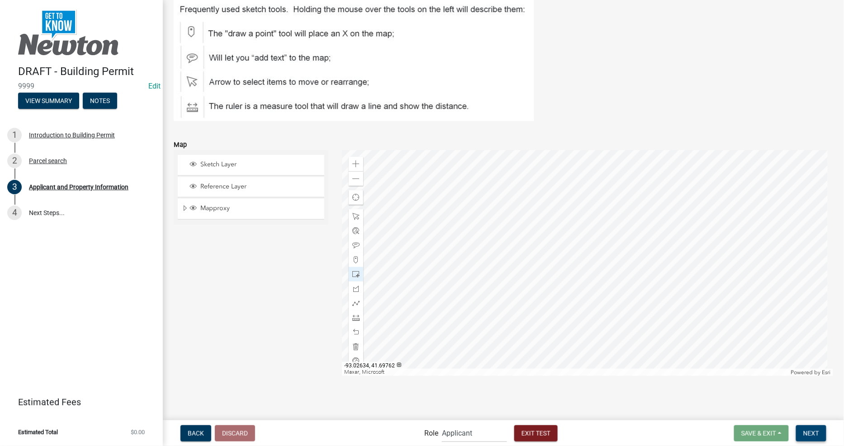
click at [806, 435] on span "Next" at bounding box center [811, 433] width 16 height 7
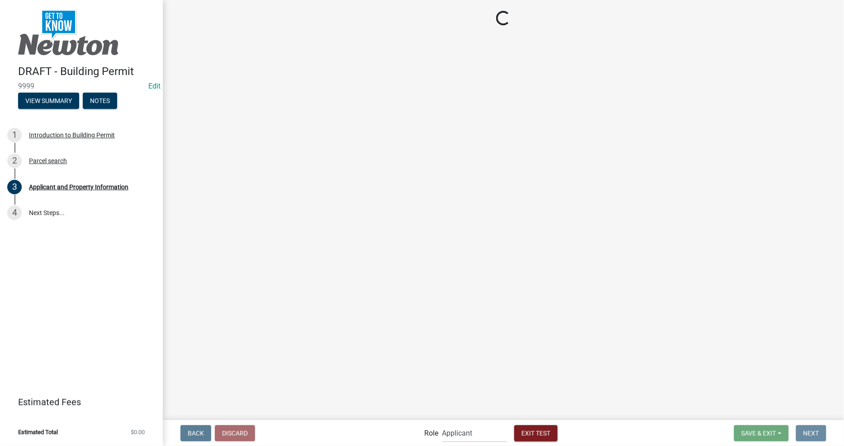
scroll to position [0, 0]
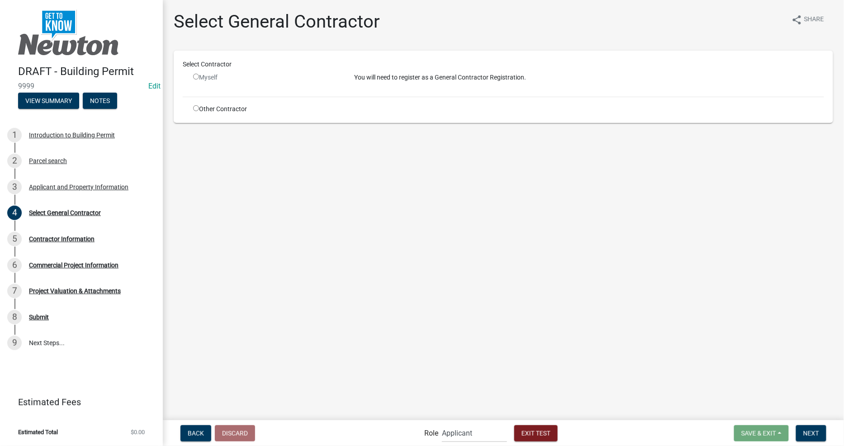
click at [204, 106] on div "Other Contractor" at bounding box center [266, 108] width 161 height 9
click at [191, 106] on div "Other Contractor" at bounding box center [266, 108] width 161 height 9
click at [194, 108] on input "radio" at bounding box center [196, 108] width 6 height 6
radio input "true"
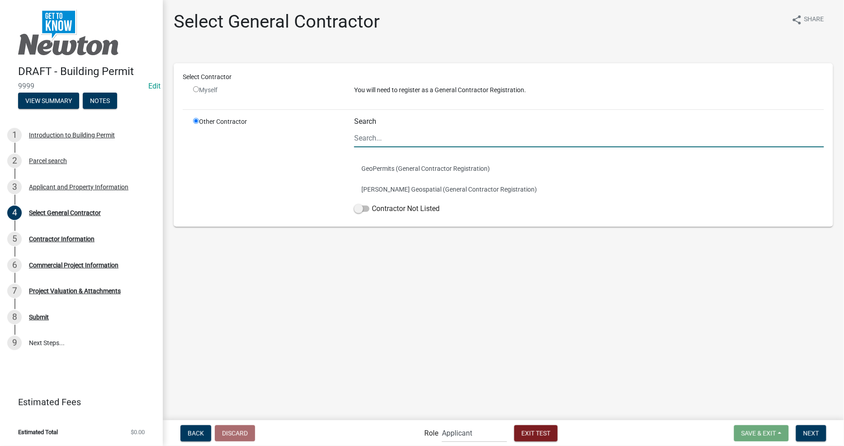
click at [455, 141] on input "Search" at bounding box center [589, 138] width 470 height 19
click at [432, 134] on input "Search" at bounding box center [589, 138] width 470 height 19
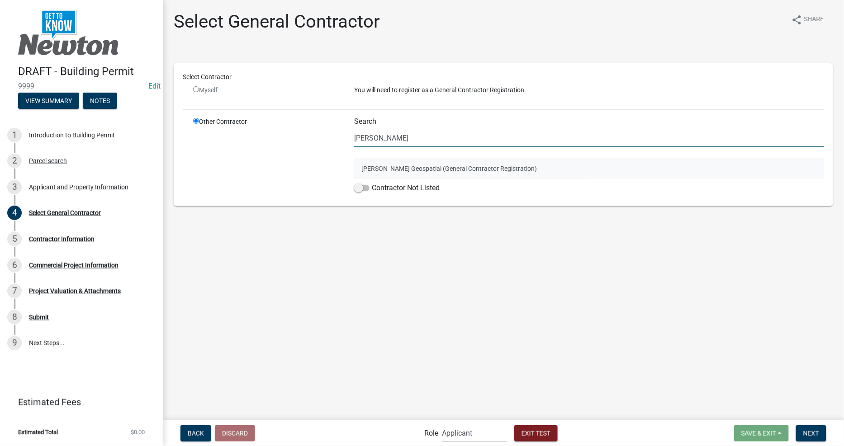
type input "schneider"
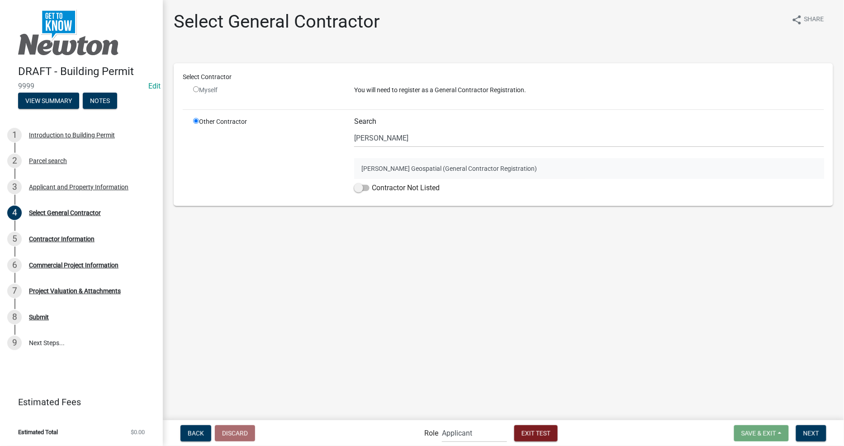
click at [442, 161] on button "Schneider Geospatial (General Contractor Registration)" at bounding box center [589, 168] width 470 height 21
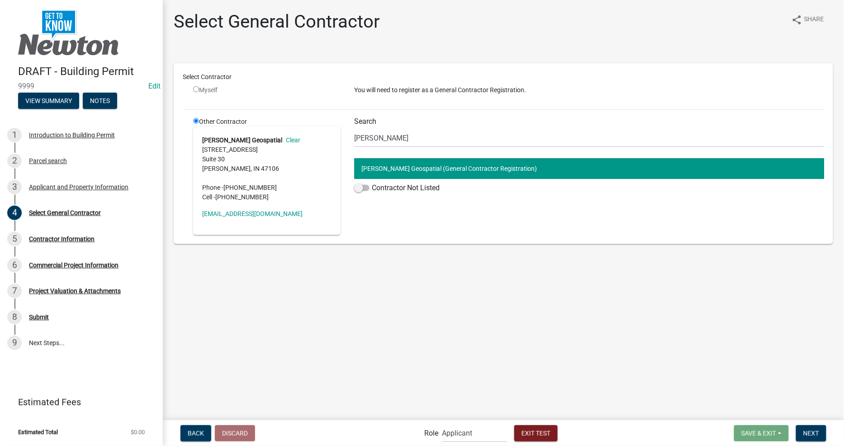
click at [443, 169] on button "Schneider Geospatial (General Contractor Registration)" at bounding box center [589, 168] width 470 height 21
click at [622, 313] on main "Select General Contractor share Share Select Contractor Myself You will need to…" at bounding box center [503, 209] width 681 height 419
click at [817, 436] on span "Next" at bounding box center [811, 433] width 16 height 7
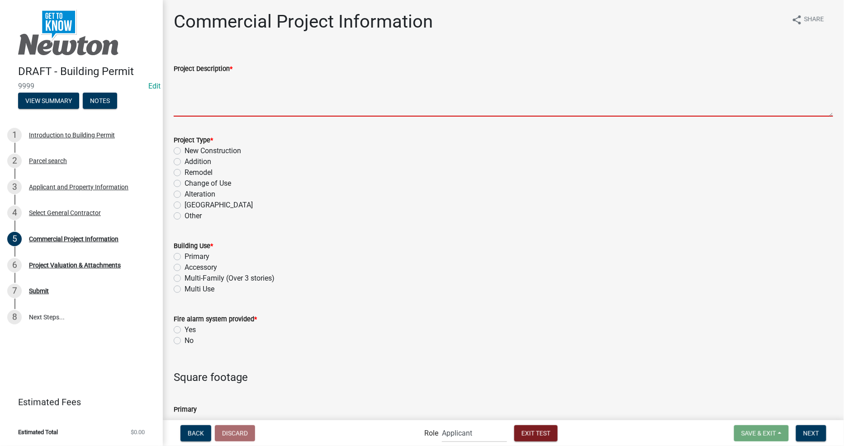
click at [251, 101] on textarea "Project Description *" at bounding box center [503, 95] width 659 height 43
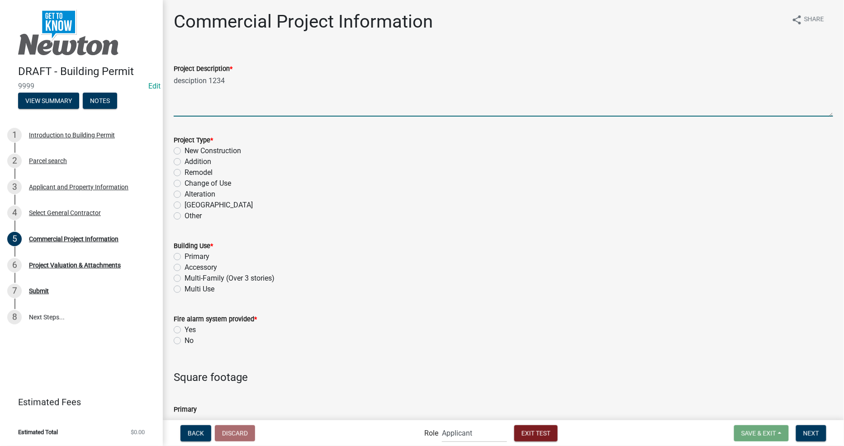
type textarea "desciption 1234"
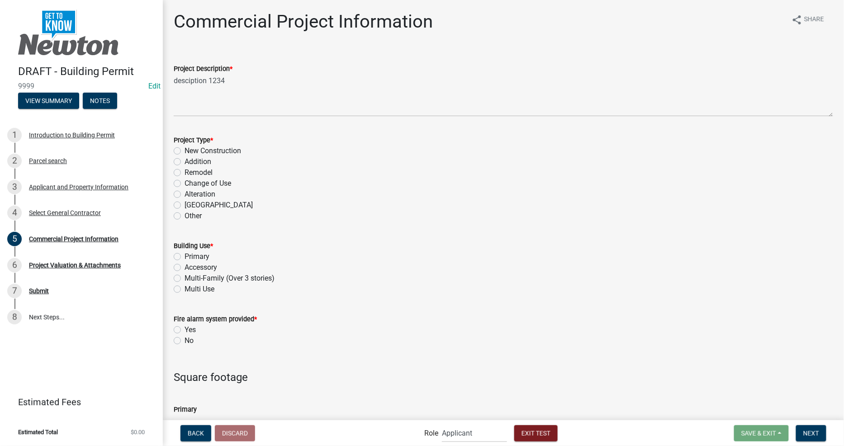
click at [191, 186] on label "Change of Use" at bounding box center [208, 183] width 47 height 11
click at [190, 184] on input "Change of Use" at bounding box center [188, 181] width 6 height 6
radio input "true"
click at [186, 270] on label "Accessory" at bounding box center [201, 267] width 33 height 11
click at [186, 268] on input "Accessory" at bounding box center [188, 265] width 6 height 6
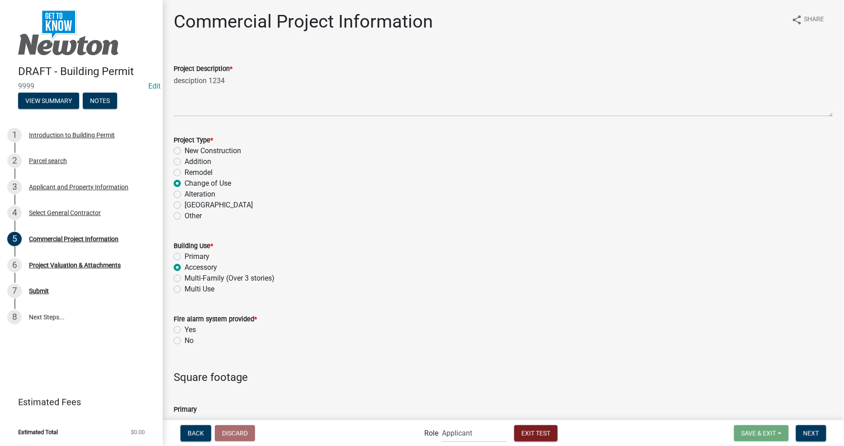
radio input "true"
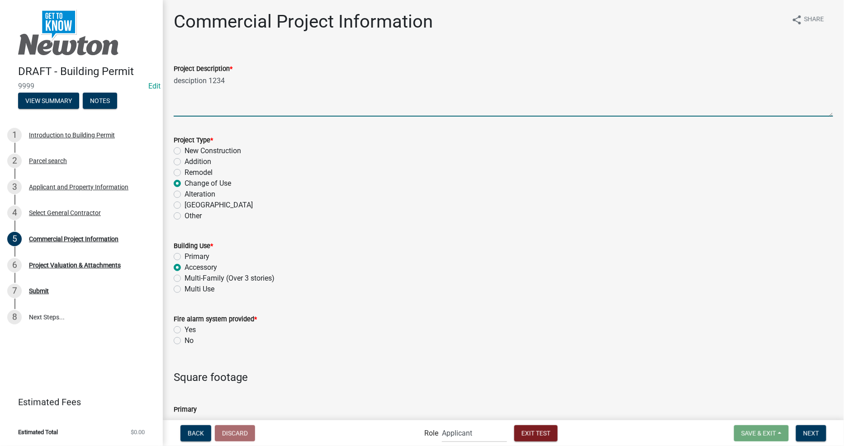
click at [188, 82] on textarea "desciption 1234" at bounding box center [503, 95] width 659 height 43
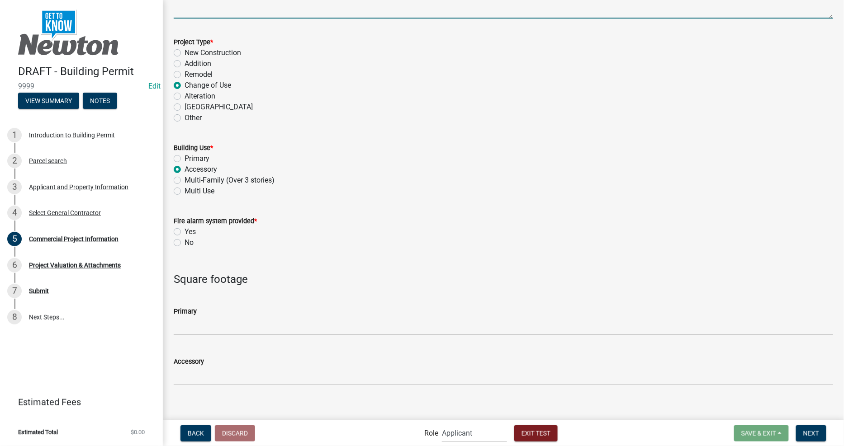
scroll to position [106, 0]
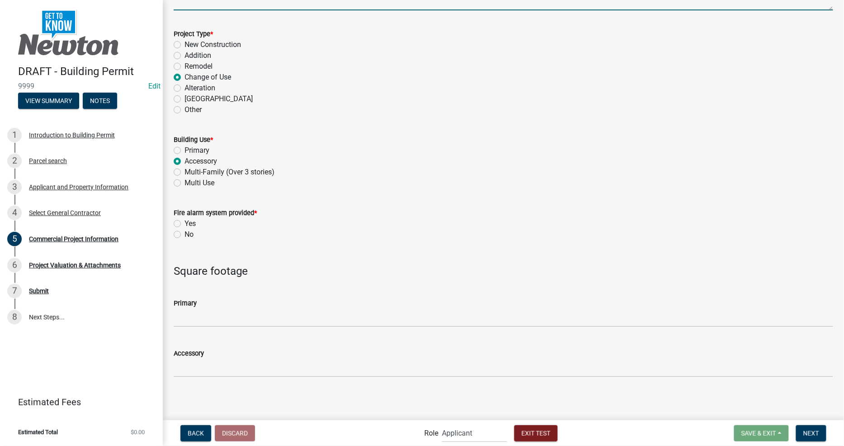
type textarea "descRiption 1234"
click at [183, 223] on div "Yes" at bounding box center [503, 223] width 659 height 11
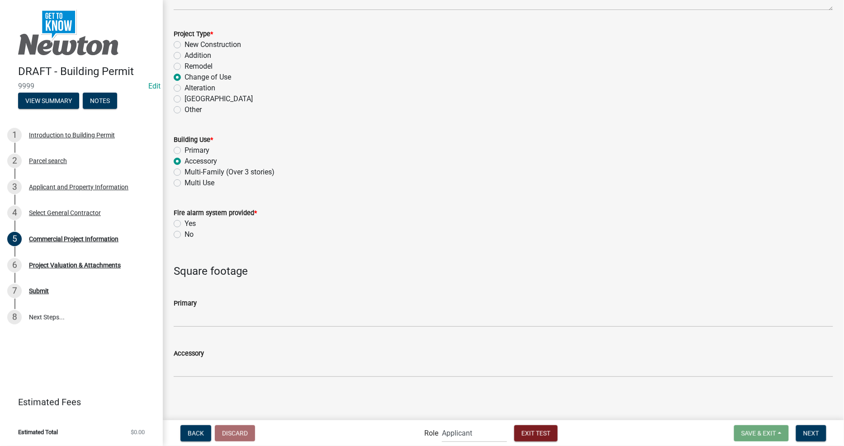
click at [185, 223] on label "Yes" at bounding box center [190, 223] width 11 height 11
click at [185, 223] on input "Yes" at bounding box center [188, 221] width 6 height 6
radio input "true"
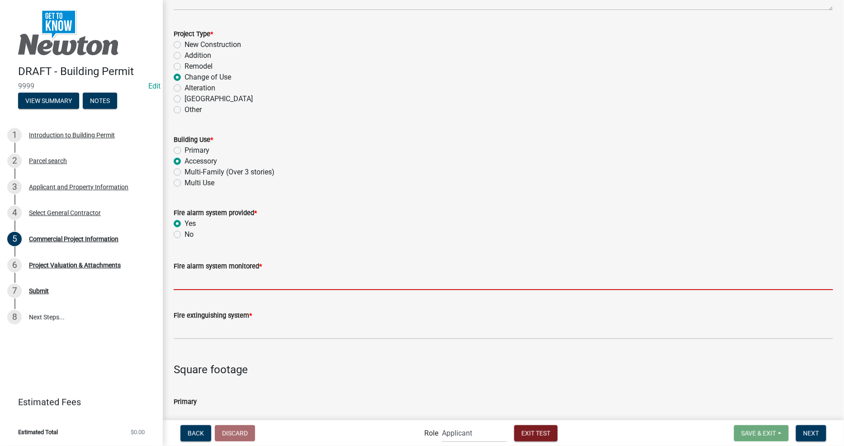
click at [299, 278] on input "Fire alarm system monitored *" at bounding box center [503, 281] width 659 height 19
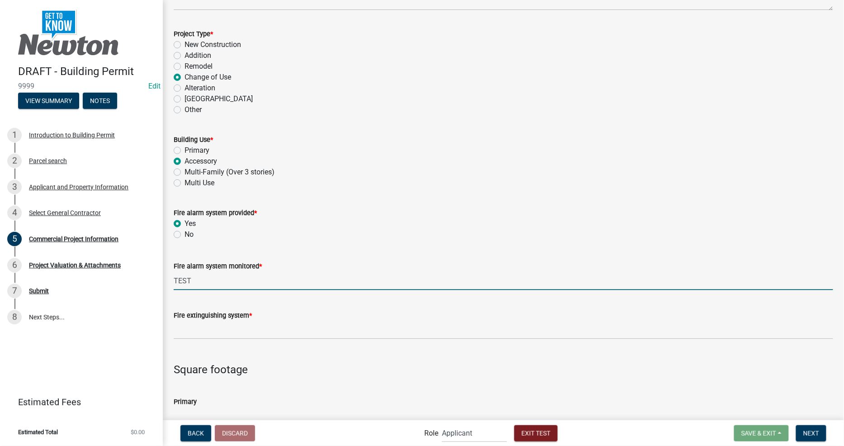
type input "TEST"
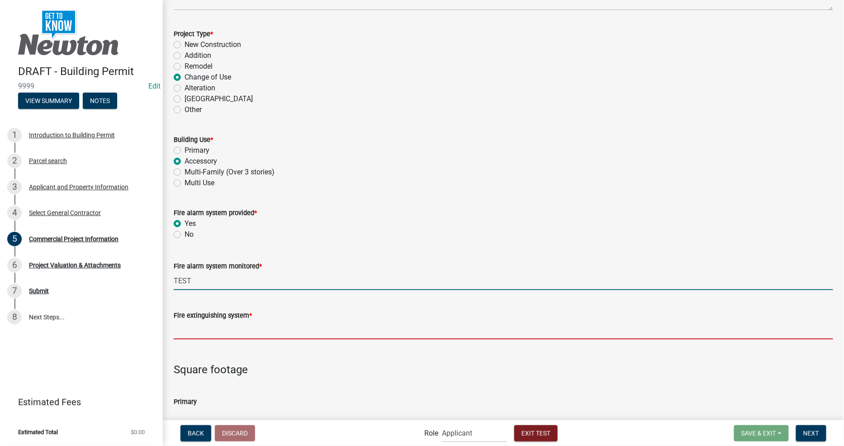
click at [305, 324] on input "Fire extinguishing system *" at bounding box center [503, 330] width 659 height 19
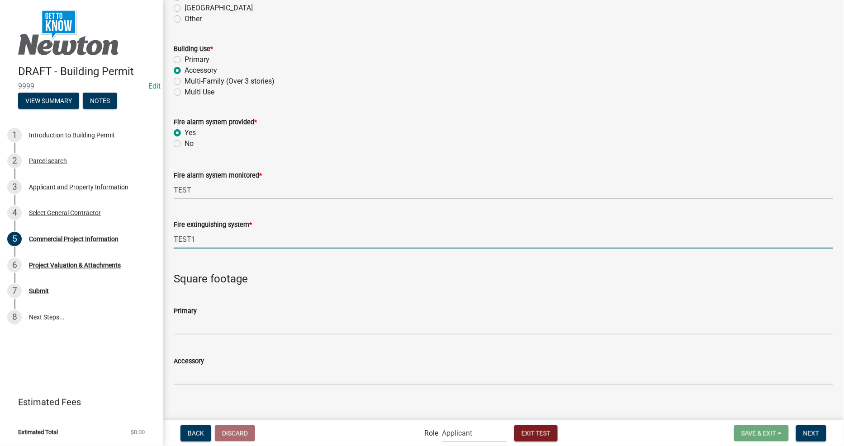
scroll to position [205, 0]
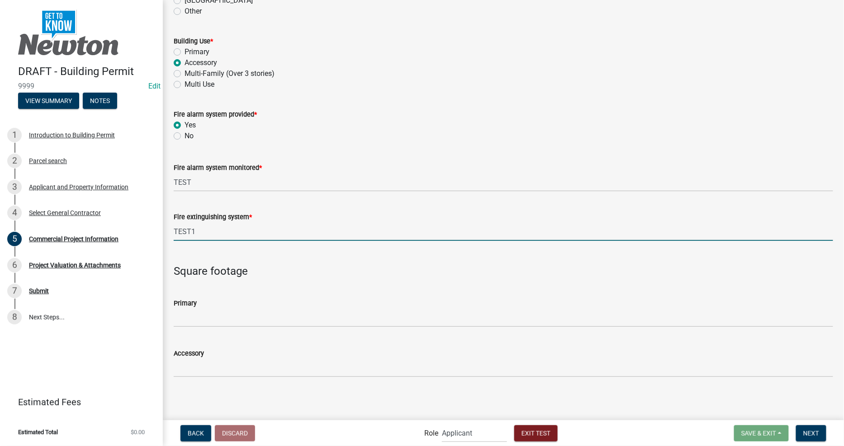
type input "TEST1"
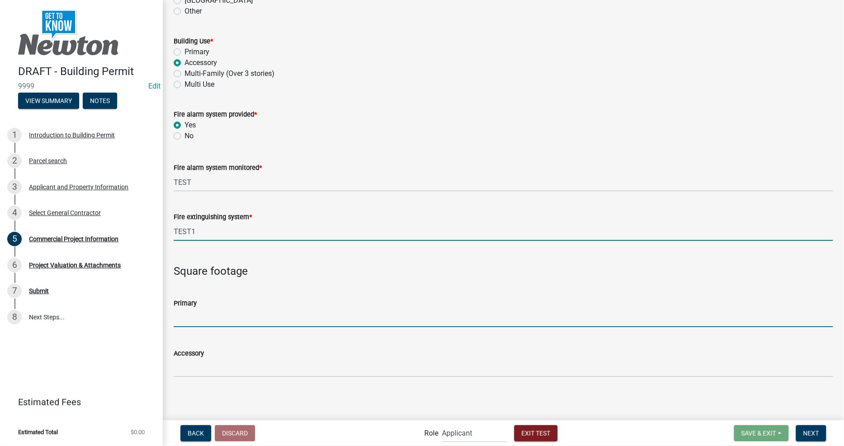
click at [313, 310] on input "text" at bounding box center [503, 318] width 659 height 19
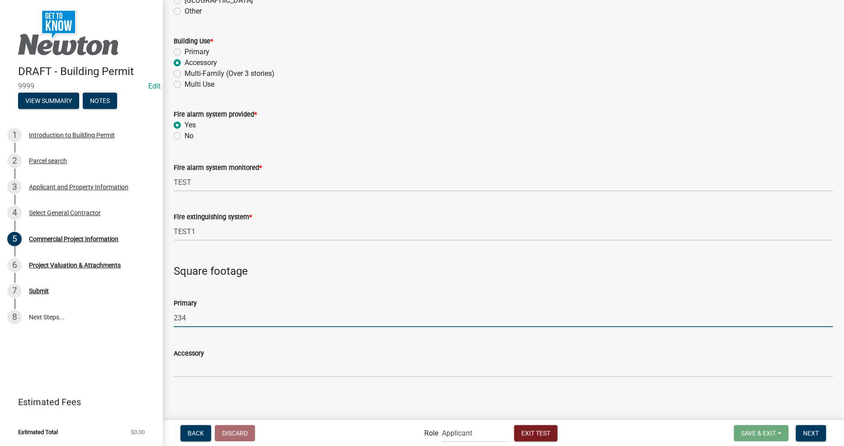
type input "234"
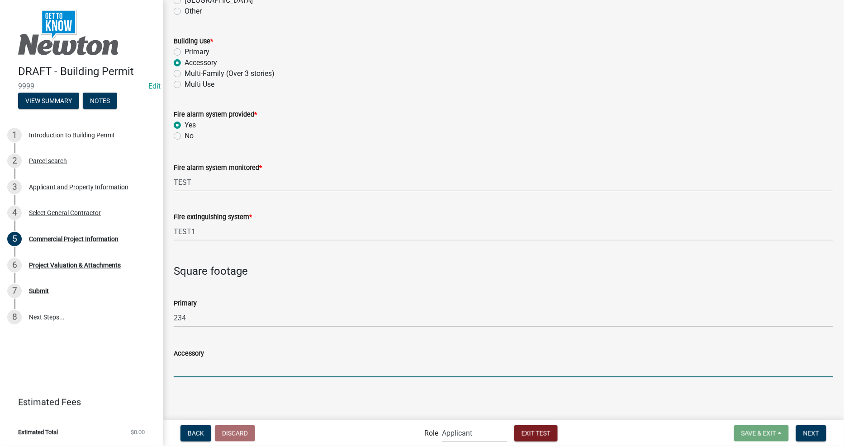
click at [269, 365] on input "Accessory" at bounding box center [503, 368] width 659 height 19
type input "3456"
click at [802, 428] on button "Next" at bounding box center [811, 434] width 30 height 16
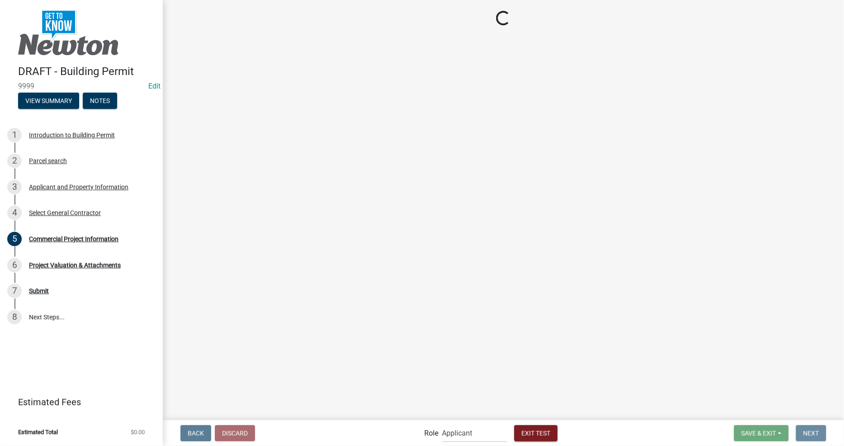
scroll to position [0, 0]
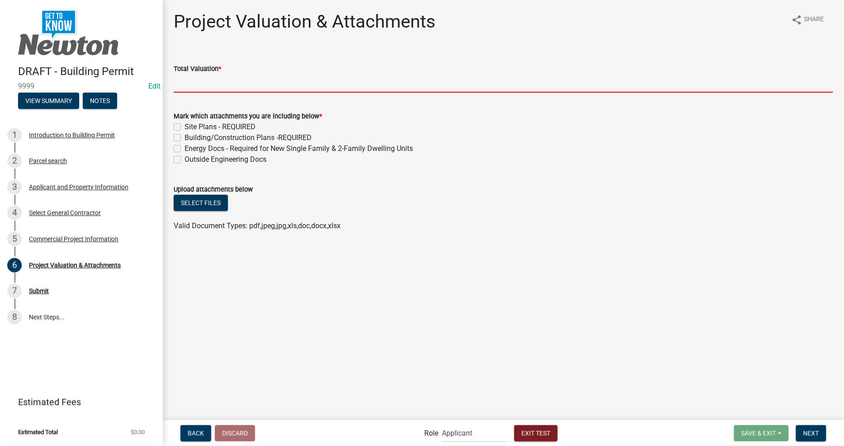
click at [245, 82] on input "Total Valuation *" at bounding box center [503, 83] width 659 height 19
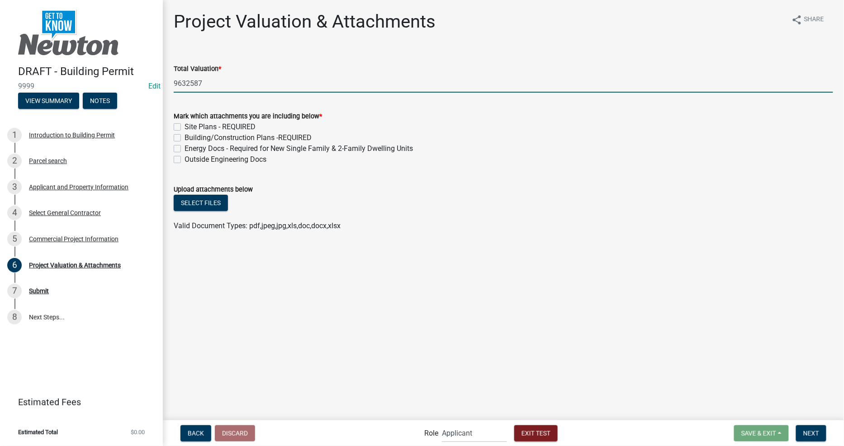
type input "9632587"
click at [185, 124] on label "Site Plans - REQUIRED" at bounding box center [220, 127] width 71 height 11
click at [185, 124] on input "Site Plans - REQUIRED" at bounding box center [188, 125] width 6 height 6
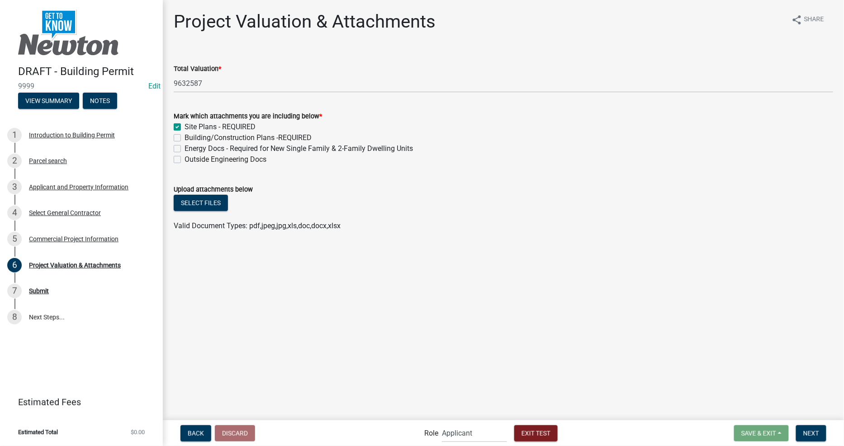
click at [185, 135] on label "Building/Construction Plans -REQUIRED" at bounding box center [248, 138] width 127 height 11
click at [185, 135] on input "Building/Construction Plans -REQUIRED" at bounding box center [188, 136] width 6 height 6
click at [824, 433] on button "Next" at bounding box center [811, 434] width 30 height 16
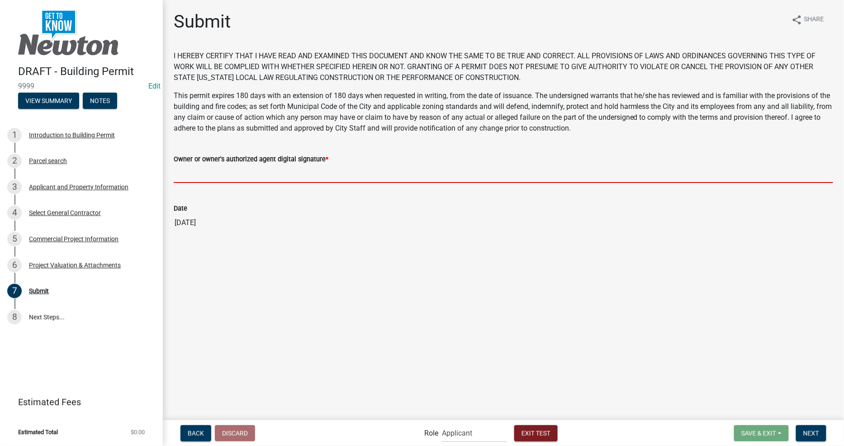
click at [356, 170] on input "Owner or owner's authorized agent digital signature *" at bounding box center [503, 174] width 659 height 19
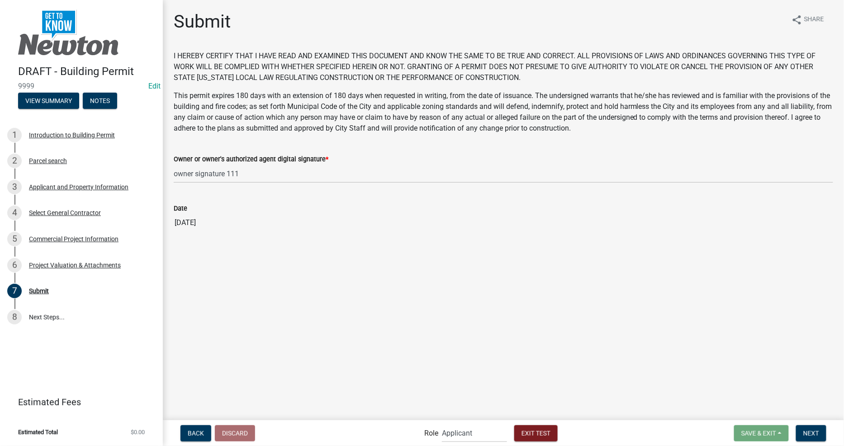
click at [258, 195] on div "Date 09/17/2025" at bounding box center [503, 211] width 659 height 42
click at [821, 435] on button "Next" at bounding box center [811, 434] width 30 height 16
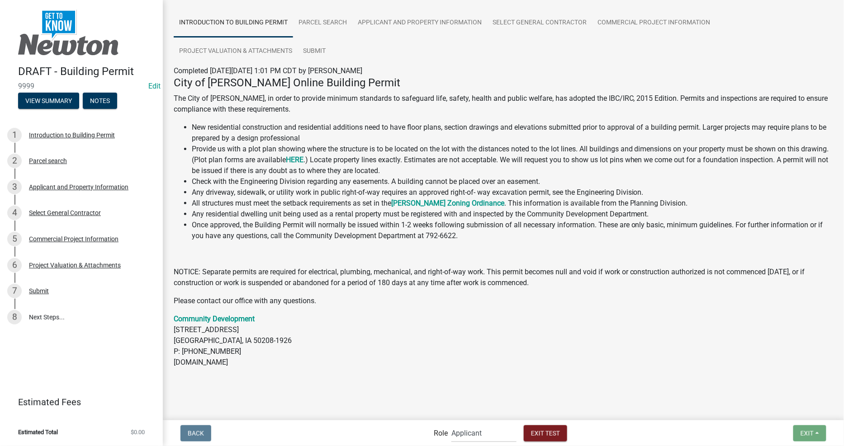
scroll to position [62, 0]
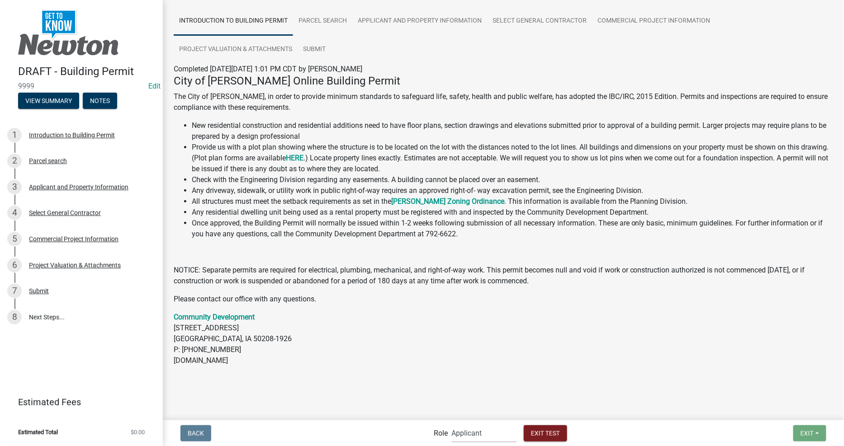
click at [481, 434] on select "Applicant Permit Technician Fire Department Admin City Planner Engineering Divi…" at bounding box center [483, 433] width 65 height 19
click at [451, 424] on select "Applicant Permit Technician Fire Department Admin City Planner Engineering Divi…" at bounding box center [483, 433] width 65 height 19
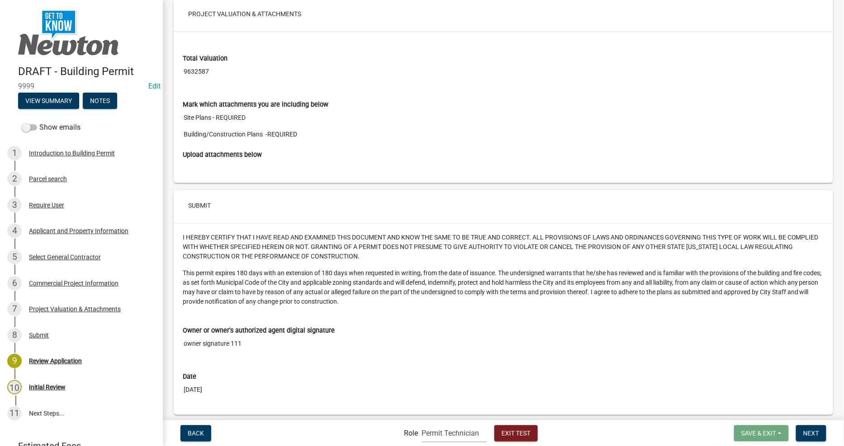
scroll to position [2816, 0]
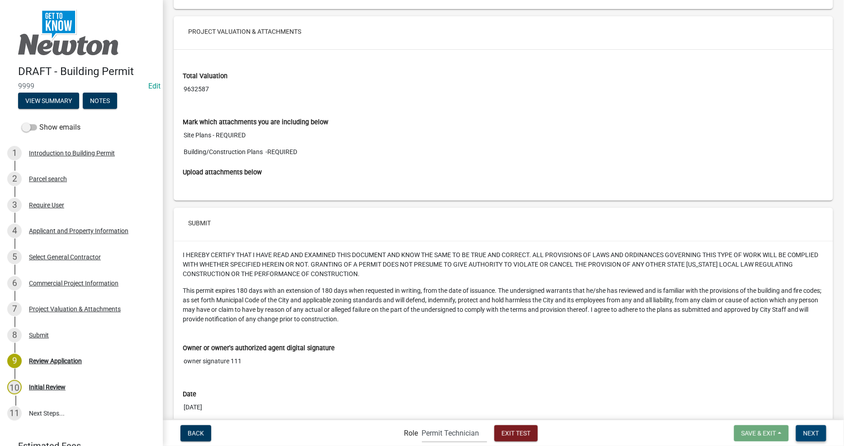
click at [811, 436] on span "Next" at bounding box center [811, 433] width 16 height 7
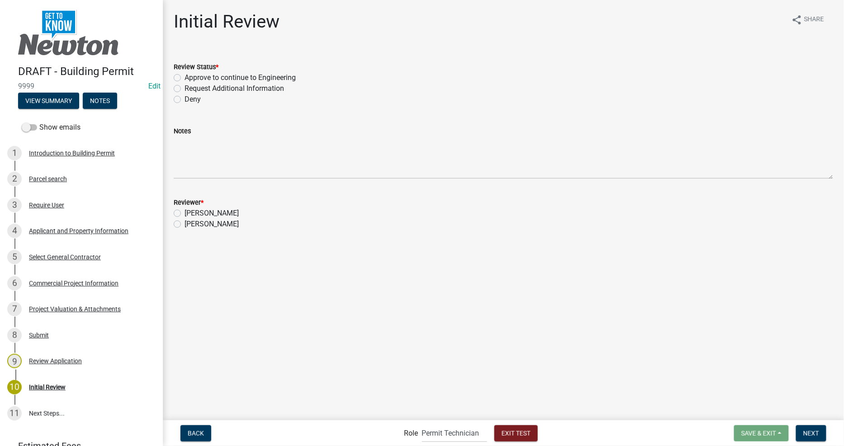
click at [264, 71] on div "Review Status *" at bounding box center [503, 67] width 659 height 11
click at [261, 76] on label "Approve to continue to Engineering" at bounding box center [240, 77] width 111 height 11
click at [190, 76] on input "Approve to continue to Engineering" at bounding box center [188, 75] width 6 height 6
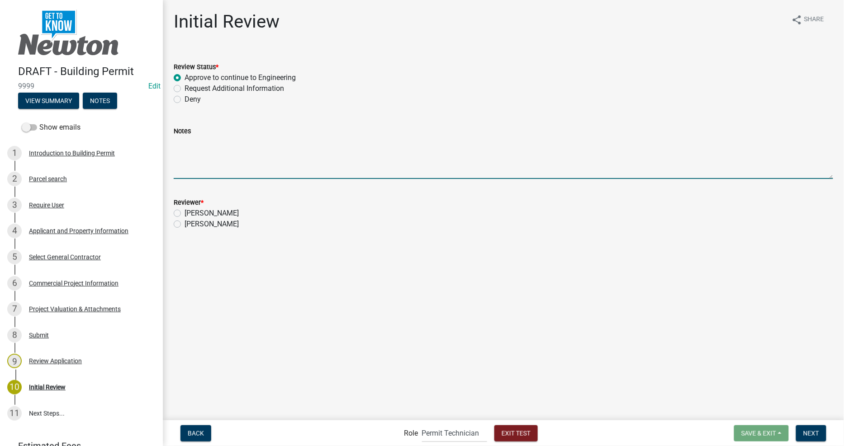
click at [276, 168] on textarea "Notes" at bounding box center [503, 158] width 659 height 43
click at [200, 211] on label "[PERSON_NAME]" at bounding box center [212, 213] width 54 height 11
click at [190, 211] on input "[PERSON_NAME]" at bounding box center [188, 211] width 6 height 6
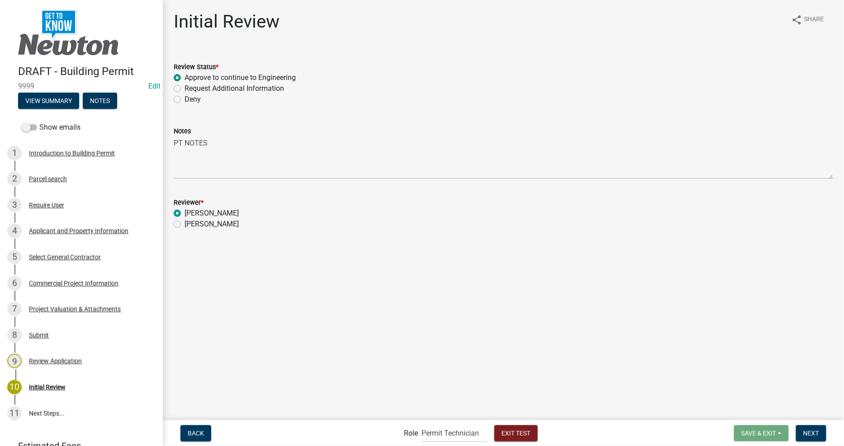
click at [827, 435] on form "Save & Exit Save Save & Exit Next" at bounding box center [780, 434] width 100 height 16
click at [819, 435] on span "Next" at bounding box center [811, 433] width 16 height 7
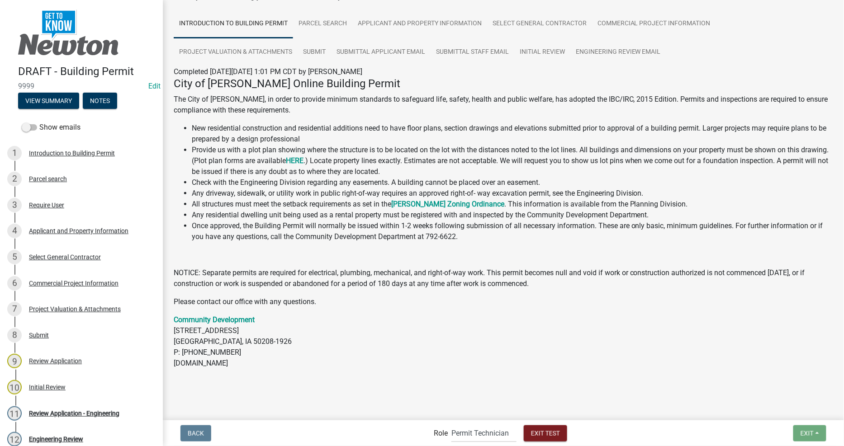
scroll to position [62, 0]
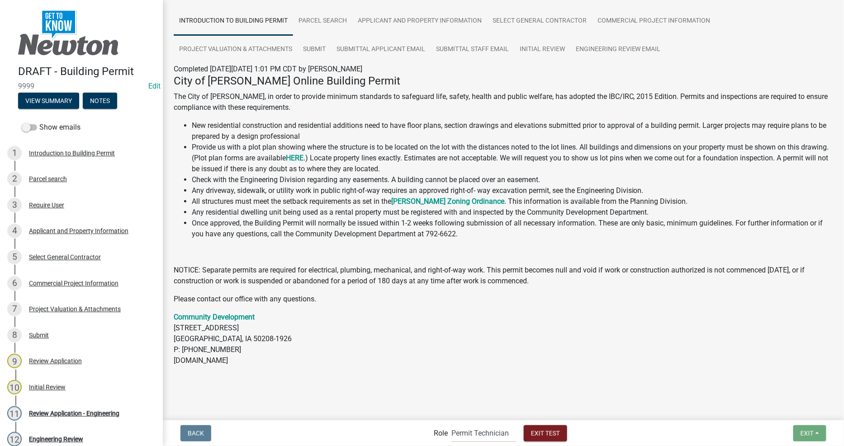
click at [653, 409] on main "Submitted Thank you for submitting your information. You may view the submitted…" at bounding box center [503, 209] width 681 height 419
click at [487, 437] on select "Applicant Permit Technician Fire Department Admin City Planner Engineering Divi…" at bounding box center [483, 433] width 65 height 19
click at [451, 424] on select "Applicant Permit Technician Fire Department Admin City Planner Engineering Divi…" at bounding box center [483, 433] width 65 height 19
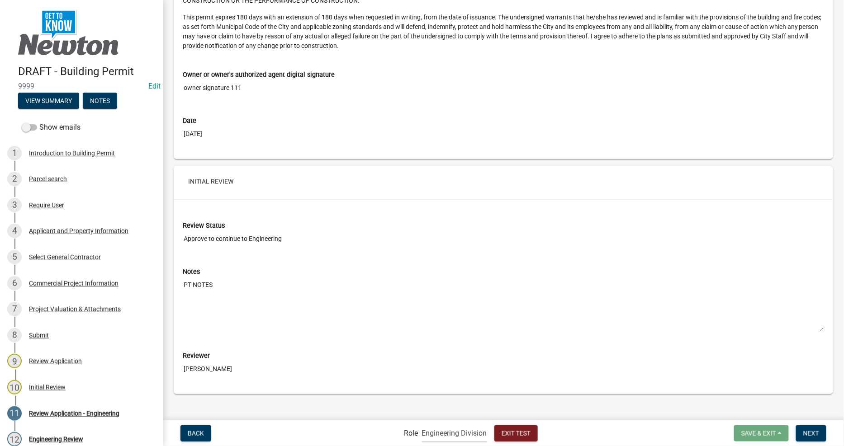
scroll to position [3102, 0]
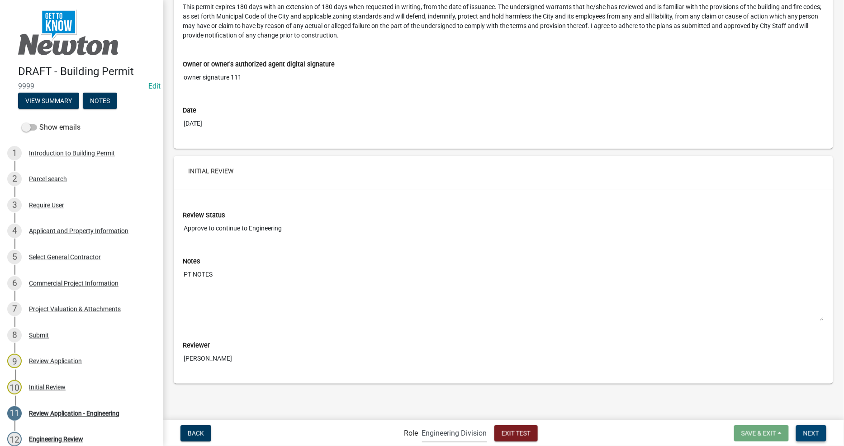
click at [810, 433] on span "Next" at bounding box center [811, 433] width 16 height 7
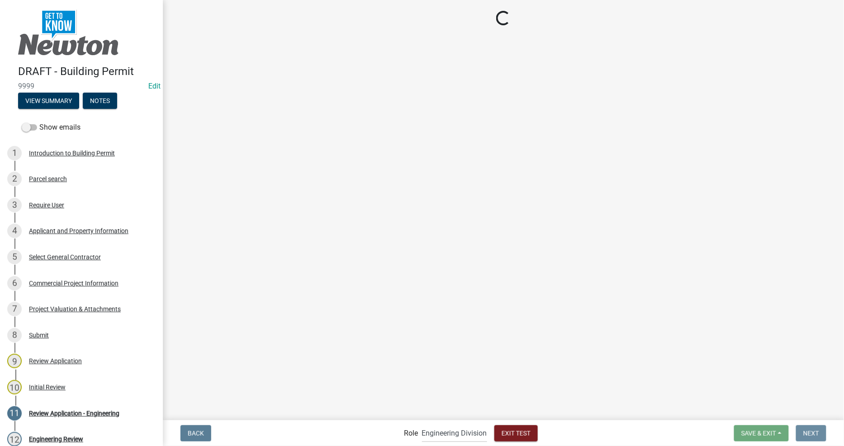
scroll to position [0, 0]
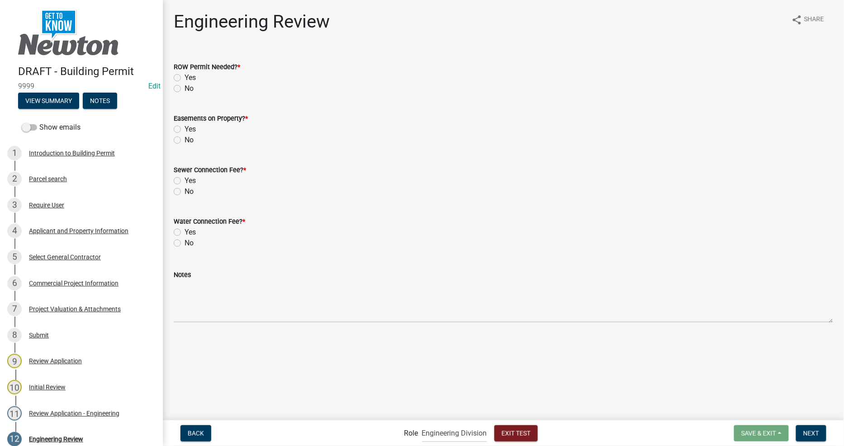
click at [191, 76] on label "Yes" at bounding box center [190, 77] width 11 height 11
click at [190, 76] on input "Yes" at bounding box center [188, 75] width 6 height 6
click at [192, 130] on label "Yes" at bounding box center [190, 129] width 11 height 11
click at [190, 130] on input "Yes" at bounding box center [188, 127] width 6 height 6
click at [185, 179] on label "Yes" at bounding box center [190, 180] width 11 height 11
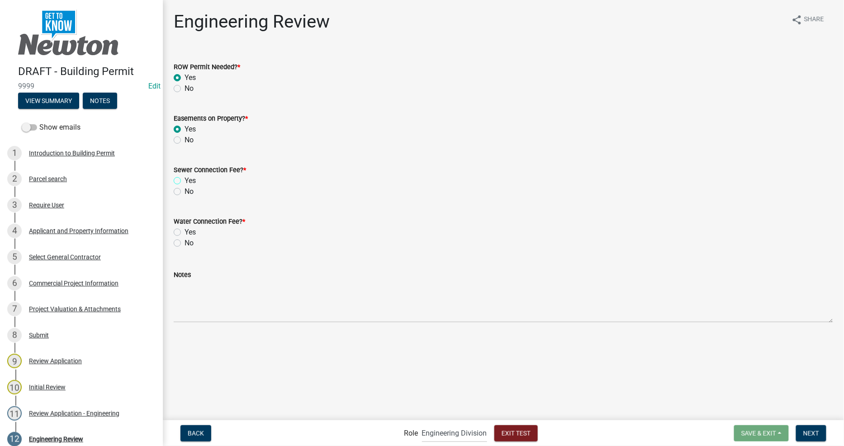
click at [185, 179] on input "Yes" at bounding box center [188, 178] width 6 height 6
click at [185, 249] on label "Yes" at bounding box center [190, 248] width 11 height 11
click at [185, 249] on input "Yes" at bounding box center [188, 246] width 6 height 6
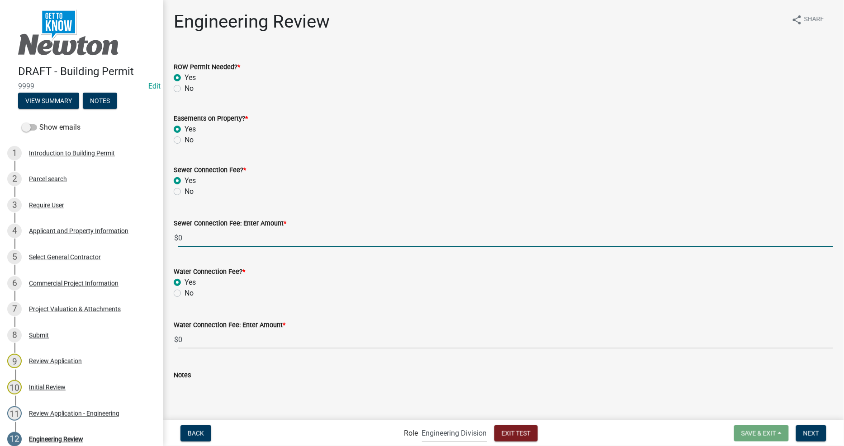
click at [235, 239] on input "0" at bounding box center [505, 238] width 655 height 19
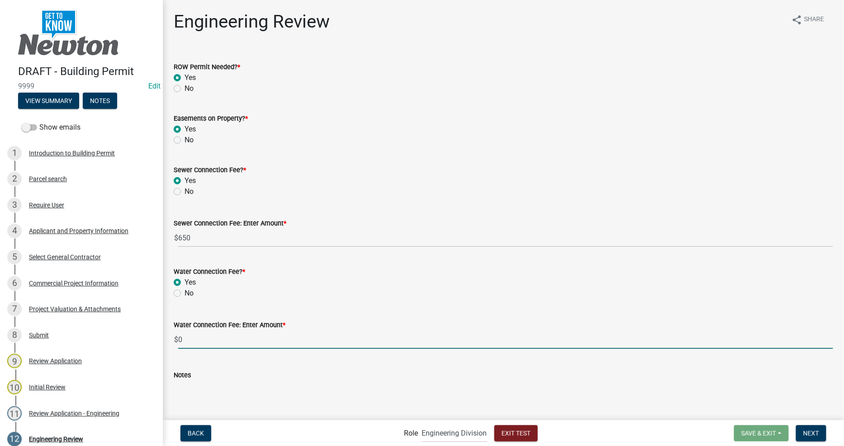
click at [224, 342] on input "0" at bounding box center [505, 340] width 655 height 19
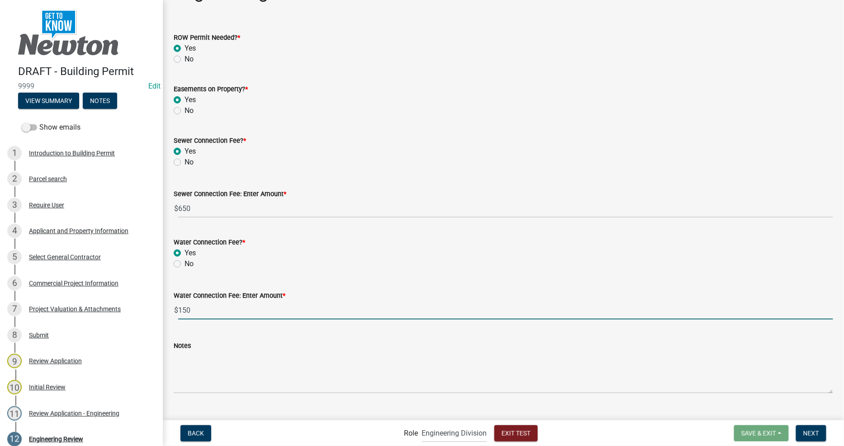
scroll to position [46, 0]
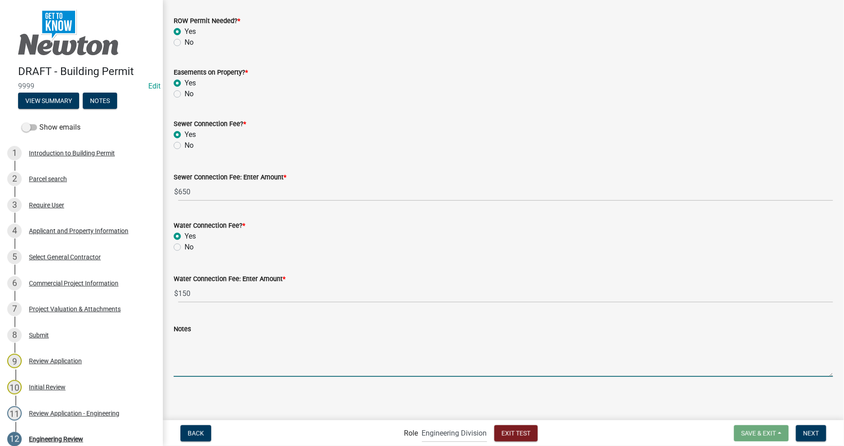
click at [256, 365] on textarea "Notes" at bounding box center [503, 356] width 659 height 43
click at [816, 432] on span "Next" at bounding box center [811, 433] width 16 height 7
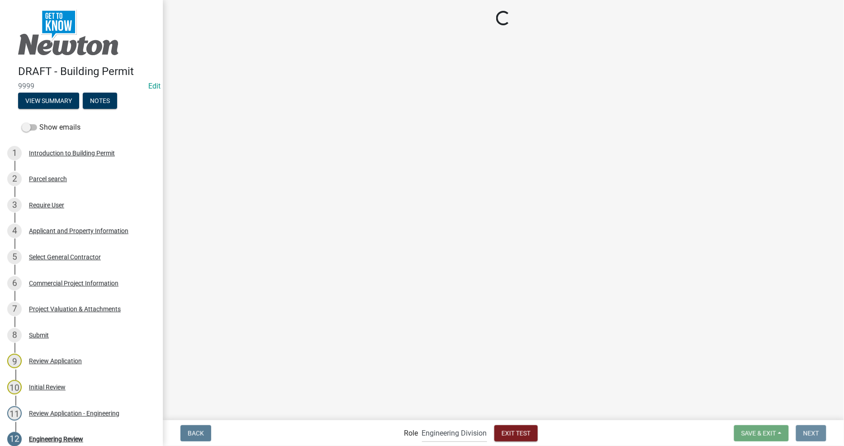
scroll to position [0, 0]
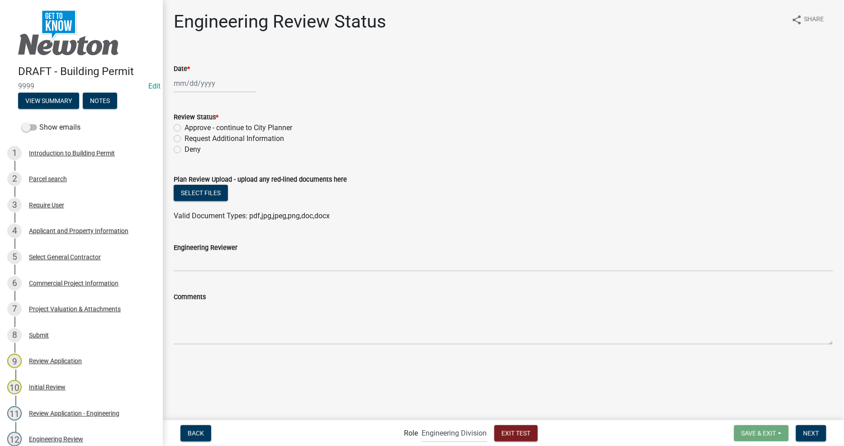
click at [181, 87] on div at bounding box center [215, 83] width 83 height 19
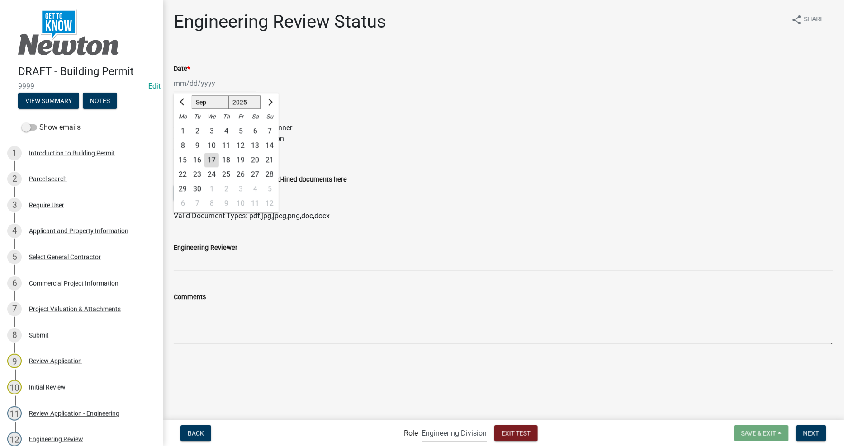
click at [214, 158] on div "17" at bounding box center [211, 160] width 14 height 14
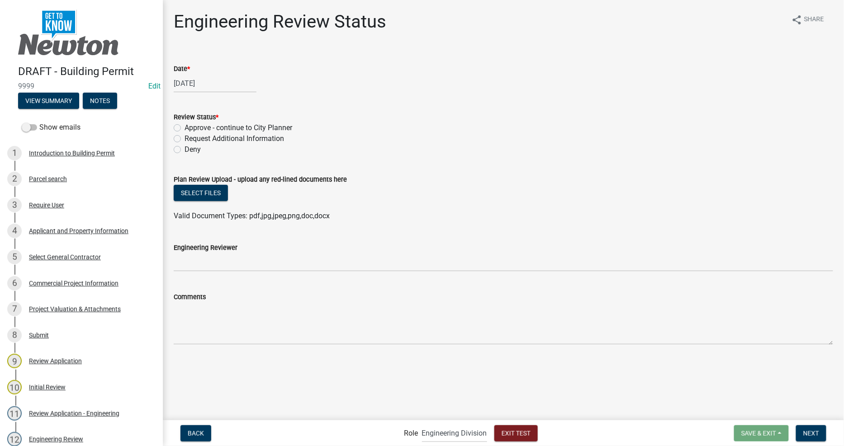
click at [181, 127] on div "Approve - continue to City Planner" at bounding box center [503, 128] width 659 height 11
click at [185, 127] on label "Approve - continue to City Planner" at bounding box center [239, 128] width 108 height 11
click at [185, 127] on input "Approve - continue to City Planner" at bounding box center [188, 126] width 6 height 6
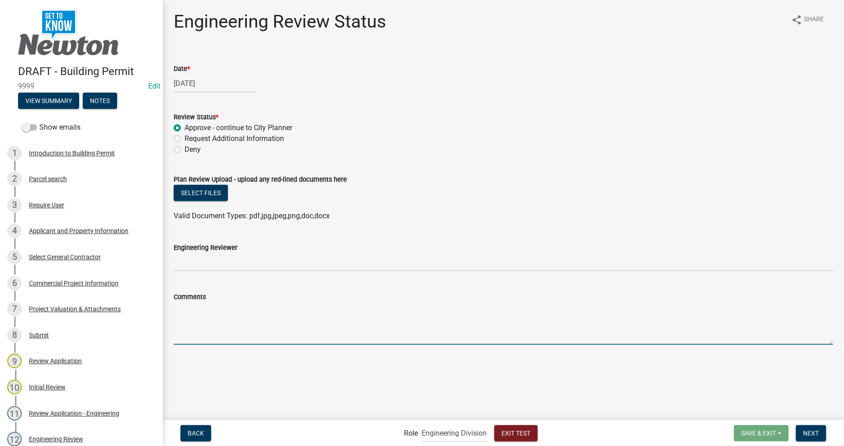
click at [341, 319] on textarea "Comments" at bounding box center [503, 324] width 659 height 43
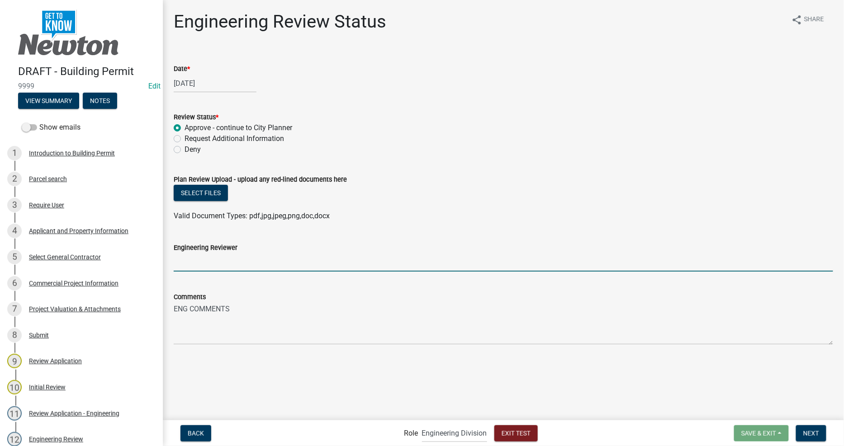
click at [279, 264] on input "Engineering Reviewer" at bounding box center [503, 262] width 659 height 19
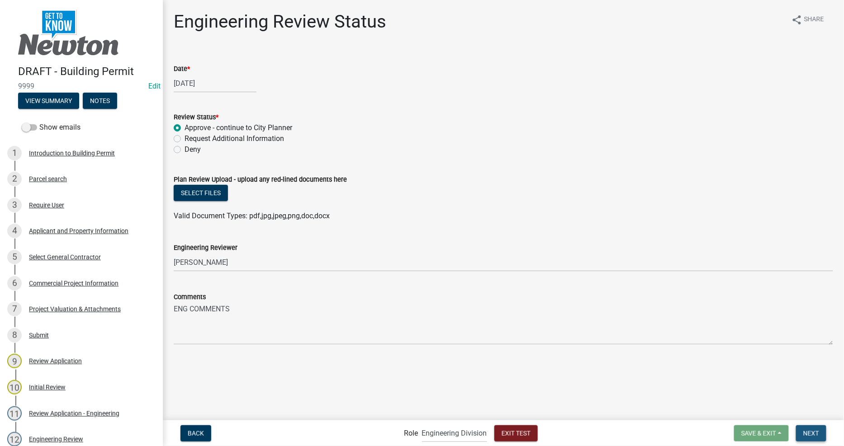
click at [801, 432] on button "Next" at bounding box center [811, 434] width 30 height 16
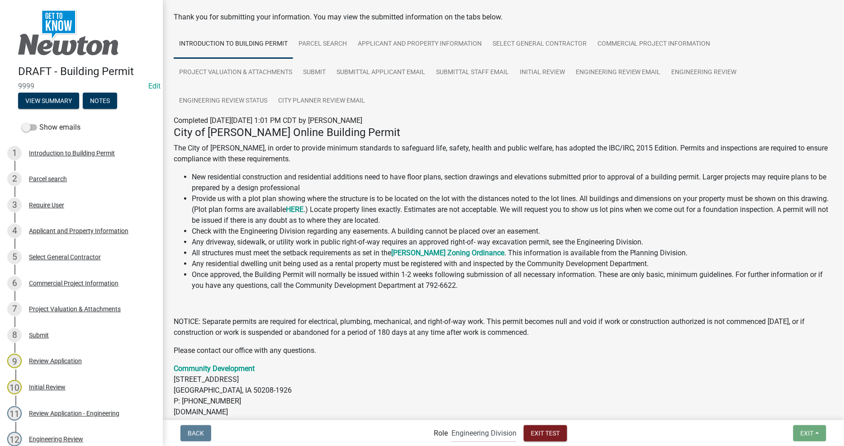
scroll to position [91, 0]
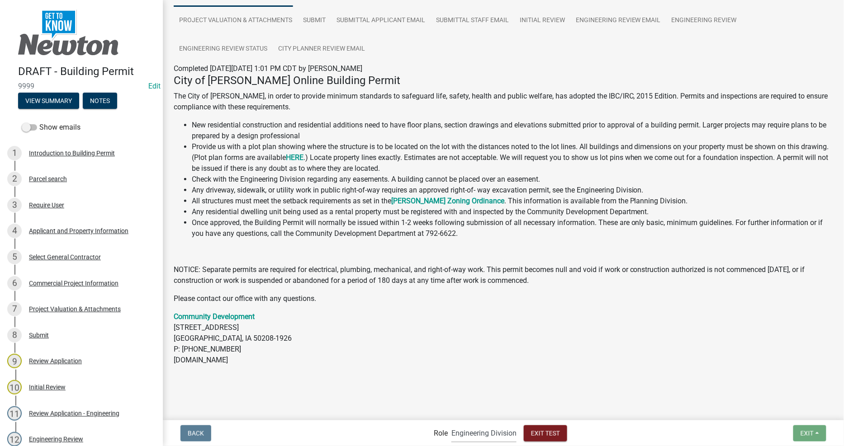
click at [487, 432] on select "Applicant Permit Technician Fire Department Admin City Planner Engineering Divi…" at bounding box center [483, 433] width 65 height 19
click at [451, 424] on select "Applicant Permit Technician Fire Department Admin City Planner Engineering Divi…" at bounding box center [483, 433] width 65 height 19
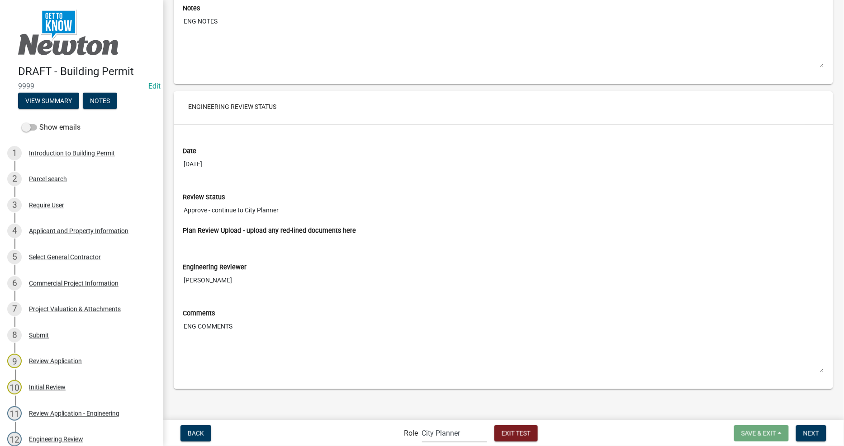
scroll to position [3750, 0]
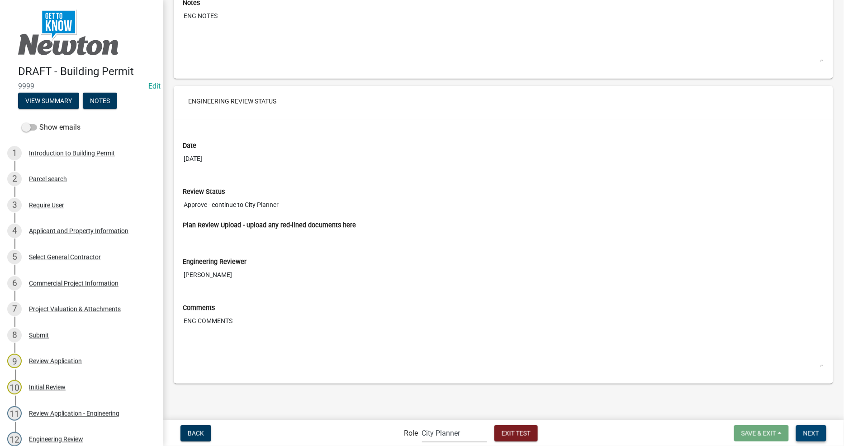
click at [816, 431] on span "Next" at bounding box center [811, 433] width 16 height 7
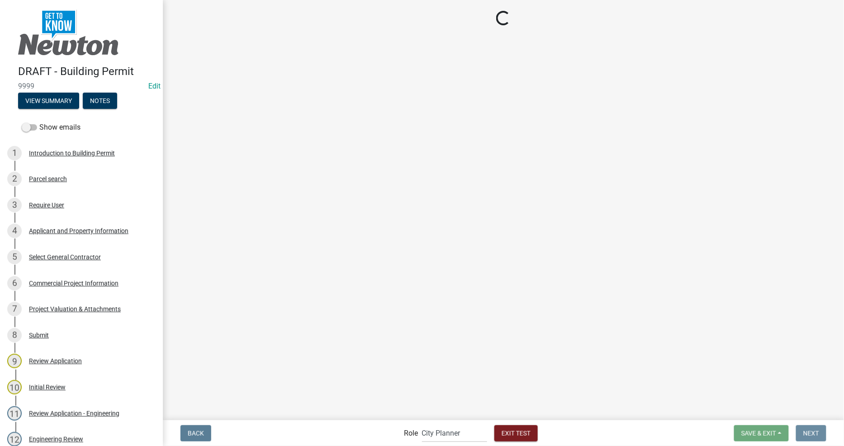
scroll to position [0, 0]
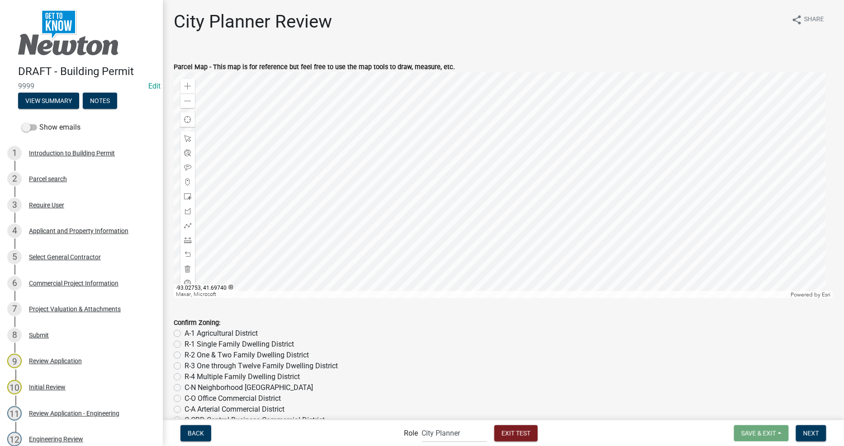
click at [200, 356] on label "R-2 One & Two Family Dwelling District" at bounding box center [247, 355] width 124 height 11
click at [190, 356] on input "R-2 One & Two Family Dwelling District" at bounding box center [188, 353] width 6 height 6
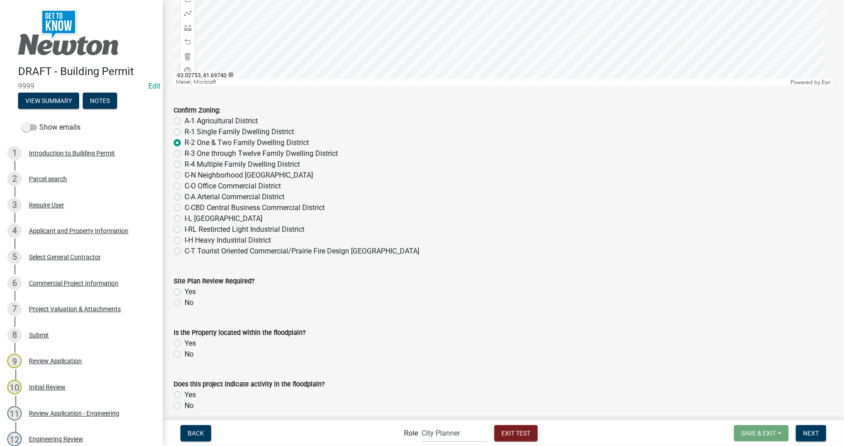
scroll to position [251, 0]
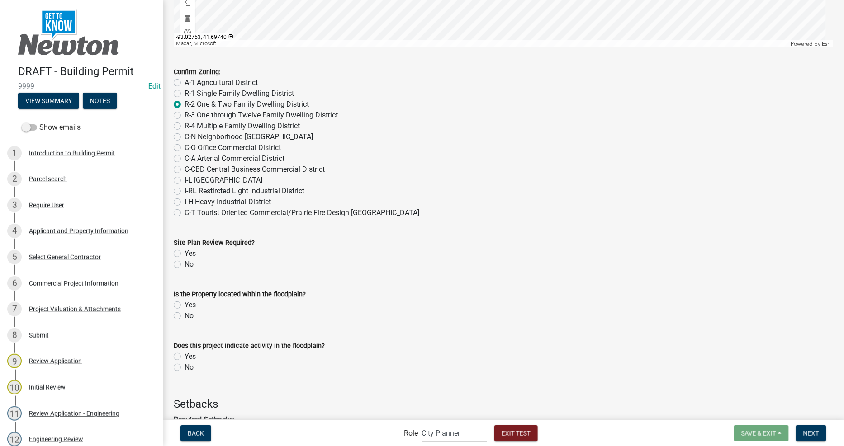
click at [180, 249] on div "Yes" at bounding box center [503, 253] width 659 height 11
click at [185, 252] on label "Yes" at bounding box center [190, 253] width 11 height 11
click at [185, 252] on input "Yes" at bounding box center [188, 251] width 6 height 6
click at [185, 263] on label "No" at bounding box center [189, 264] width 9 height 11
click at [185, 263] on input "No" at bounding box center [188, 262] width 6 height 6
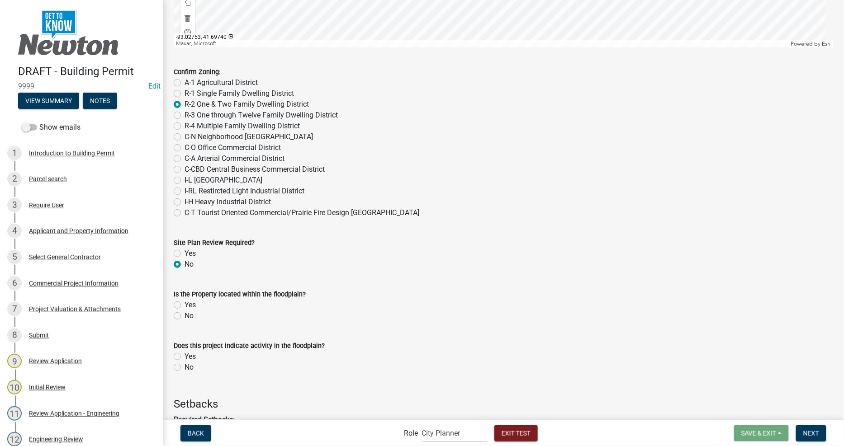
click at [185, 256] on label "Yes" at bounding box center [190, 253] width 11 height 11
click at [185, 254] on input "Yes" at bounding box center [188, 251] width 6 height 6
click at [185, 304] on label "Yes" at bounding box center [190, 305] width 11 height 11
click at [185, 304] on input "Yes" at bounding box center [188, 303] width 6 height 6
click at [185, 353] on label "Yes" at bounding box center [190, 356] width 11 height 11
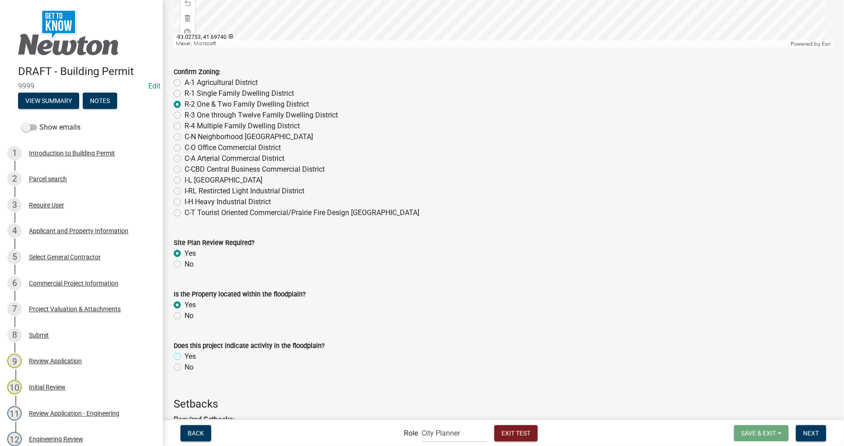
click at [185, 353] on input "Yes" at bounding box center [188, 354] width 6 height 6
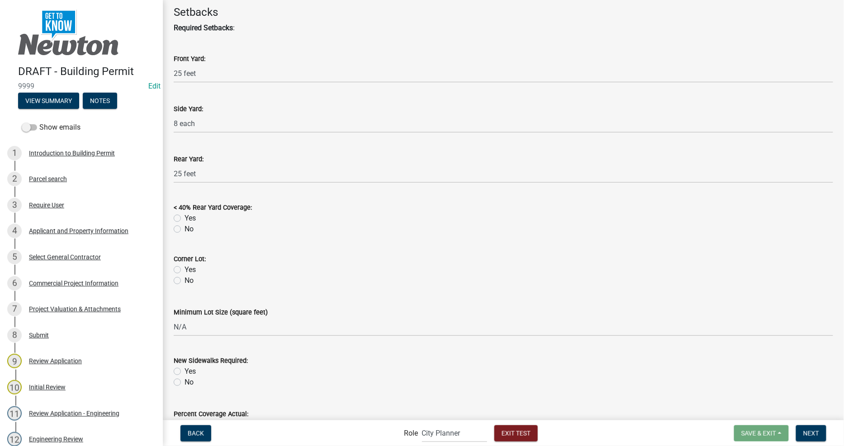
scroll to position [653, 0]
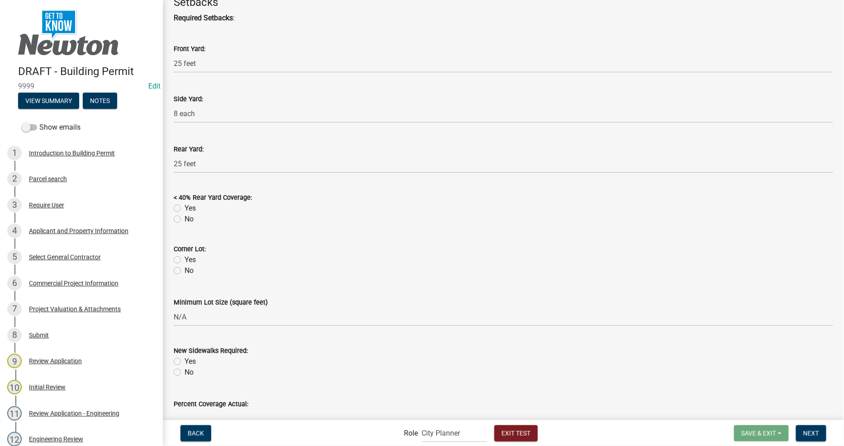
click at [185, 205] on label "Yes" at bounding box center [190, 208] width 11 height 11
click at [185, 205] on input "Yes" at bounding box center [188, 206] width 6 height 6
click at [185, 259] on label "Yes" at bounding box center [190, 260] width 11 height 11
click at [185, 259] on input "Yes" at bounding box center [188, 258] width 6 height 6
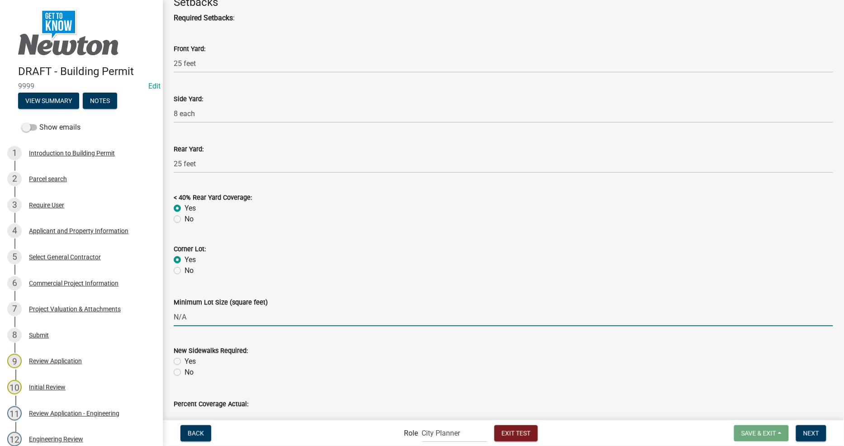
click at [196, 317] on input "N/A" at bounding box center [503, 317] width 659 height 19
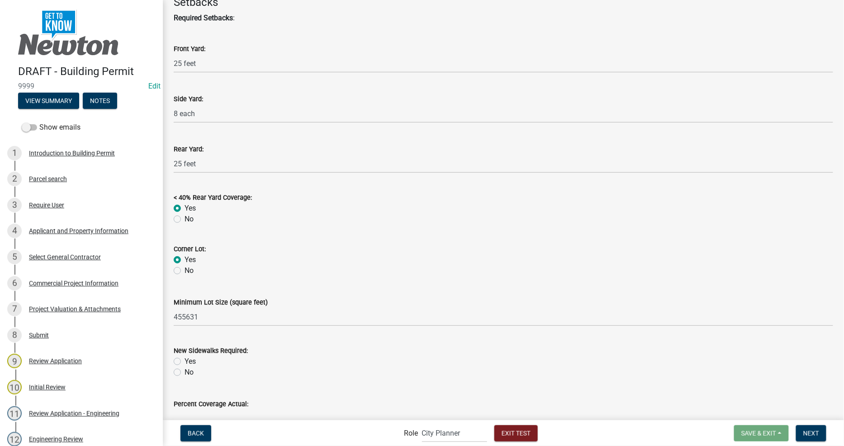
click at [180, 359] on div "Yes" at bounding box center [503, 361] width 659 height 11
click at [185, 361] on label "Yes" at bounding box center [190, 361] width 11 height 11
click at [185, 361] on input "Yes" at bounding box center [188, 359] width 6 height 6
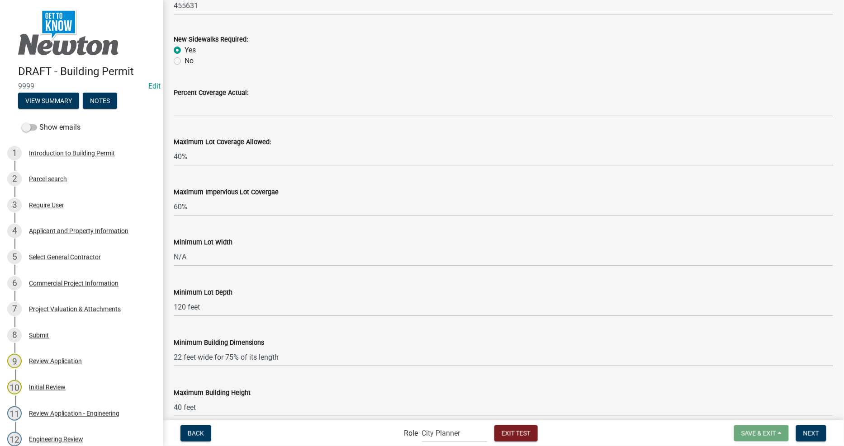
scroll to position [955, 0]
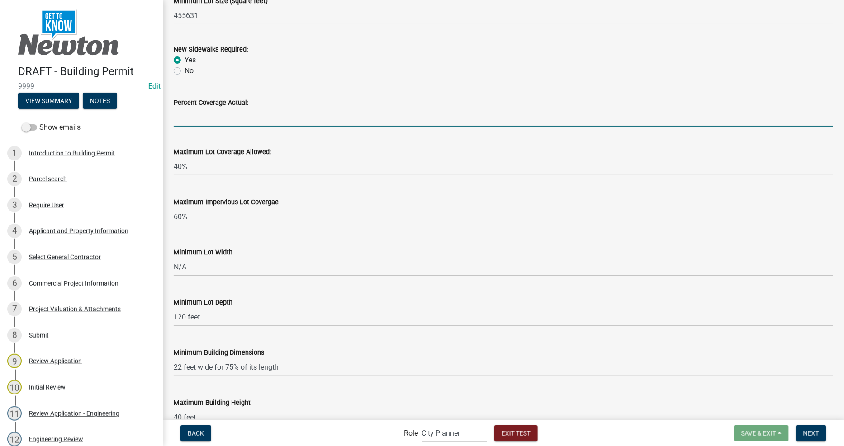
click at [240, 112] on input "Percent Coverage Actual:" at bounding box center [503, 117] width 659 height 19
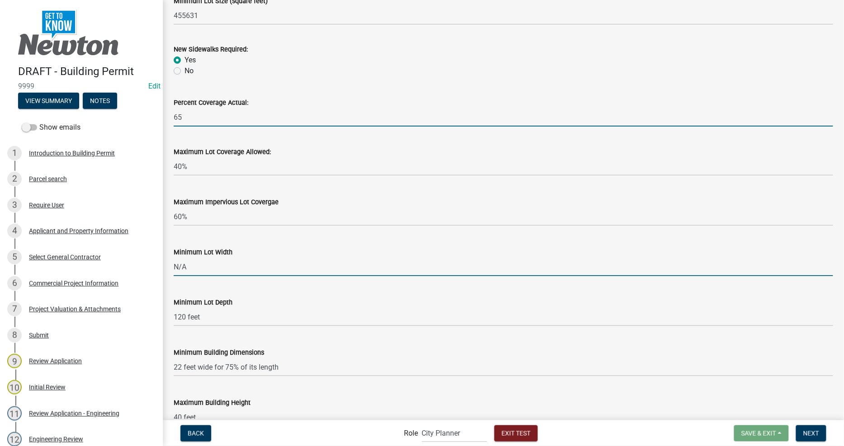
click at [218, 263] on input "N/A" at bounding box center [503, 267] width 659 height 19
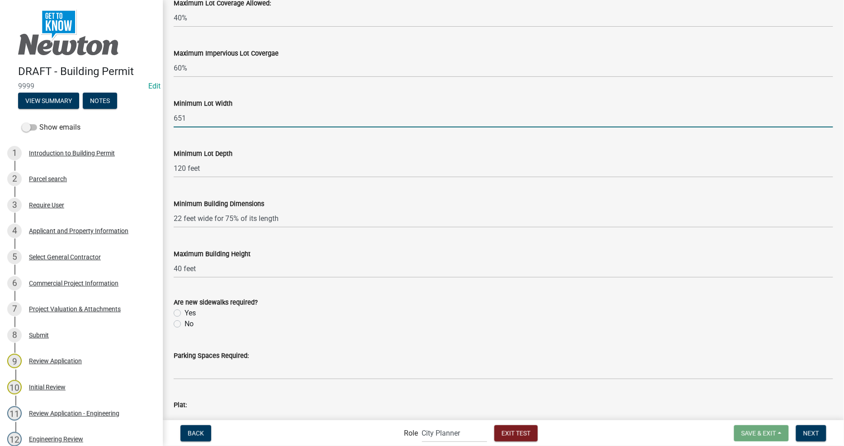
scroll to position [1156, 0]
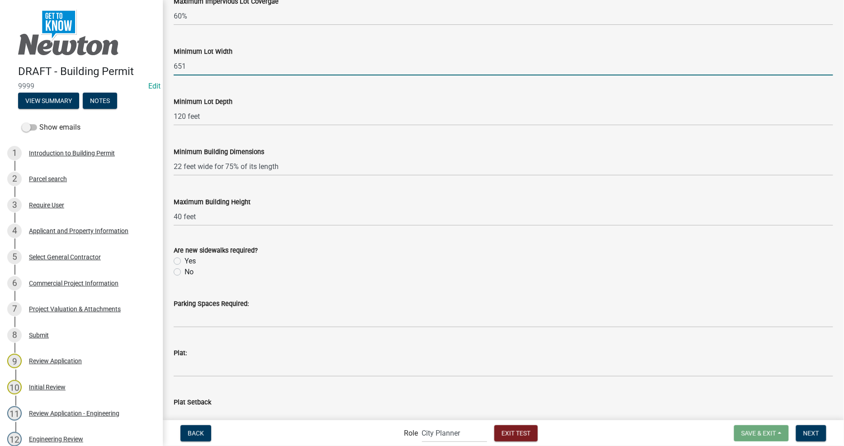
click at [185, 259] on label "Yes" at bounding box center [190, 261] width 11 height 11
click at [185, 259] on input "Yes" at bounding box center [188, 259] width 6 height 6
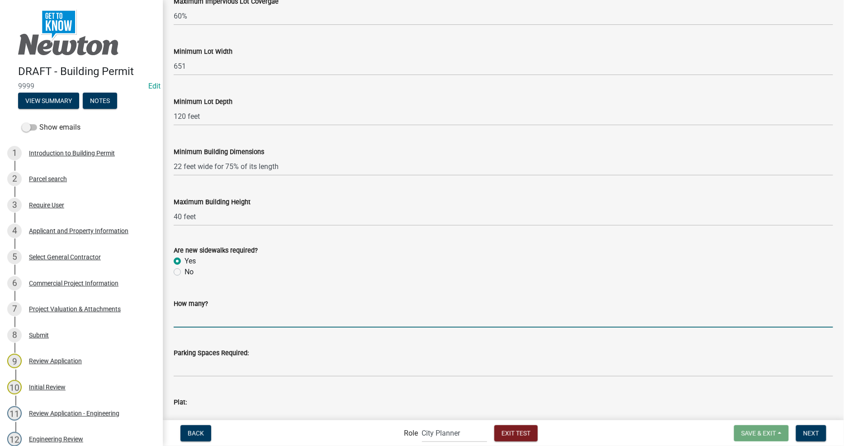
click at [199, 313] on input "How many?" at bounding box center [503, 318] width 659 height 19
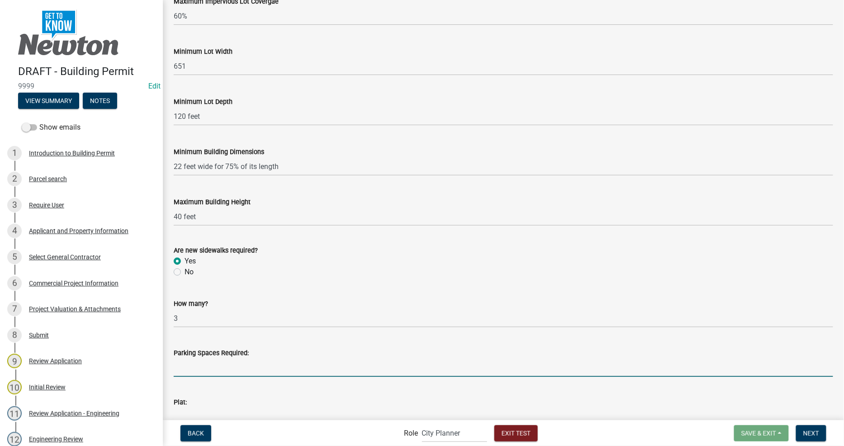
click at [225, 369] on input "Parking Spaces Required:" at bounding box center [503, 368] width 659 height 19
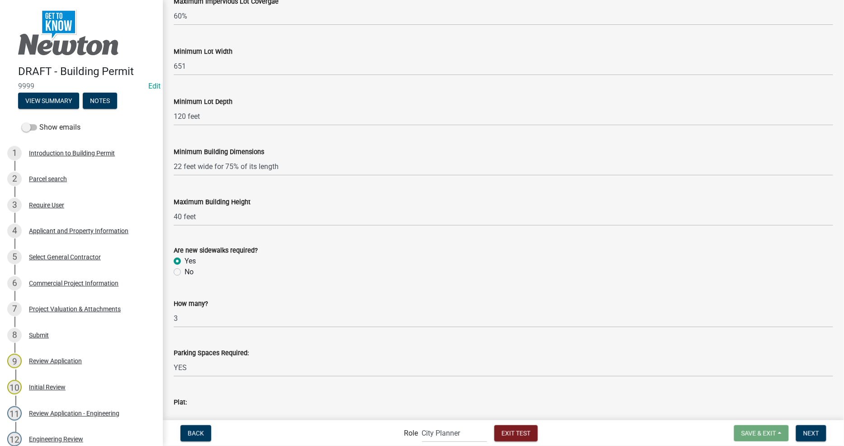
click at [228, 399] on div "Plat:" at bounding box center [503, 402] width 659 height 11
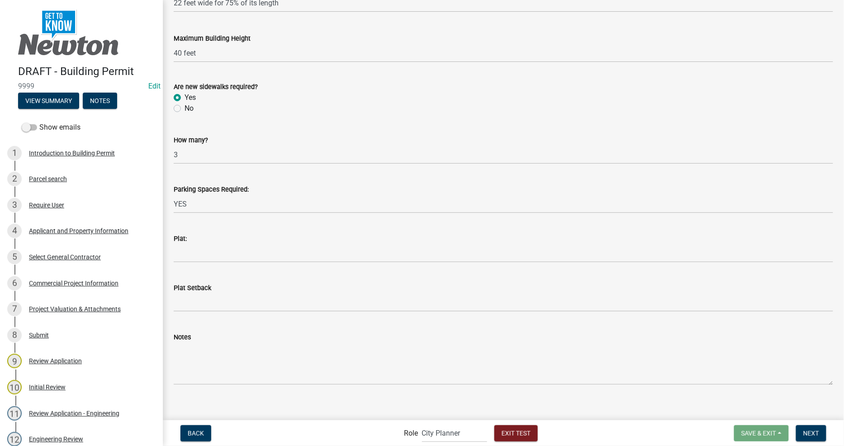
scroll to position [1327, 0]
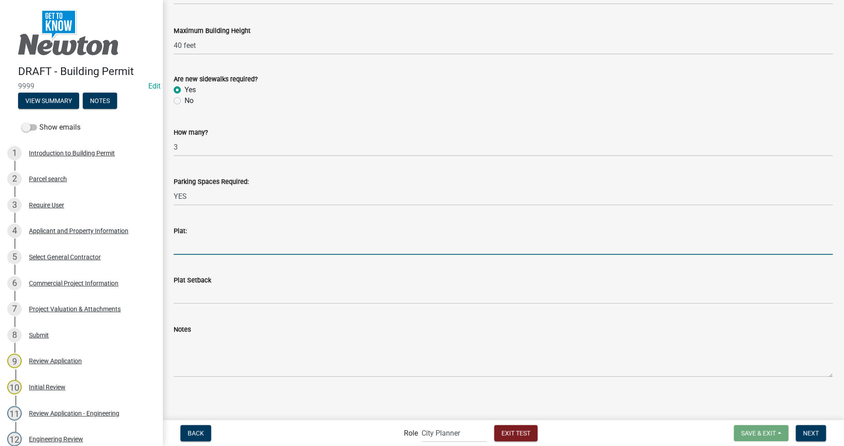
click at [201, 245] on input "Plat:" at bounding box center [503, 246] width 659 height 19
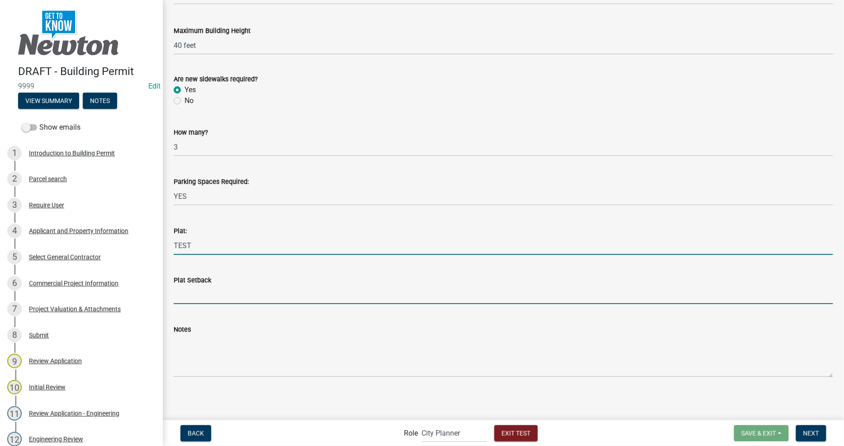
click at [207, 293] on input "Plat Setback" at bounding box center [503, 295] width 659 height 19
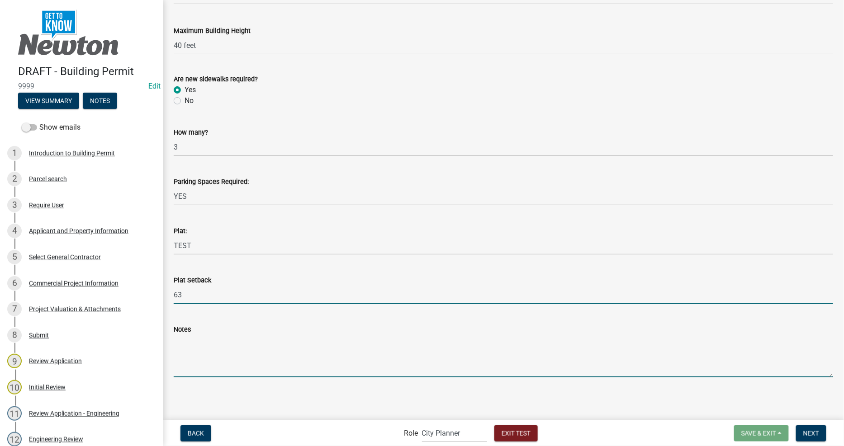
click at [196, 367] on textarea "Notes" at bounding box center [503, 356] width 659 height 43
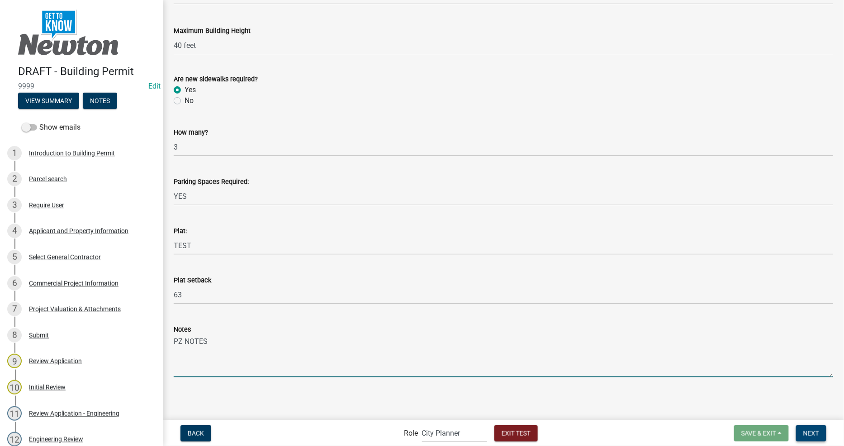
click at [813, 431] on span "Next" at bounding box center [811, 433] width 16 height 7
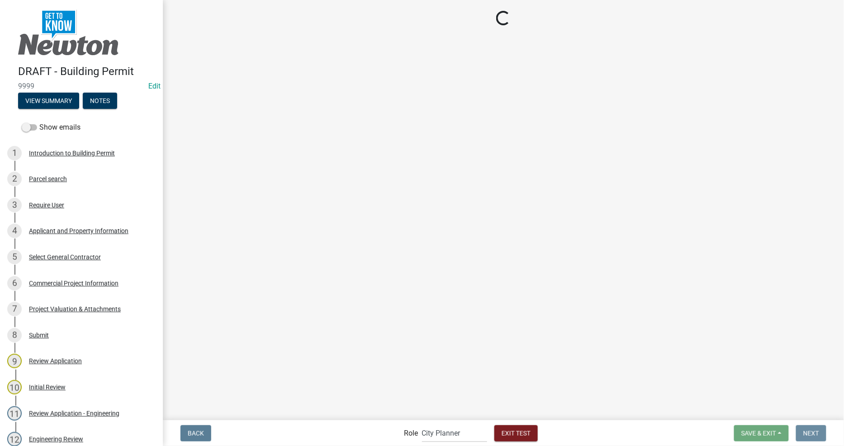
scroll to position [0, 0]
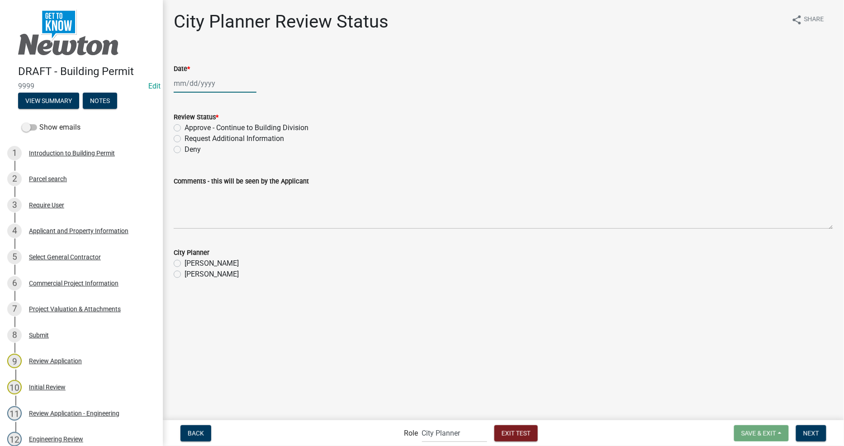
click at [196, 76] on div at bounding box center [215, 83] width 83 height 19
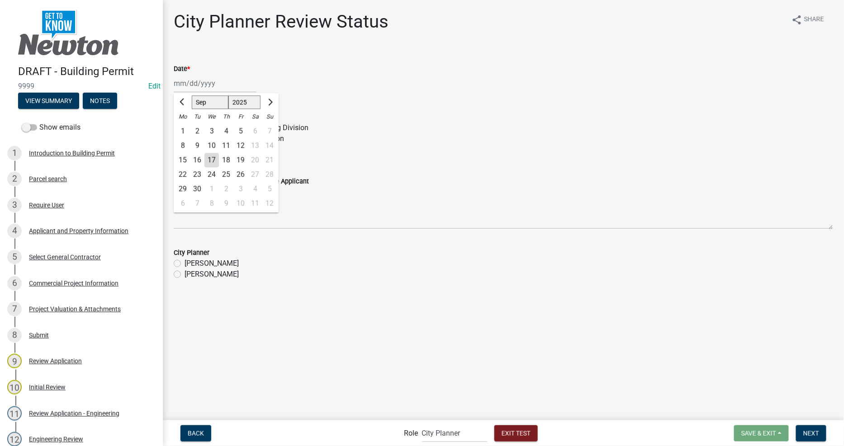
click at [208, 164] on div "17" at bounding box center [211, 160] width 14 height 14
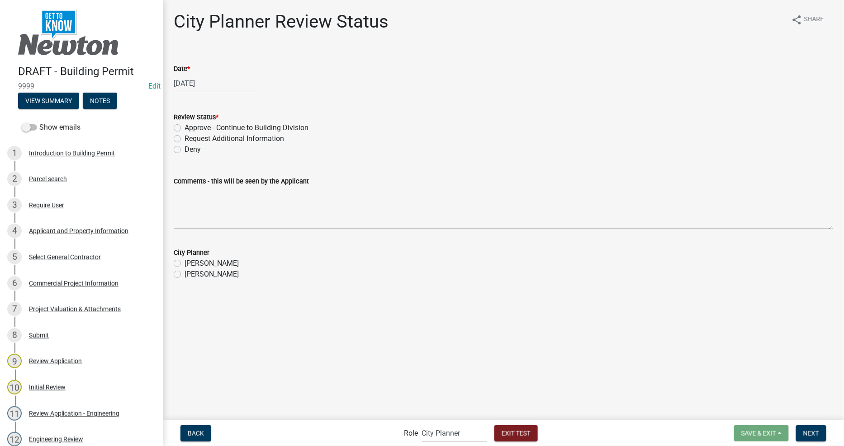
click at [185, 127] on label "Approve - Continue to Building Division" at bounding box center [247, 128] width 124 height 11
click at [185, 127] on input "Approve - Continue to Building Division" at bounding box center [188, 126] width 6 height 6
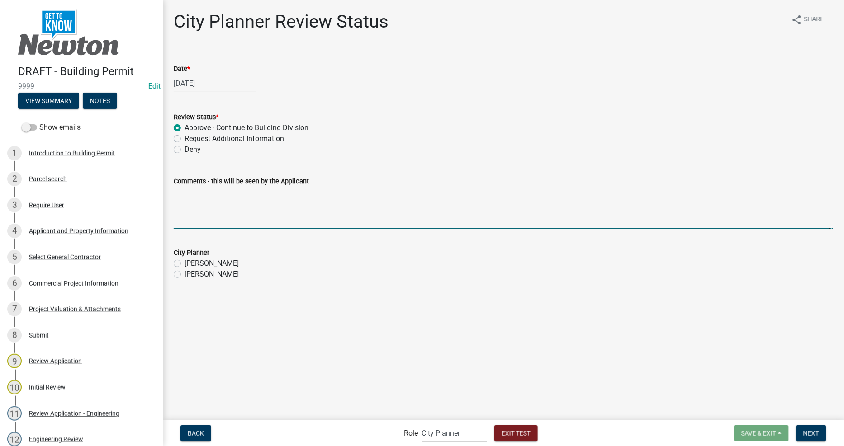
click at [309, 218] on textarea "Comments - this will be seen by the Applicant" at bounding box center [503, 208] width 659 height 43
click at [230, 260] on label "Nicholas Alexander" at bounding box center [212, 263] width 54 height 11
click at [190, 260] on input "Nicholas Alexander" at bounding box center [188, 261] width 6 height 6
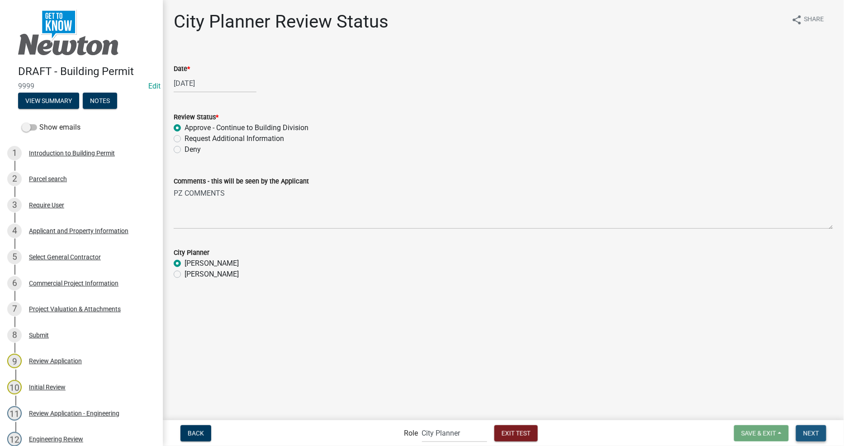
click at [814, 431] on span "Next" at bounding box center [811, 433] width 16 height 7
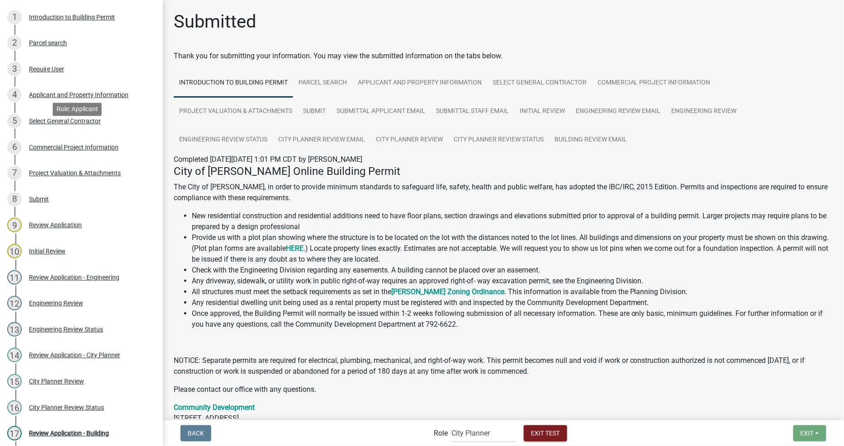
scroll to position [151, 0]
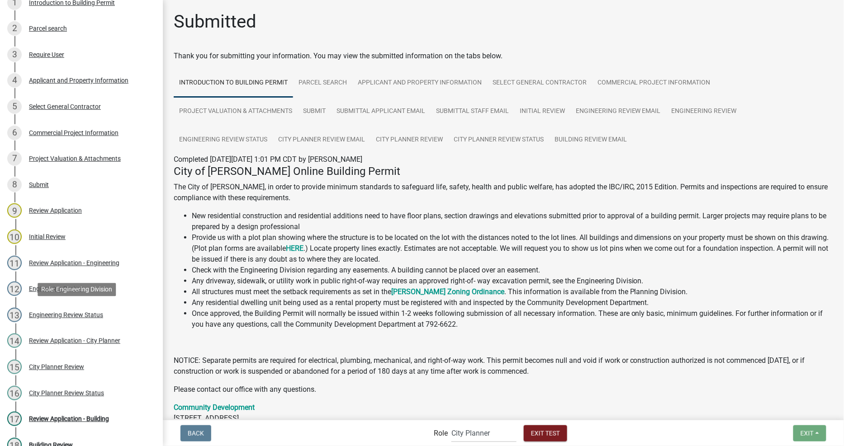
click at [80, 315] on div "Engineering Review Status" at bounding box center [66, 315] width 74 height 6
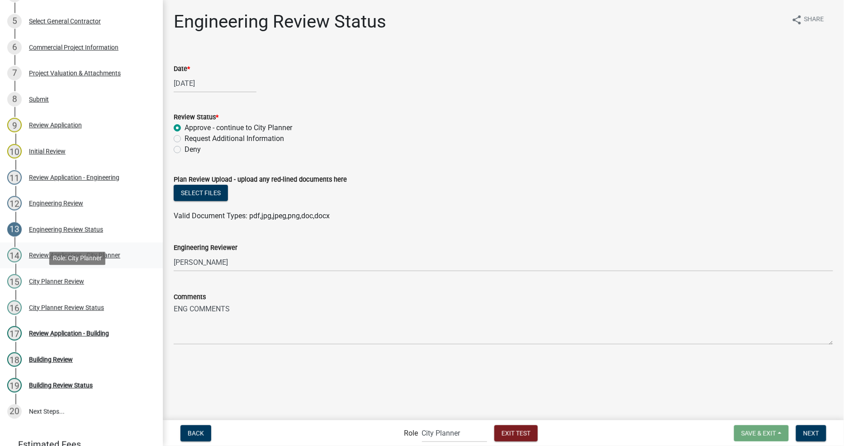
scroll to position [251, 0]
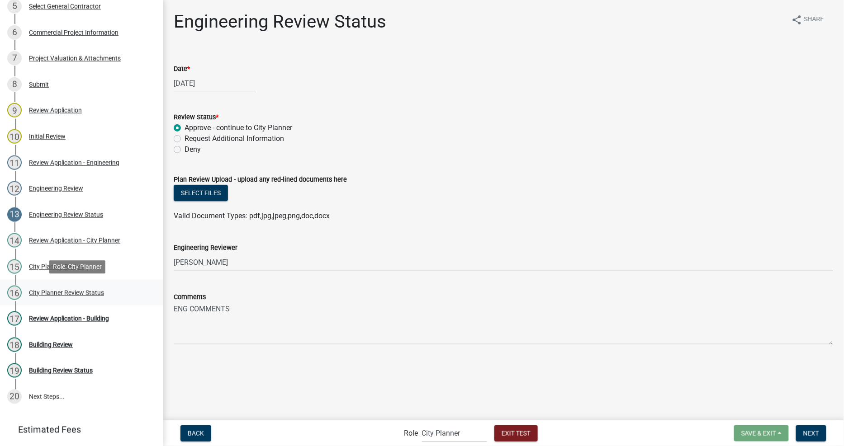
click at [57, 295] on div "City Planner Review Status" at bounding box center [66, 293] width 75 height 6
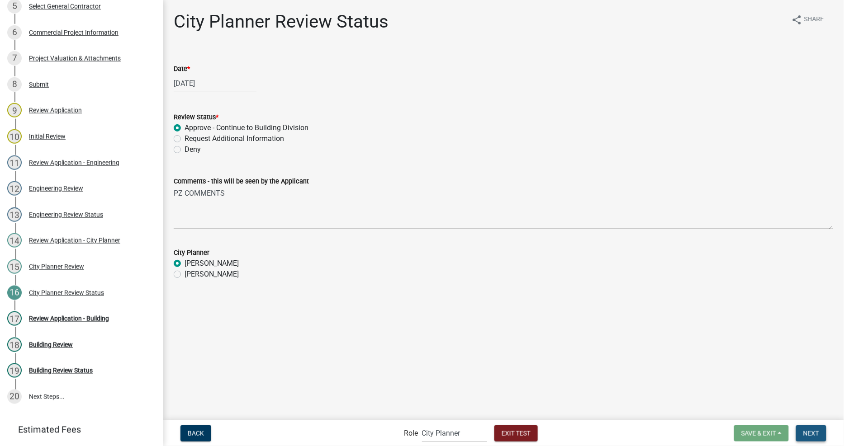
click at [807, 436] on span "Next" at bounding box center [811, 433] width 16 height 7
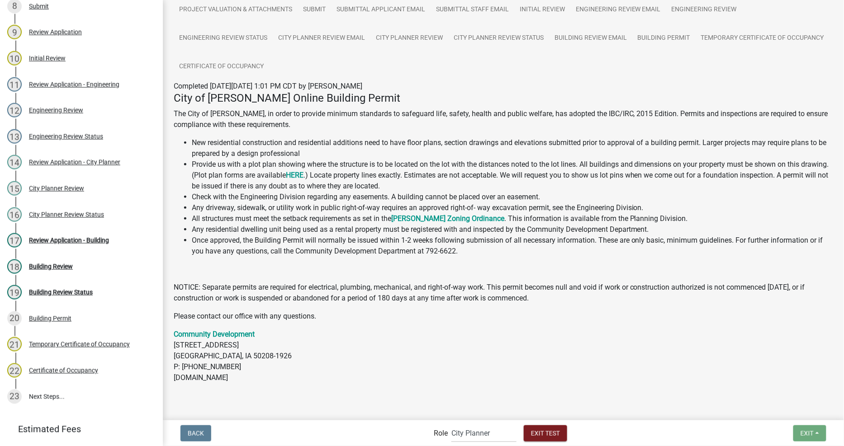
scroll to position [119, 0]
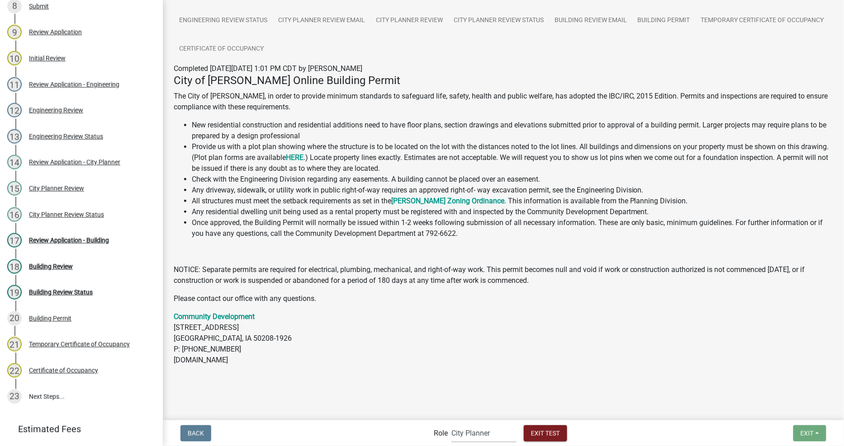
click at [491, 435] on select "Applicant Permit Technician Fire Department Admin City Planner Engineering Divi…" at bounding box center [483, 433] width 65 height 19
click at [451, 424] on select "Applicant Permit Technician Fire Department Admin City Planner Engineering Divi…" at bounding box center [483, 433] width 65 height 19
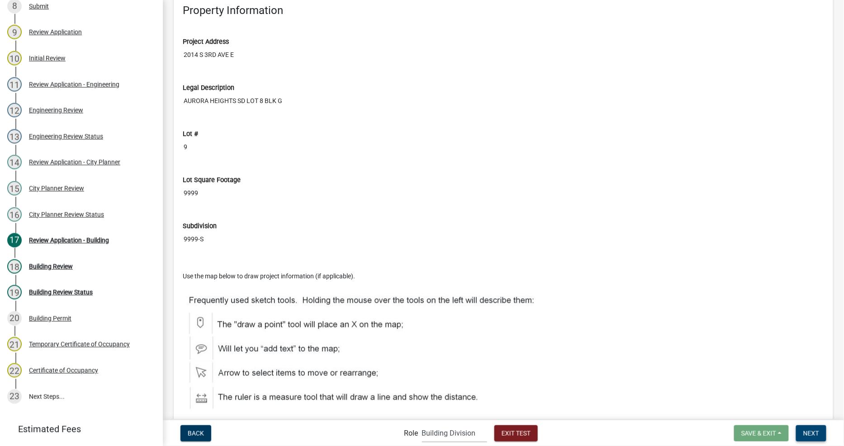
scroll to position [1910, 0]
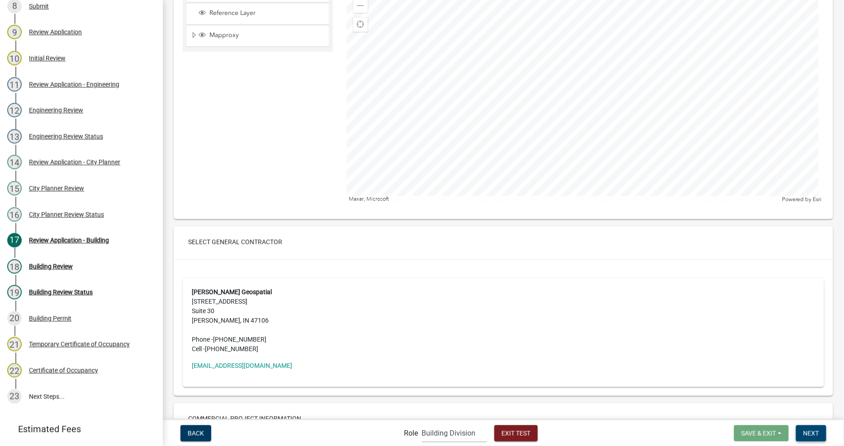
click at [805, 436] on span "Next" at bounding box center [811, 433] width 16 height 7
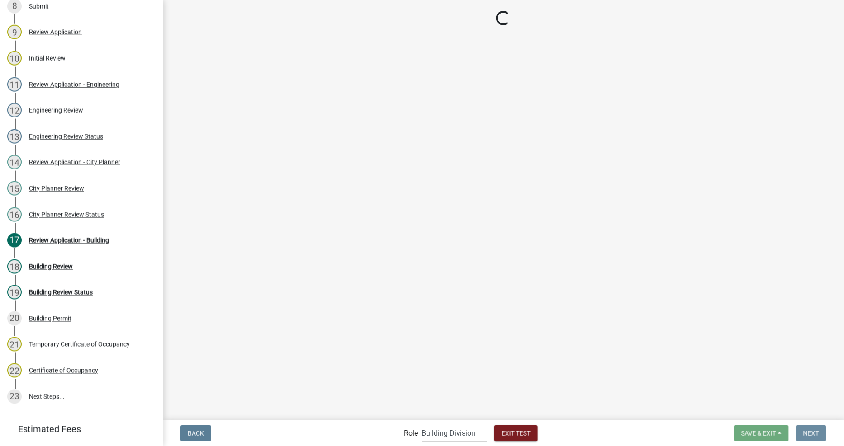
scroll to position [0, 0]
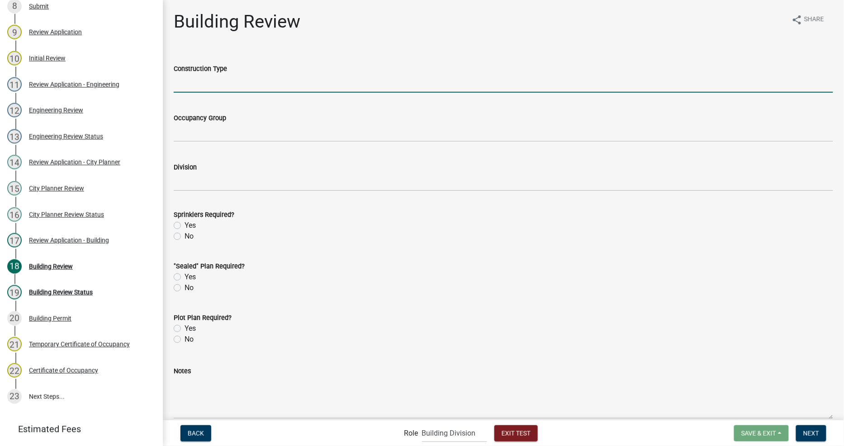
click at [224, 82] on input "Construction Type" at bounding box center [503, 83] width 659 height 19
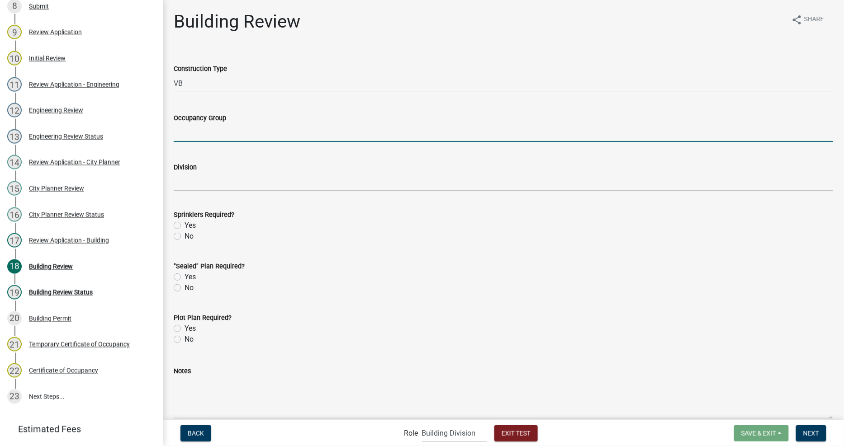
click at [236, 130] on input "Occupancy Group" at bounding box center [503, 132] width 659 height 19
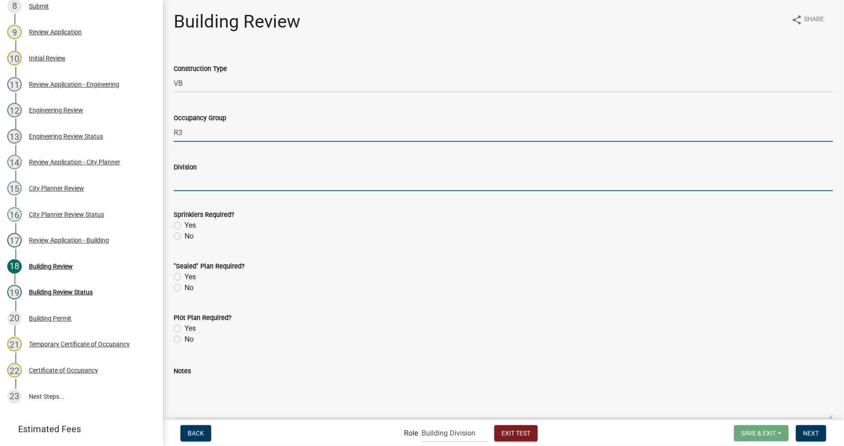
click at [210, 185] on input "Division" at bounding box center [503, 182] width 659 height 19
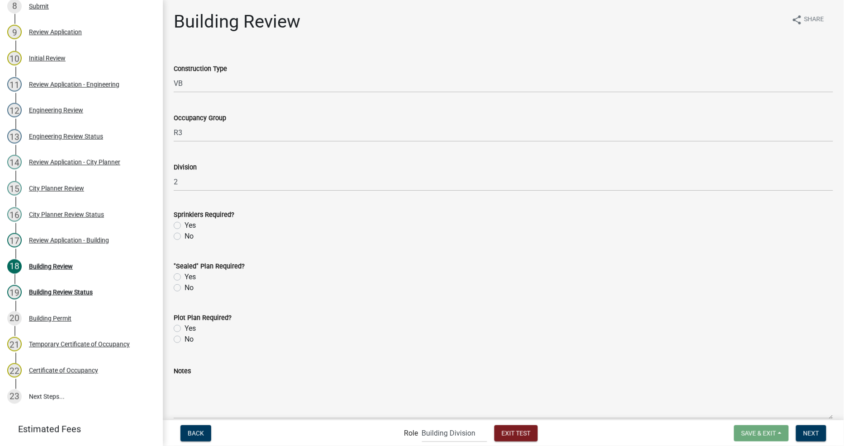
click at [209, 236] on div "No" at bounding box center [503, 236] width 659 height 11
click at [189, 225] on label "Yes" at bounding box center [190, 225] width 11 height 11
click at [189, 225] on input "Yes" at bounding box center [188, 223] width 6 height 6
click at [185, 278] on label "Yes" at bounding box center [190, 277] width 11 height 11
click at [185, 278] on input "Yes" at bounding box center [188, 275] width 6 height 6
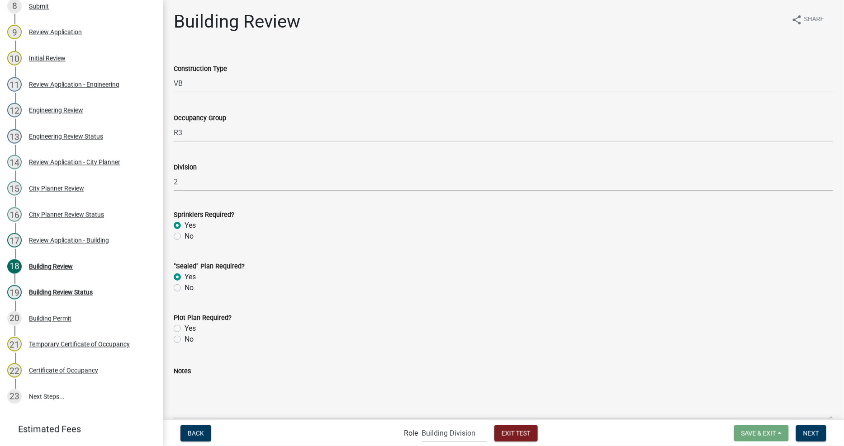
click at [185, 329] on label "Yes" at bounding box center [190, 328] width 11 height 11
click at [185, 329] on input "Yes" at bounding box center [188, 326] width 6 height 6
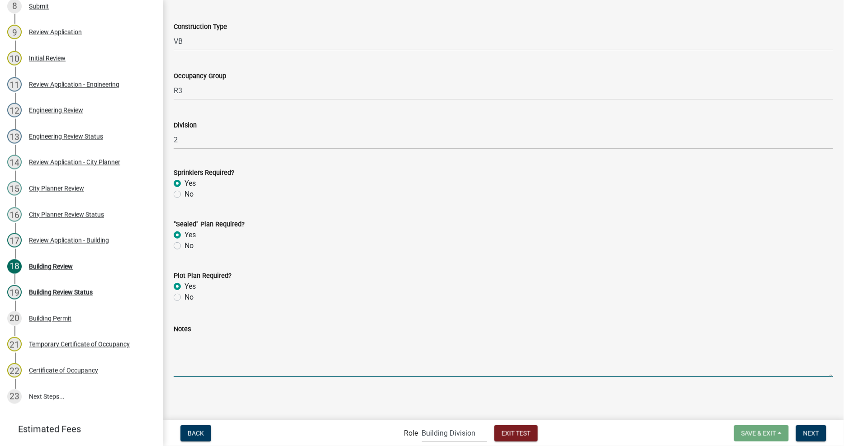
click at [439, 360] on textarea "Notes" at bounding box center [503, 356] width 659 height 43
click at [811, 437] on button "Next" at bounding box center [811, 434] width 30 height 16
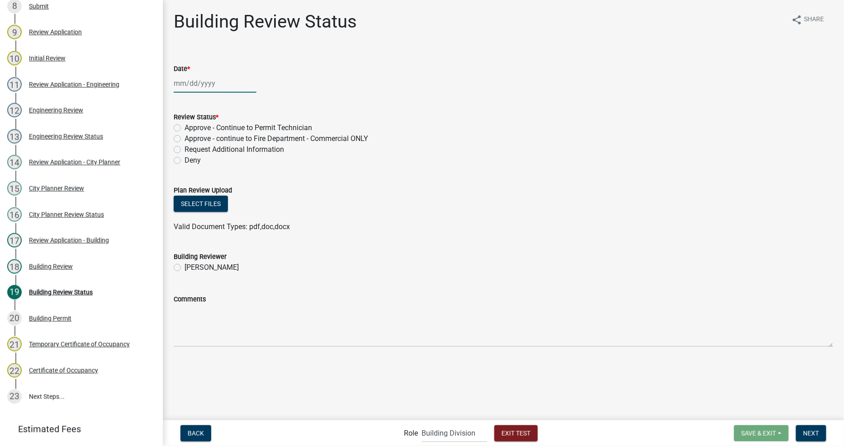
click at [182, 81] on div at bounding box center [215, 83] width 83 height 19
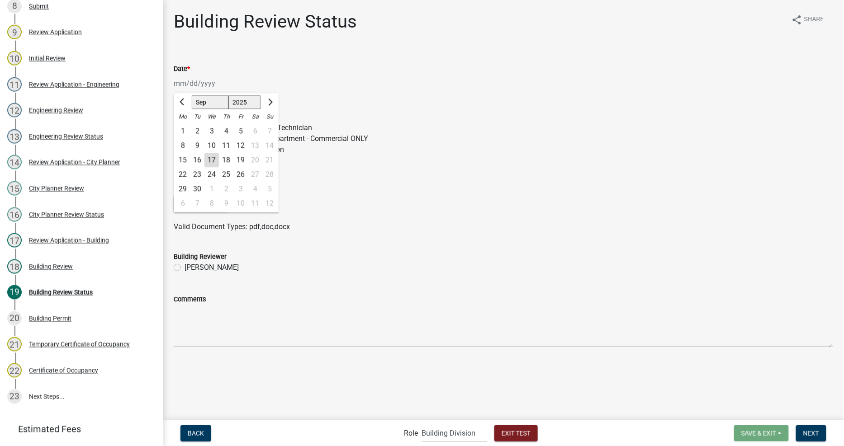
click at [212, 160] on div "17" at bounding box center [211, 160] width 14 height 14
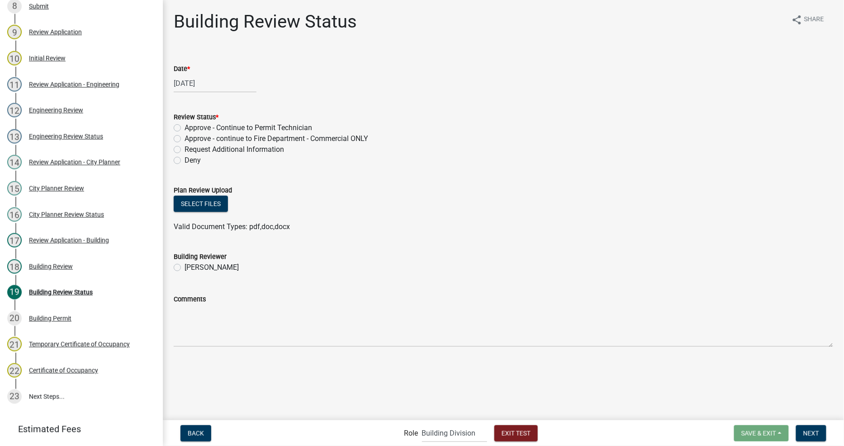
click at [213, 127] on label "Approve - Continue to Permit Technician" at bounding box center [249, 128] width 128 height 11
click at [190, 127] on input "Approve - Continue to Permit Technician" at bounding box center [188, 126] width 6 height 6
click at [530, 255] on div "Building Reviewer" at bounding box center [503, 256] width 659 height 11
click at [187, 268] on label "Mike Flahive" at bounding box center [212, 267] width 54 height 11
click at [187, 268] on input "Mike Flahive" at bounding box center [188, 265] width 6 height 6
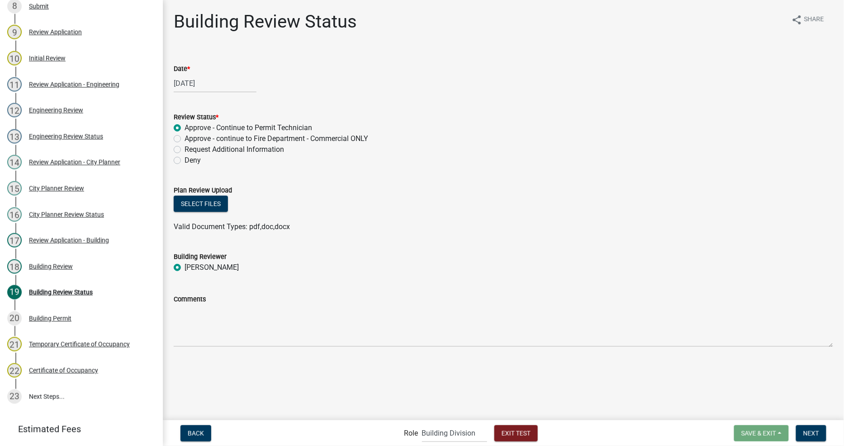
click at [228, 350] on wm-data-entity-input "Comments" at bounding box center [503, 317] width 659 height 73
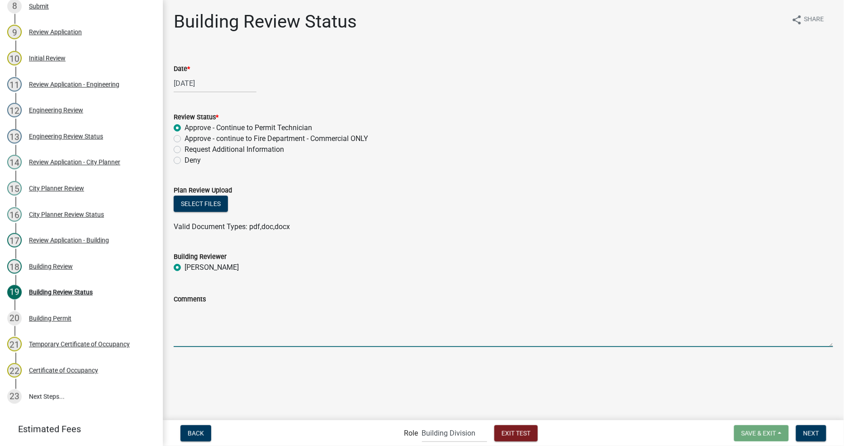
click at [235, 337] on textarea "Comments" at bounding box center [503, 326] width 659 height 43
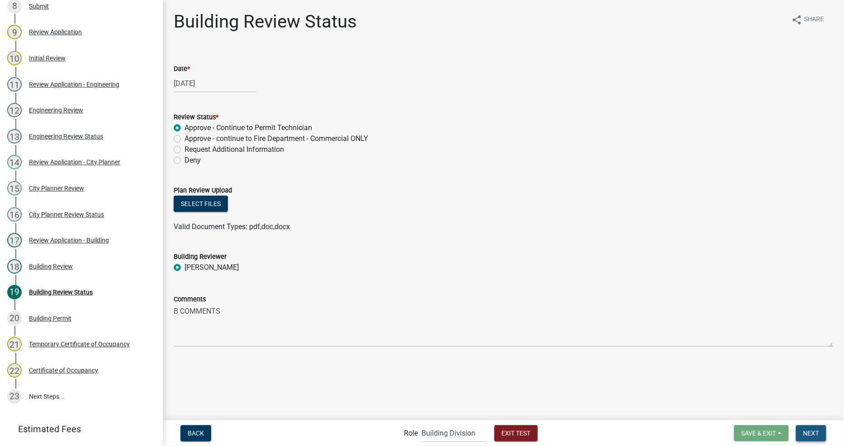
click at [821, 428] on button "Next" at bounding box center [811, 434] width 30 height 16
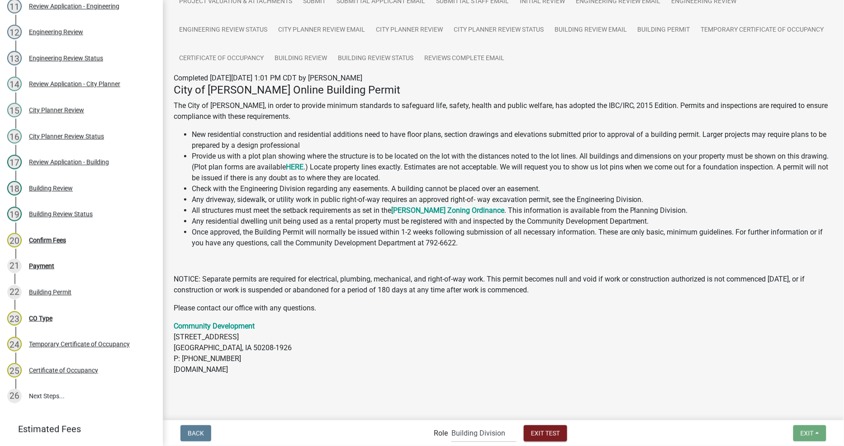
scroll to position [119, 0]
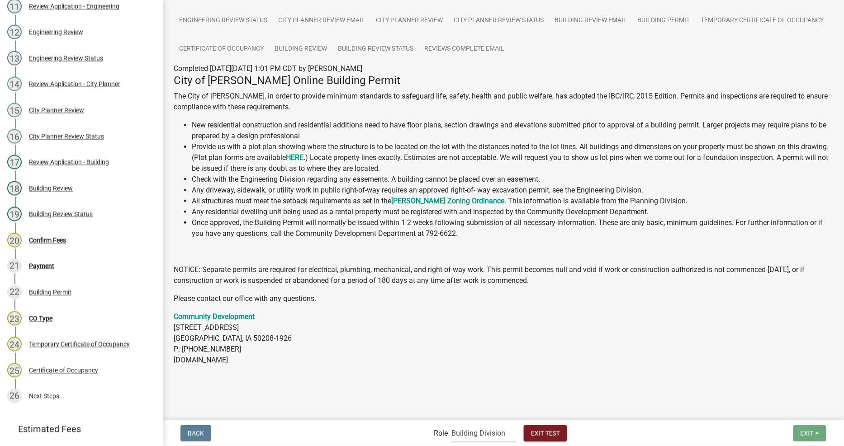
click at [479, 435] on select "Applicant Permit Technician Fire Department Admin City Planner Engineering Divi…" at bounding box center [483, 433] width 65 height 19
click at [451, 424] on select "Applicant Permit Technician Fire Department Admin City Planner Engineering Divi…" at bounding box center [483, 433] width 65 height 19
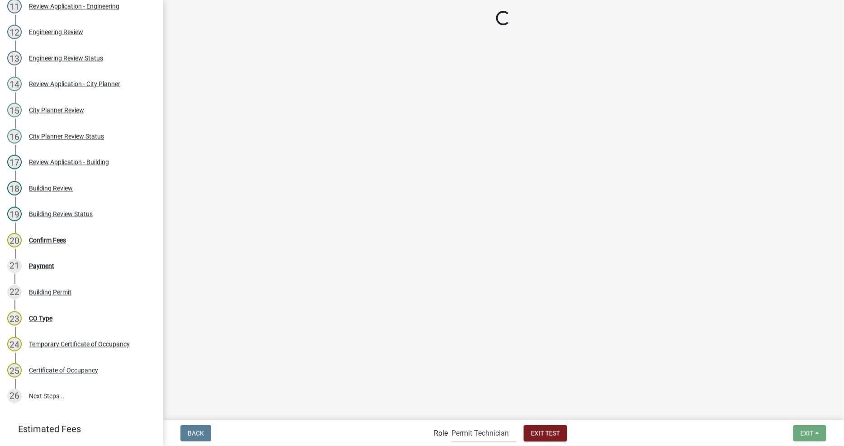
scroll to position [0, 0]
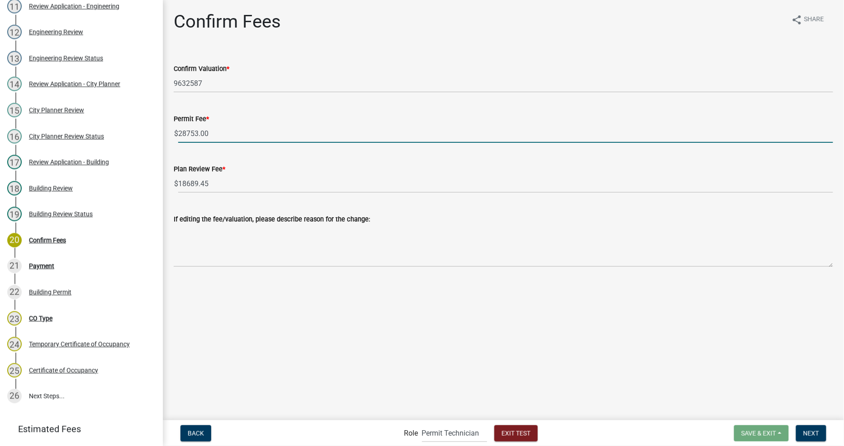
click at [232, 132] on input "28753.00" at bounding box center [505, 133] width 655 height 19
click at [185, 136] on input "28753.00" at bounding box center [505, 133] width 655 height 19
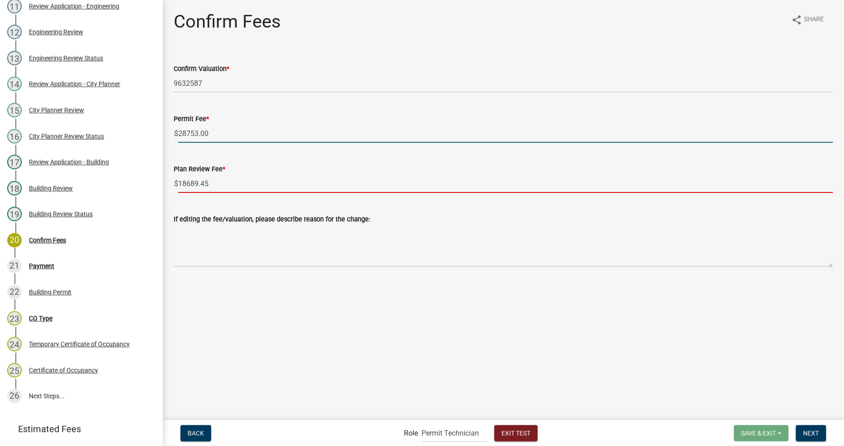
click at [245, 183] on input "18689.45" at bounding box center [505, 184] width 655 height 19
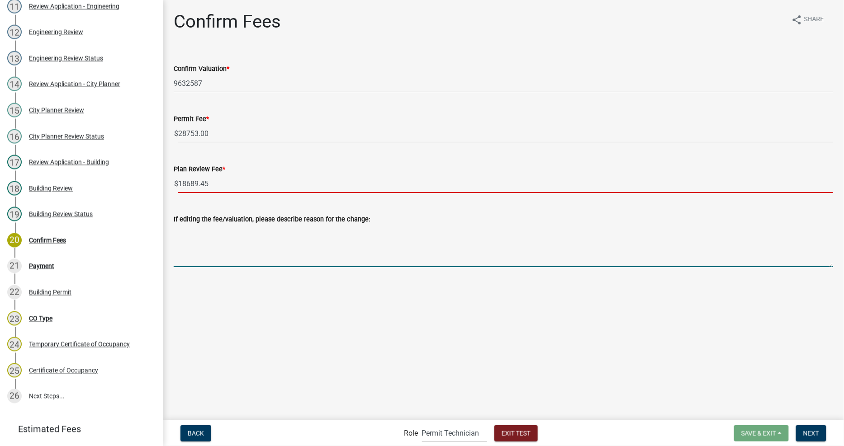
click at [355, 259] on textarea "If editing the fee/valuation, please describe reason for the change:" at bounding box center [503, 246] width 659 height 43
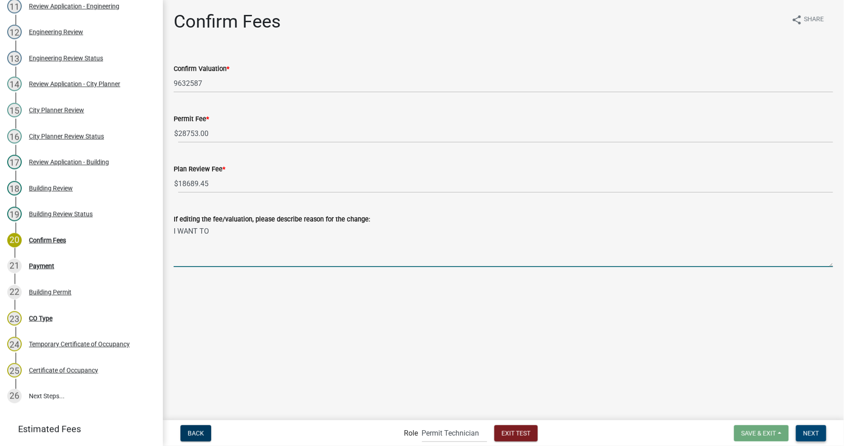
click at [819, 433] on span "Next" at bounding box center [811, 433] width 16 height 7
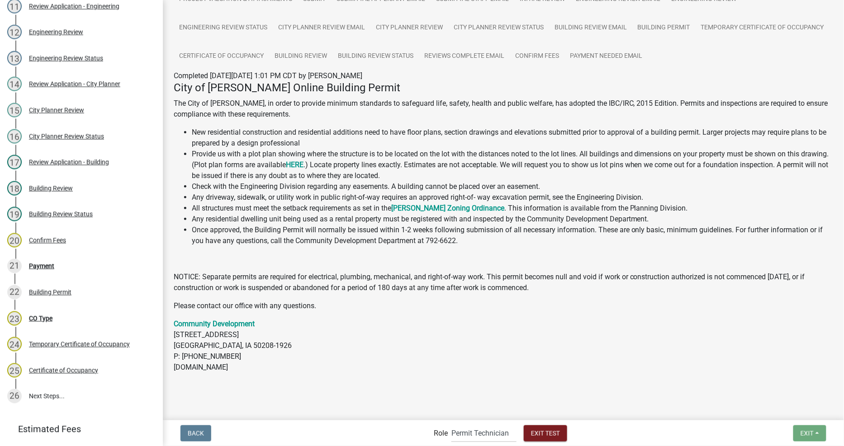
scroll to position [119, 0]
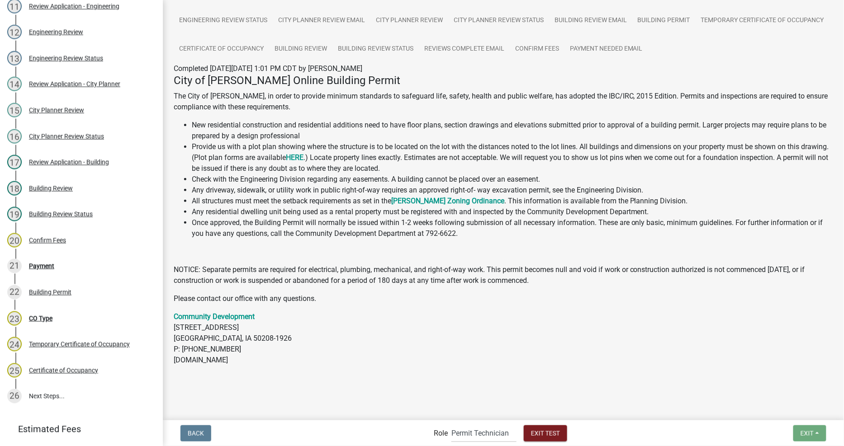
click at [445, 441] on form "Role Applicant Permit Technician Fire Department Admin City Planner Engineering…" at bounding box center [502, 433] width 137 height 19
click at [458, 432] on select "Applicant Permit Technician Fire Department Admin City Planner Engineering Divi…" at bounding box center [483, 433] width 65 height 19
click at [451, 424] on select "Applicant Permit Technician Fire Department Admin City Planner Engineering Divi…" at bounding box center [483, 433] width 65 height 19
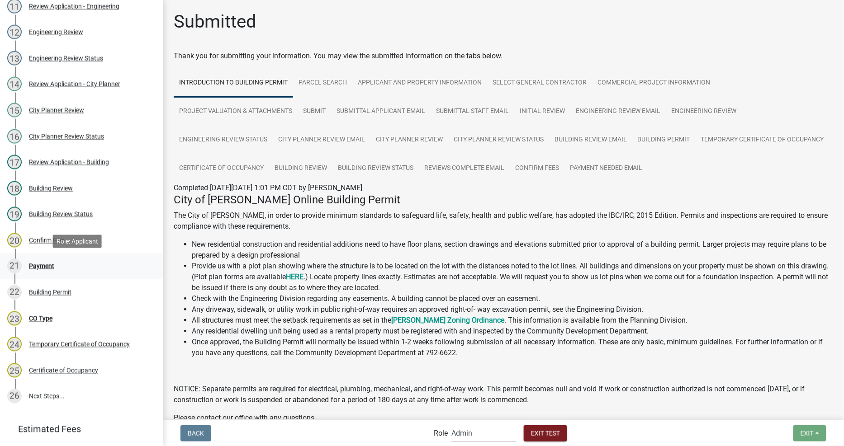
click at [47, 269] on div "Payment" at bounding box center [41, 266] width 25 height 6
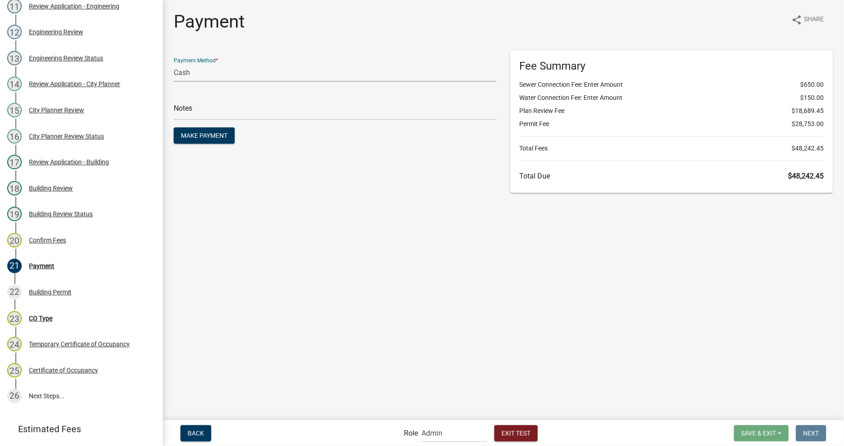
click at [204, 75] on select "Credit Card POS Check Cash" at bounding box center [335, 72] width 323 height 19
click at [174, 63] on select "Credit Card POS Check Cash" at bounding box center [335, 72] width 323 height 19
click at [297, 190] on div "Payment Method * Credit Card POS Check Cash Check # Make Payment" at bounding box center [335, 122] width 337 height 142
click at [228, 116] on input "text" at bounding box center [335, 111] width 323 height 19
click at [394, 319] on main "Payment share Share Payment Method * Credit Card POS Check Cash Check # 123 Mak…" at bounding box center [503, 209] width 681 height 419
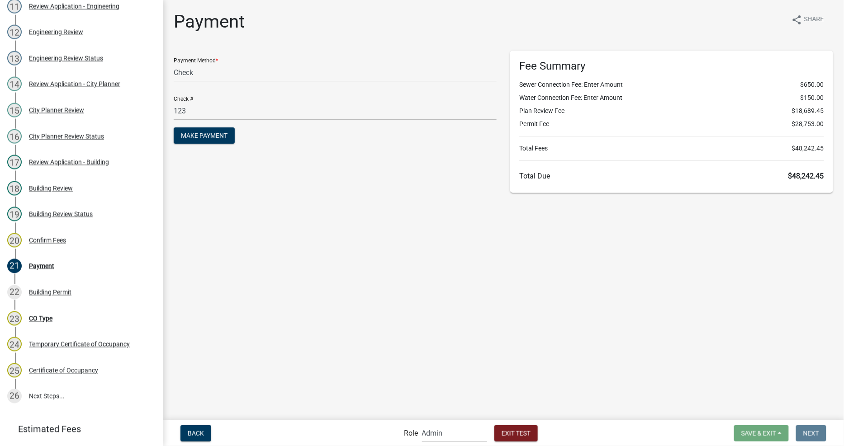
click at [541, 369] on main "Payment share Share Payment Method * Credit Card POS Check Cash Check # 123 Mak…" at bounding box center [503, 209] width 681 height 419
click at [221, 313] on main "Payment share Share Payment Method * Credit Card POS Check Cash Check # 123 Mak…" at bounding box center [503, 209] width 681 height 419
click at [444, 364] on main "Payment share Share Payment Method * Credit Card POS Check Cash Check # 123 Mak…" at bounding box center [503, 209] width 681 height 419
click at [216, 136] on span "Make Payment" at bounding box center [204, 135] width 47 height 7
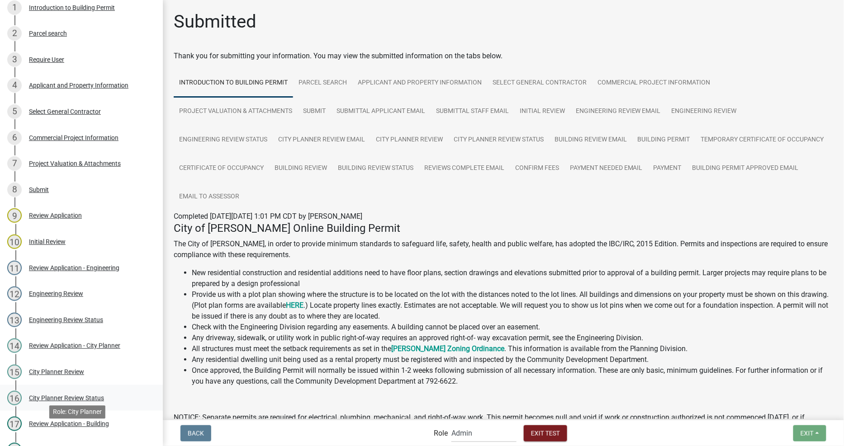
scroll to position [106, 0]
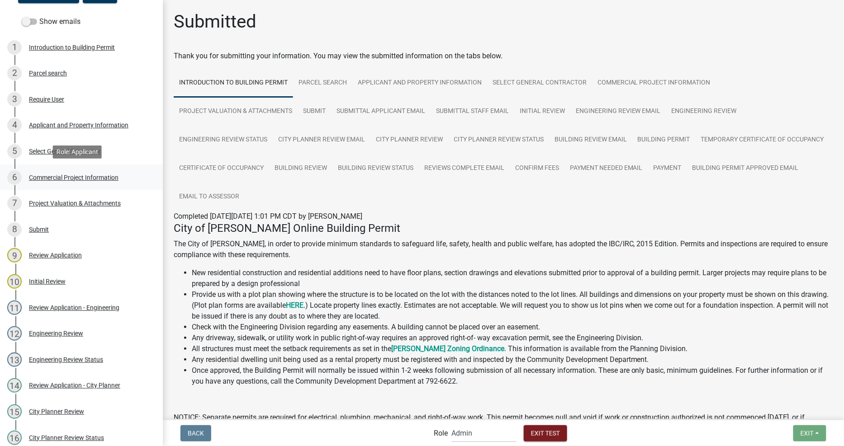
click at [102, 175] on div "Commercial Project Information" at bounding box center [74, 178] width 90 height 6
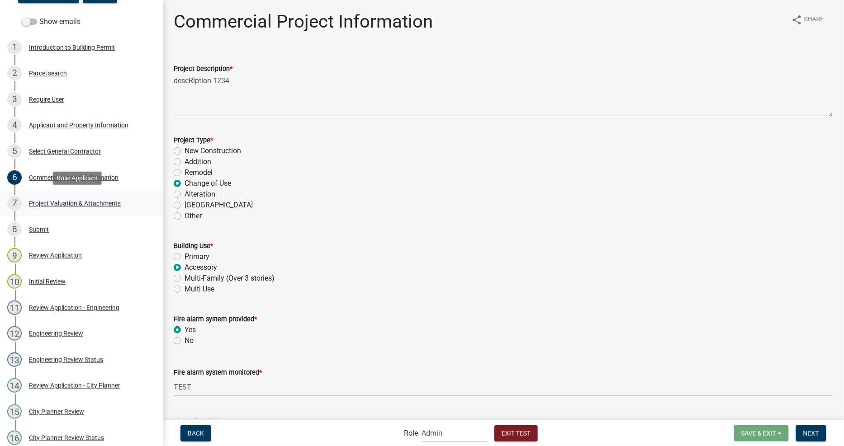
click at [103, 196] on div "7 Project Valuation & Attachments" at bounding box center [77, 203] width 141 height 14
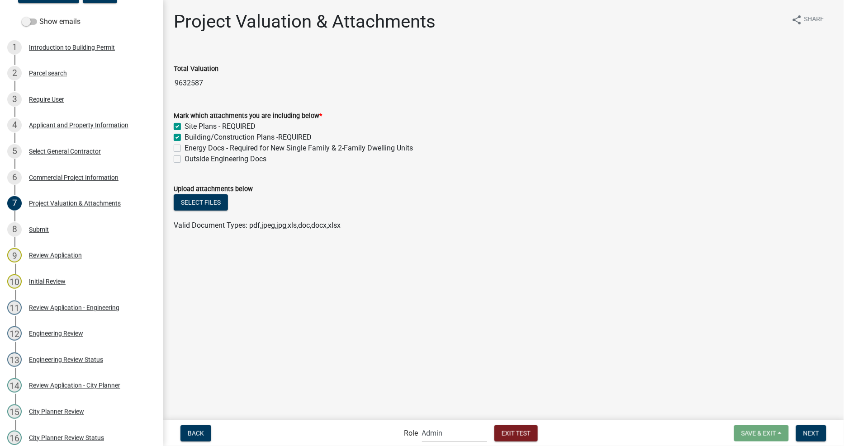
click at [568, 248] on main "Project Valuation & Attachments share Share Total Valuation 9632587 Mark which …" at bounding box center [503, 209] width 681 height 419
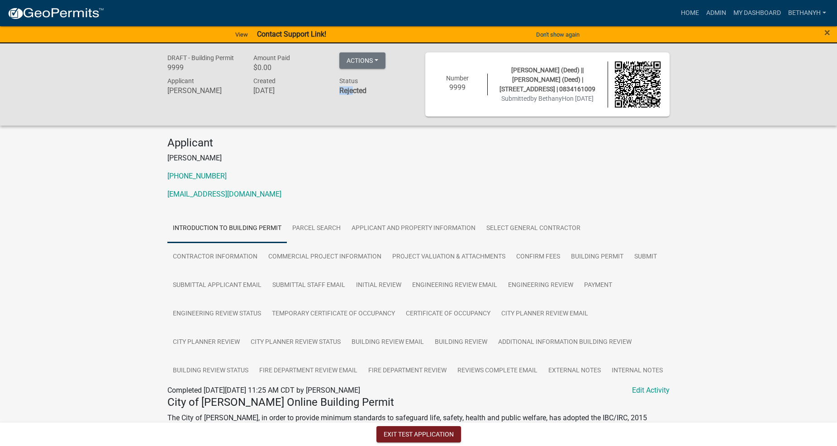
drag, startPoint x: 347, startPoint y: 90, endPoint x: 389, endPoint y: 83, distance: 42.5
click at [389, 83] on div "Status Rejected" at bounding box center [375, 87] width 86 height 23
click at [360, 68] on button "Actions" at bounding box center [362, 60] width 46 height 16
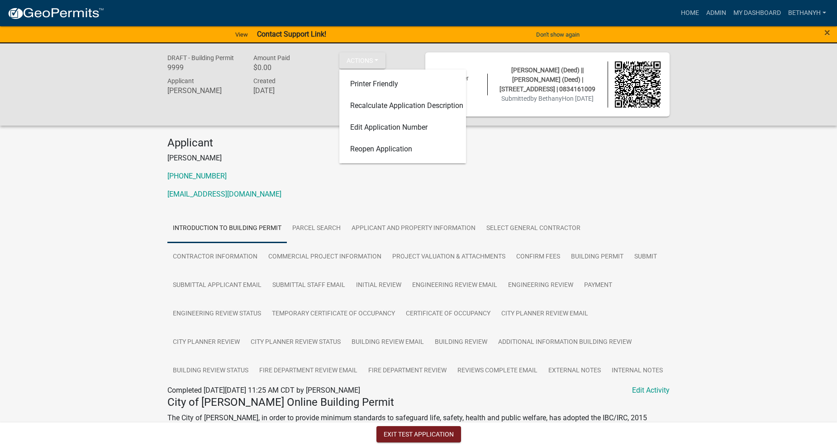
click at [315, 167] on div "Applicant [PERSON_NAME] [PHONE_NUMBER] [EMAIL_ADDRESS][DOMAIN_NAME]" at bounding box center [419, 172] width 516 height 71
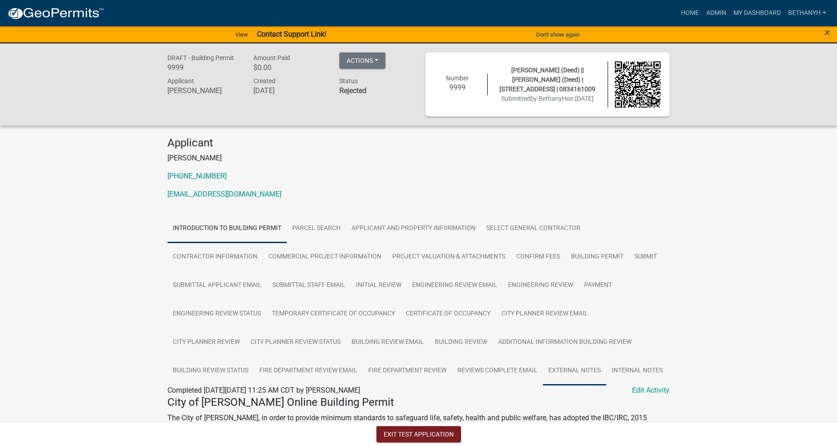
click at [563, 372] on link "External Notes" at bounding box center [574, 371] width 63 height 29
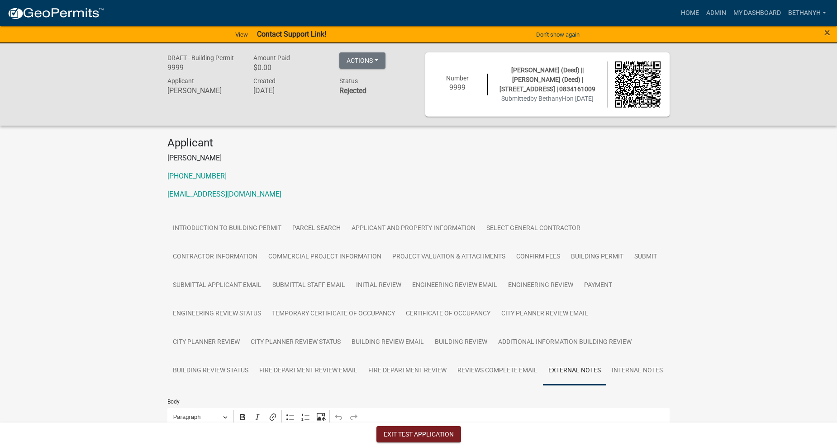
scroll to position [138, 0]
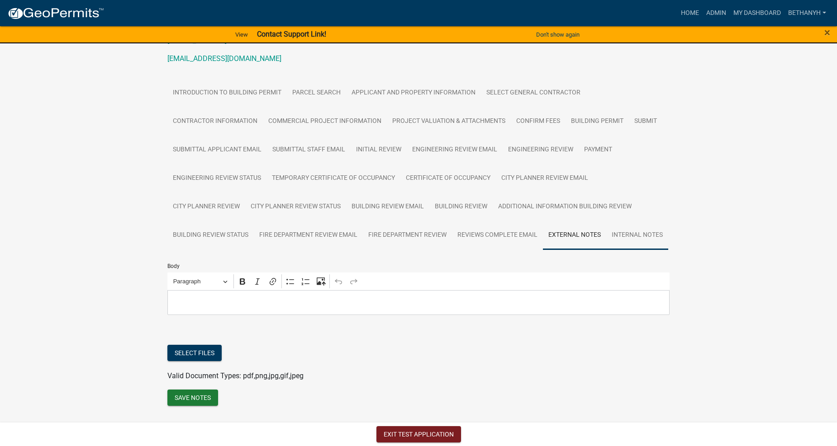
click at [652, 236] on link "Internal Notes" at bounding box center [637, 235] width 62 height 29
click at [507, 232] on link "Reviews Complete Email" at bounding box center [497, 235] width 91 height 29
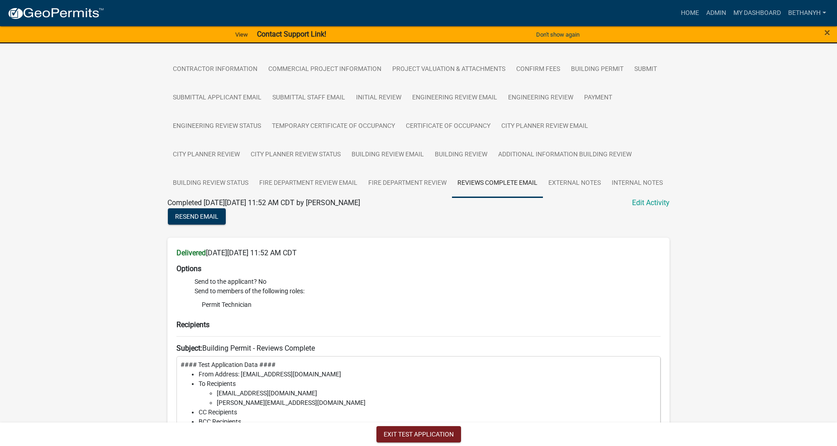
scroll to position [185, 0]
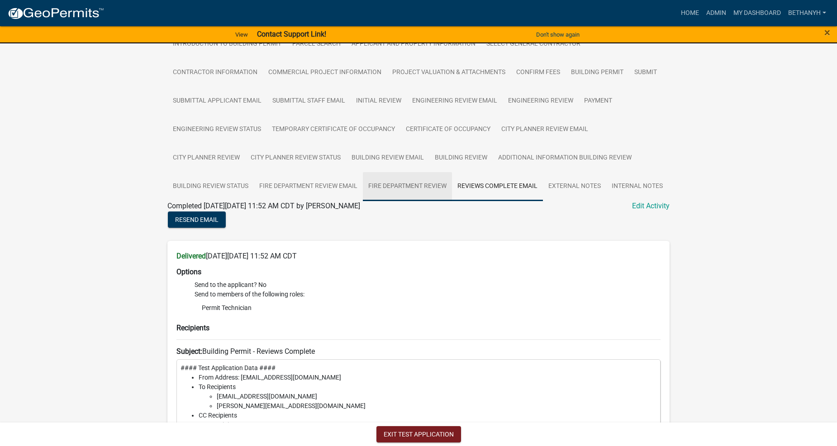
click at [398, 186] on link "Fire Department Review" at bounding box center [407, 186] width 89 height 29
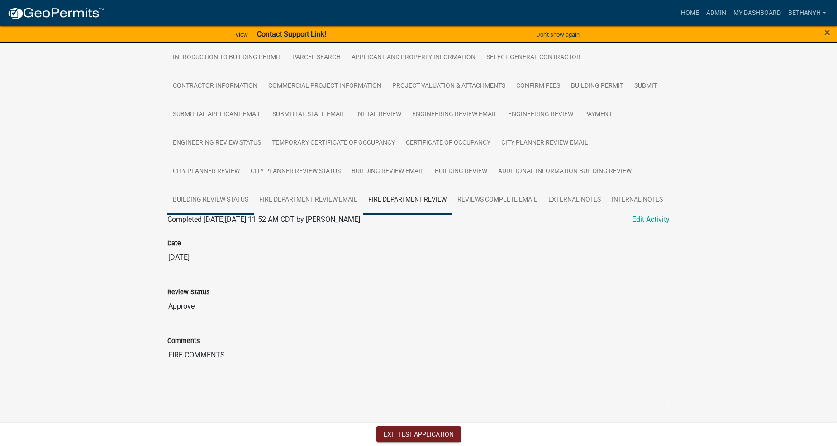
scroll to position [171, 0]
click at [213, 197] on link "Building Review Status" at bounding box center [210, 200] width 86 height 29
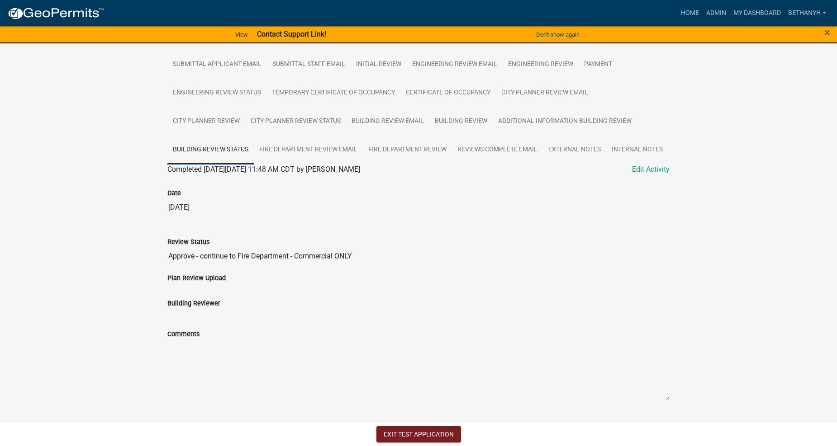
scroll to position [123, 0]
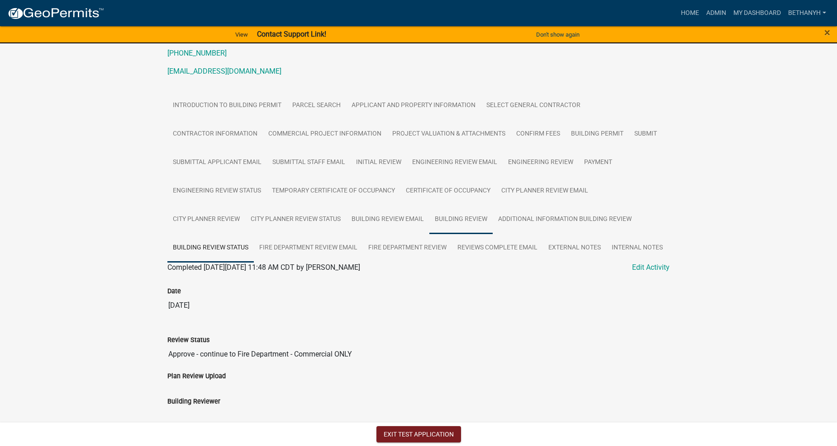
click at [462, 221] on link "Building Review" at bounding box center [460, 219] width 63 height 29
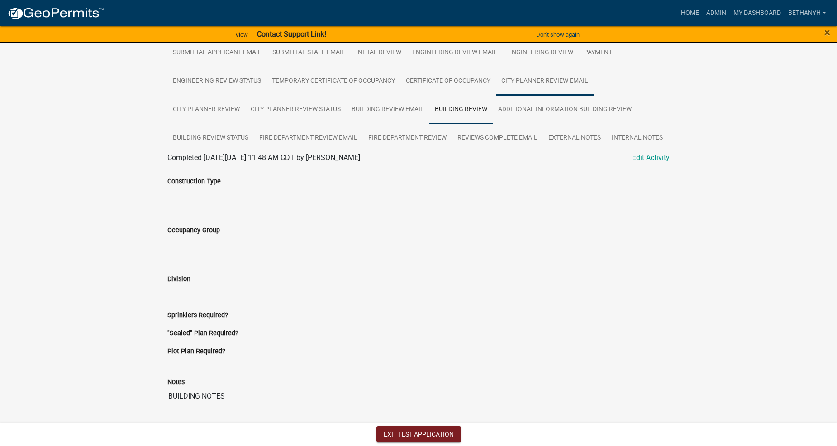
scroll to position [283, 0]
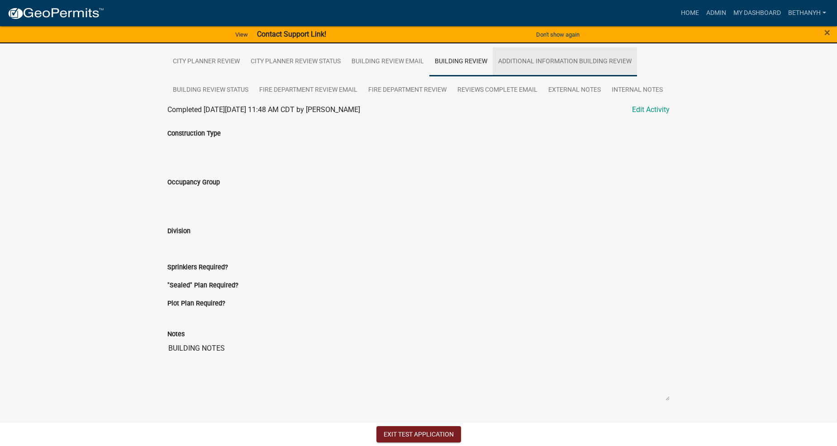
click at [557, 61] on link "Additional Information Building Review" at bounding box center [565, 61] width 144 height 29
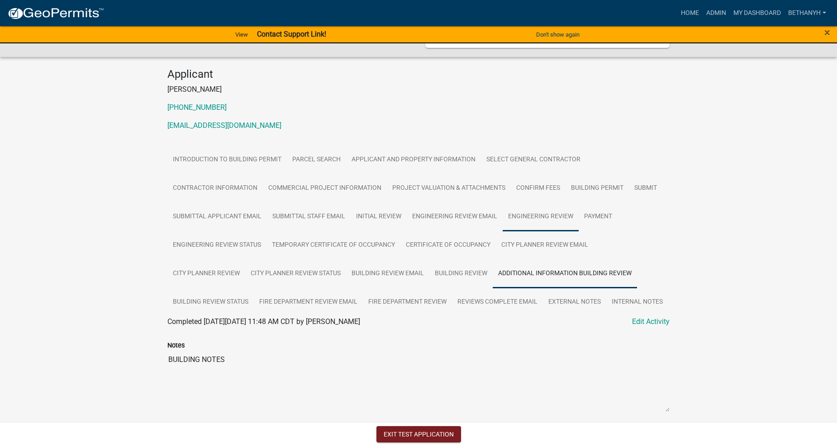
scroll to position [218, 0]
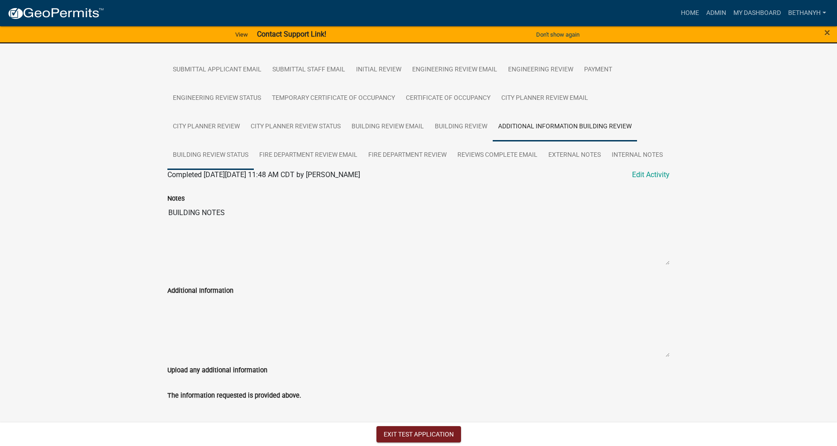
click at [225, 154] on link "Building Review Status" at bounding box center [210, 155] width 86 height 29
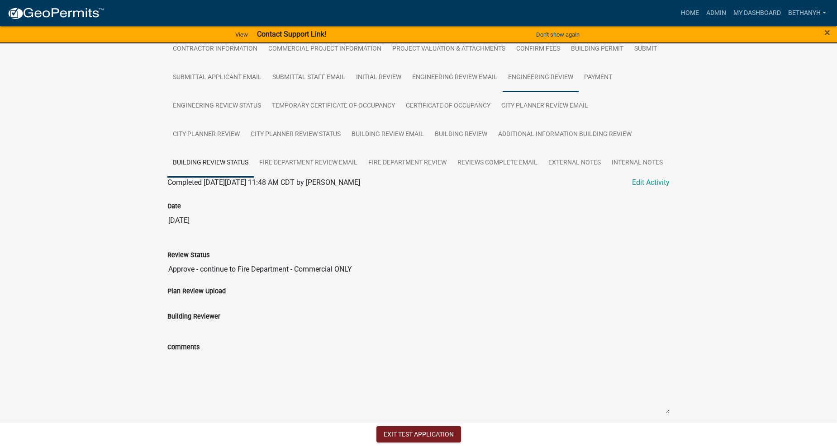
scroll to position [223, 0]
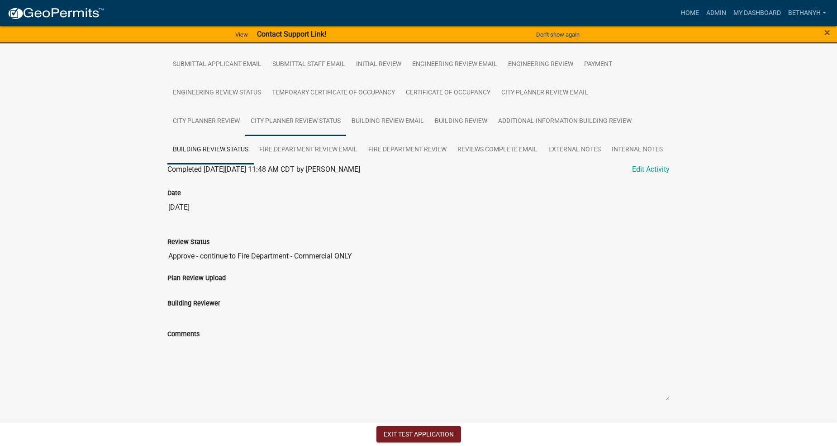
click at [304, 119] on link "City Planner Review Status" at bounding box center [295, 121] width 101 height 29
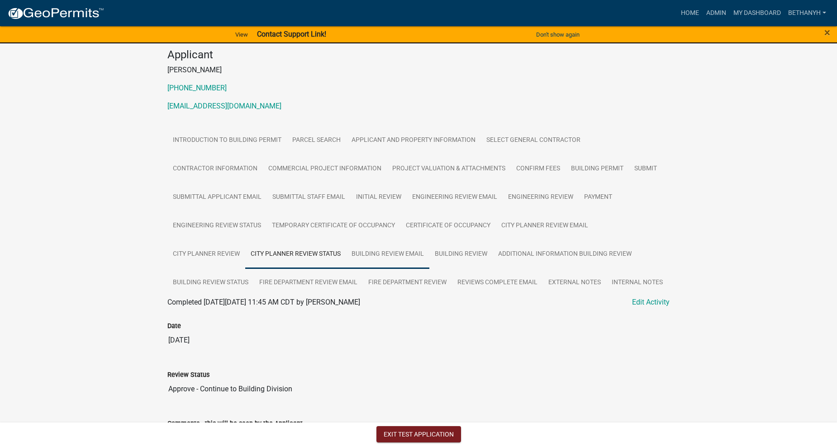
scroll to position [78, 0]
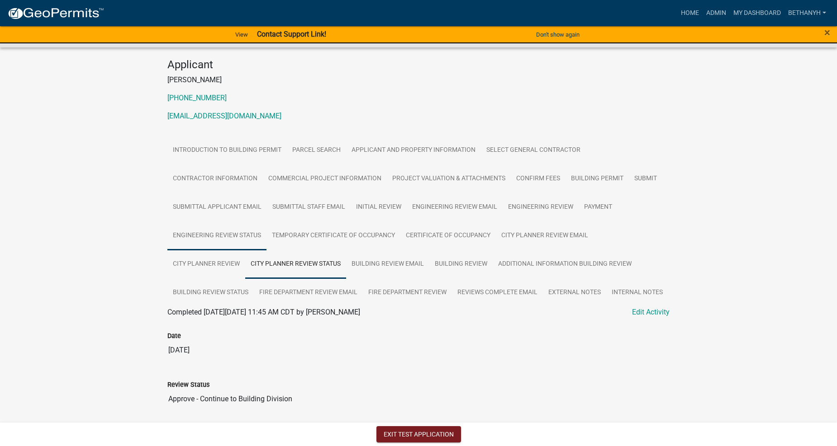
click at [187, 242] on link "Engineering Review Status" at bounding box center [216, 236] width 99 height 29
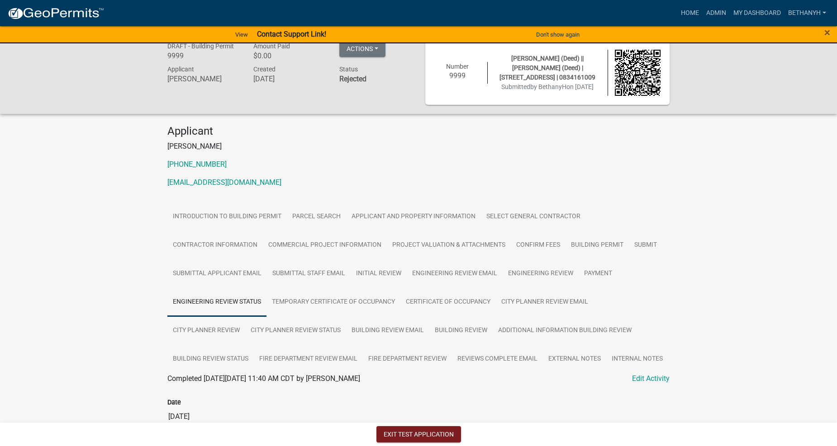
scroll to position [0, 0]
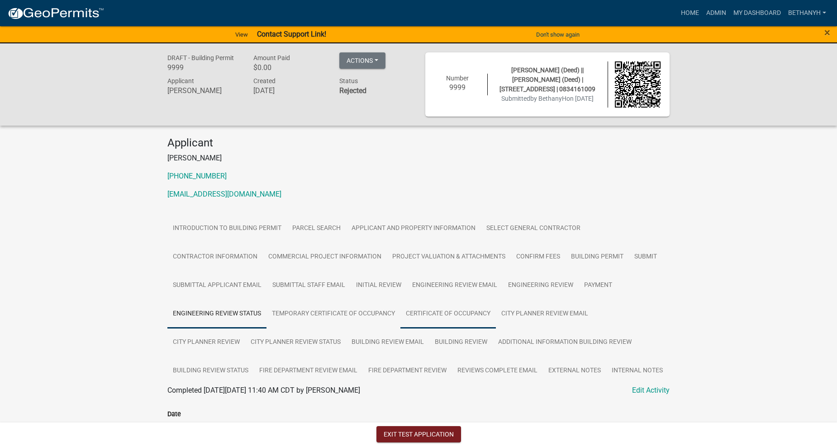
click at [448, 318] on link "Certificate of Occupancy" at bounding box center [447, 314] width 95 height 29
click at [214, 402] on link "Certificate of Occupancy" at bounding box center [206, 401] width 78 height 9
click at [725, 311] on div "DRAFT - Building Permit 9999 Amount Paid $0.00 Actions Printer Friendly Recalcu…" at bounding box center [418, 238] width 837 height 391
click at [8, 245] on div "DRAFT - Building Permit 9999 Amount Paid $0.00 Actions Printer Friendly Recalcu…" at bounding box center [418, 238] width 837 height 391
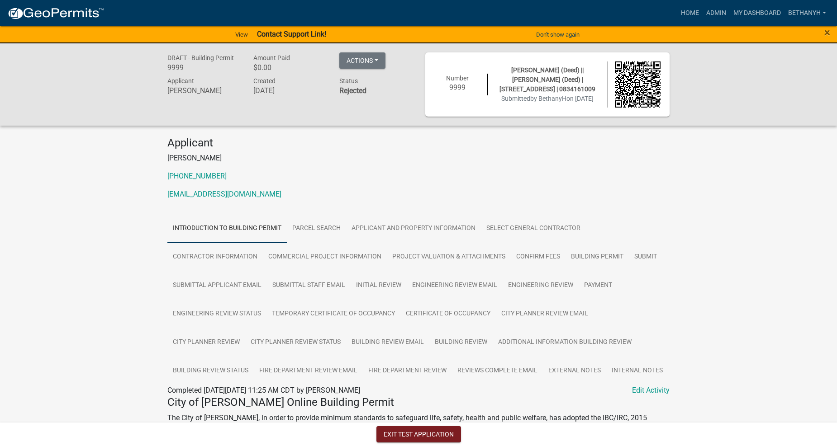
click at [529, 168] on div "Applicant [PERSON_NAME] [PHONE_NUMBER] [EMAIL_ADDRESS][DOMAIN_NAME]" at bounding box center [419, 172] width 516 height 71
